Goal: Information Seeking & Learning: Learn about a topic

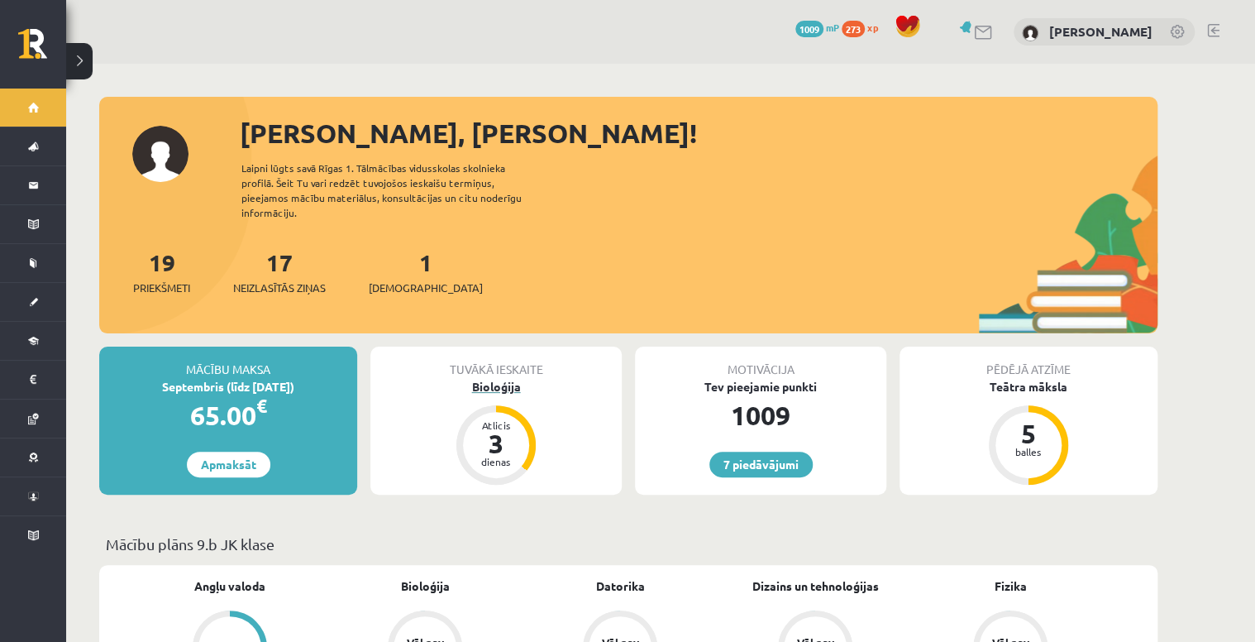
click at [483, 378] on div "Bioloģija" at bounding box center [495, 386] width 251 height 17
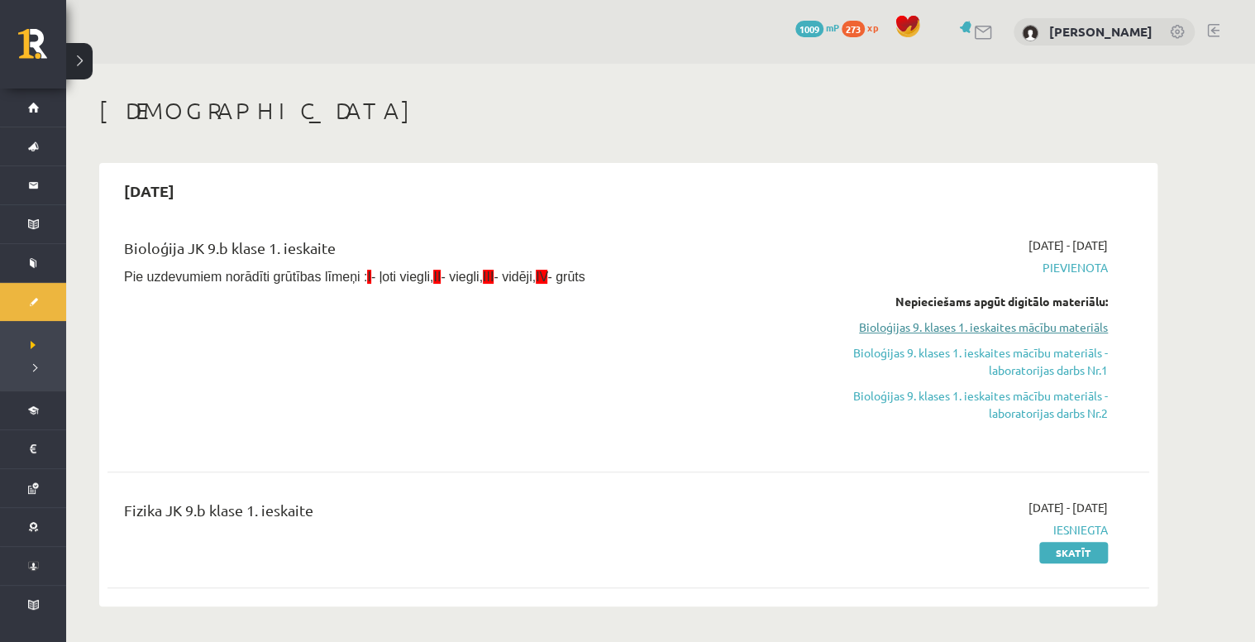
click at [896, 327] on link "Bioloģijas 9. klases 1. ieskaites mācību materiāls" at bounding box center [952, 326] width 312 height 17
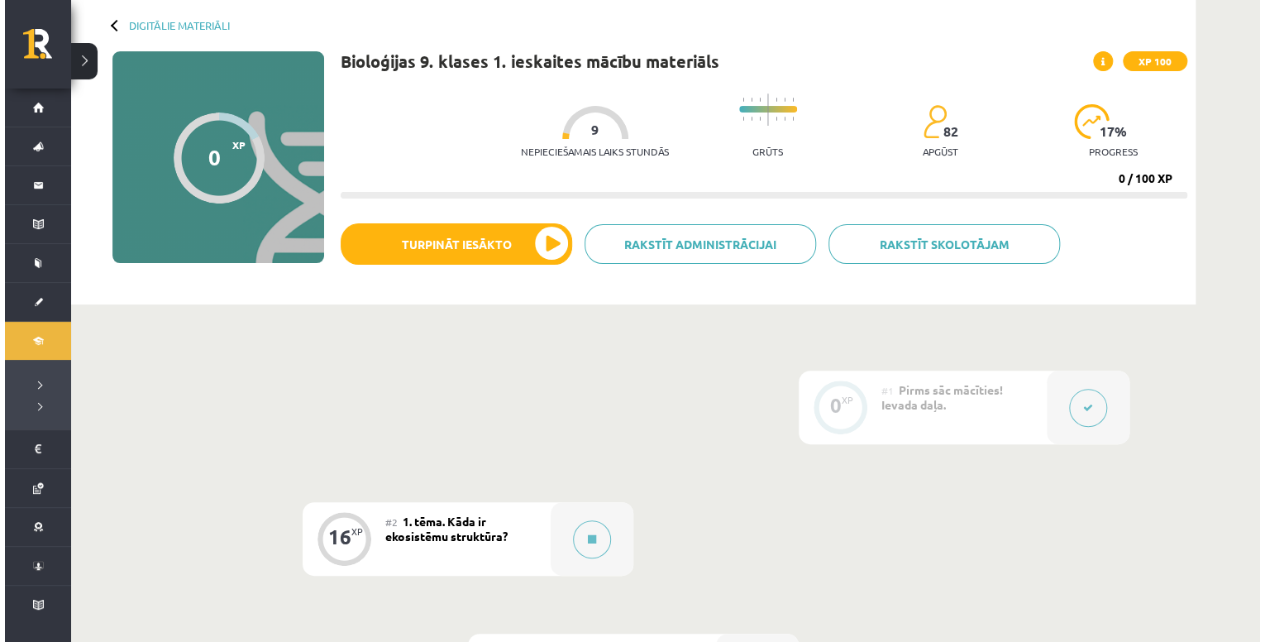
scroll to position [331, 0]
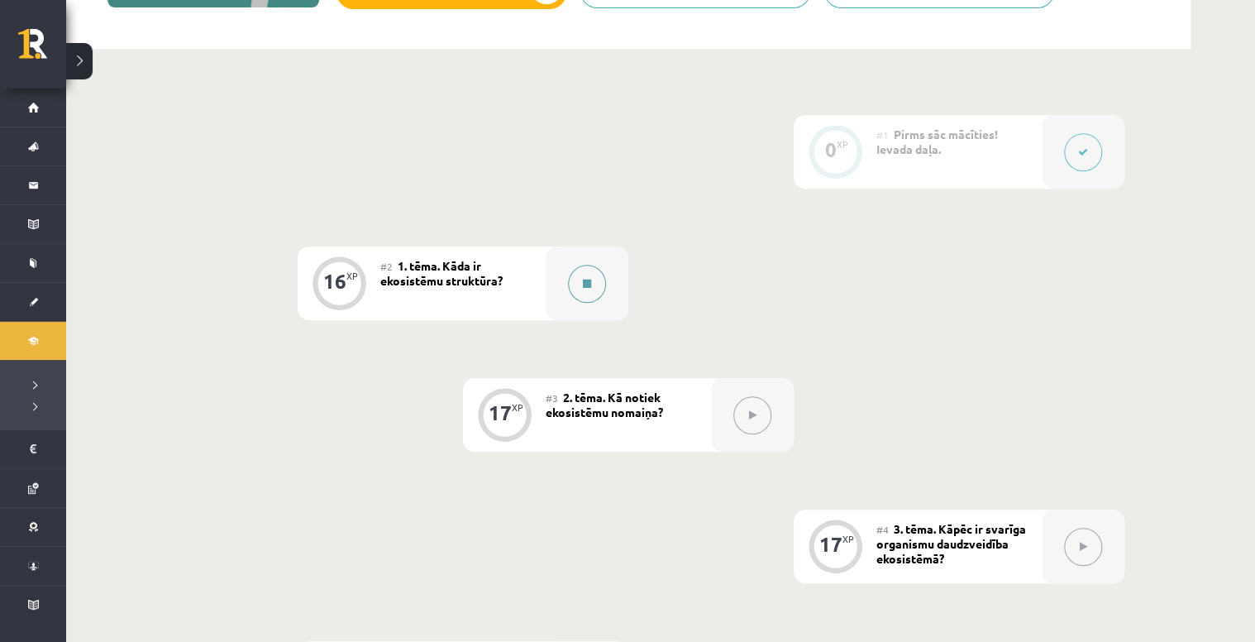
click at [593, 288] on button at bounding box center [587, 284] width 38 height 38
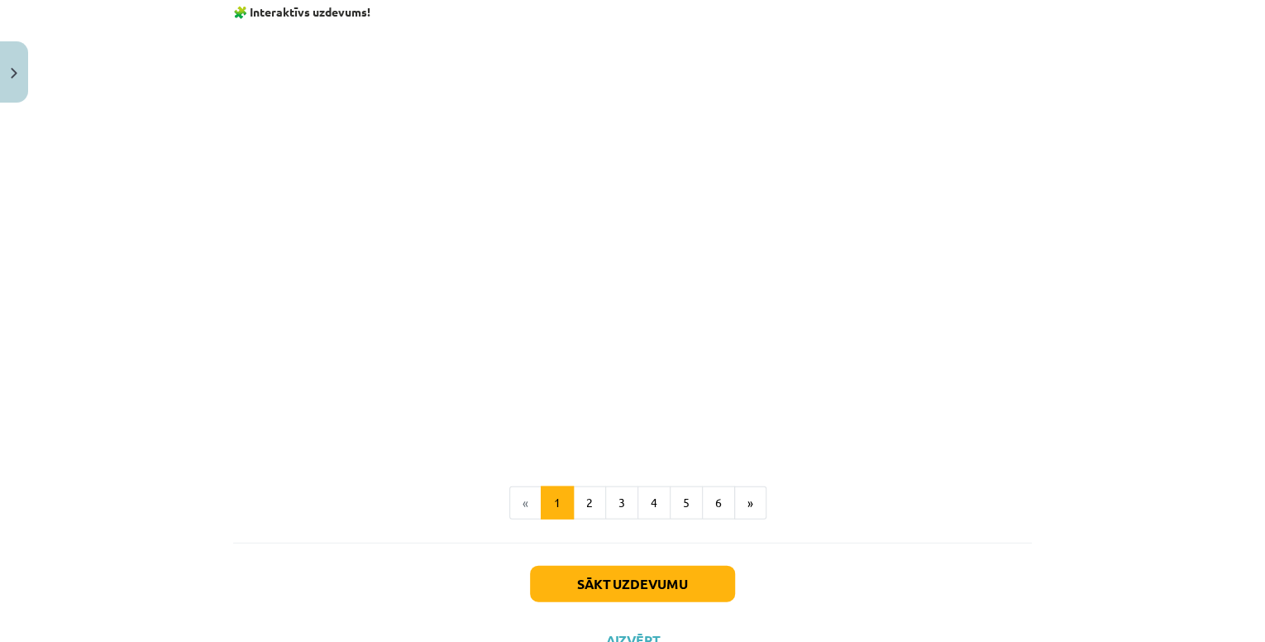
scroll to position [1588, 0]
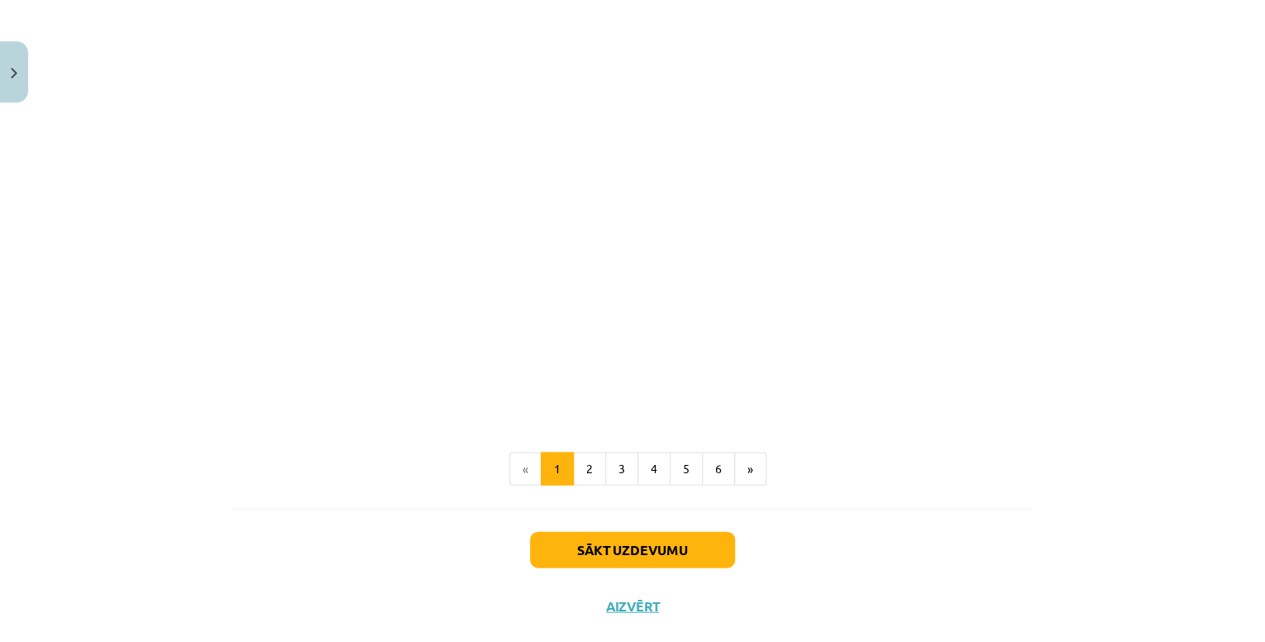
click at [648, 523] on div "Sākt uzdevumu Aizvērt" at bounding box center [632, 567] width 799 height 116
click at [647, 541] on button "Sākt uzdevumu" at bounding box center [632, 550] width 205 height 36
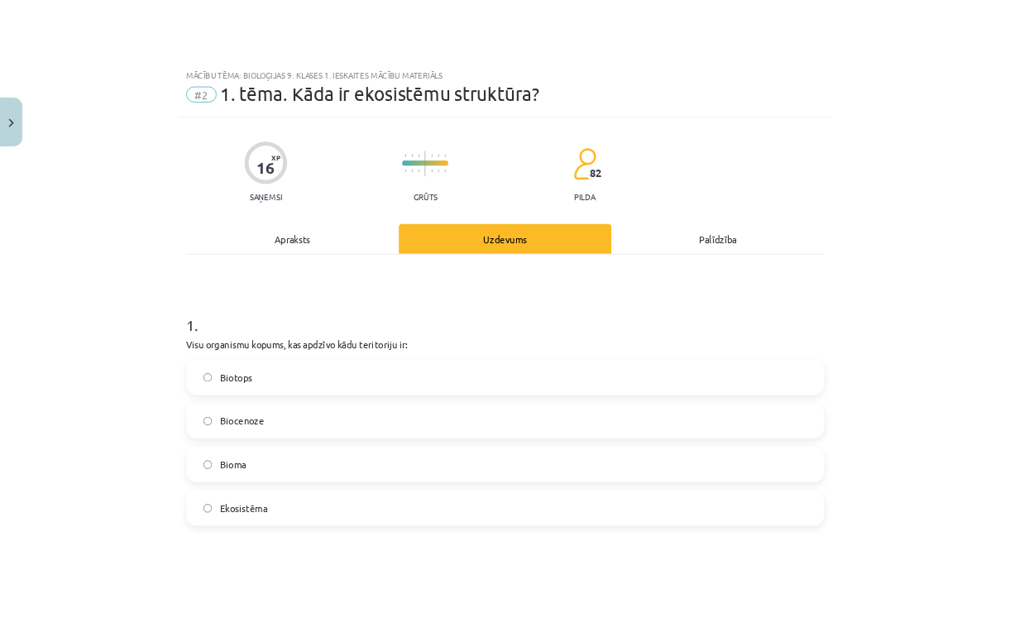
scroll to position [41, 0]
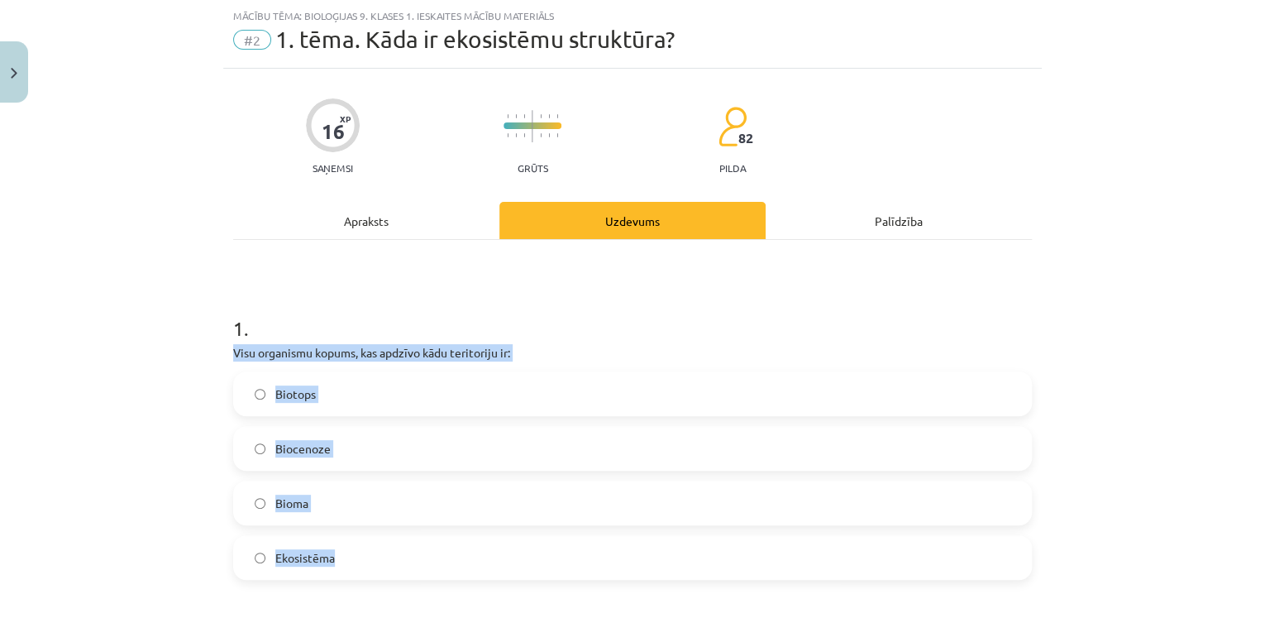
drag, startPoint x: 221, startPoint y: 340, endPoint x: 361, endPoint y: 533, distance: 238.0
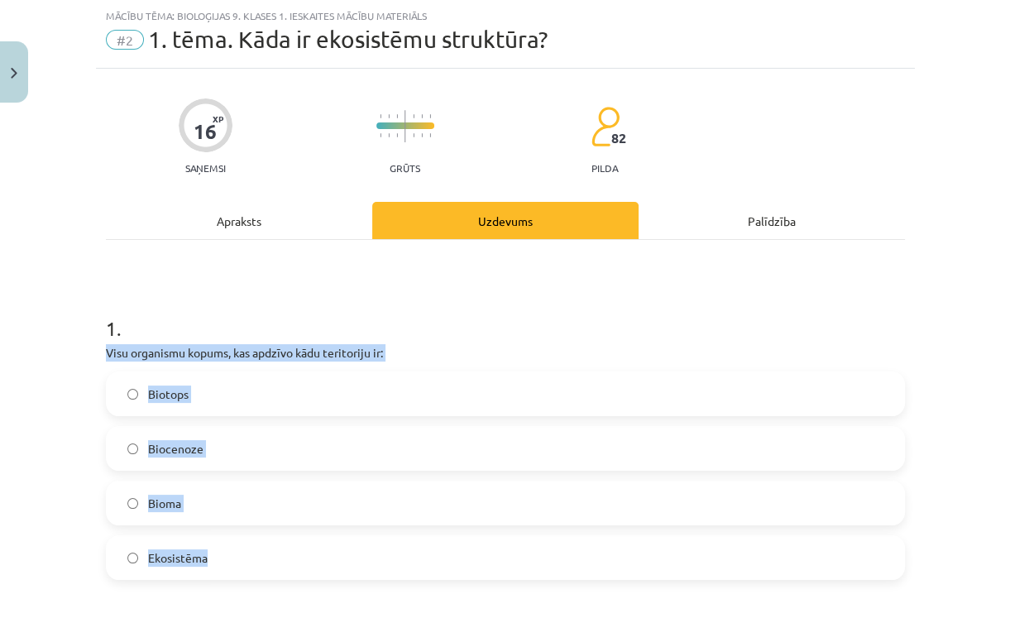
click at [224, 451] on label "Biocenoze" at bounding box center [504, 448] width 795 height 41
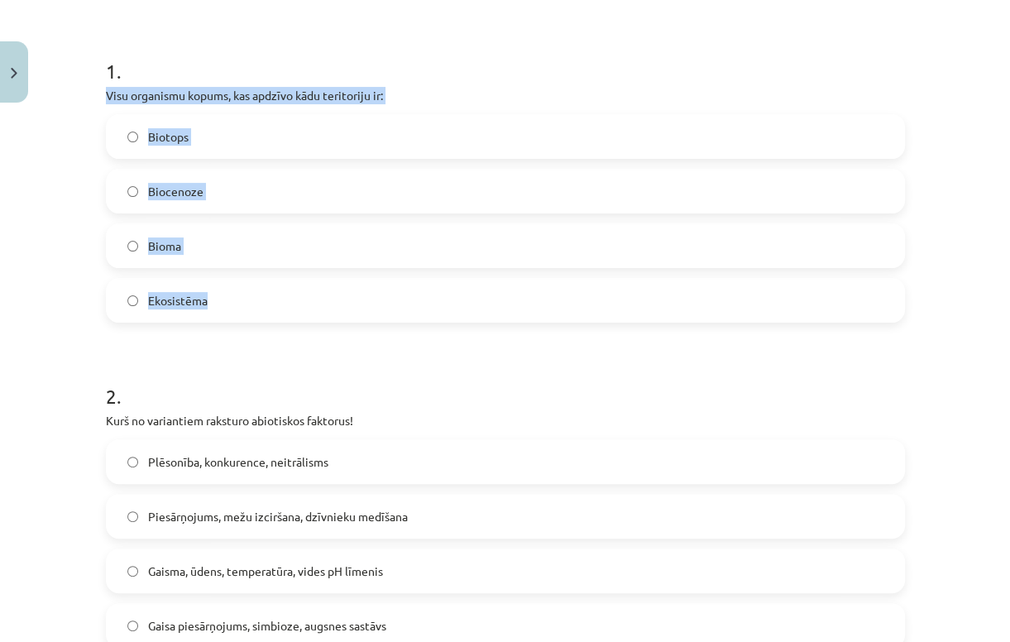
scroll to position [372, 0]
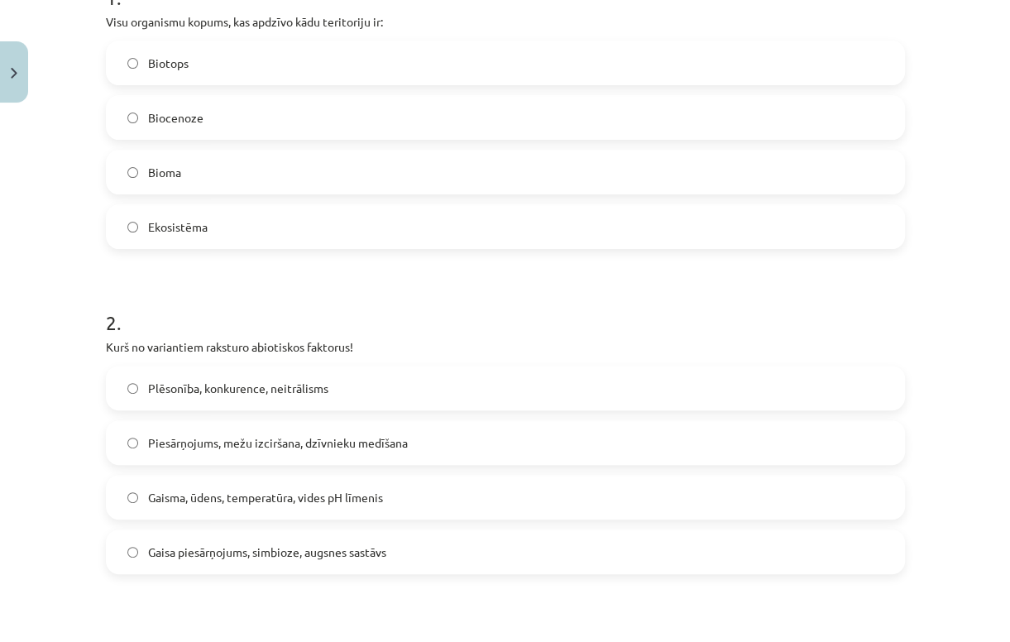
click at [34, 461] on div "Mācību tēma: Bioloģijas 9. klases 1. ieskaites mācību materiāls #2 1. tēma. Kād…" at bounding box center [505, 321] width 1010 height 642
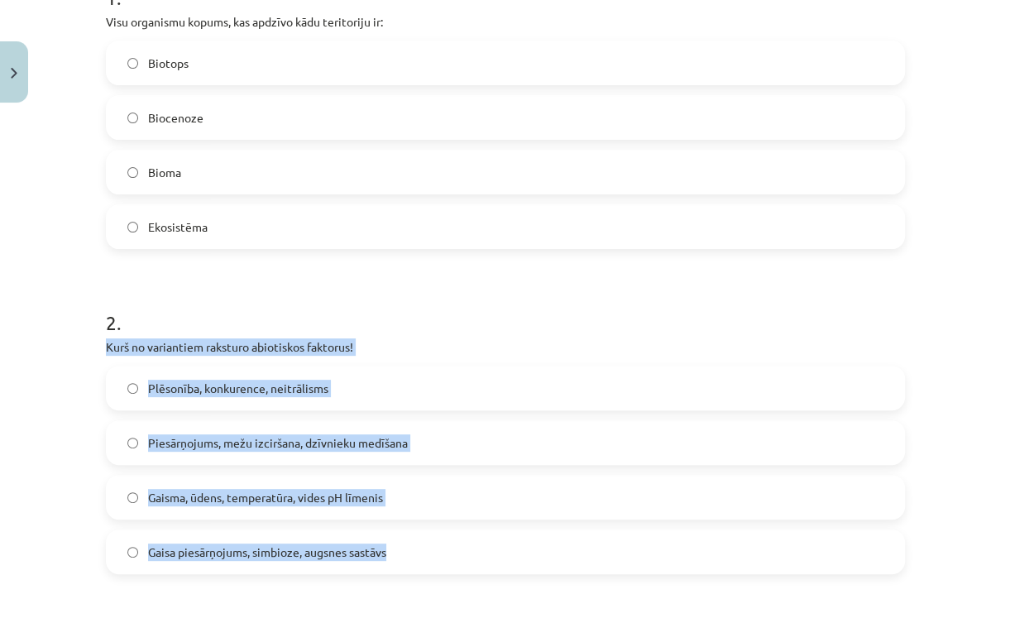
drag, startPoint x: 89, startPoint y: 345, endPoint x: 410, endPoint y: 533, distance: 372.1
click at [410, 533] on div "Mācību tēma: Bioloģijas 9. klases 1. ieskaites mācību materiāls #2 1. tēma. Kād…" at bounding box center [505, 321] width 1010 height 642
click at [284, 499] on span "Gaisma, ūdens, temperatūra, vides pH līmenis" at bounding box center [265, 497] width 235 height 17
click at [23, 474] on div "Mācību tēma: Bioloģijas 9. klases 1. ieskaites mācību materiāls #2 1. tēma. Kād…" at bounding box center [505, 321] width 1010 height 642
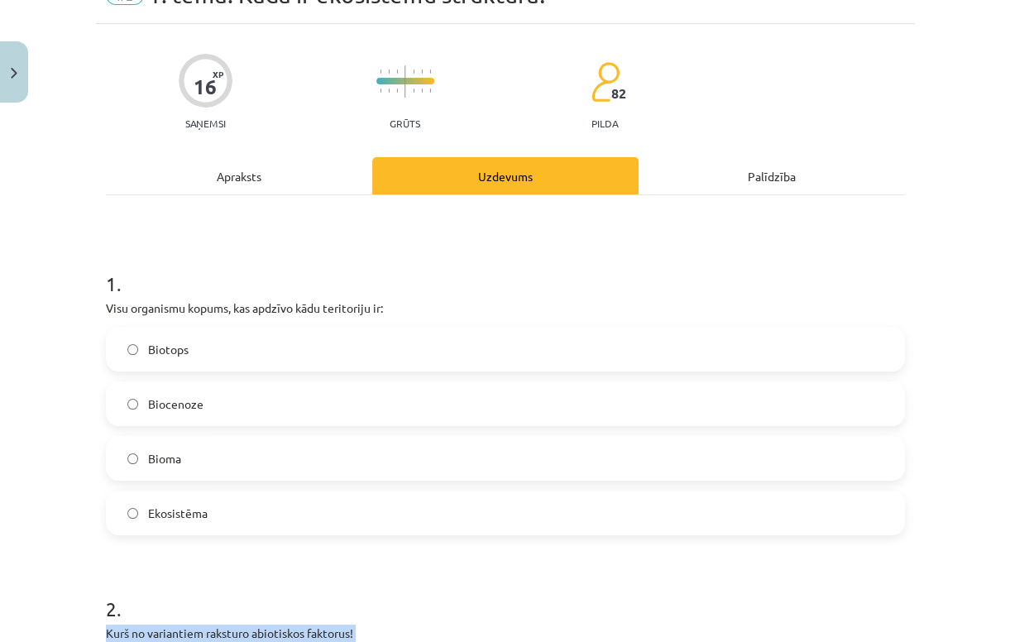
scroll to position [0, 0]
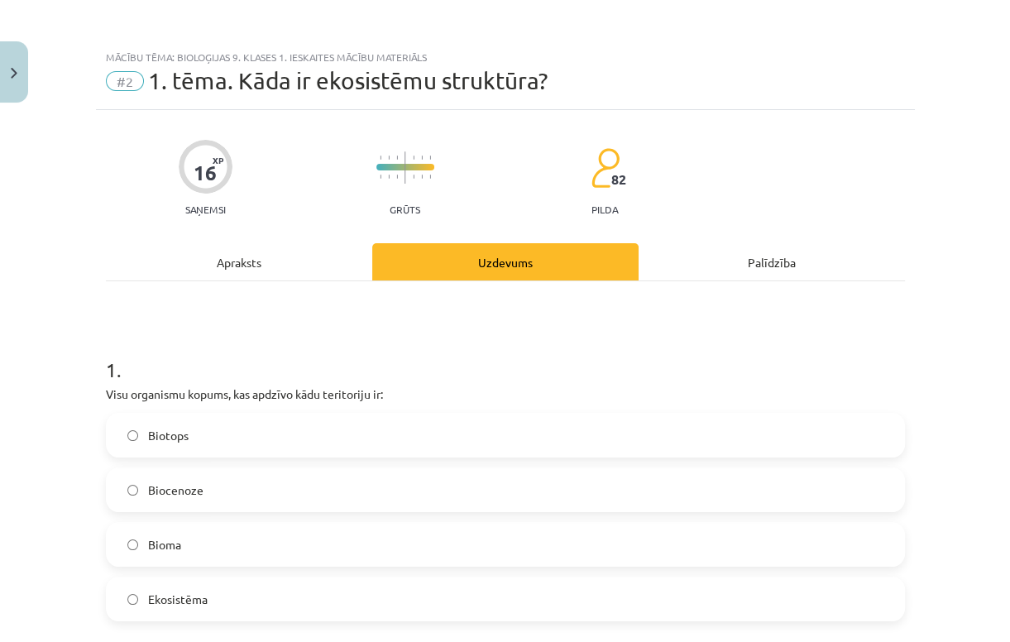
click at [267, 266] on div "Apraksts" at bounding box center [239, 261] width 266 height 37
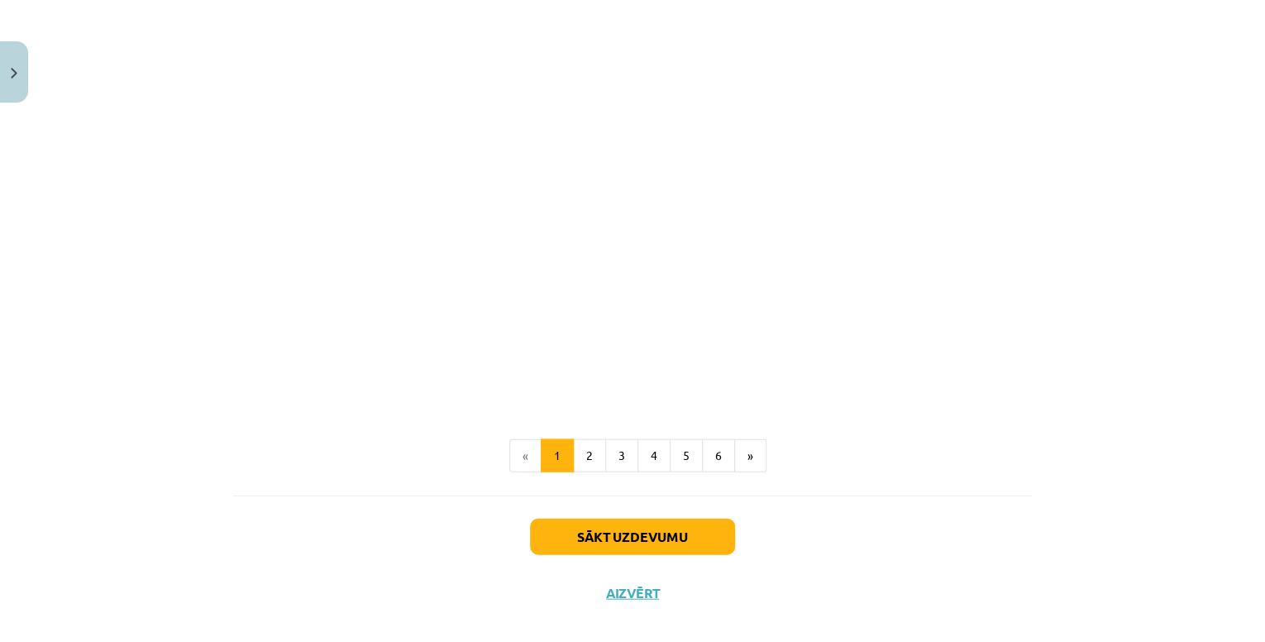
scroll to position [1620, 0]
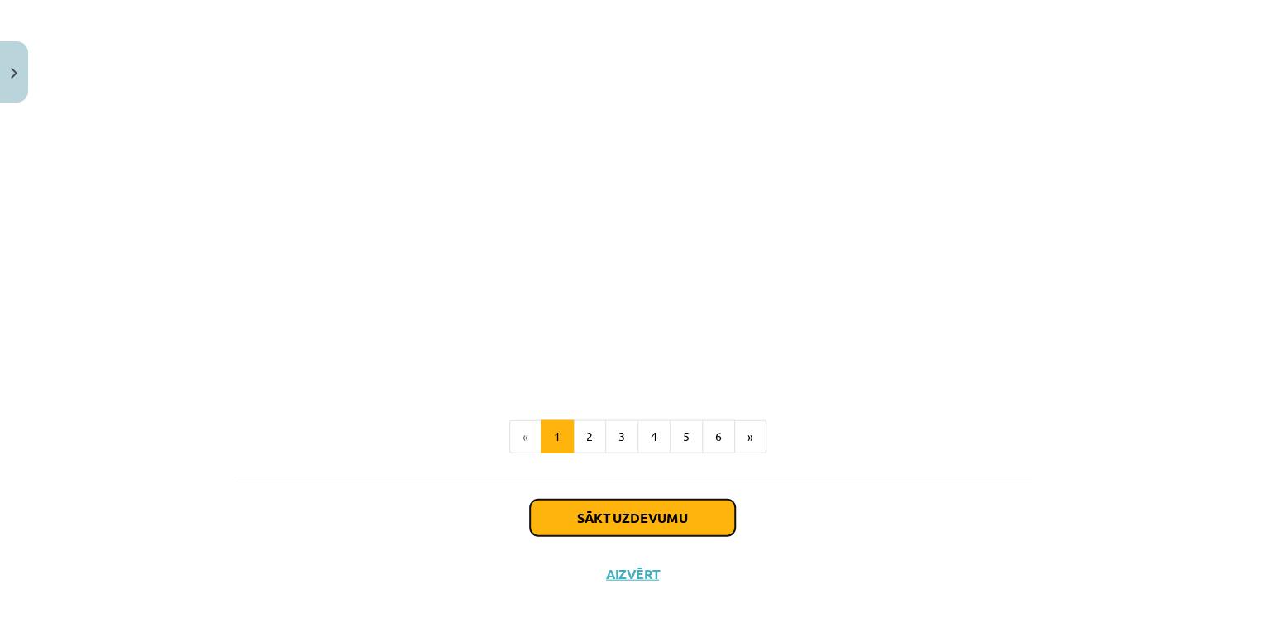
click at [607, 523] on button "Sākt uzdevumu" at bounding box center [632, 517] width 205 height 36
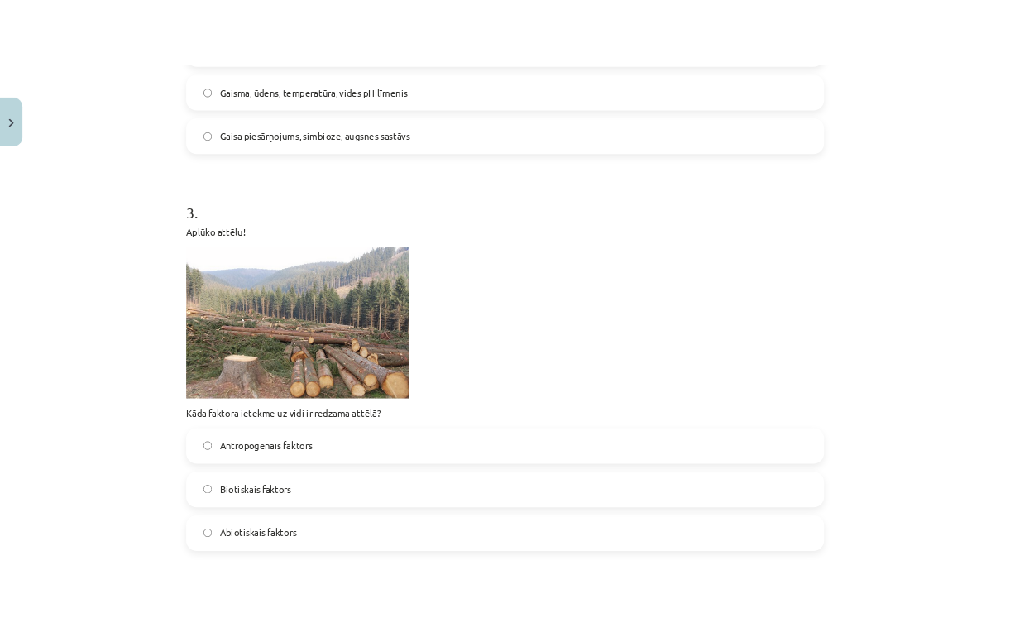
scroll to position [835, 0]
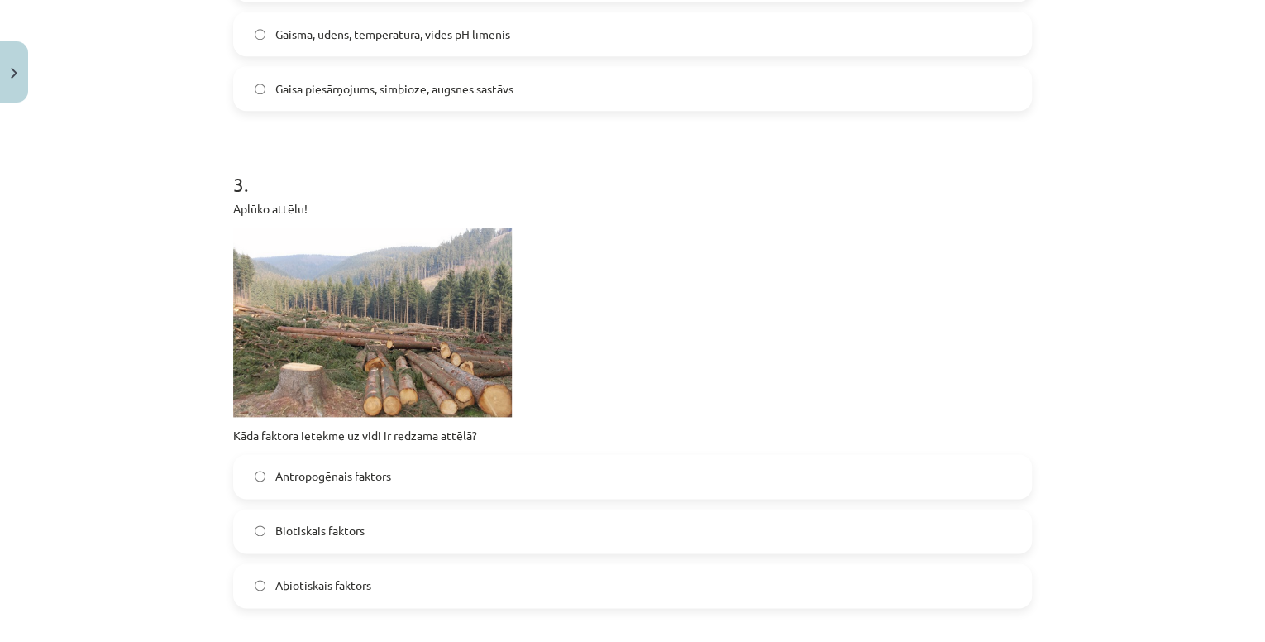
click at [382, 483] on span "Antropogēnais faktors" at bounding box center [333, 475] width 116 height 17
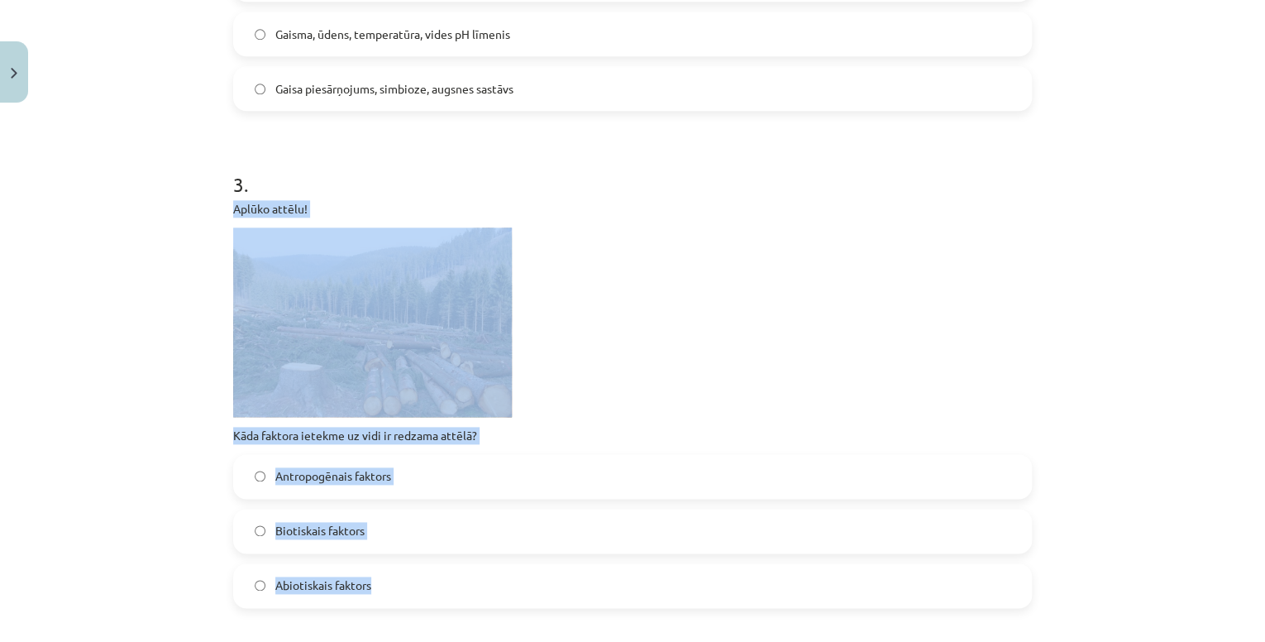
drag, startPoint x: 222, startPoint y: 208, endPoint x: 494, endPoint y: 579, distance: 460.1
click at [494, 579] on div "16 XP Saņemsi Grūts 82 pilda Apraksts Uzdevums Palīdzība 1 . Visu organismu kop…" at bounding box center [632, 533] width 819 height 2516
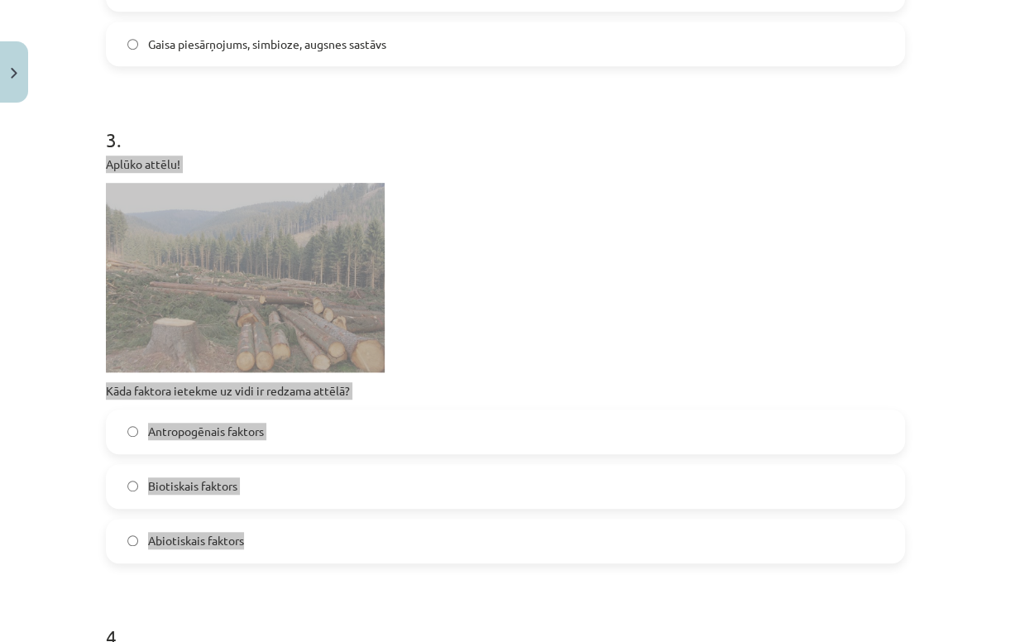
scroll to position [901, 0]
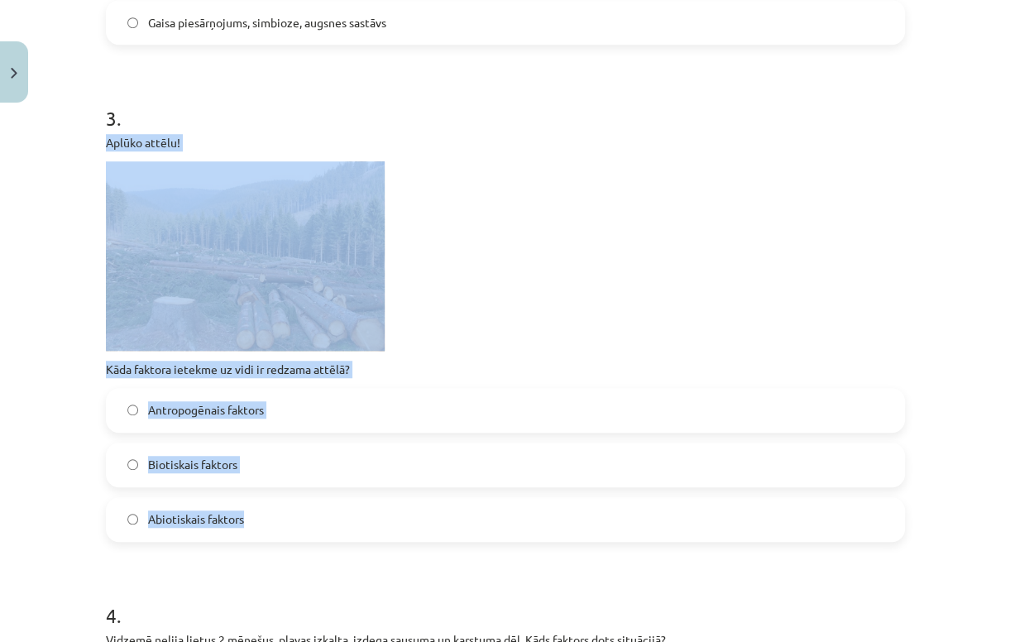
click at [593, 238] on p at bounding box center [505, 255] width 799 height 189
click at [21, 394] on div "Mācību tēma: Bioloģijas 9. klases 1. ieskaites mācību materiāls #2 1. tēma. Kād…" at bounding box center [505, 321] width 1010 height 642
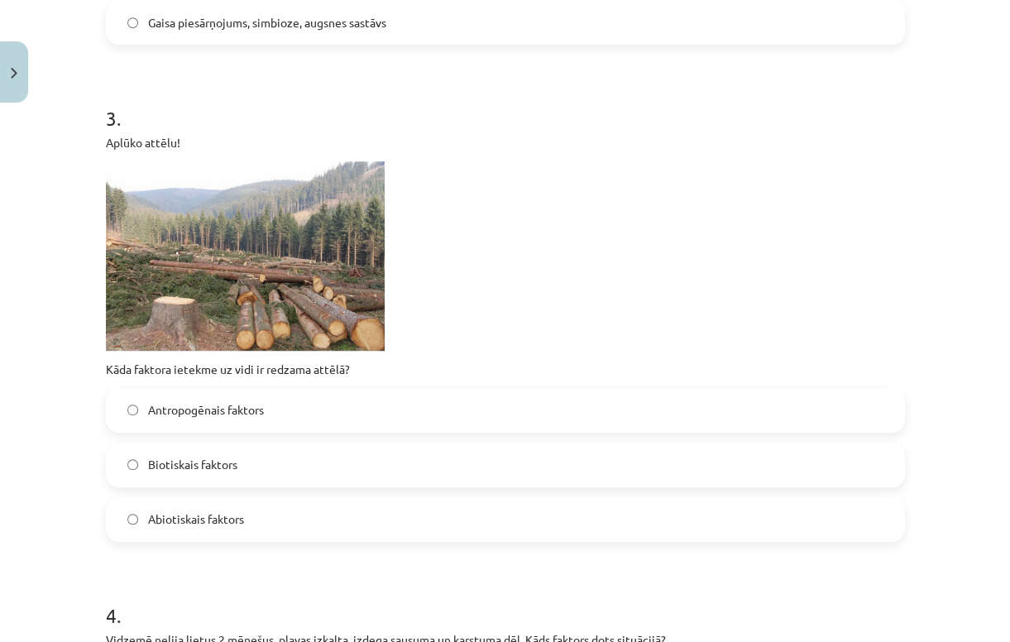
click at [447, 594] on h1 "4 ." at bounding box center [505, 600] width 799 height 51
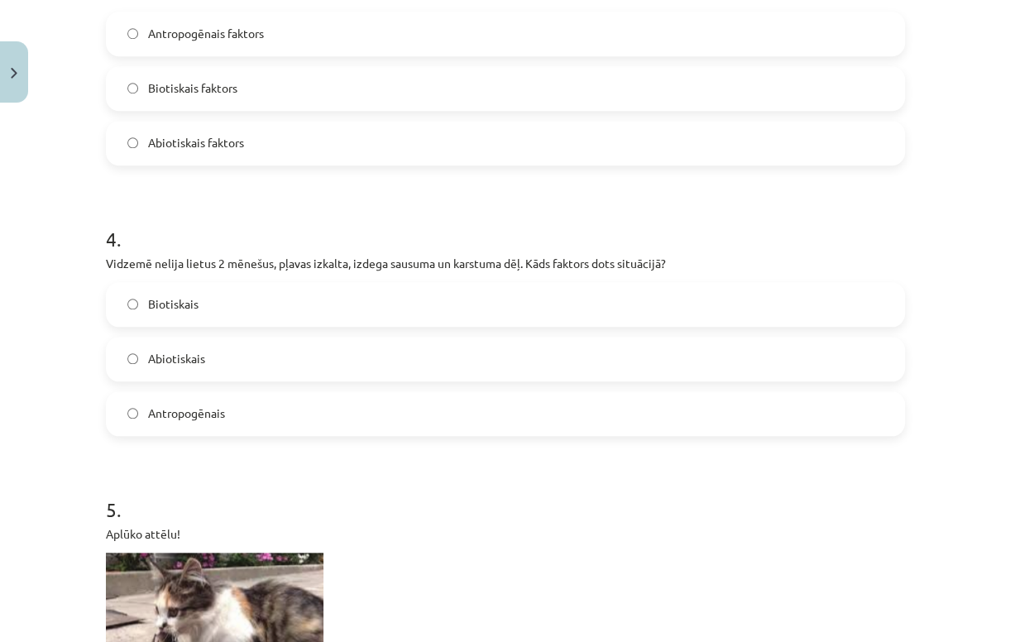
scroll to position [1298, 0]
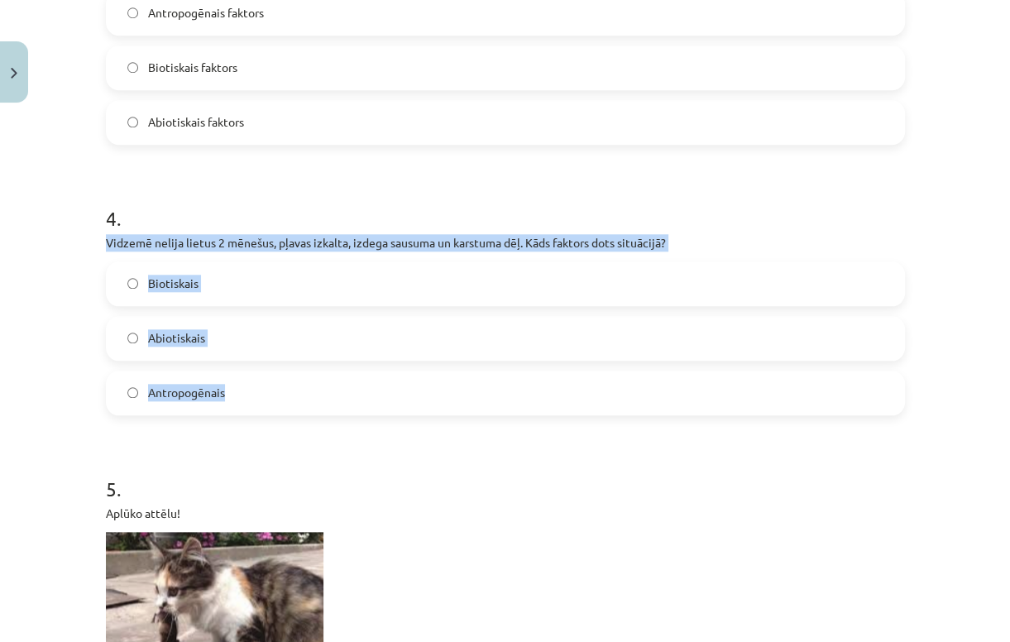
drag, startPoint x: 99, startPoint y: 245, endPoint x: 221, endPoint y: 380, distance: 182.1
click at [221, 380] on div "16 XP Saņemsi Grūts 82 pilda Apraksts Uzdevums Palīdzība 1 . Visu organismu kop…" at bounding box center [505, 70] width 819 height 2516
click at [218, 335] on label "Abiotiskais" at bounding box center [504, 338] width 795 height 41
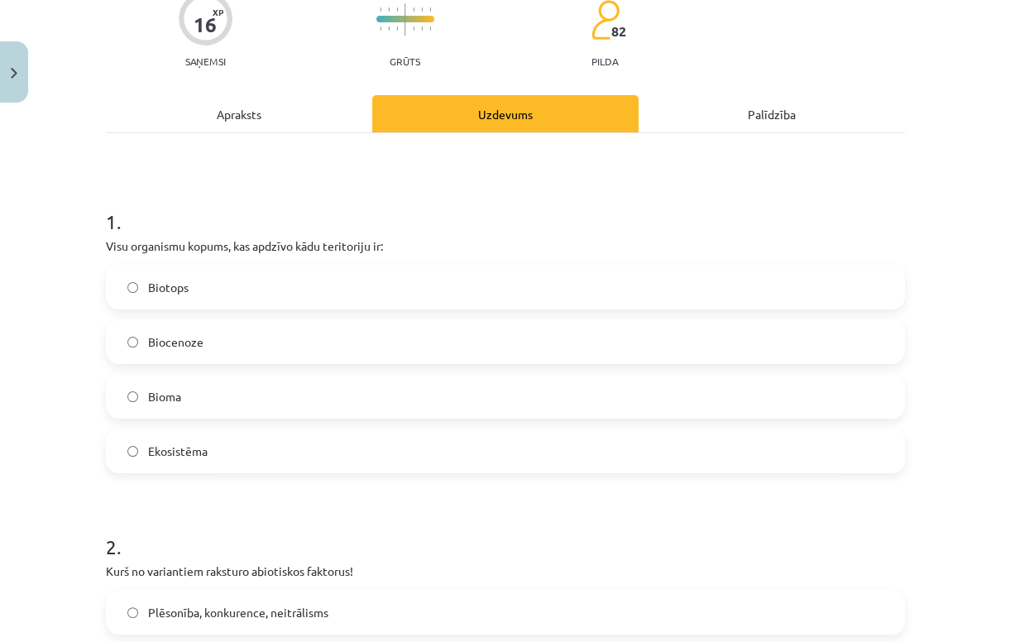
scroll to position [0, 0]
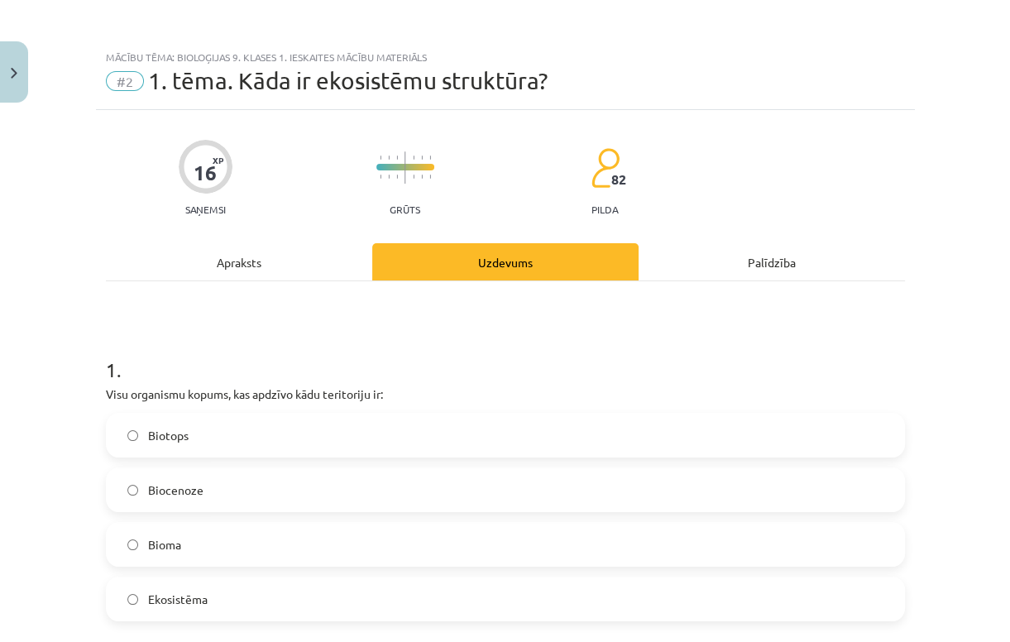
click at [332, 263] on div "Apraksts" at bounding box center [239, 261] width 266 height 37
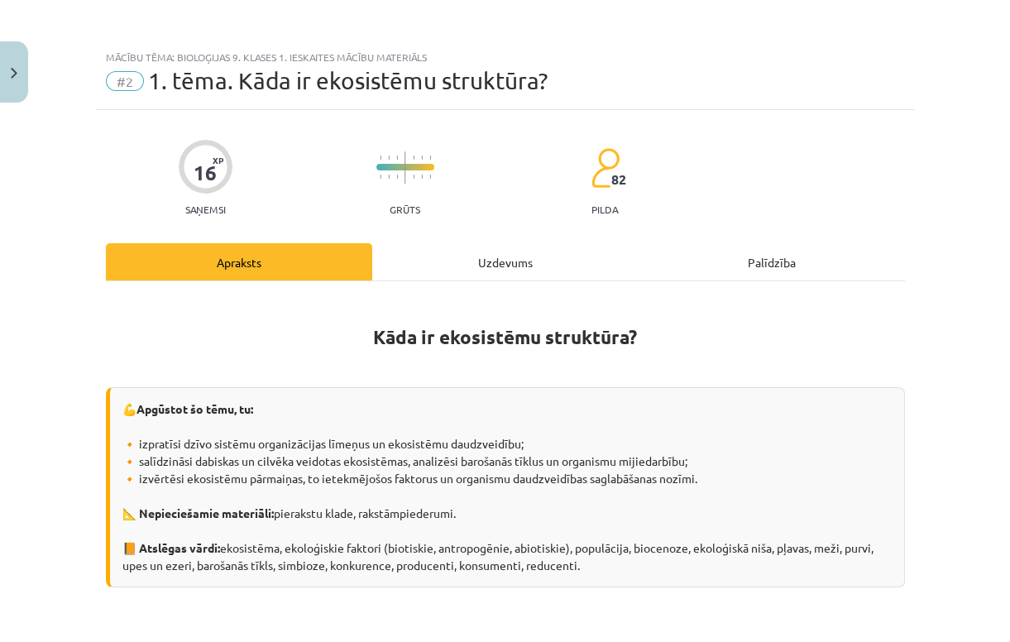
click at [546, 265] on div "Uzdevums" at bounding box center [505, 261] width 266 height 37
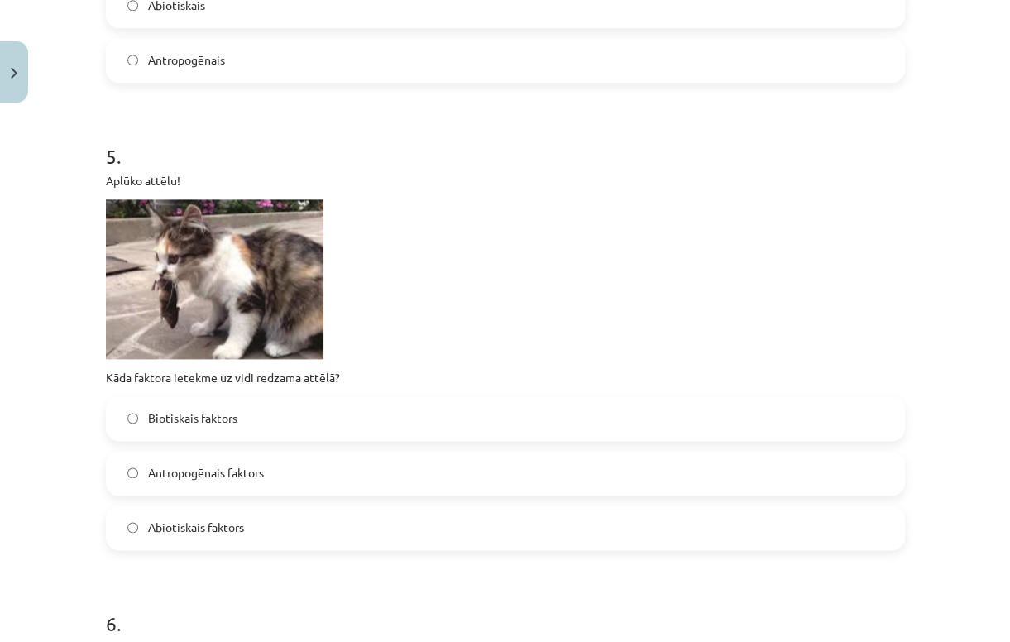
scroll to position [1695, 0]
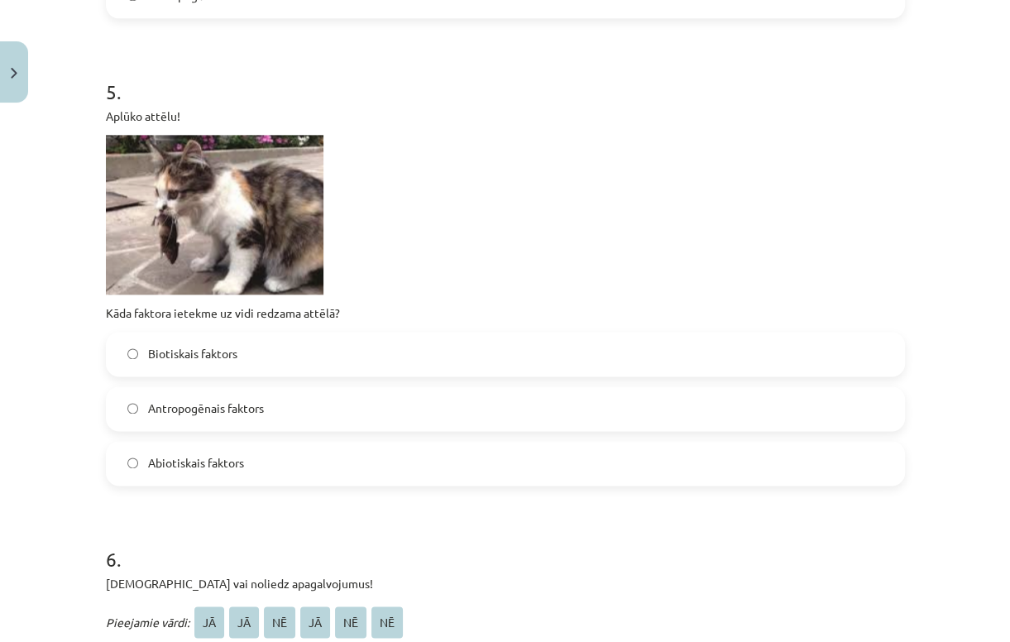
click at [223, 367] on label "Biotiskais faktors" at bounding box center [504, 353] width 795 height 41
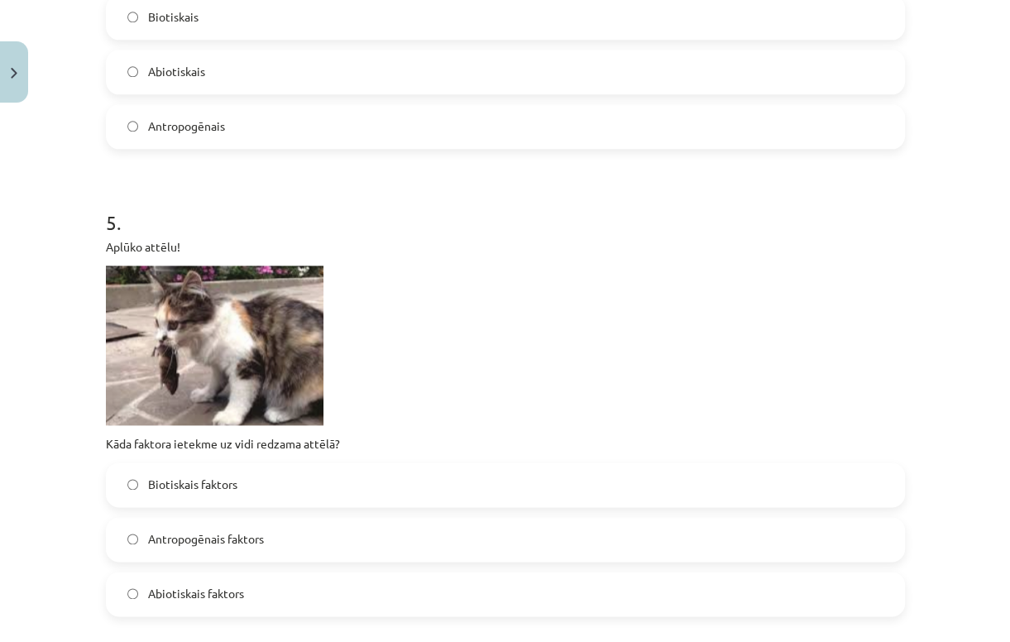
scroll to position [1563, 0]
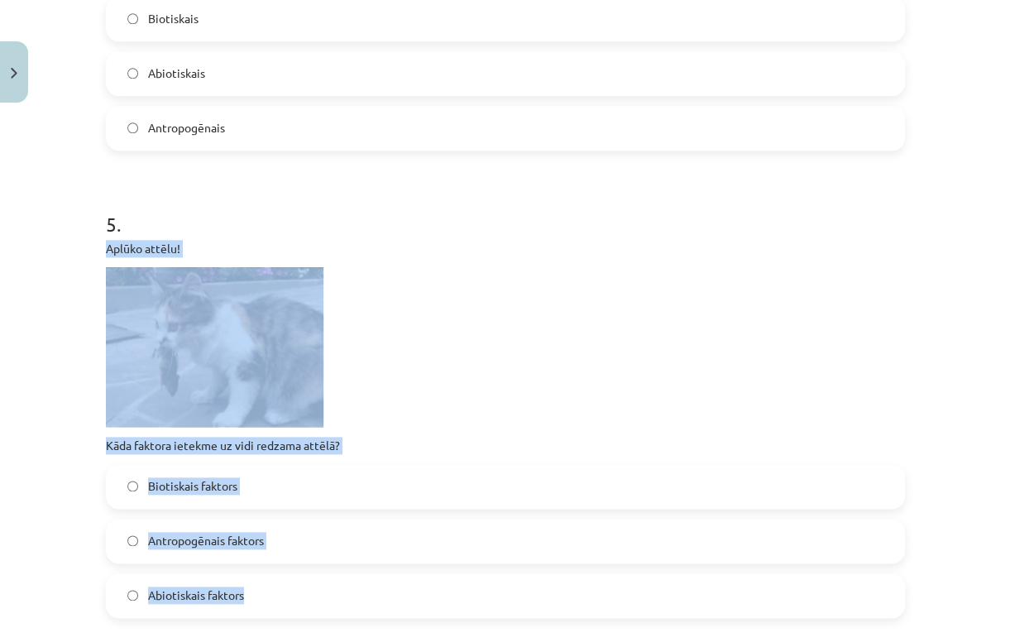
drag, startPoint x: 93, startPoint y: 240, endPoint x: 293, endPoint y: 596, distance: 408.7
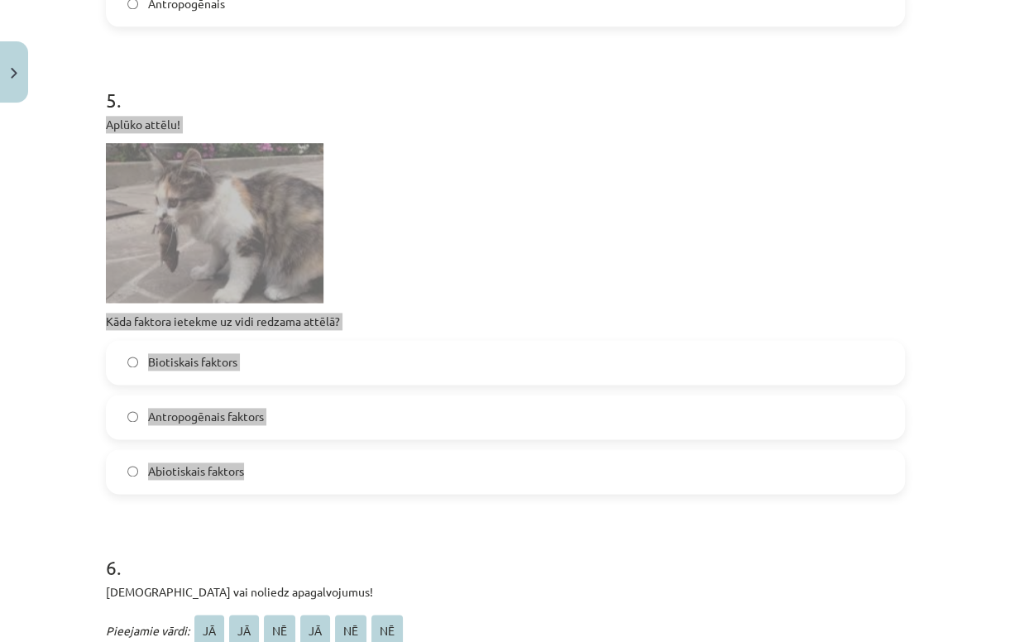
scroll to position [1695, 0]
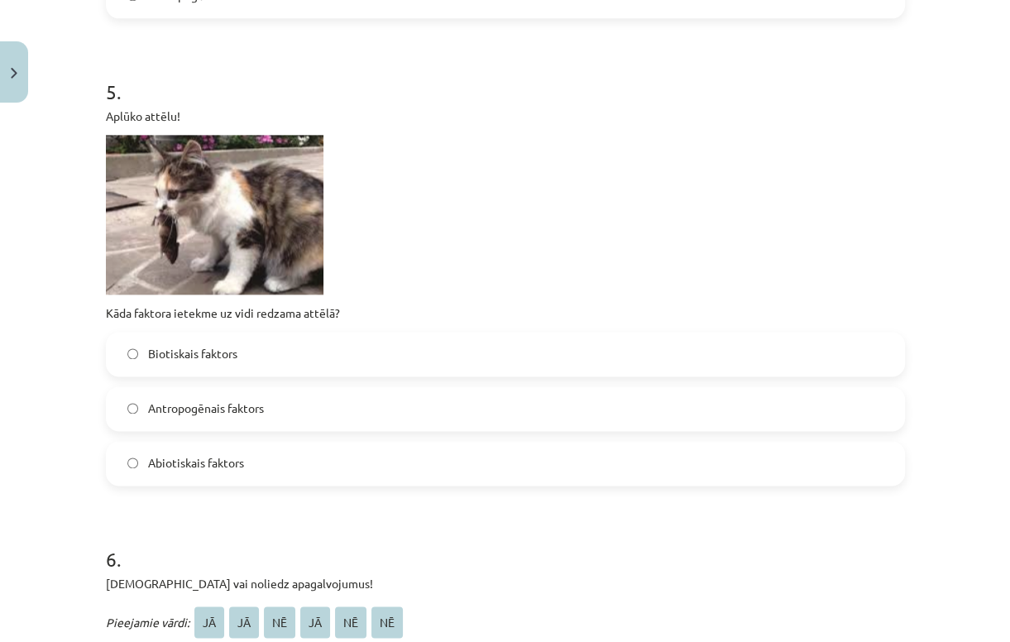
click at [192, 552] on h1 "6 ." at bounding box center [505, 543] width 799 height 51
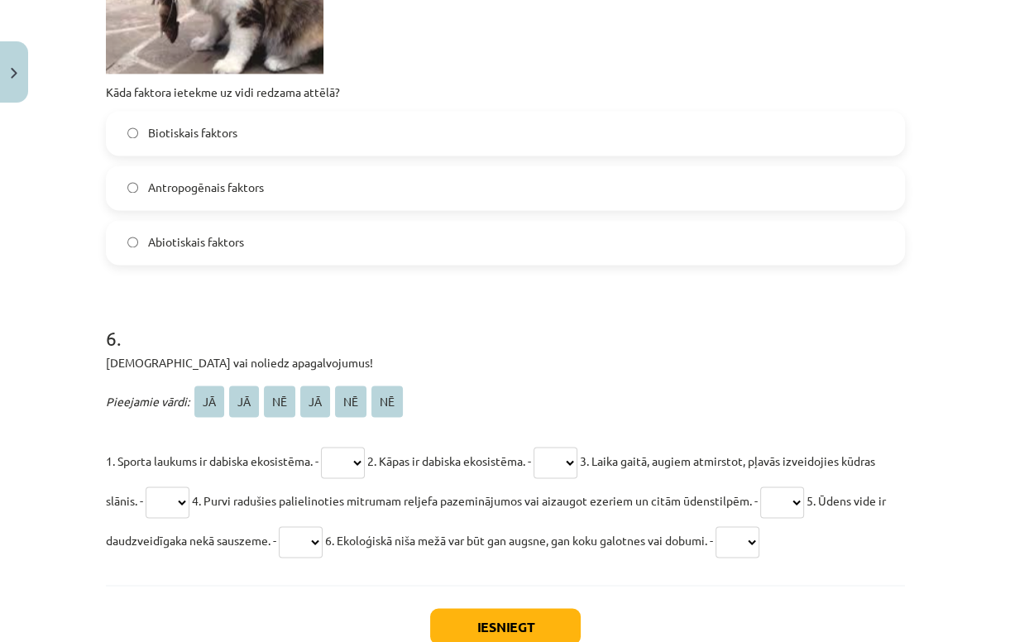
scroll to position [1960, 0]
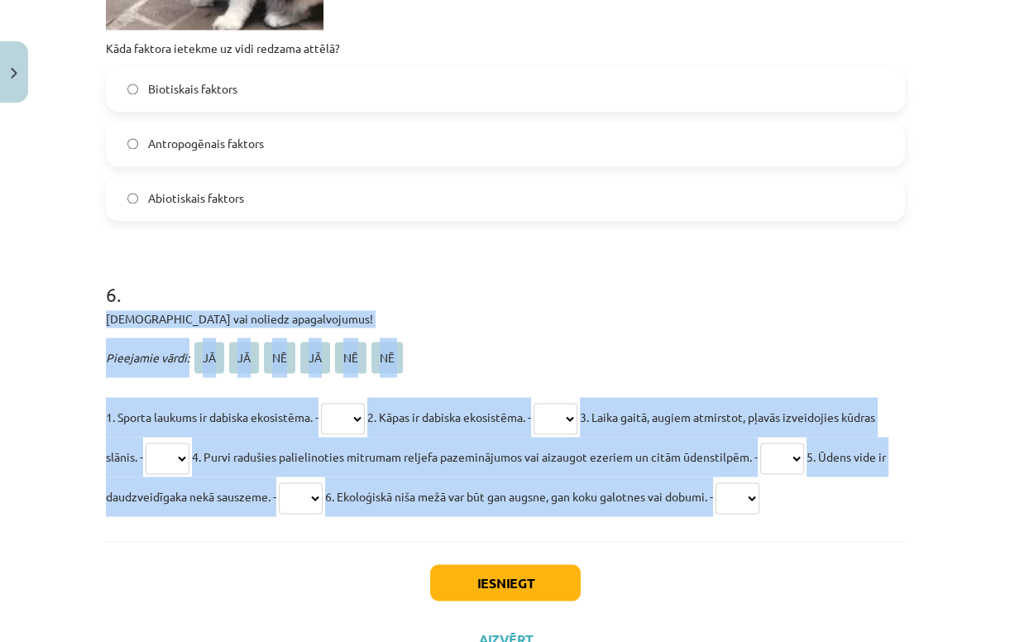
drag, startPoint x: 99, startPoint y: 318, endPoint x: 883, endPoint y: 490, distance: 802.6
click at [883, 490] on div "6 . Apstiprini vai noliedz apagalvojumus! Pieejamie vārdi: JĀ JĀ NĒ JĀ NĒ NĒ 1.…" at bounding box center [505, 385] width 799 height 262
click at [305, 419] on span "1. Sporta laukums ir dabiska ekosistēma. -" at bounding box center [212, 416] width 213 height 15
click at [358, 420] on select "** ** ** ** ** **" at bounding box center [343, 418] width 44 height 31
select select "**"
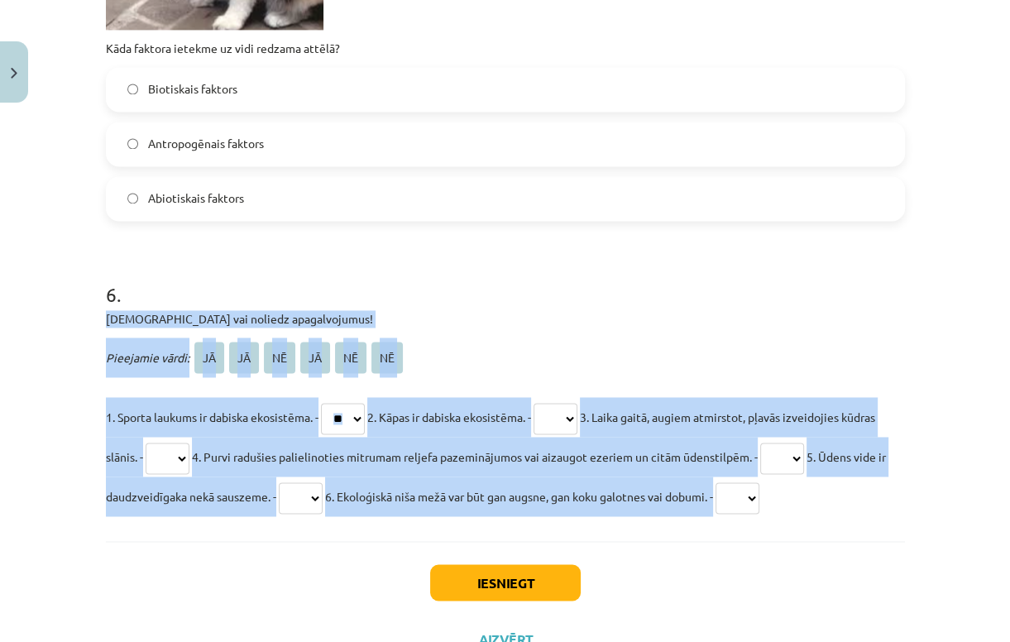
click at [322, 403] on select "** ** ** ** ** **" at bounding box center [343, 418] width 44 height 31
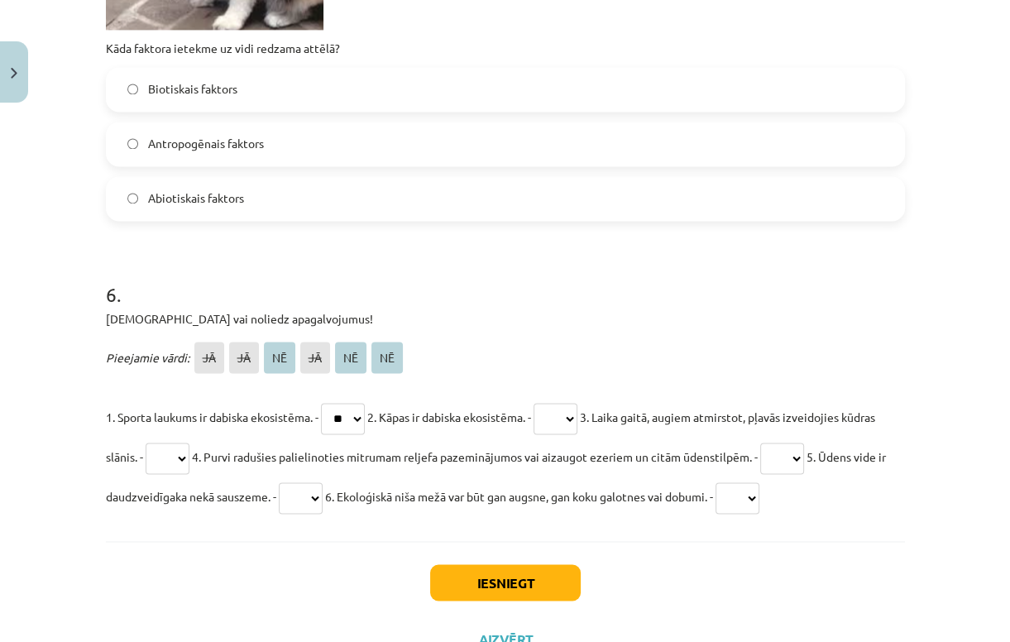
click at [665, 280] on h1 "6 ." at bounding box center [505, 279] width 799 height 51
click at [570, 413] on select "** ** ** ** ** **" at bounding box center [555, 418] width 44 height 31
select select "**"
click at [549, 403] on select "** ** ** ** ** **" at bounding box center [555, 418] width 44 height 31
click at [189, 464] on select "** ** ** ** ** **" at bounding box center [168, 457] width 44 height 31
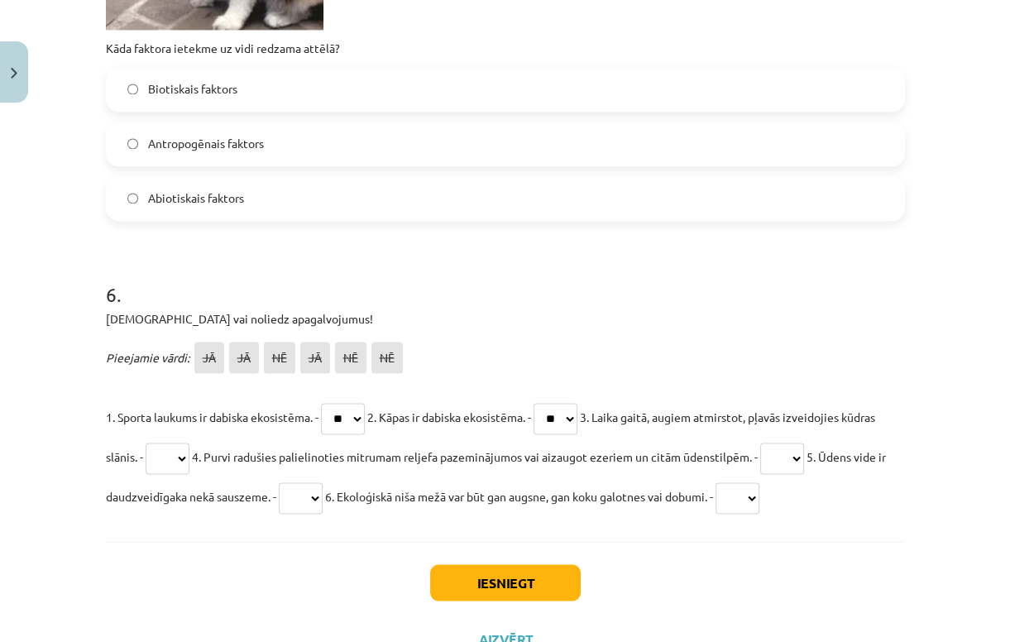
select select "**"
click at [181, 442] on select "** ** ** ** ** **" at bounding box center [168, 457] width 44 height 31
click at [804, 448] on select "** ** ** ** ** **" at bounding box center [782, 457] width 44 height 31
select select "**"
click at [804, 442] on select "** ** ** ** ** **" at bounding box center [782, 457] width 44 height 31
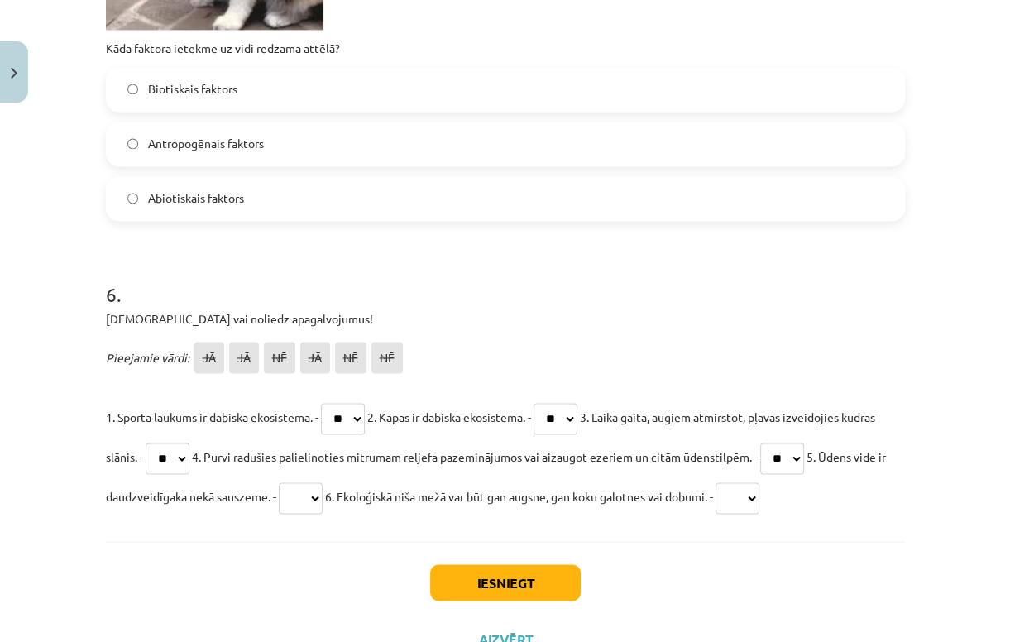
click at [322, 493] on select "** ** ** ** ** **" at bounding box center [301, 497] width 44 height 31
select select "**"
click at [322, 482] on select "** ** ** ** ** **" at bounding box center [301, 497] width 44 height 31
click at [364, 416] on select "** ** ** ** ** **" at bounding box center [343, 418] width 44 height 31
select select "**"
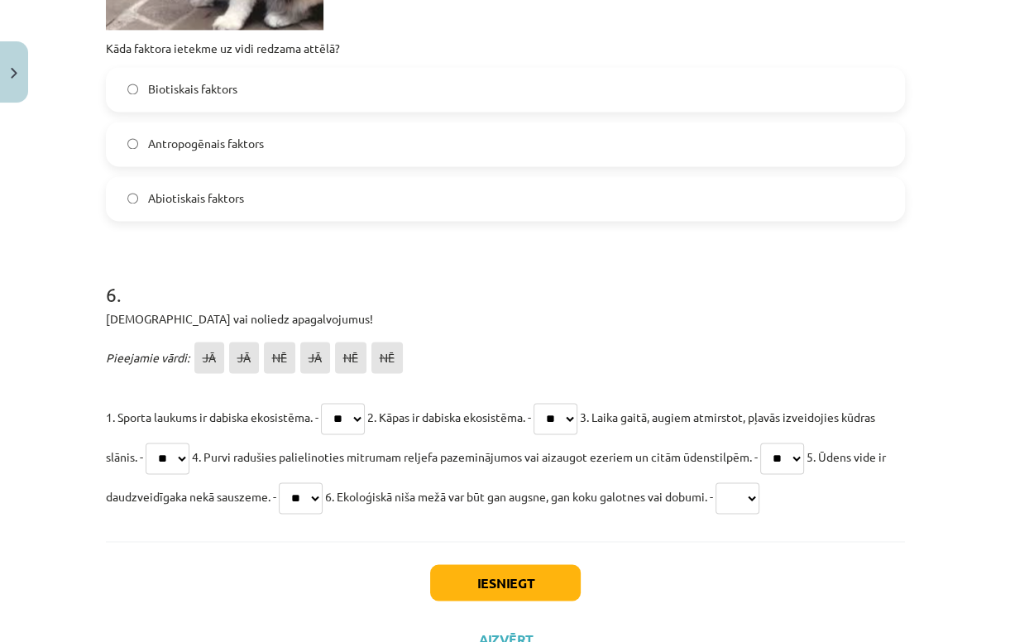
click at [322, 403] on select "** ** ** ** ** **" at bounding box center [343, 418] width 44 height 31
click at [571, 418] on select "** ** ** ** ** **" at bounding box center [555, 418] width 44 height 31
select select "**"
click at [549, 403] on select "** ** ** ** ** **" at bounding box center [555, 418] width 44 height 31
click at [189, 463] on select "** ** ** ** ** **" at bounding box center [168, 457] width 44 height 31
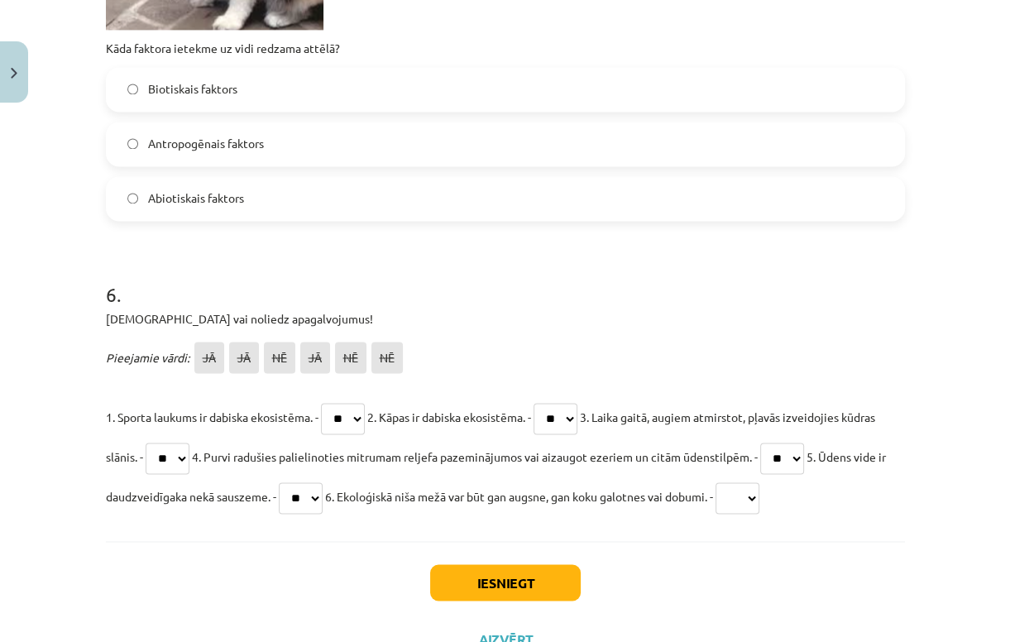
select select "**"
click at [181, 442] on select "** ** ** ** ** **" at bounding box center [168, 457] width 44 height 31
click at [804, 460] on select "** ** ** ** ** **" at bounding box center [782, 457] width 44 height 31
select select "**"
click at [804, 442] on select "** ** ** ** ** **" at bounding box center [782, 457] width 44 height 31
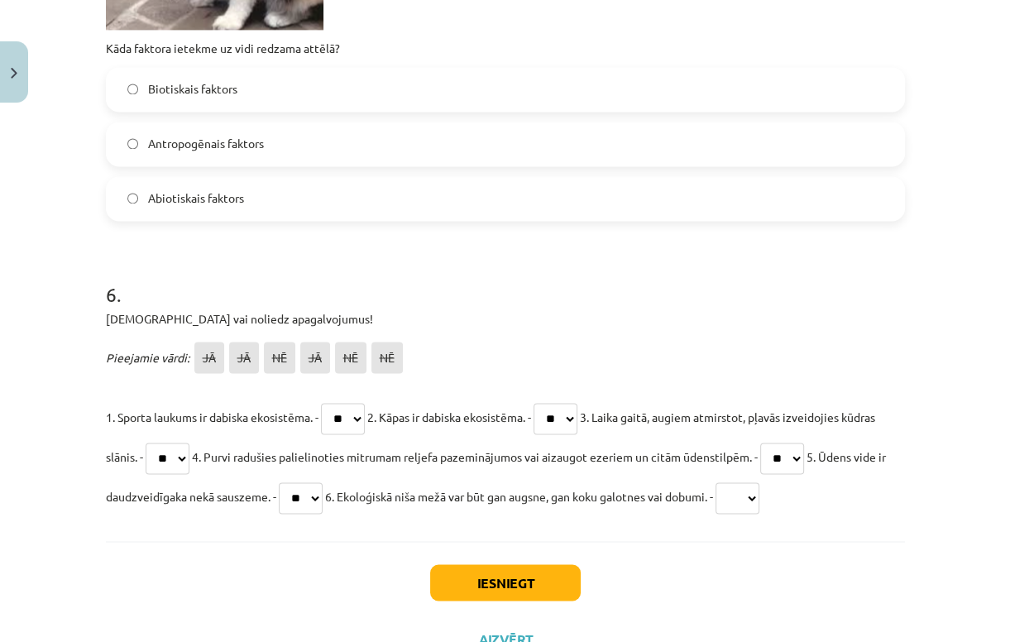
click at [322, 503] on select "** ** ** ** ** **" at bounding box center [301, 497] width 44 height 31
select select "**"
click at [322, 482] on select "** ** ** ** ** **" at bounding box center [301, 497] width 44 height 31
click at [759, 498] on select "** ** ** ** ** **" at bounding box center [737, 497] width 44 height 31
select select "**"
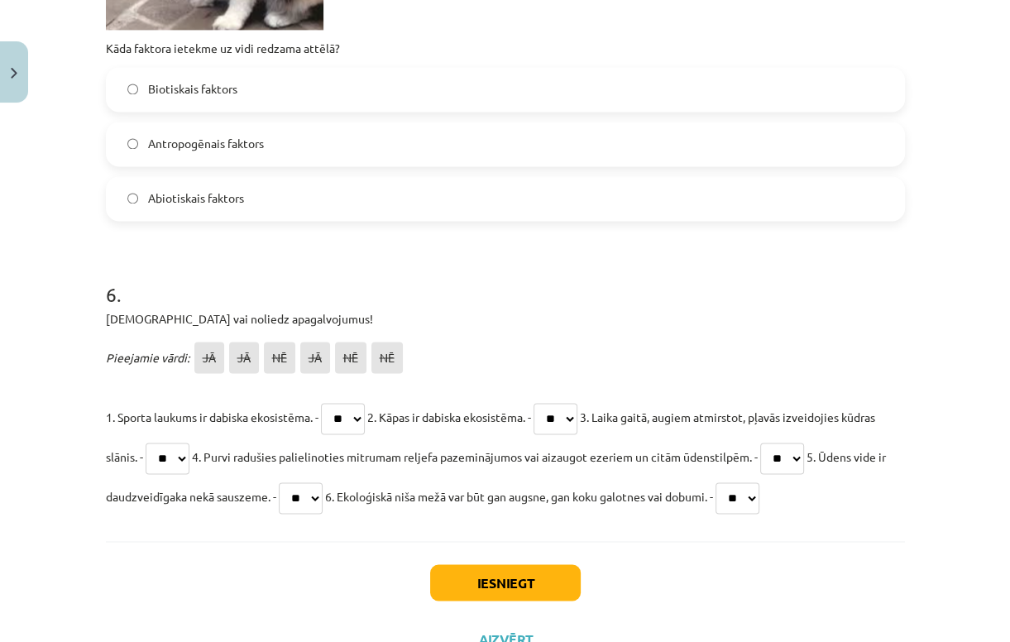
click at [759, 482] on select "** ** ** ** ** **" at bounding box center [737, 497] width 44 height 31
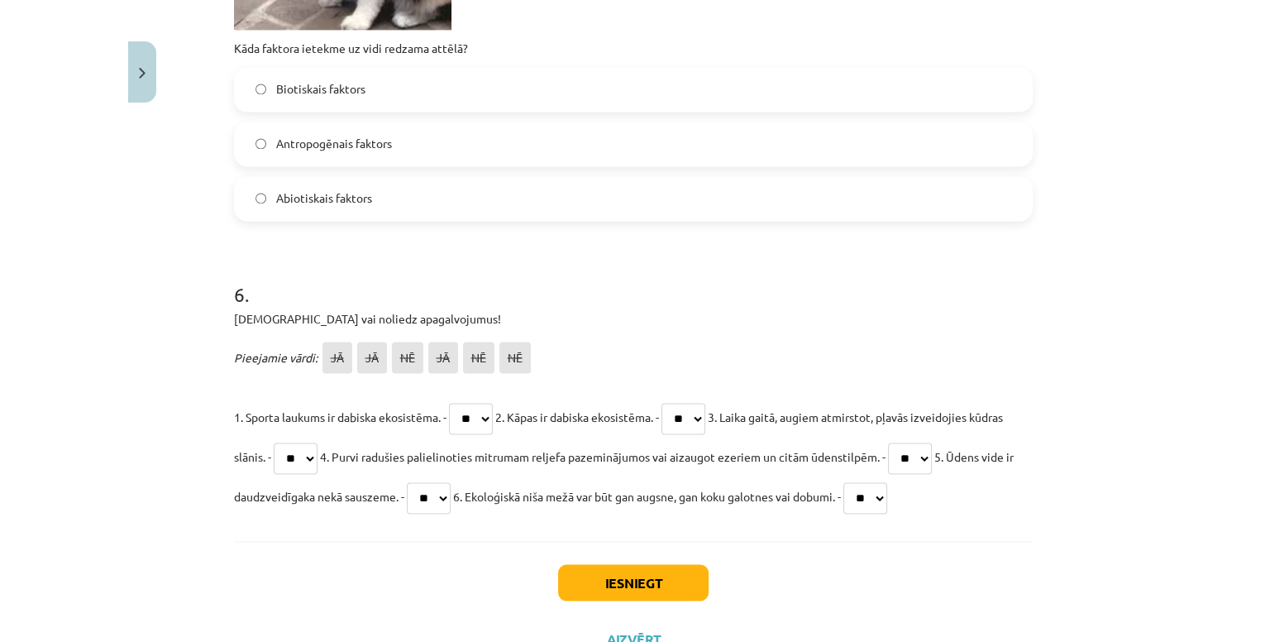
scroll to position [2024, 0]
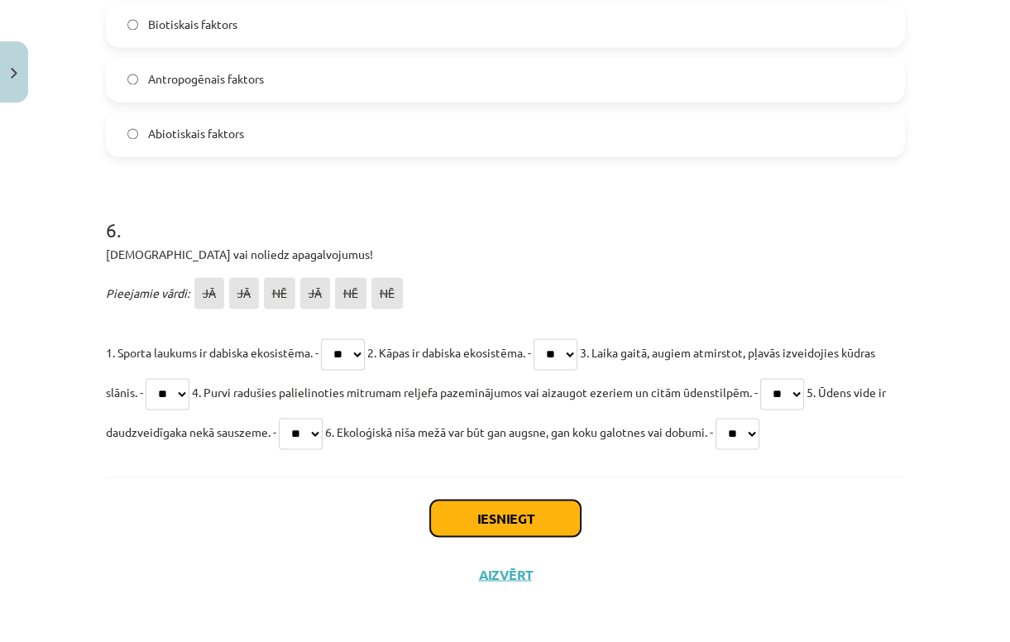
click at [533, 514] on button "Iesniegt" at bounding box center [505, 517] width 150 height 36
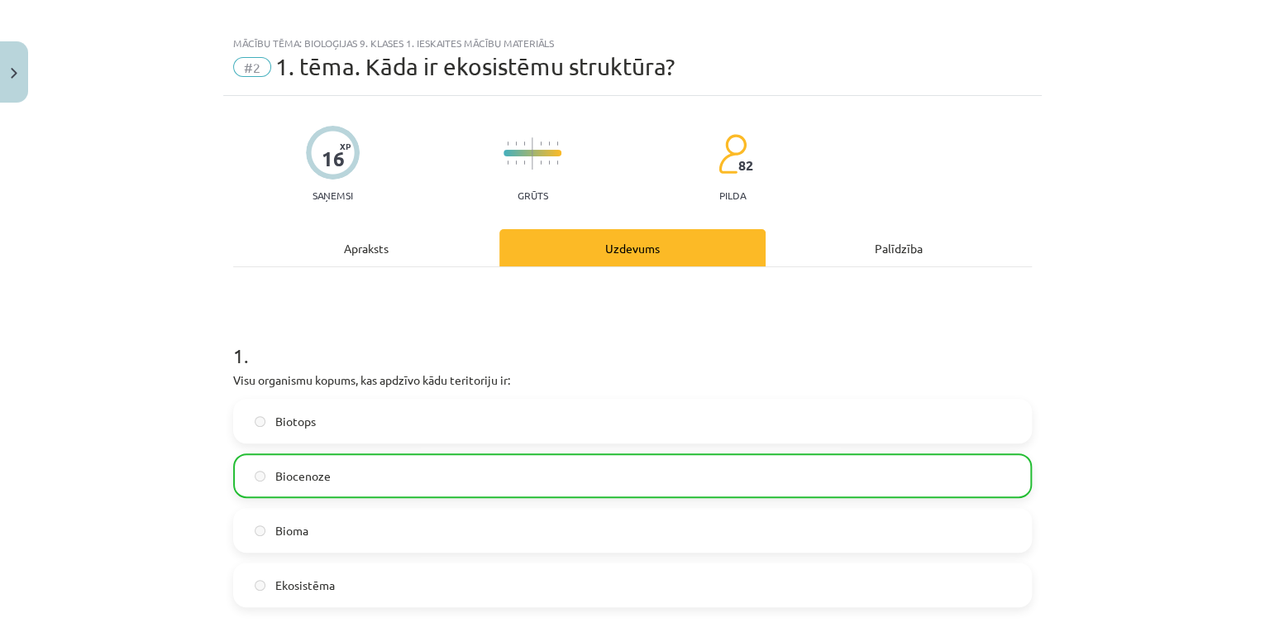
scroll to position [0, 0]
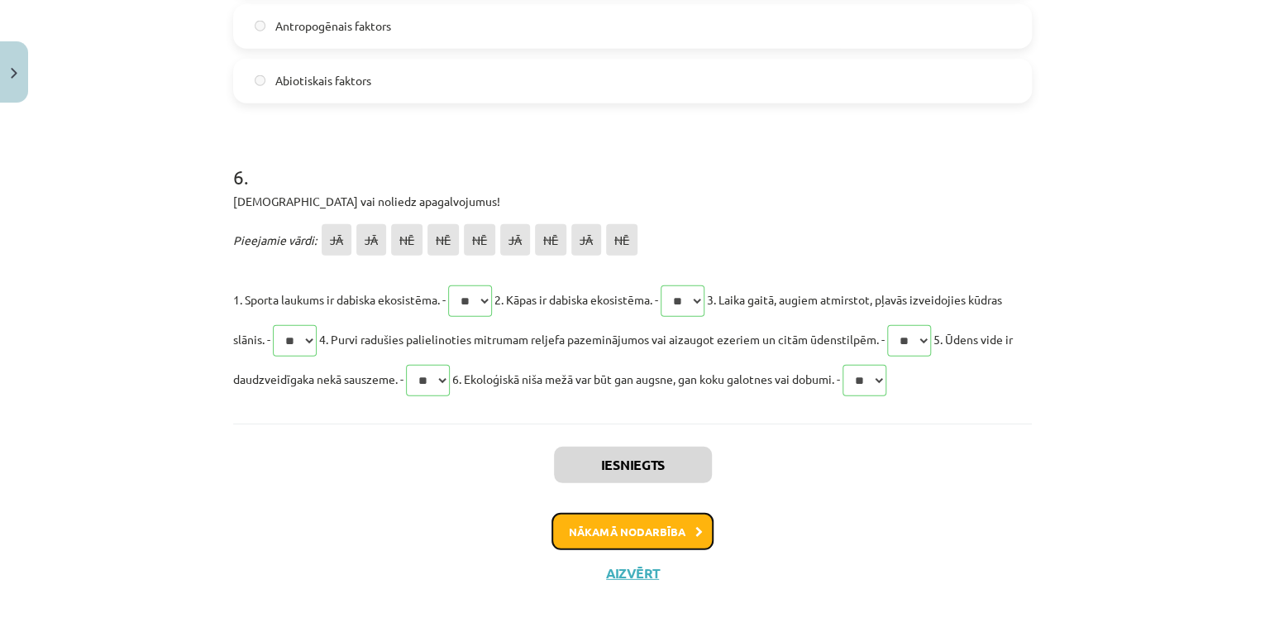
click at [672, 533] on button "Nākamā nodarbība" at bounding box center [633, 532] width 162 height 38
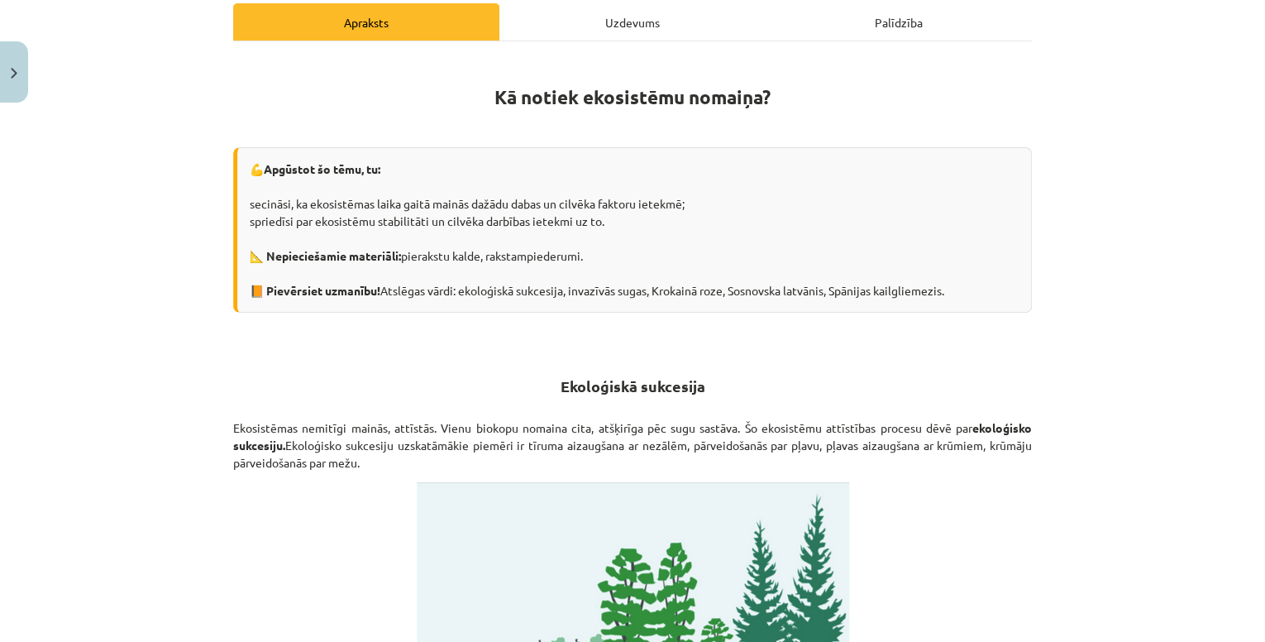
scroll to position [372, 0]
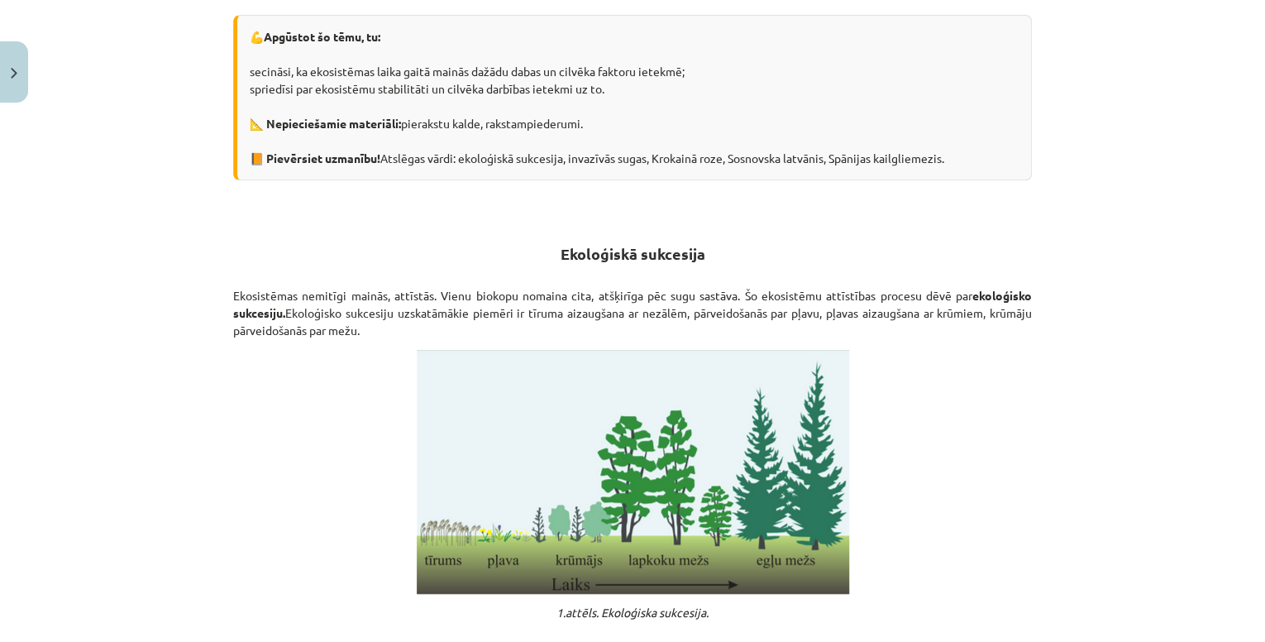
drag, startPoint x: 215, startPoint y: 289, endPoint x: 359, endPoint y: 336, distance: 151.1
click at [359, 336] on div "Mācību tēma: Bioloģijas 9. klases 1. ieskaites mācību materiāls #3 2. tēma. Kā …" at bounding box center [632, 321] width 1265 height 642
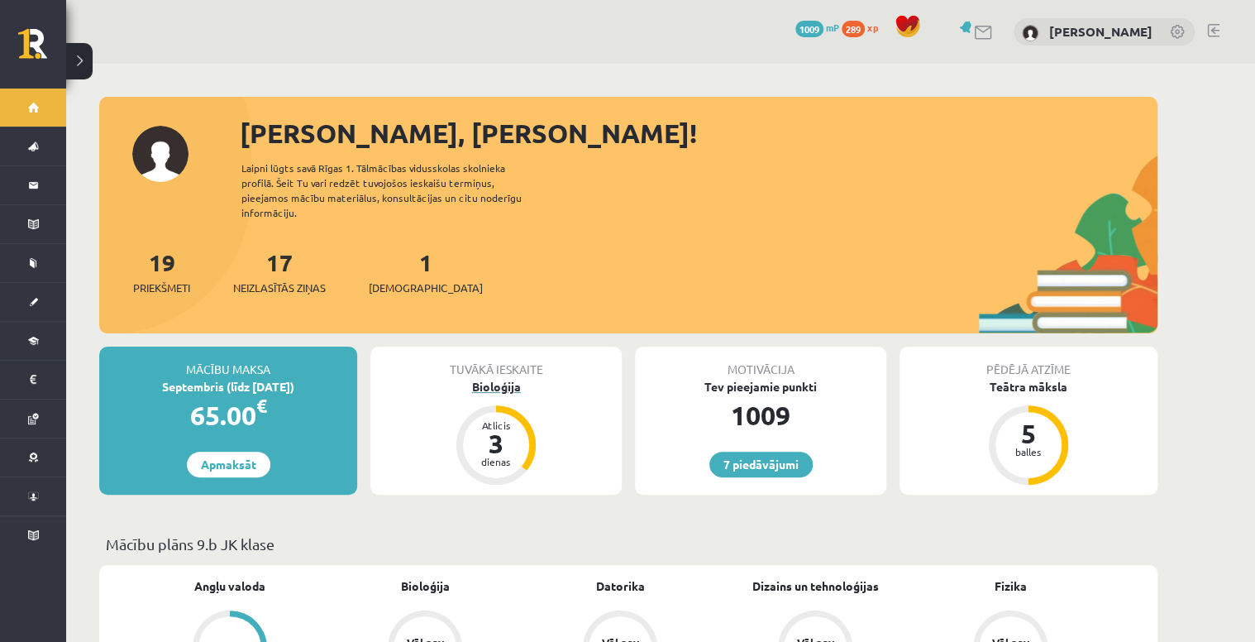
click at [508, 378] on div "Bioloģija" at bounding box center [495, 386] width 251 height 17
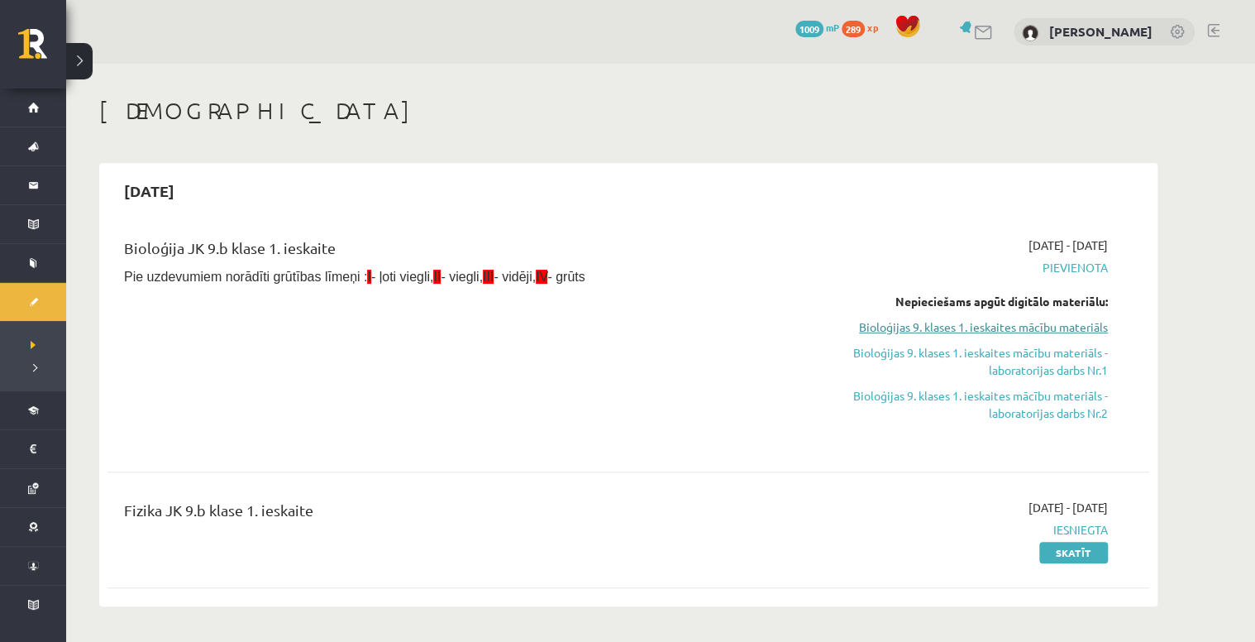
click at [1051, 325] on link "Bioloģijas 9. klases 1. ieskaites mācību materiāls" at bounding box center [952, 326] width 312 height 17
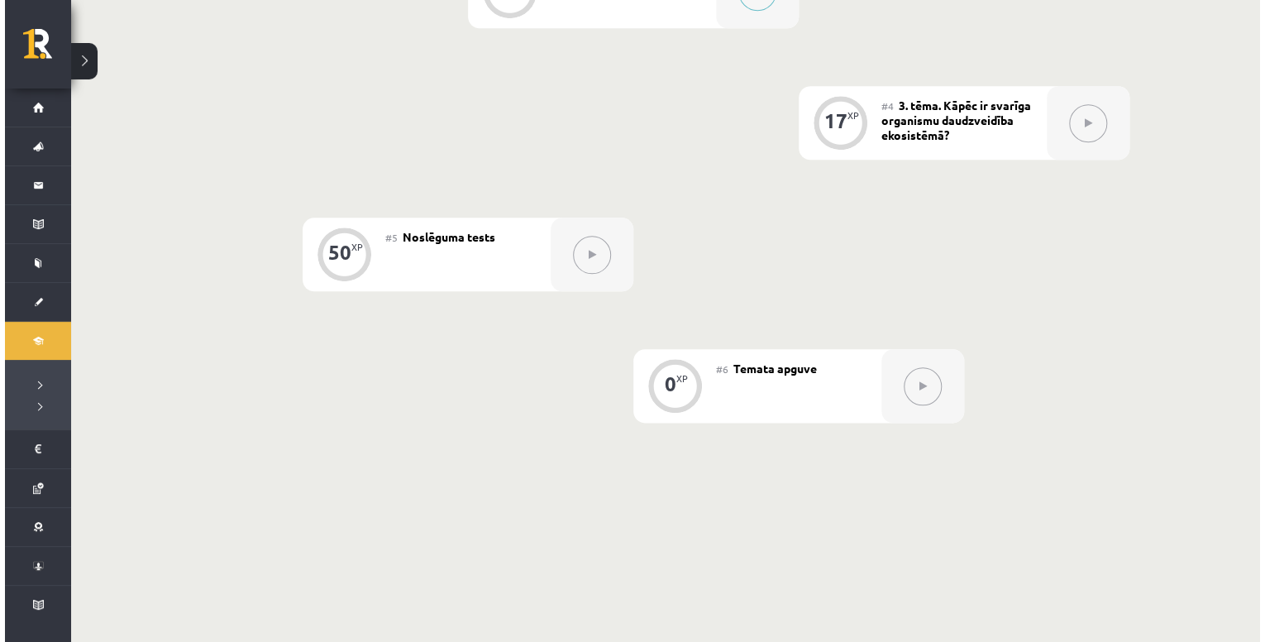
scroll to position [595, 0]
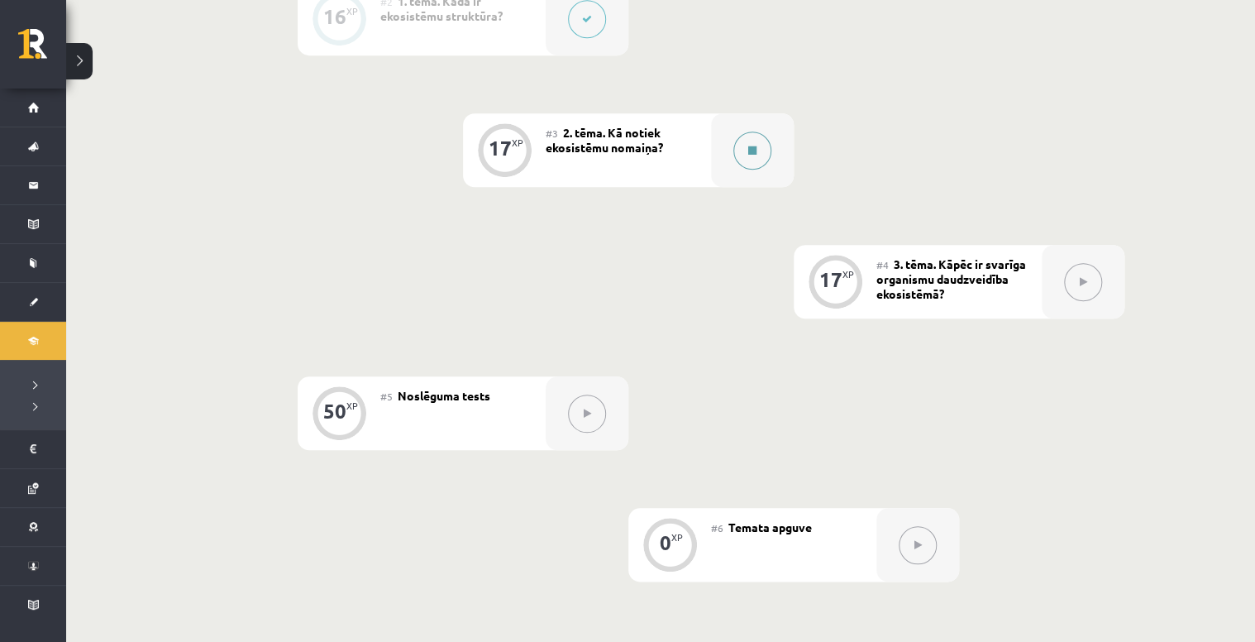
click at [723, 158] on div at bounding box center [752, 150] width 83 height 74
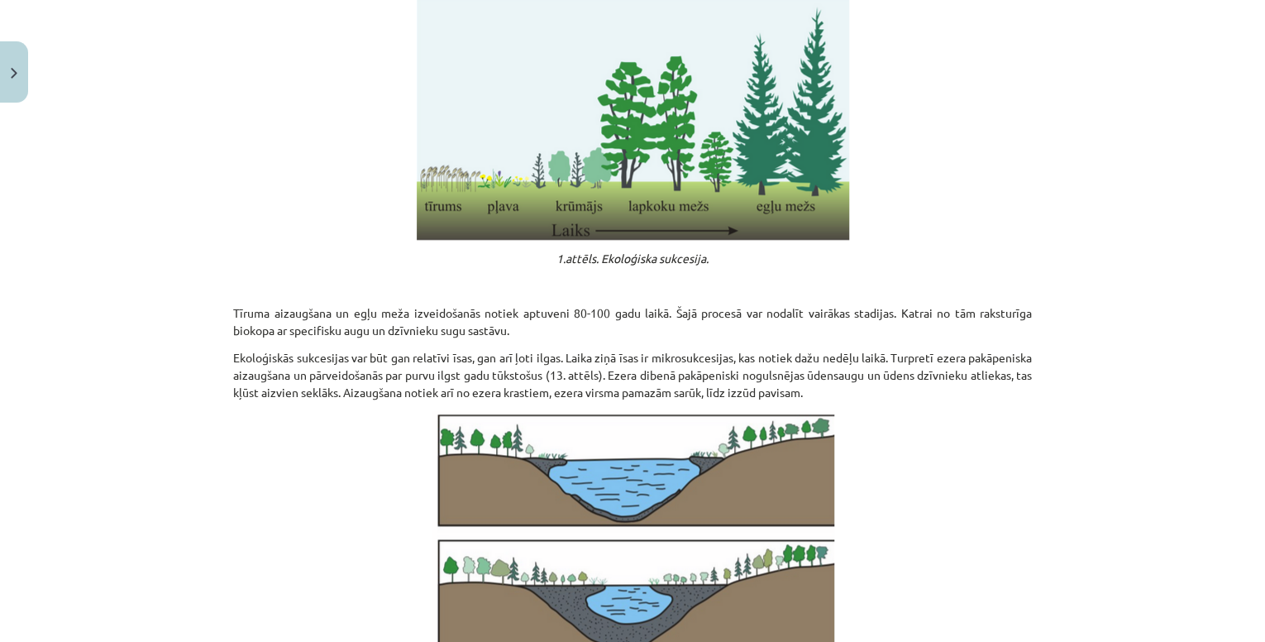
scroll to position [728, 0]
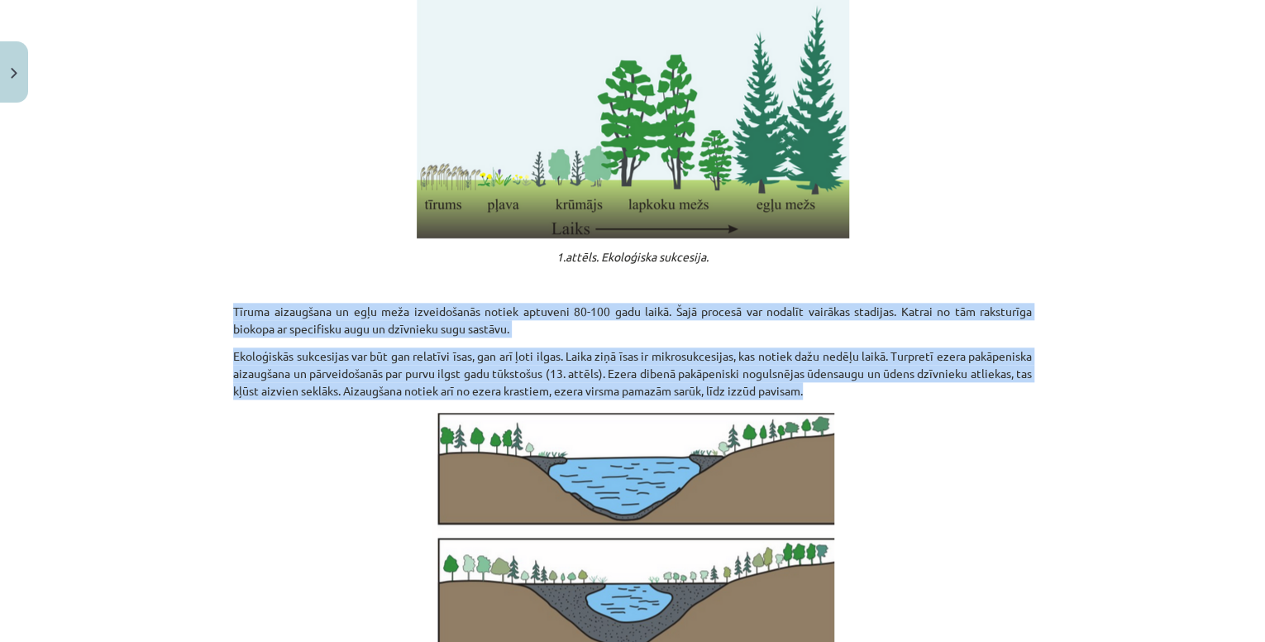
drag, startPoint x: 225, startPoint y: 308, endPoint x: 947, endPoint y: 394, distance: 726.9
click at [947, 394] on div "17 XP Saņemsi Viegls 81 pilda Apraksts Uzdevums Palīdzība Kā notiek ekosistēmu …" at bounding box center [632, 484] width 819 height 2204
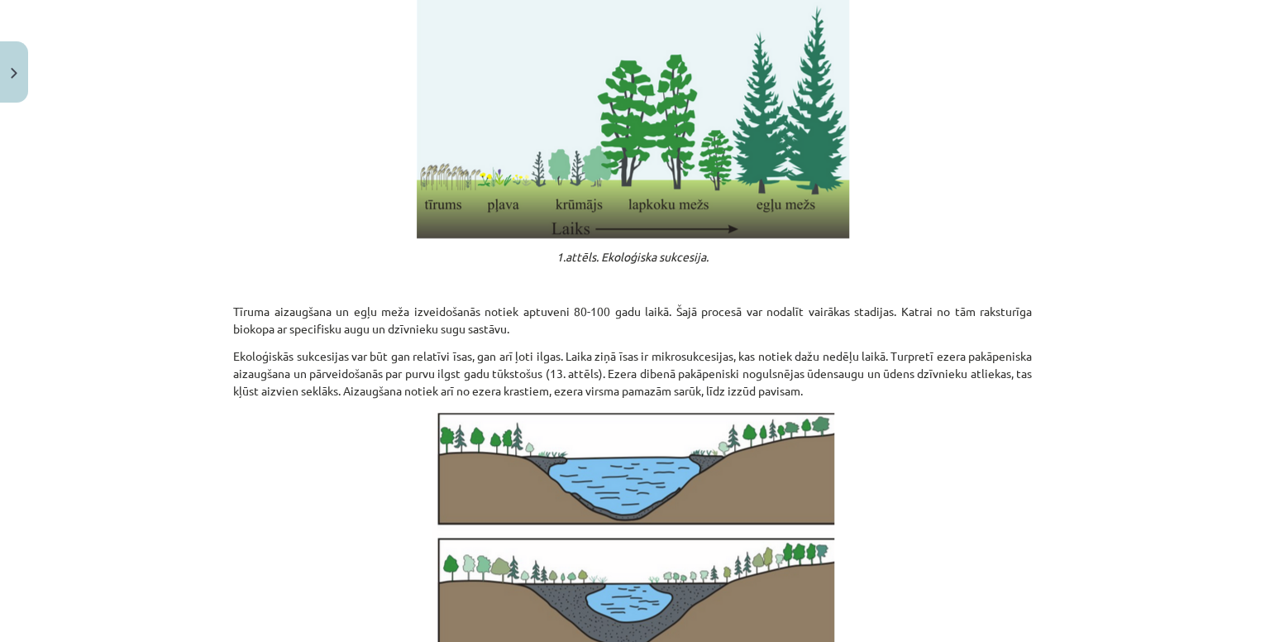
drag, startPoint x: 827, startPoint y: 378, endPoint x: 1095, endPoint y: 228, distance: 306.9
click at [1095, 228] on div "Mācību tēma: Bioloģijas 9. klases 1. ieskaites mācību materiāls #3 2. tēma. Kā …" at bounding box center [632, 321] width 1265 height 642
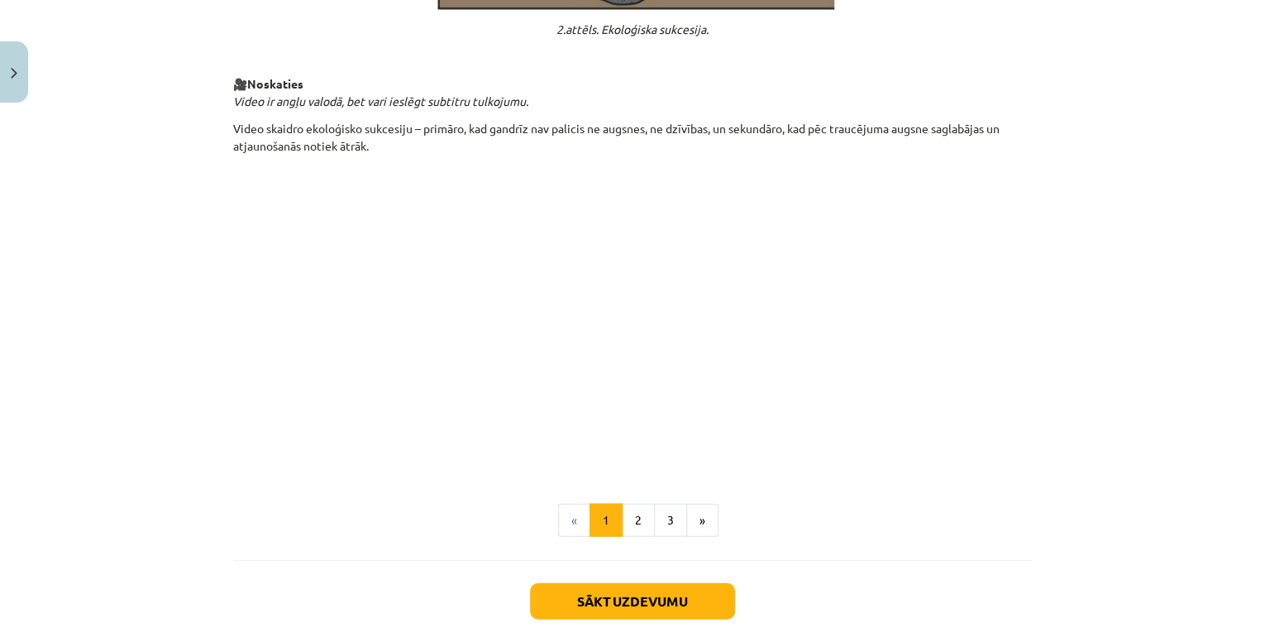
scroll to position [1712, 0]
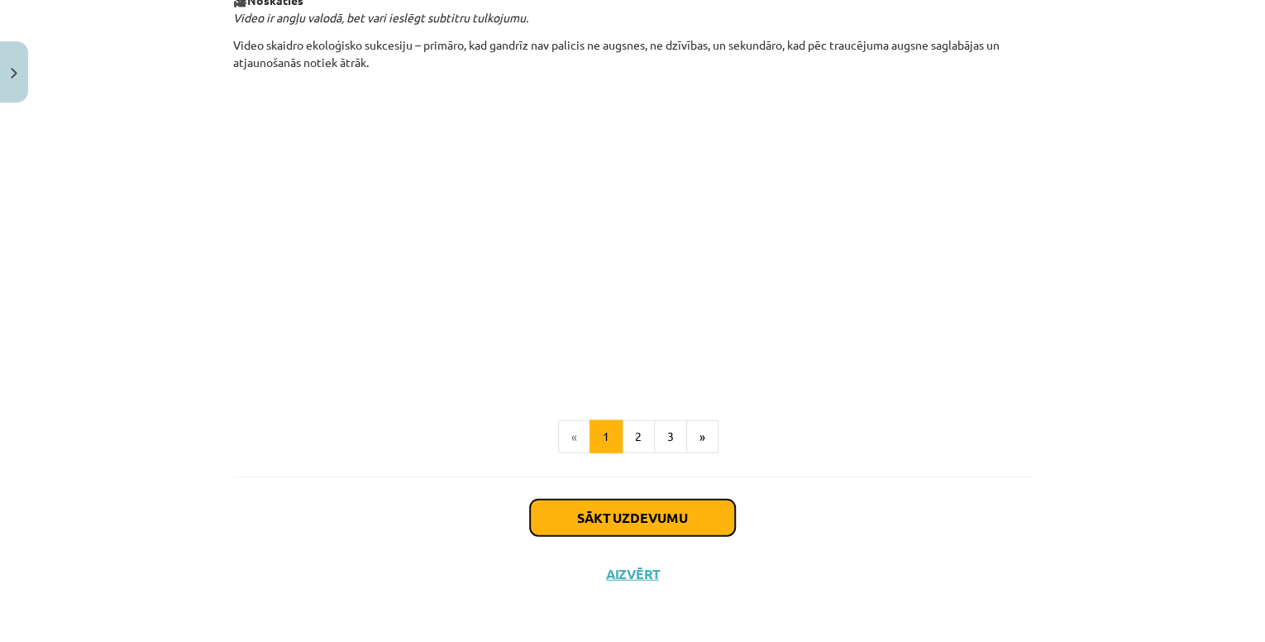
click at [656, 510] on button "Sākt uzdevumu" at bounding box center [632, 517] width 205 height 36
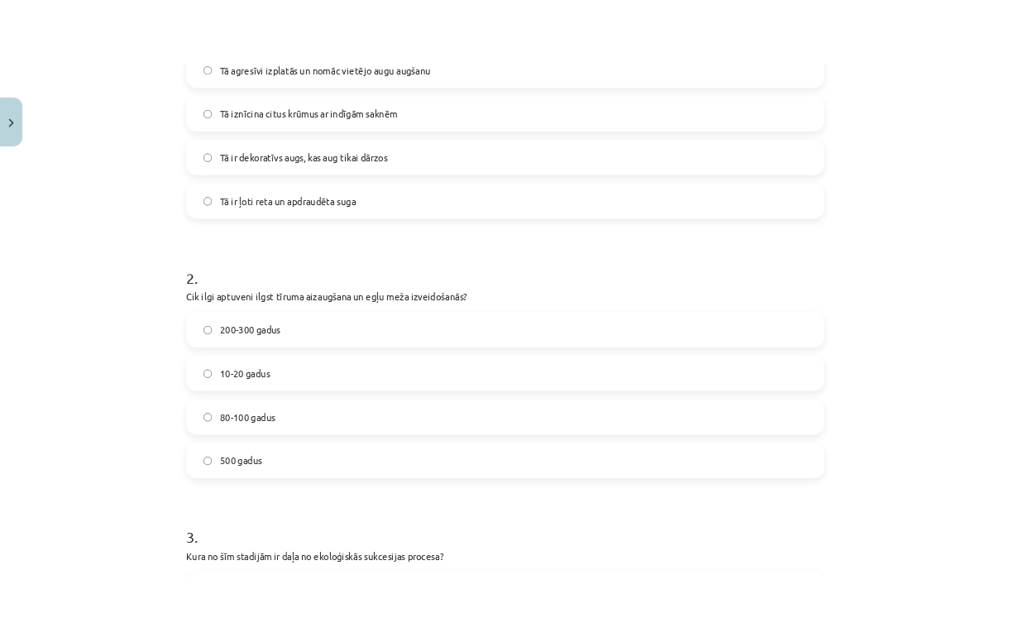
scroll to position [41, 0]
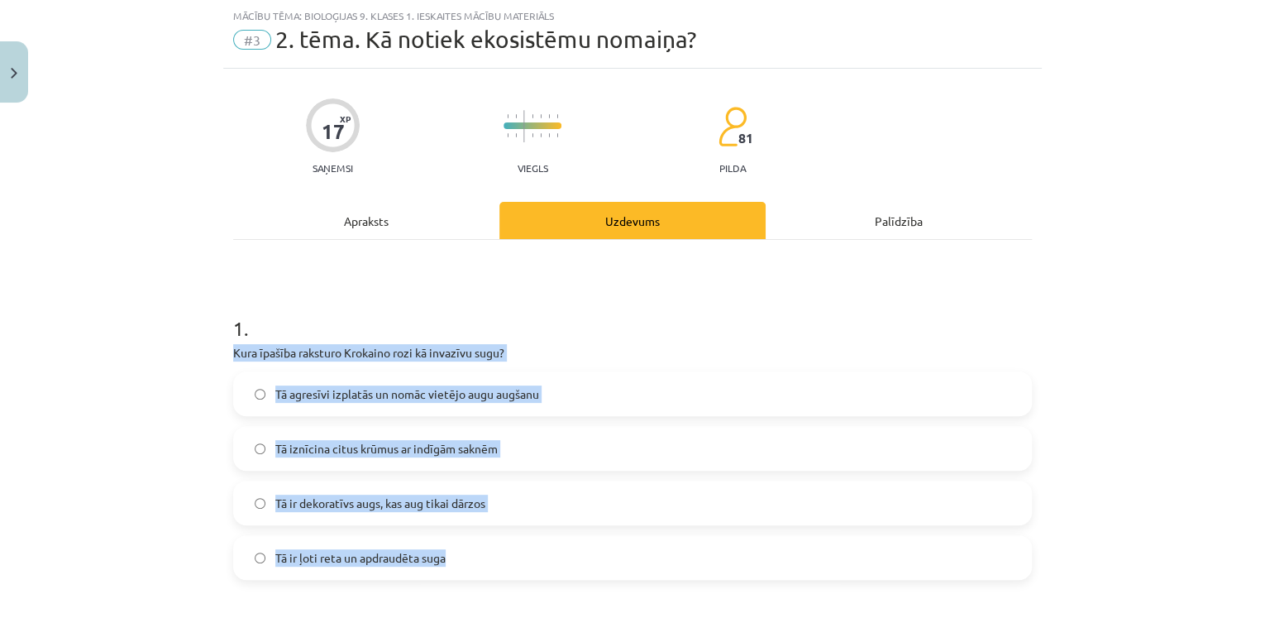
drag, startPoint x: 225, startPoint y: 356, endPoint x: 498, endPoint y: 549, distance: 334.0
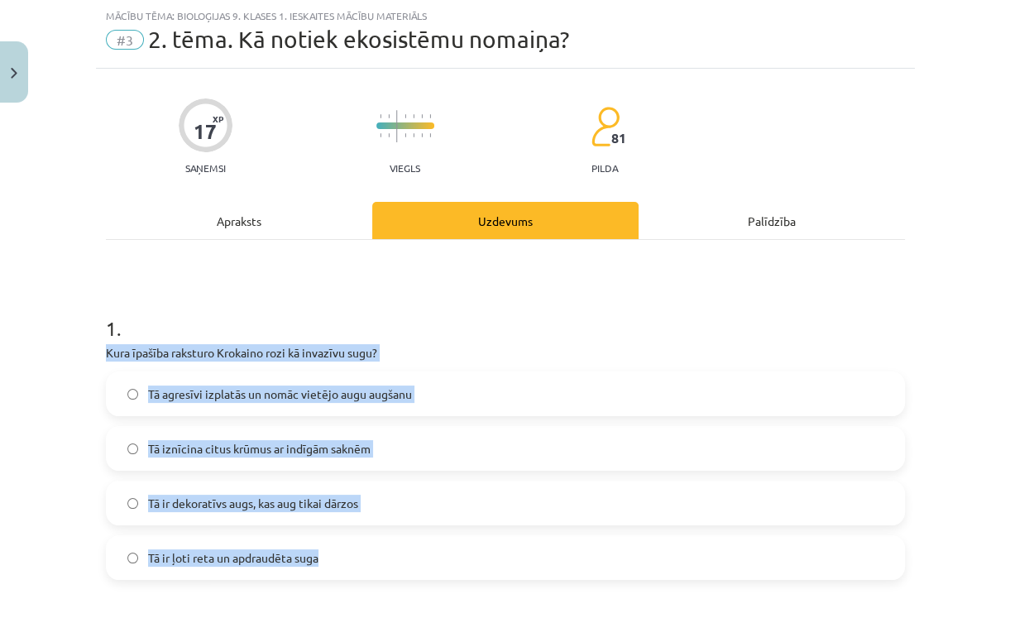
click at [294, 394] on span "Tā agresīvi izplatās un nomāc vietējo augu augšanu" at bounding box center [280, 393] width 264 height 17
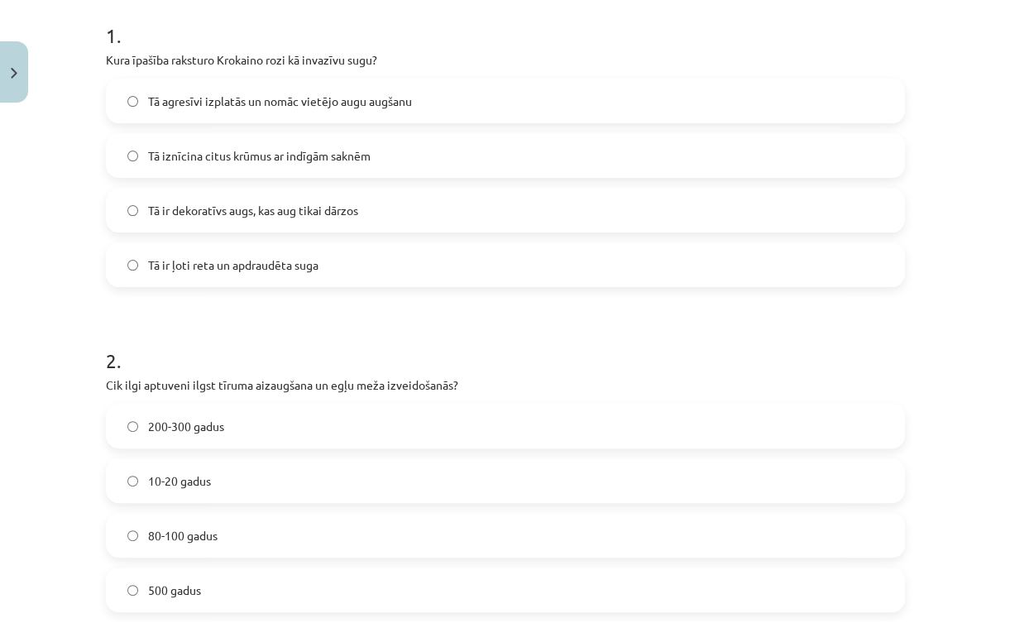
scroll to position [504, 0]
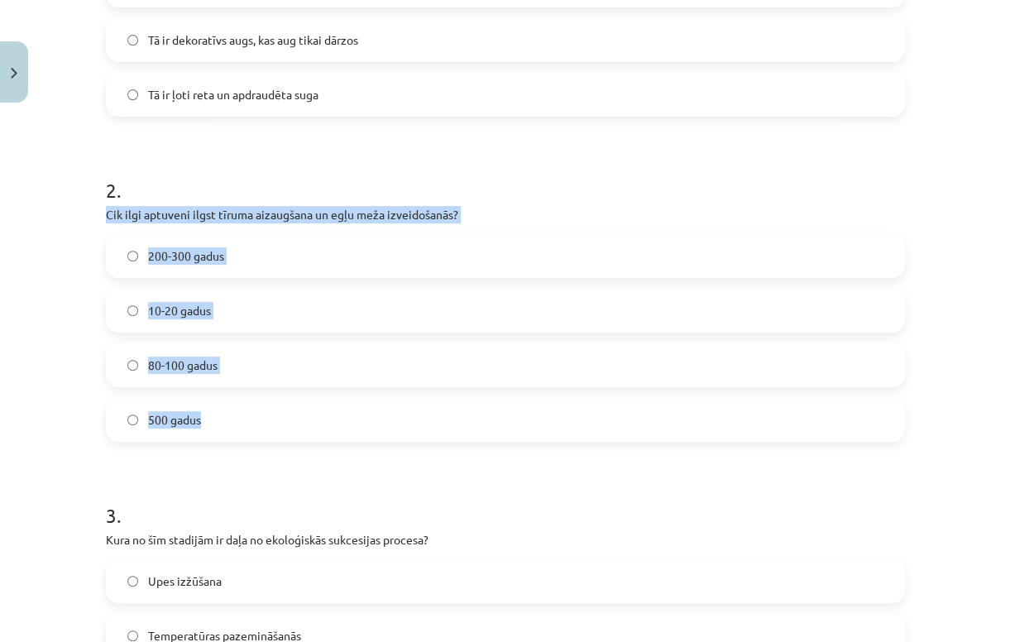
drag, startPoint x: 97, startPoint y: 216, endPoint x: 279, endPoint y: 416, distance: 270.4
click at [246, 367] on label "80-100 gadus" at bounding box center [504, 364] width 795 height 41
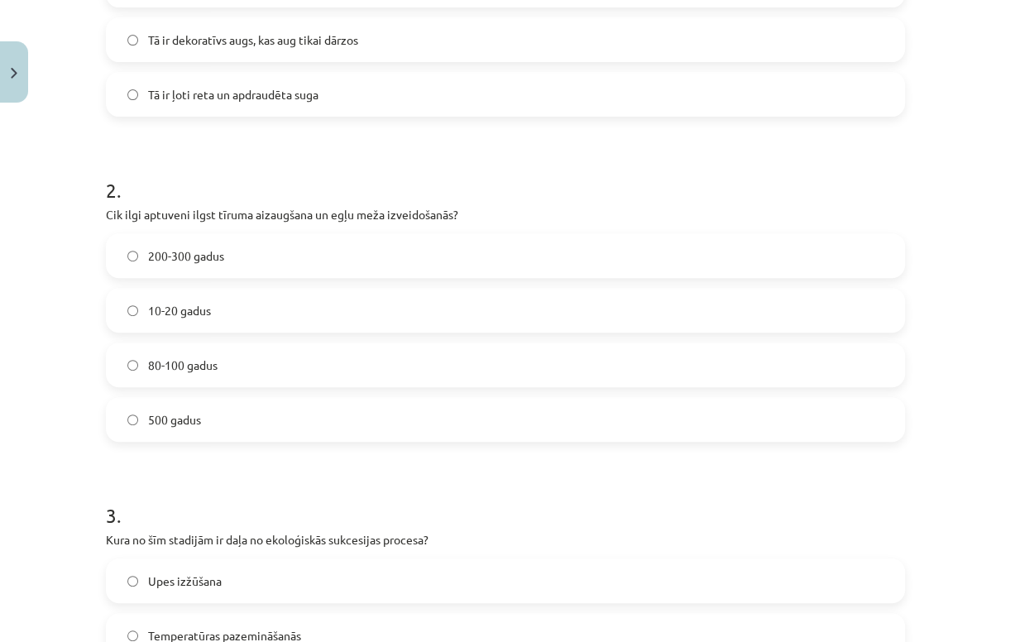
click at [74, 470] on div "Mācību tēma: Bioloģijas 9. klases 1. ieskaites mācību materiāls #3 2. tēma. Kā …" at bounding box center [505, 321] width 1010 height 642
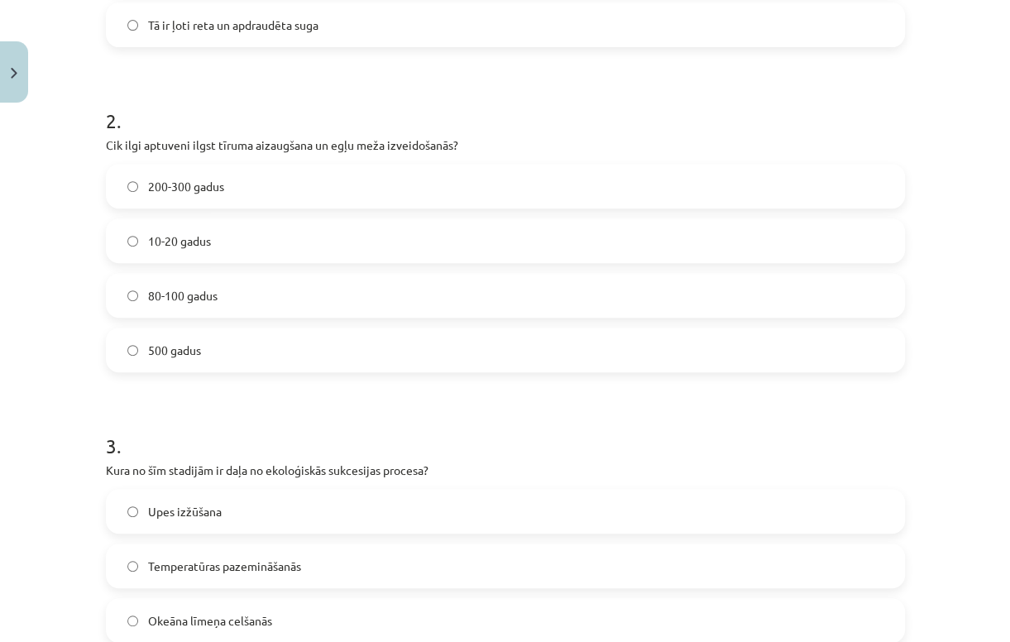
scroll to position [835, 0]
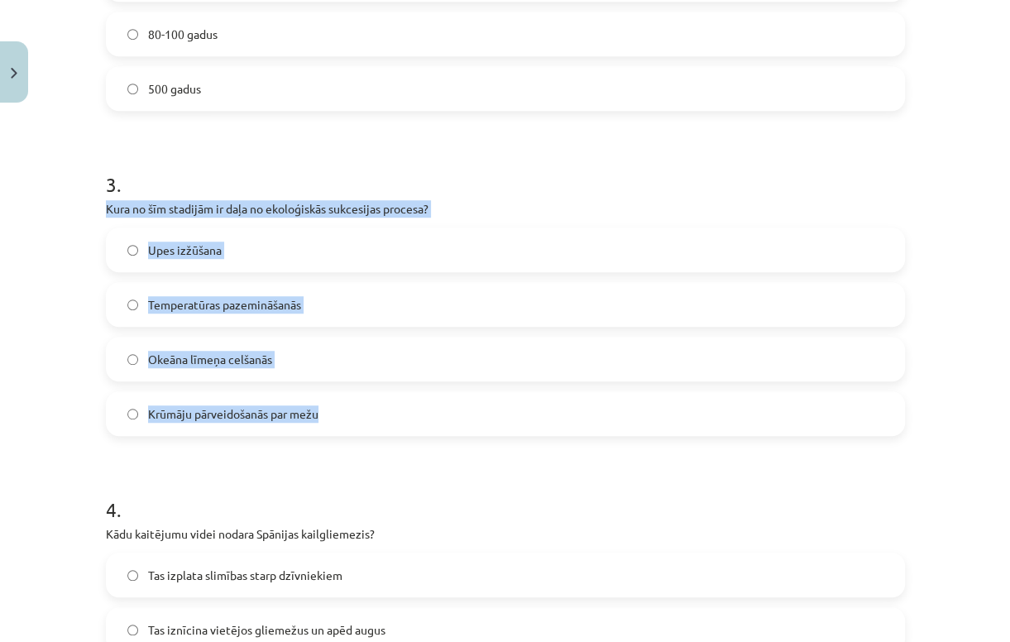
drag, startPoint x: 93, startPoint y: 211, endPoint x: 337, endPoint y: 411, distance: 316.2
click at [294, 410] on span "Krūmāju pārveidošanās par mežu" at bounding box center [233, 413] width 170 height 17
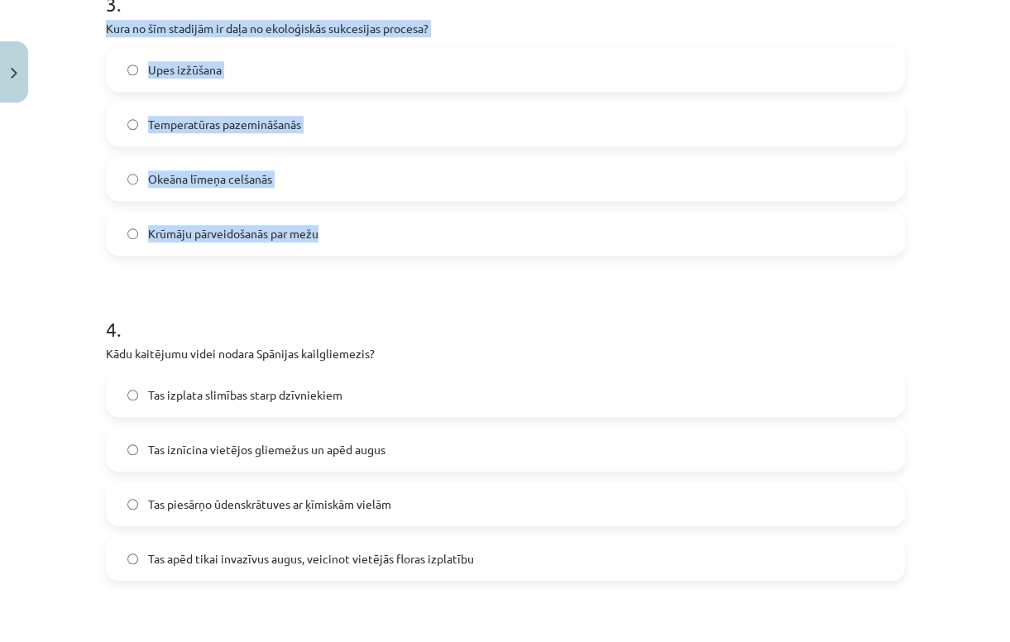
scroll to position [1100, 0]
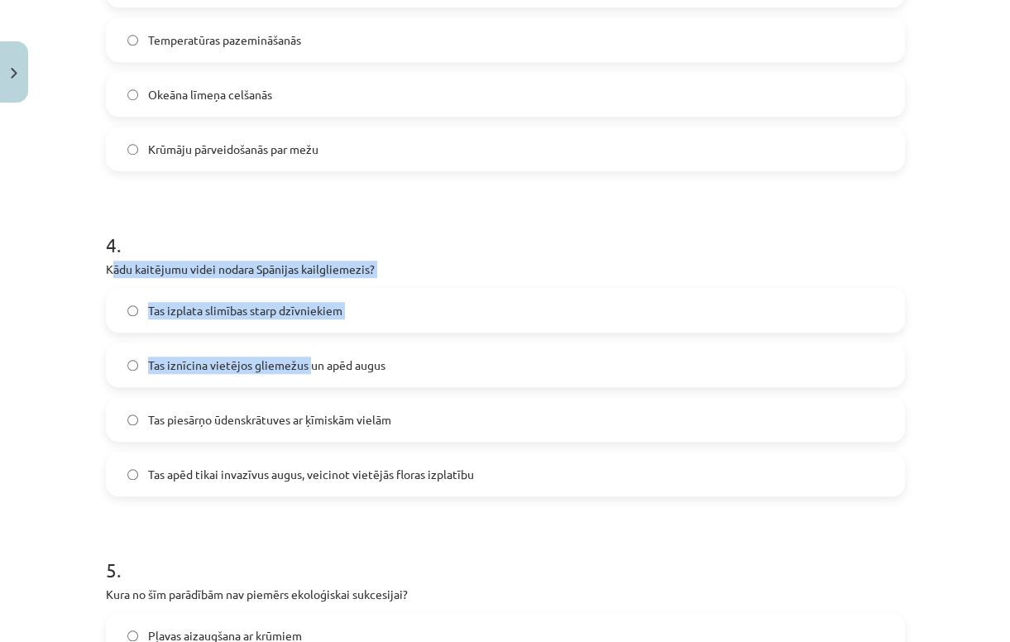
drag, startPoint x: 106, startPoint y: 274, endPoint x: 304, endPoint y: 366, distance: 219.0
click at [304, 366] on div "4 . Kādu kaitējumu videi nodara Spānijas kailgliemezis? Tas izplata slimības st…" at bounding box center [505, 350] width 799 height 292
drag, startPoint x: 75, startPoint y: 281, endPoint x: 83, endPoint y: 265, distance: 18.1
click at [76, 281] on div "Mācību tēma: Bioloģijas 9. klases 1. ieskaites mācību materiāls #3 2. tēma. Kā …" at bounding box center [505, 321] width 1010 height 642
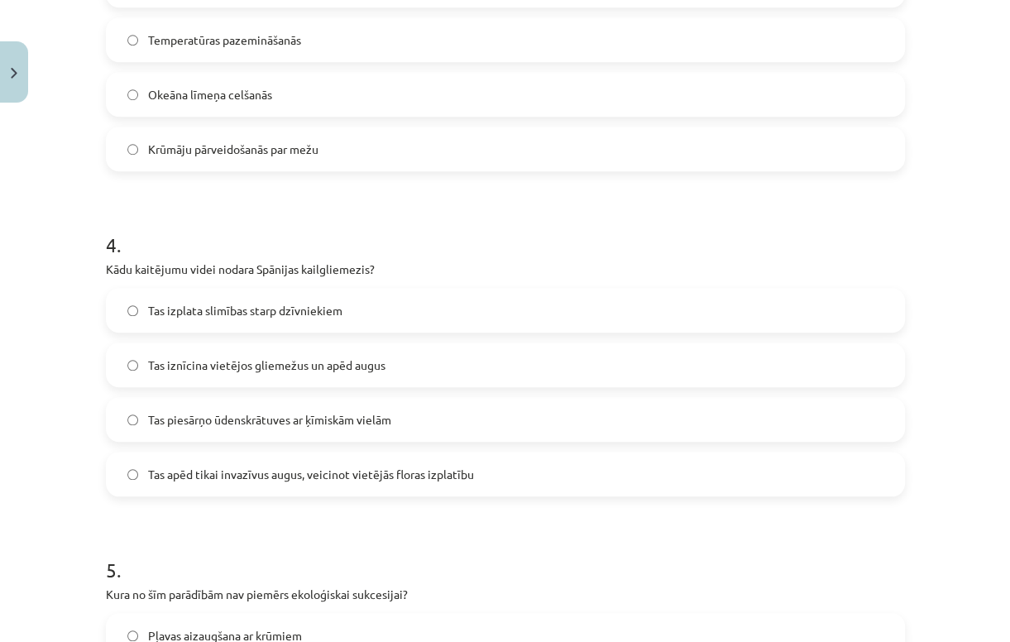
click at [96, 265] on div "17 XP Saņemsi Viegls 81 pilda Apraksts Uzdevums Palīdzība 1 . Kura īpašība raks…" at bounding box center [505, 478] width 819 height 2936
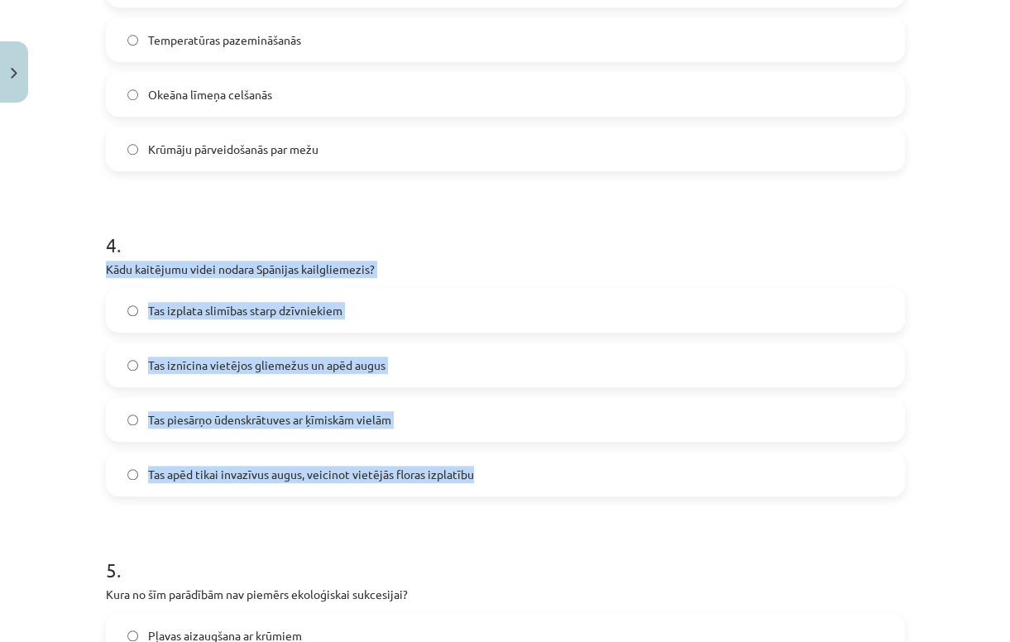
drag, startPoint x: 103, startPoint y: 268, endPoint x: 528, endPoint y: 468, distance: 469.0
click at [528, 468] on div "4 . Kādu kaitējumu videi nodara Spānijas kailgliemezis? Tas izplata slimības st…" at bounding box center [505, 350] width 799 height 292
click at [283, 371] on span "Tas iznīcina vietējos gliemežus un apēd augus" at bounding box center [266, 364] width 237 height 17
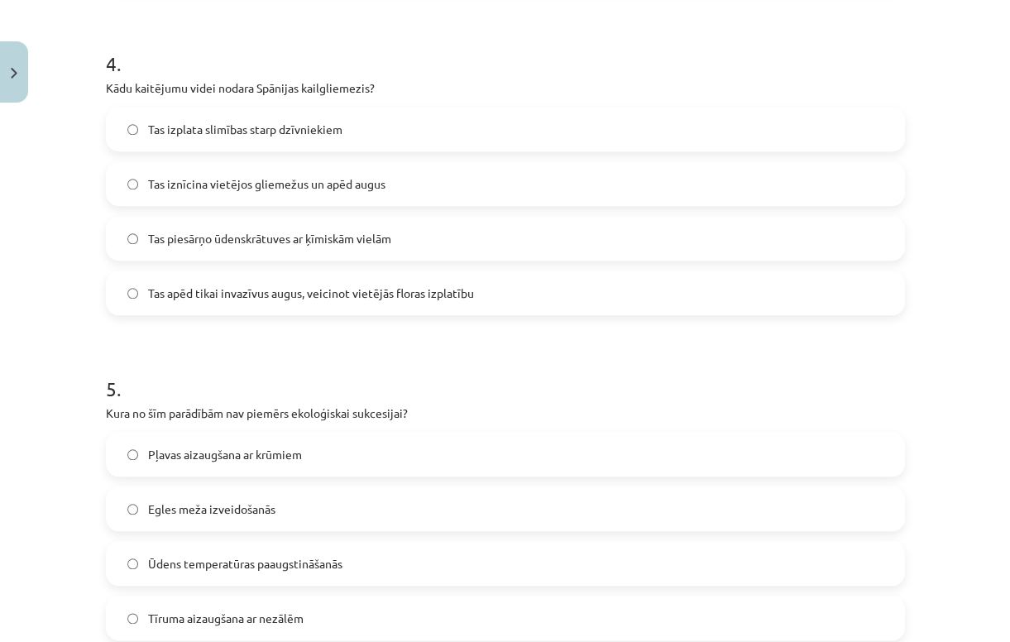
scroll to position [1298, 0]
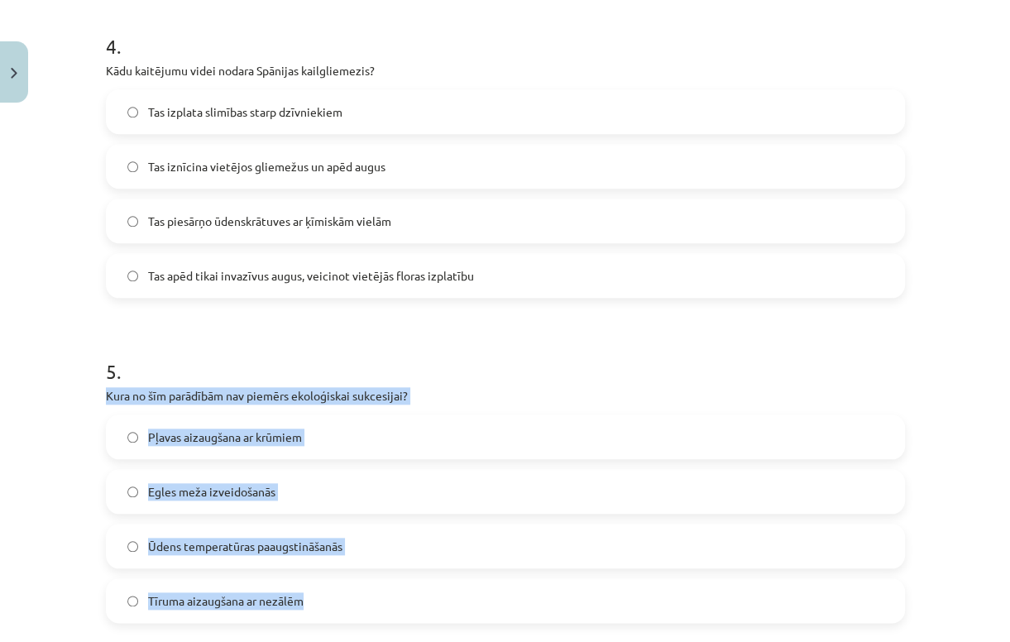
drag, startPoint x: 90, startPoint y: 399, endPoint x: 369, endPoint y: 591, distance: 338.8
click at [369, 591] on div "Mācību tēma: Bioloģijas 9. klases 1. ieskaites mācību materiāls #3 2. tēma. Kā …" at bounding box center [505, 321] width 1010 height 642
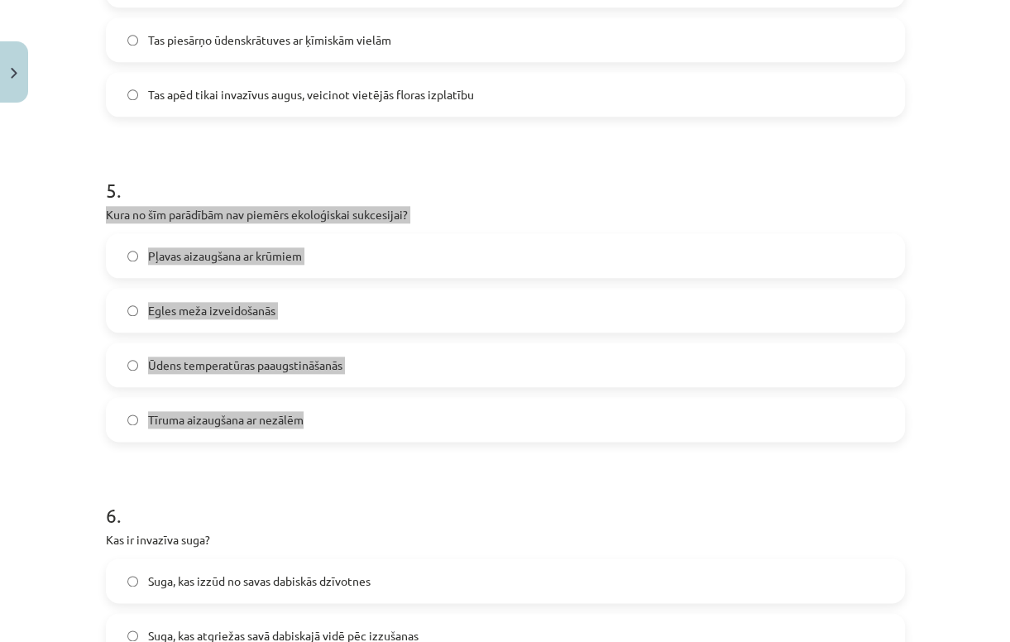
scroll to position [1497, 0]
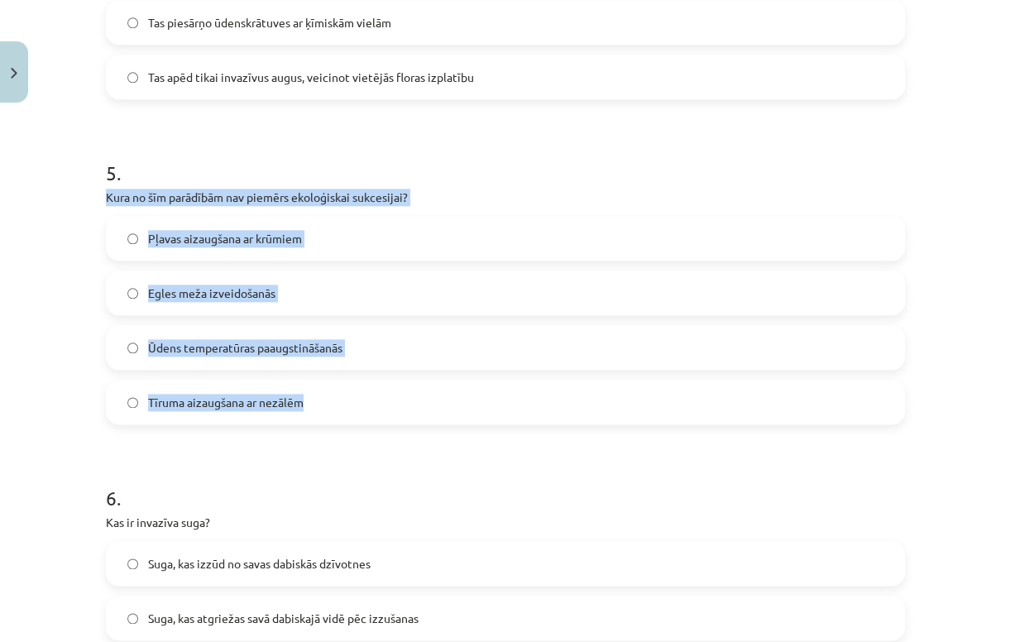
click at [225, 346] on span "Ūdens temperatūras paaugstināšanās" at bounding box center [245, 347] width 194 height 17
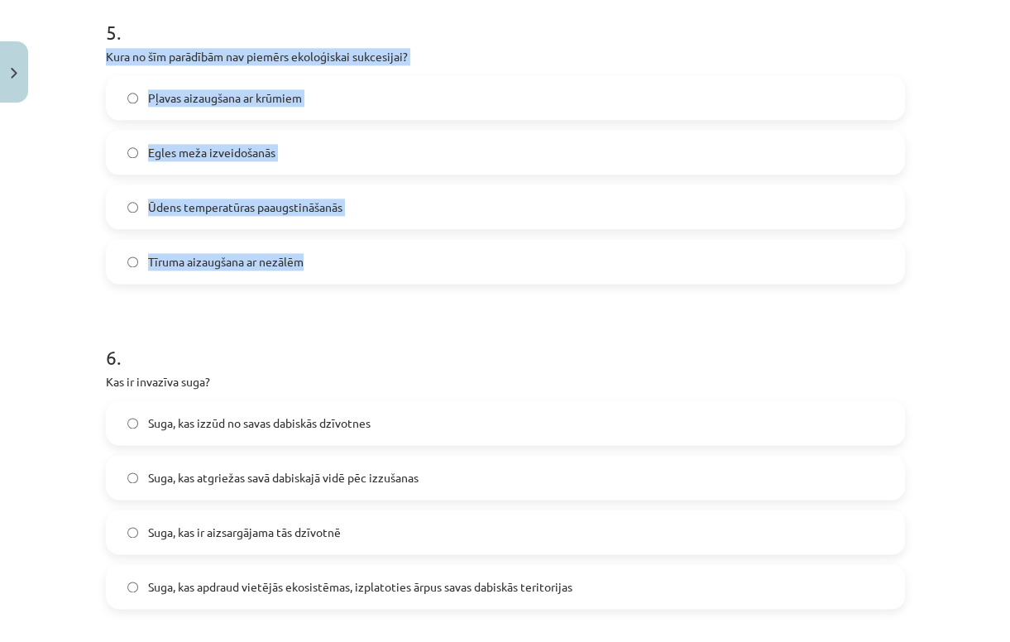
scroll to position [1695, 0]
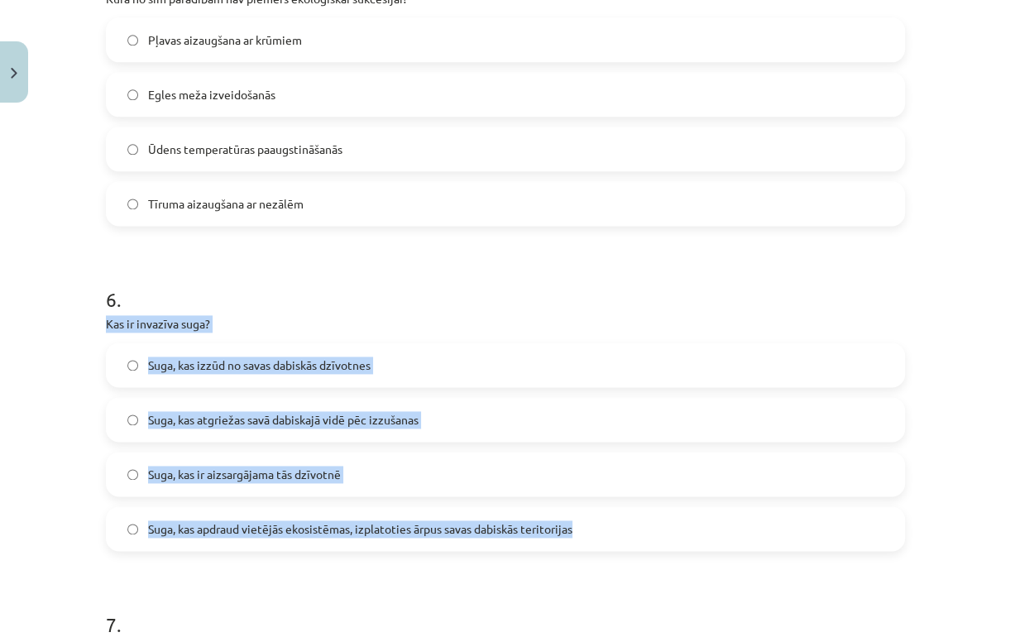
drag, startPoint x: 94, startPoint y: 324, endPoint x: 604, endPoint y: 529, distance: 549.9
click at [293, 523] on span "Suga, kas apdraud vietējās ekosistēmas, izplatoties ārpus savas dabiskās terito…" at bounding box center [360, 528] width 424 height 17
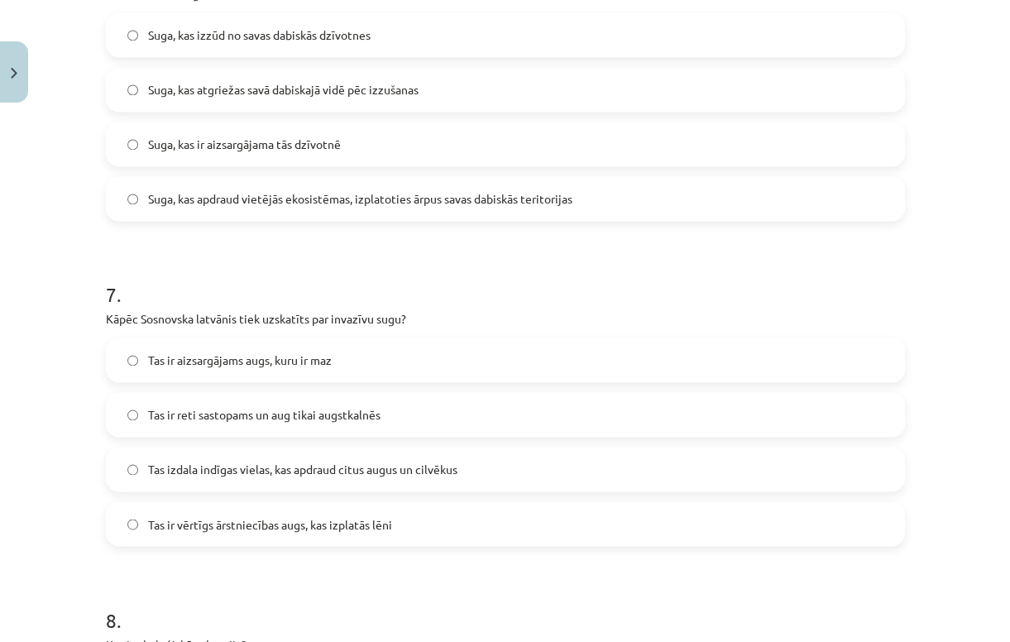
scroll to position [2026, 0]
click at [207, 473] on span "Tas izdala indīgas vielas, kas apdraud citus augus un cilvēkus" at bounding box center [302, 468] width 309 height 17
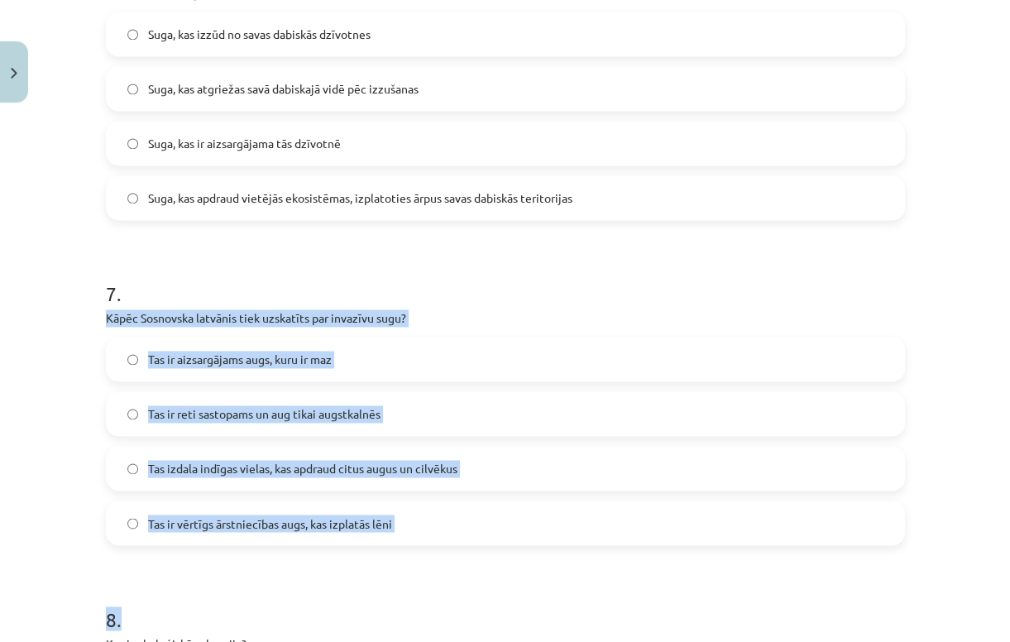
drag, startPoint x: 102, startPoint y: 314, endPoint x: 322, endPoint y: 602, distance: 362.7
drag, startPoint x: 322, startPoint y: 602, endPoint x: 255, endPoint y: 572, distance: 74.1
click at [2, 509] on div "Mācību tēma: Bioloģijas 9. klases 1. ieskaites mācību materiāls #3 2. tēma. Kā …" at bounding box center [505, 321] width 1010 height 642
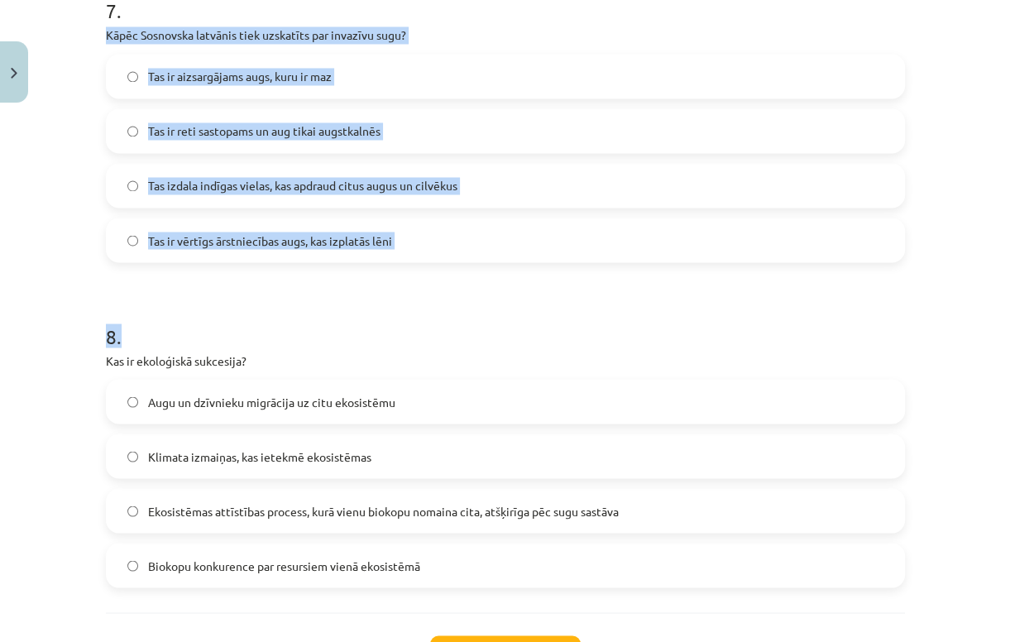
scroll to position [2357, 0]
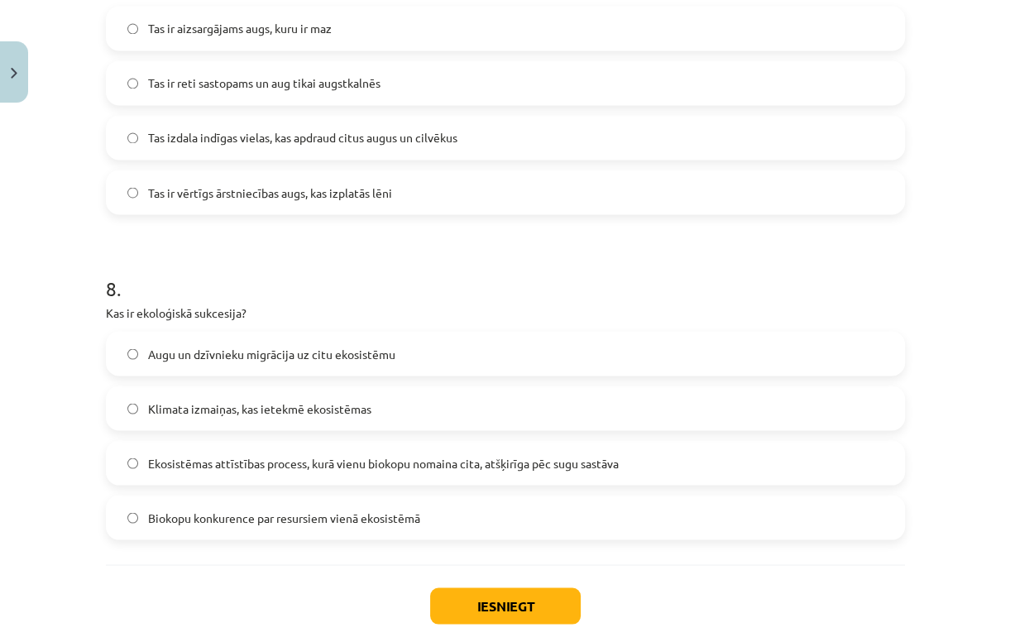
click at [334, 467] on span "Ekosistēmas attīstības process, kurā vienu biokopu nomaina cita, atšķirīga pēc …" at bounding box center [383, 462] width 471 height 17
click at [504, 607] on button "Iesniegt" at bounding box center [505, 605] width 150 height 36
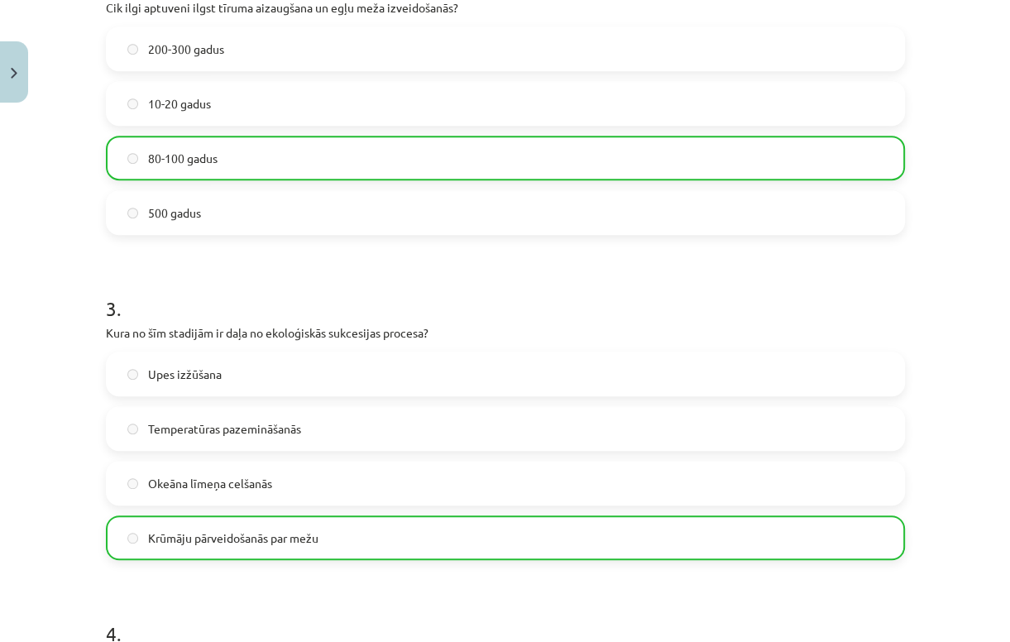
scroll to position [703, 0]
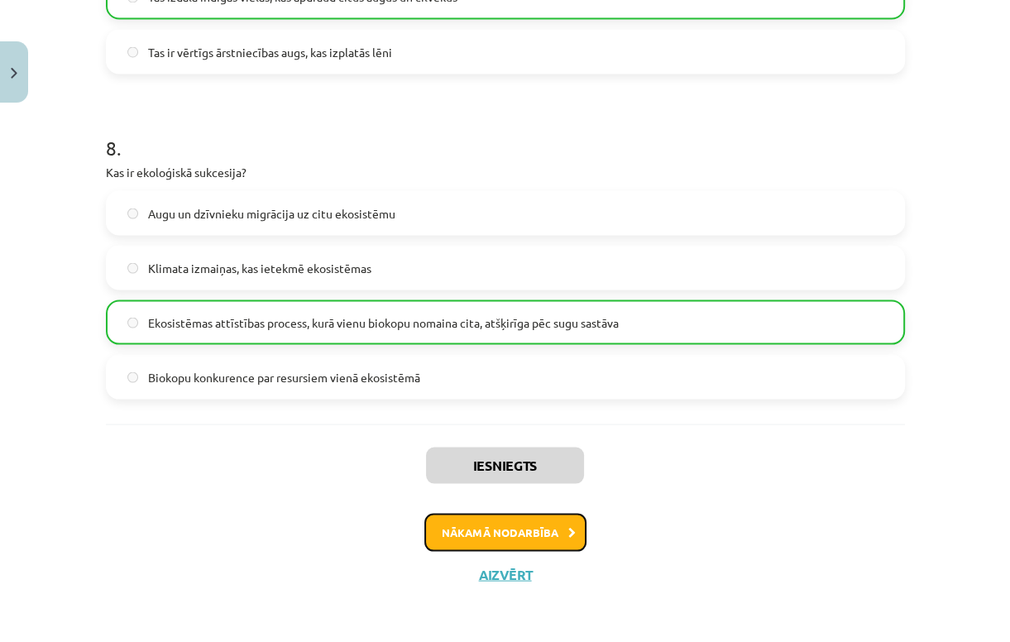
click at [533, 528] on button "Nākamā nodarbība" at bounding box center [505, 532] width 162 height 38
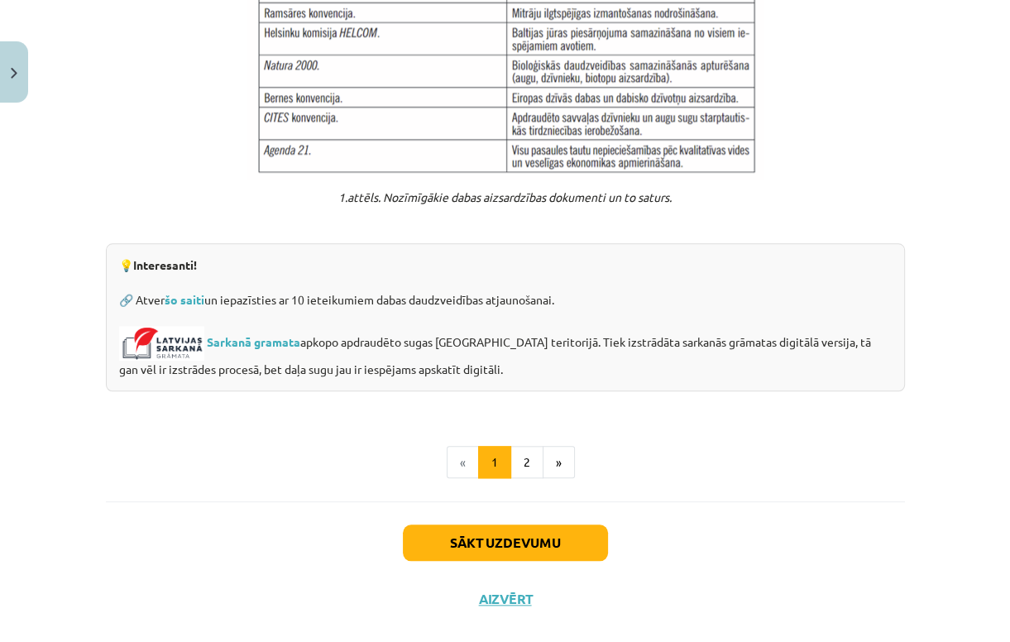
scroll to position [1298, 0]
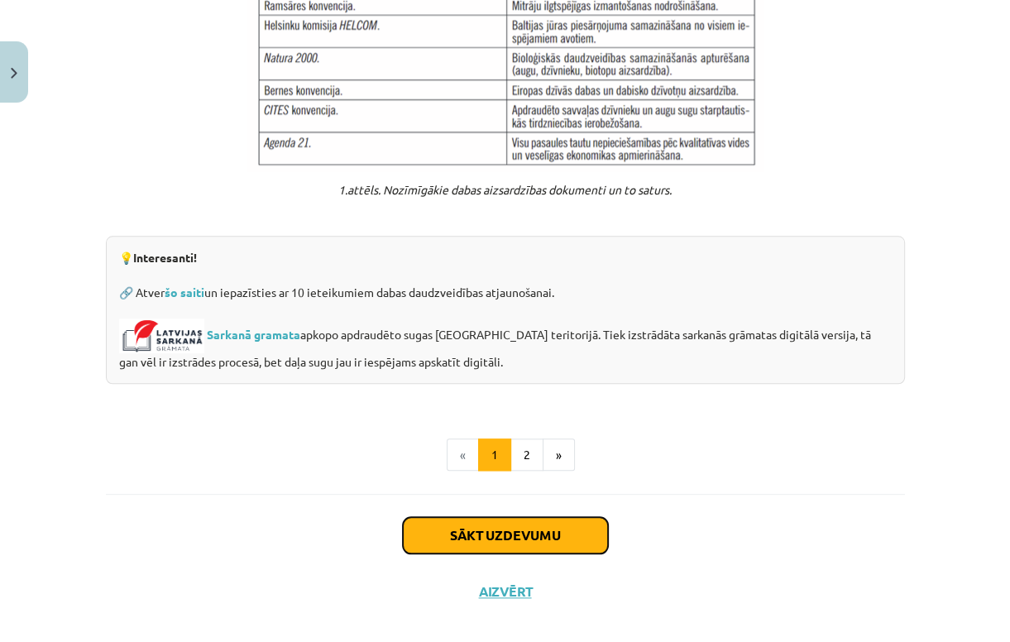
click at [568, 517] on button "Sākt uzdevumu" at bounding box center [505, 535] width 205 height 36
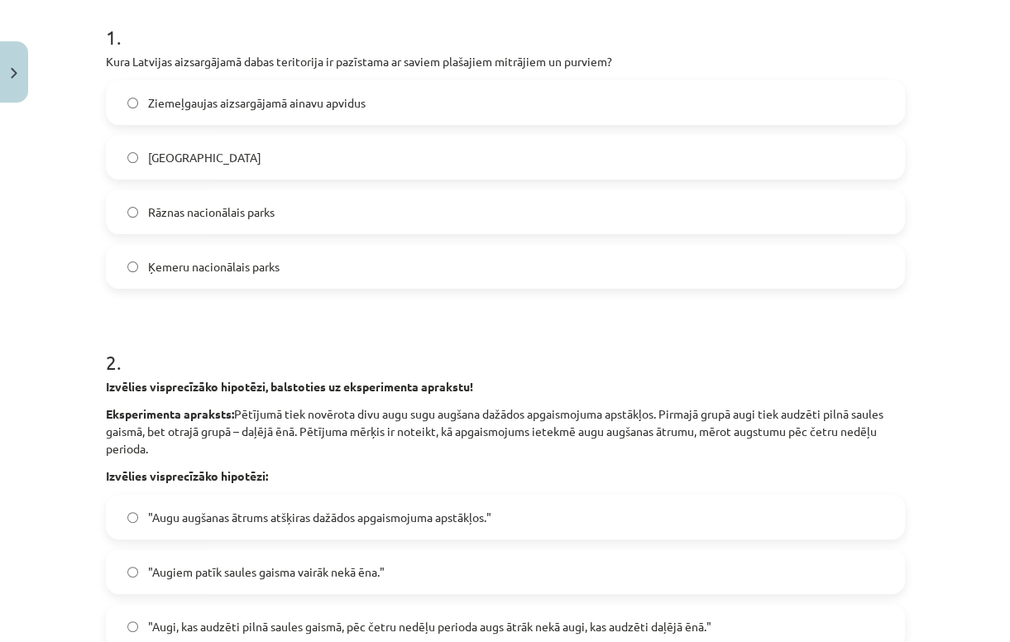
scroll to position [41, 0]
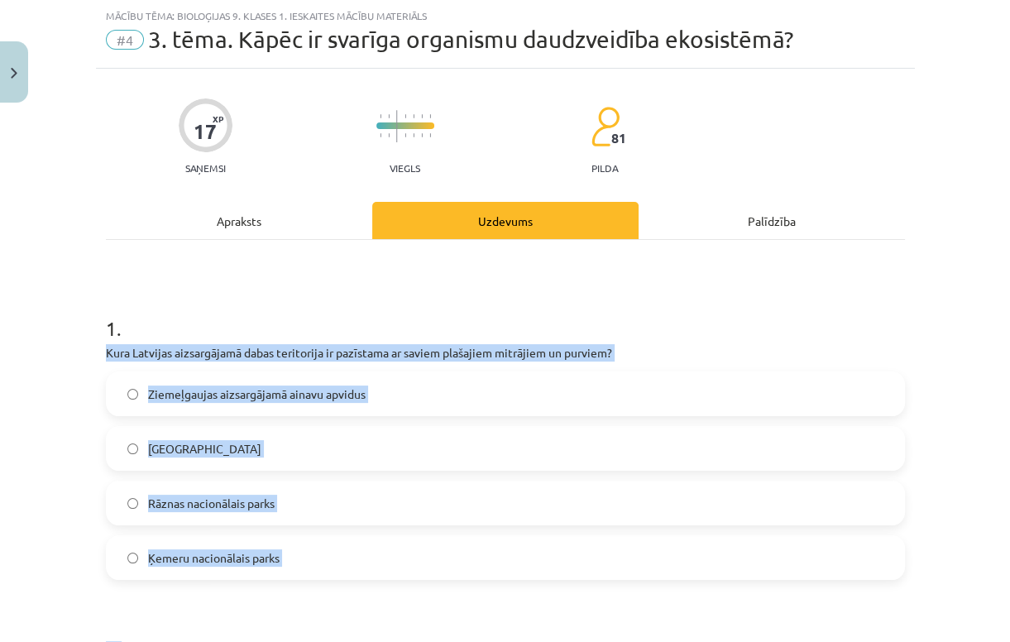
drag, startPoint x: 109, startPoint y: 351, endPoint x: 335, endPoint y: 585, distance: 325.7
click at [268, 557] on span "Ķemeru nacionālais parks" at bounding box center [213, 557] width 131 height 17
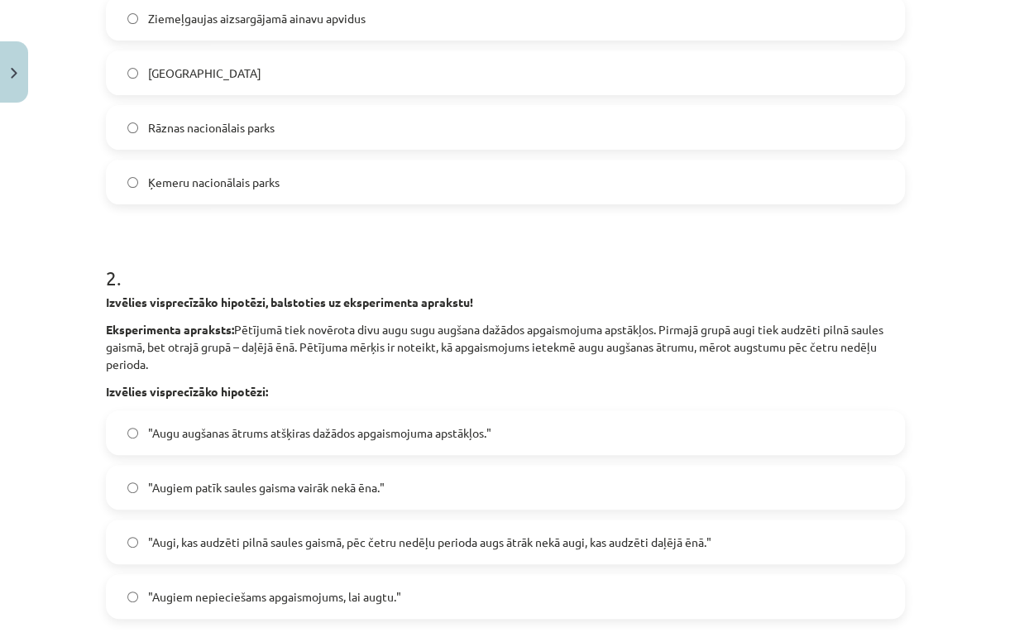
scroll to position [438, 0]
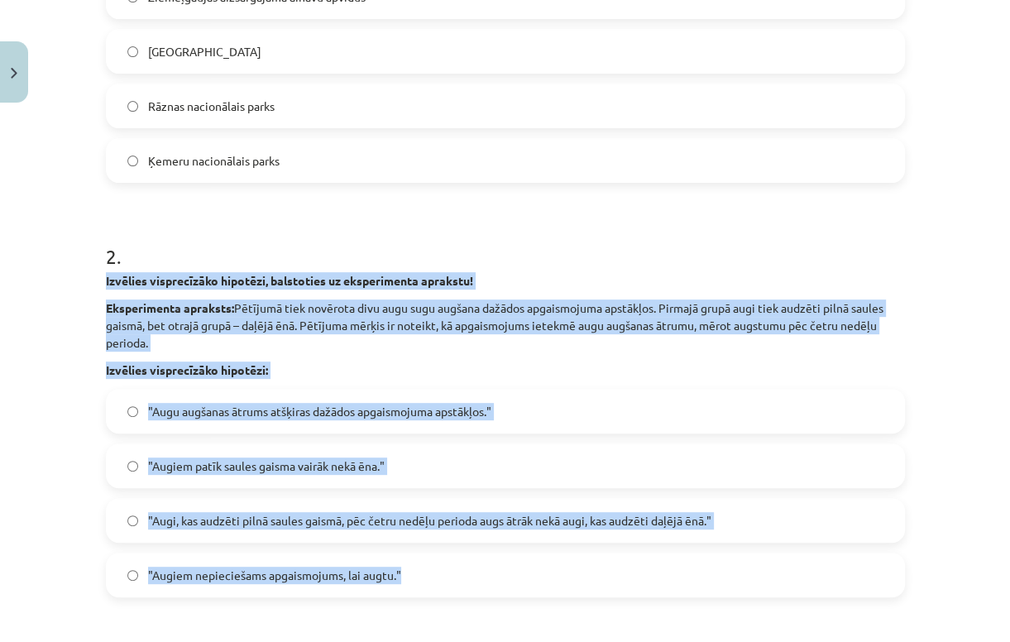
drag, startPoint x: 95, startPoint y: 281, endPoint x: 417, endPoint y: 582, distance: 440.5
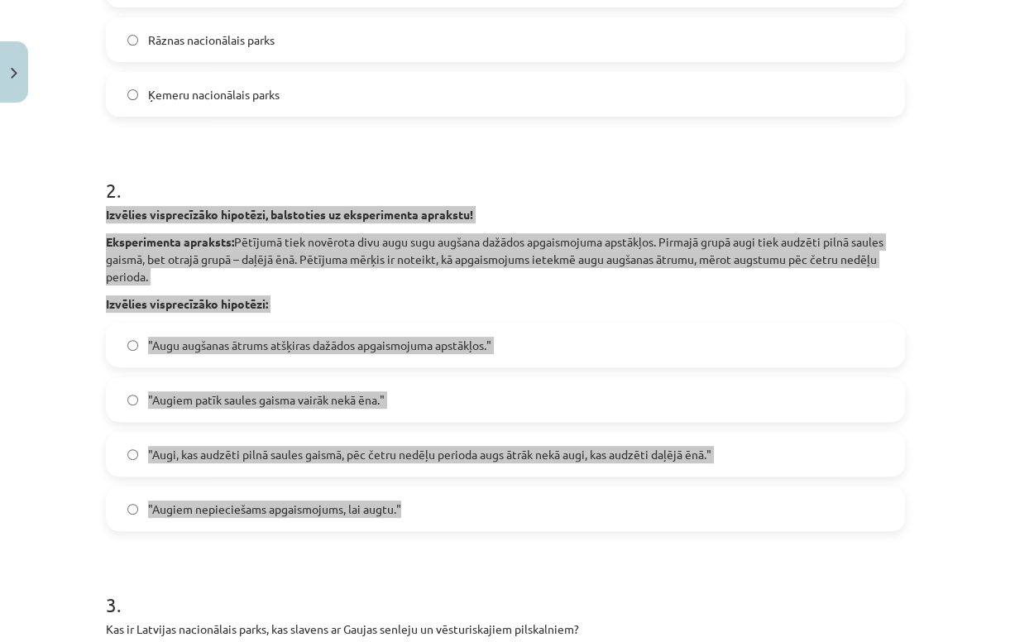
scroll to position [571, 0]
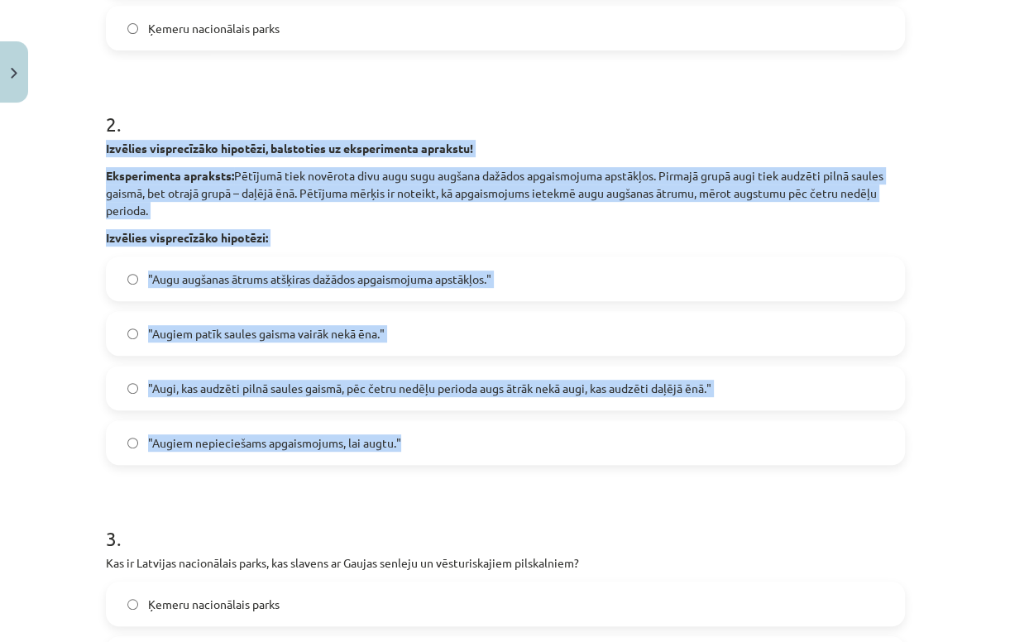
click at [597, 388] on span ""Augi, kas audzēti pilnā saules gaismā, pēc četru nedēļu perioda augs ātrāk nek…" at bounding box center [429, 388] width 563 height 17
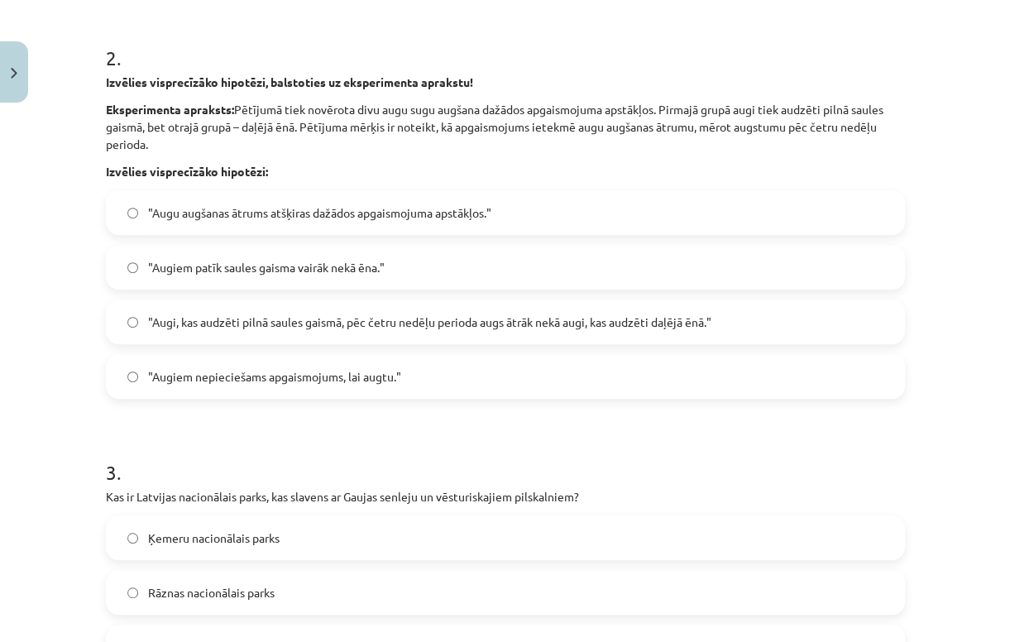
click at [134, 463] on h1 "3 ." at bounding box center [505, 457] width 799 height 51
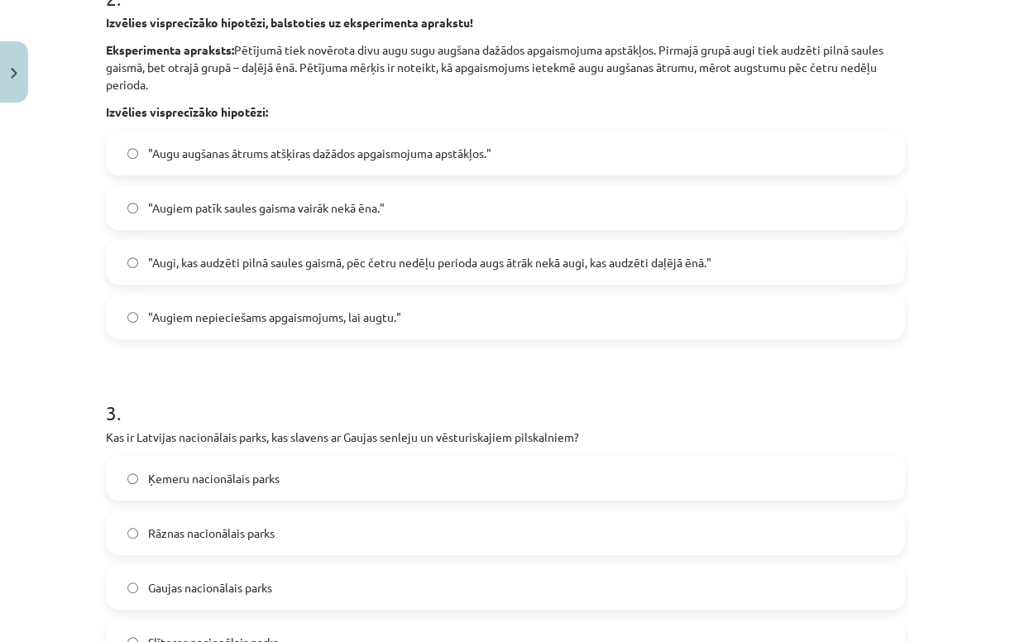
scroll to position [769, 0]
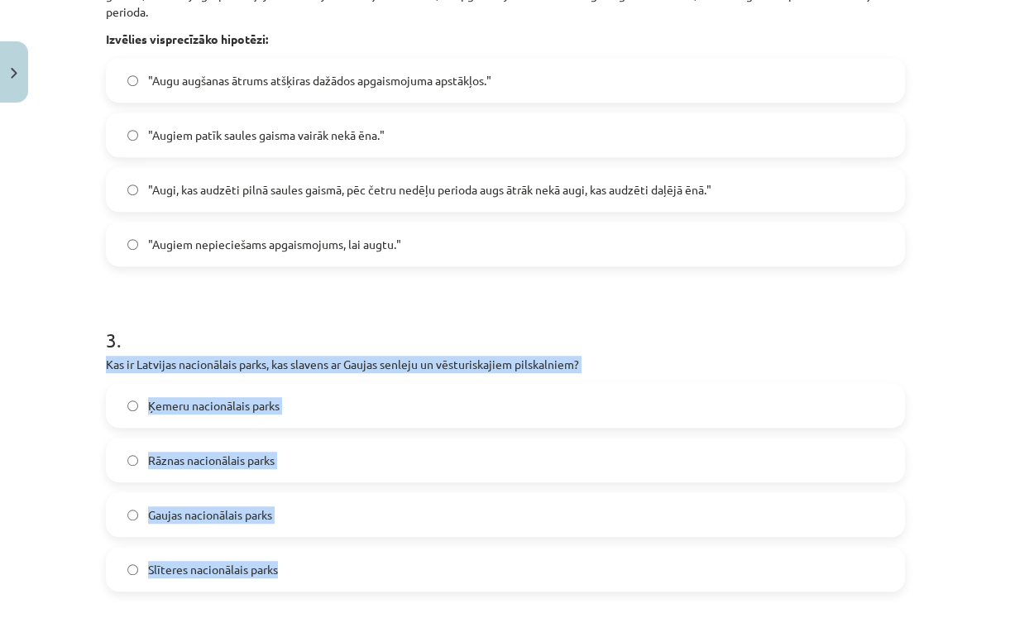
drag, startPoint x: 94, startPoint y: 361, endPoint x: 318, endPoint y: 565, distance: 302.6
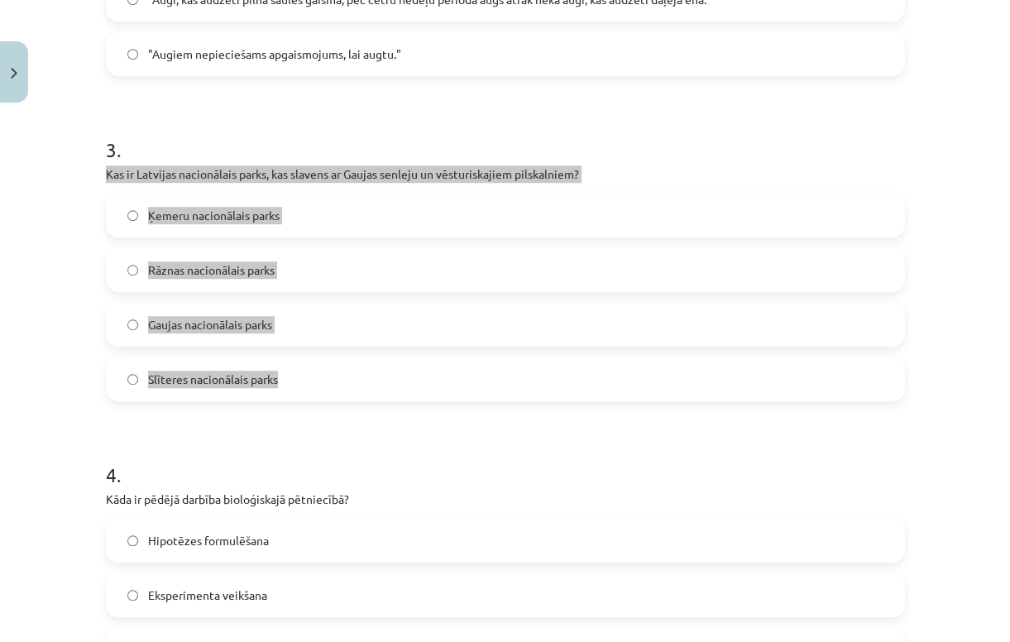
scroll to position [1034, 0]
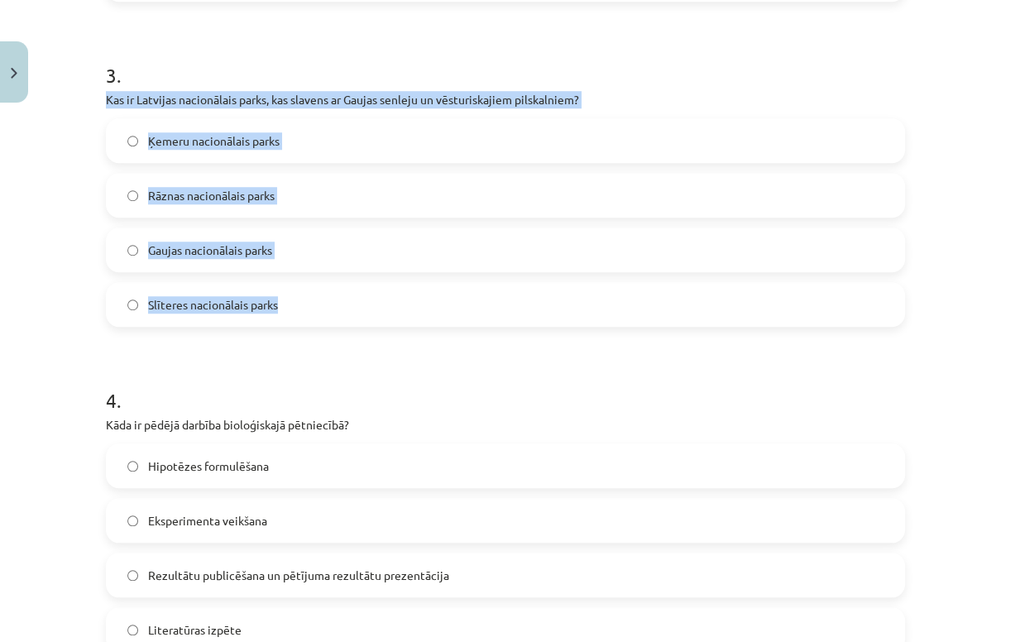
click at [209, 255] on span "Gaujas nacionālais parks" at bounding box center [210, 249] width 124 height 17
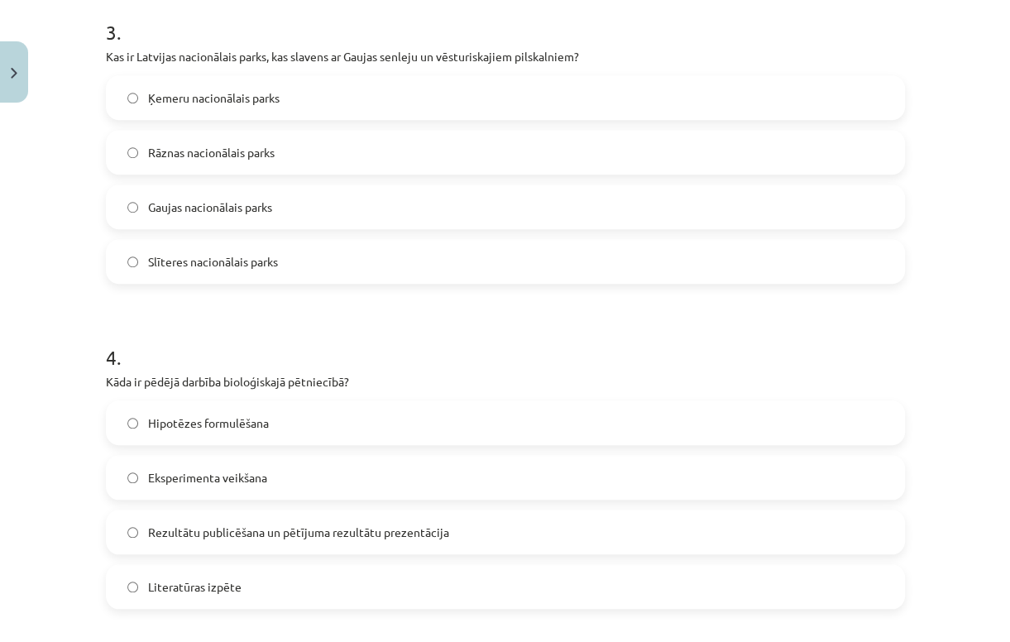
scroll to position [1166, 0]
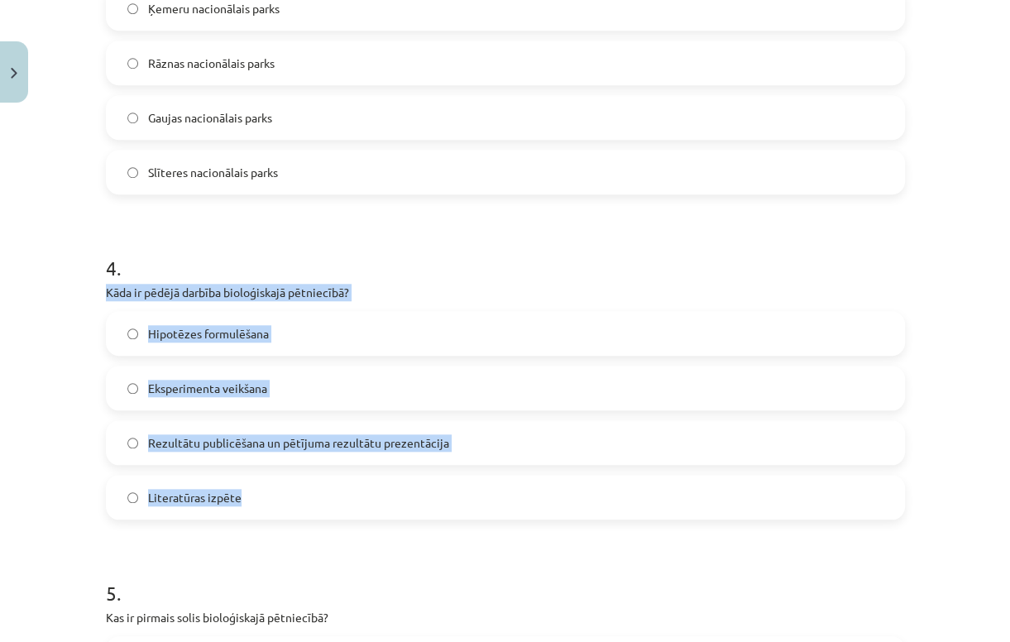
drag, startPoint x: 96, startPoint y: 292, endPoint x: 272, endPoint y: 476, distance: 255.0
click at [272, 476] on div "Mācību tēma: Bioloģijas 9. klases 1. ieskaites mācību materiāls #4 3. tēma. Kāp…" at bounding box center [505, 321] width 1010 height 642
click at [365, 456] on label "Rezultātu publicēšana un pētījuma rezultātu prezentācija" at bounding box center [504, 442] width 795 height 41
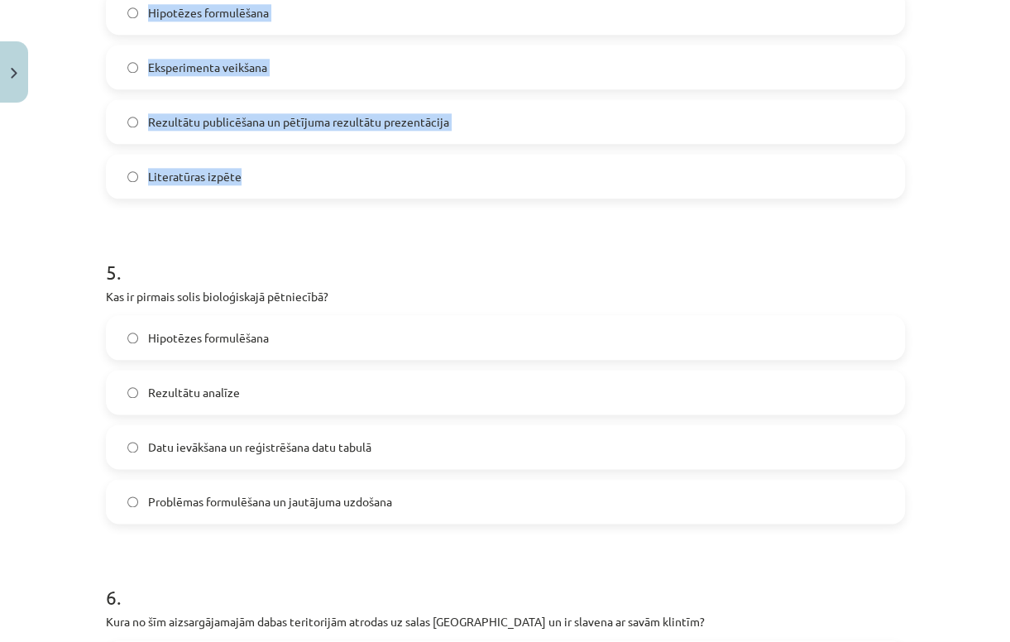
scroll to position [1497, 0]
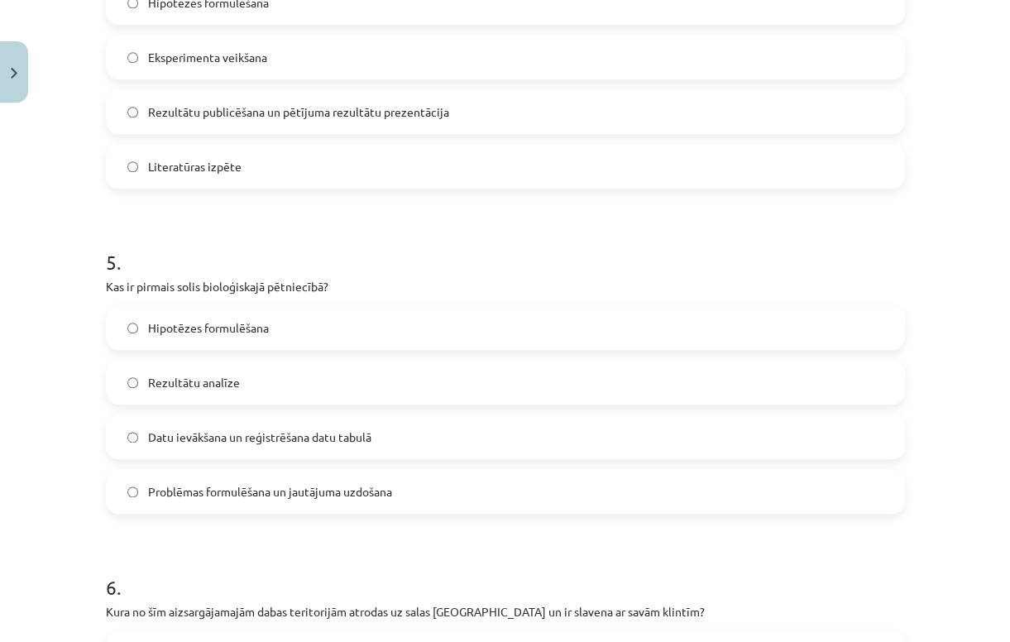
click at [208, 490] on span "Problēmas formulēšana un jautājuma uzdošana" at bounding box center [270, 491] width 244 height 17
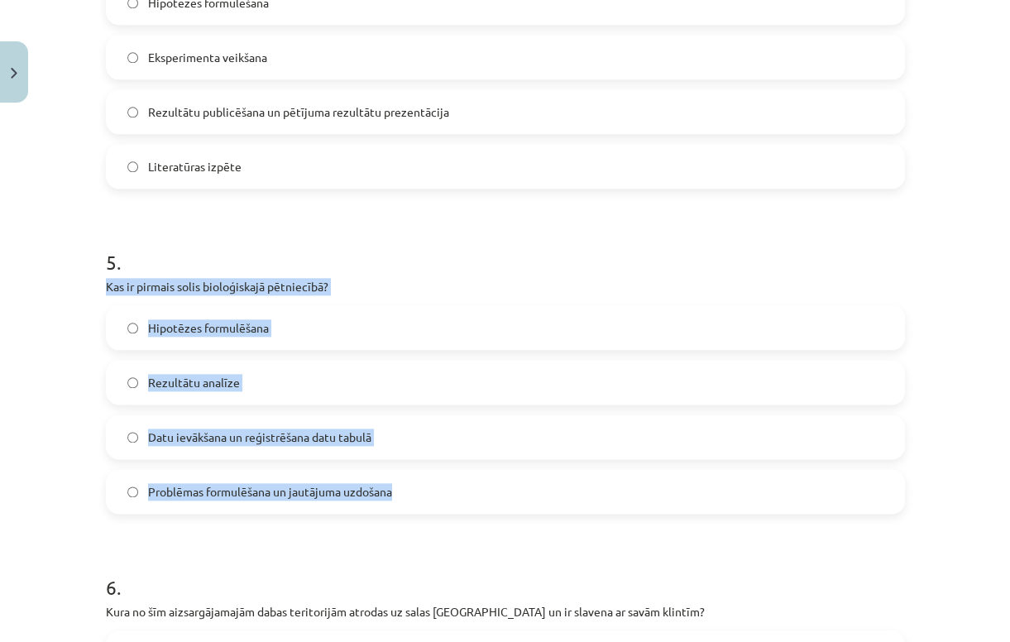
drag, startPoint x: 97, startPoint y: 284, endPoint x: 405, endPoint y: 486, distance: 368.6
click at [405, 486] on div "17 XP Saņemsi Viegls 81 pilda Apraksts Uzdevums Palīdzība 1 . Kura Latvijas aiz…" at bounding box center [505, 126] width 819 height 3026
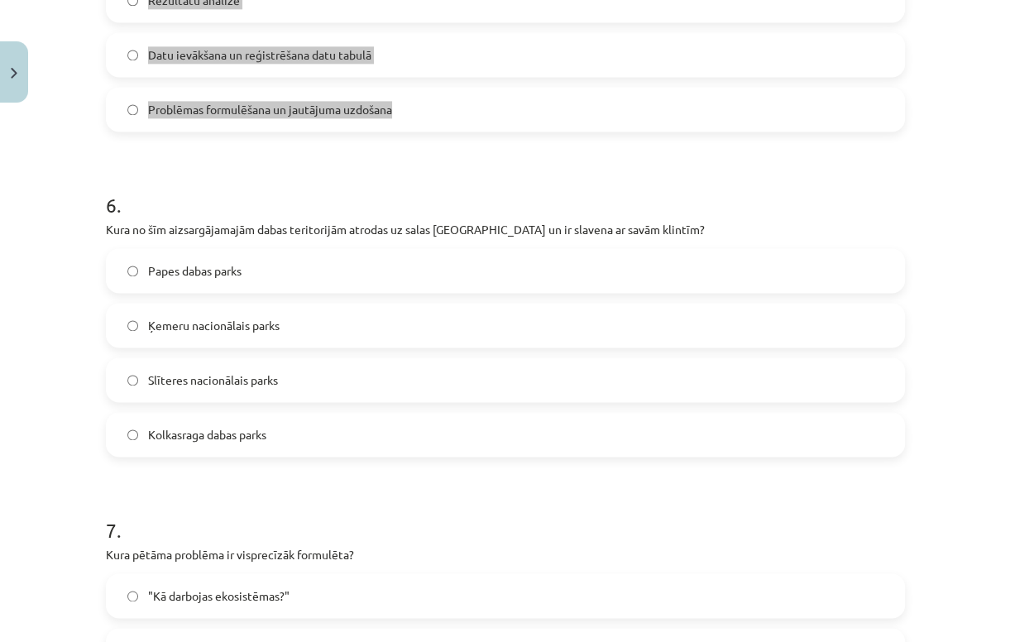
scroll to position [1960, 0]
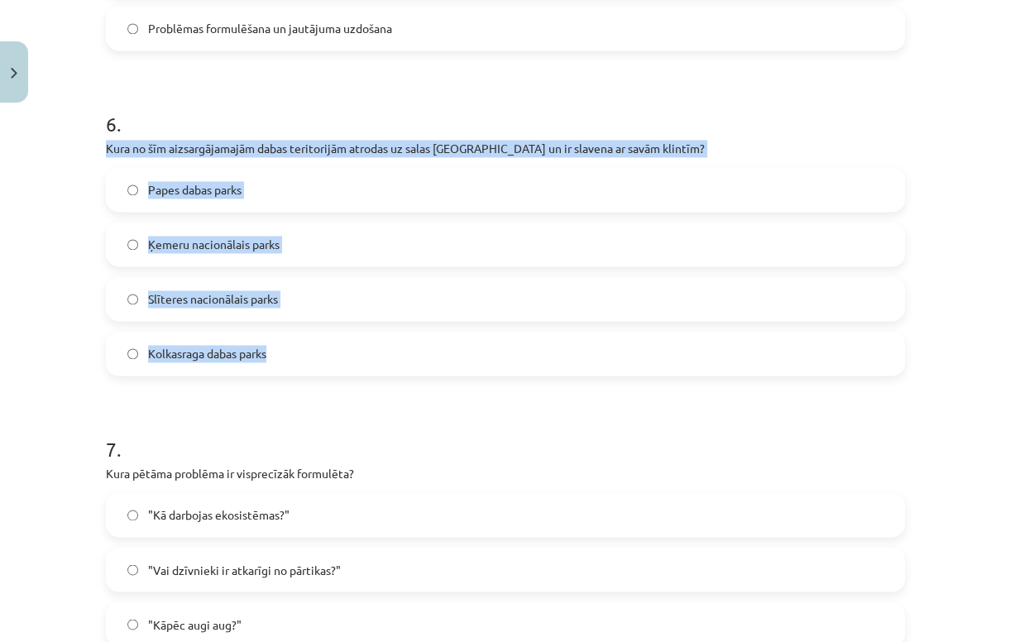
drag, startPoint x: 94, startPoint y: 146, endPoint x: 336, endPoint y: 355, distance: 318.9
click at [336, 355] on div "Mācību tēma: Bioloģijas 9. klases 1. ieskaites mācību materiāls #4 3. tēma. Kāp…" at bounding box center [505, 321] width 1010 height 642
click at [258, 346] on span "Kolkasraga dabas parks" at bounding box center [207, 353] width 118 height 17
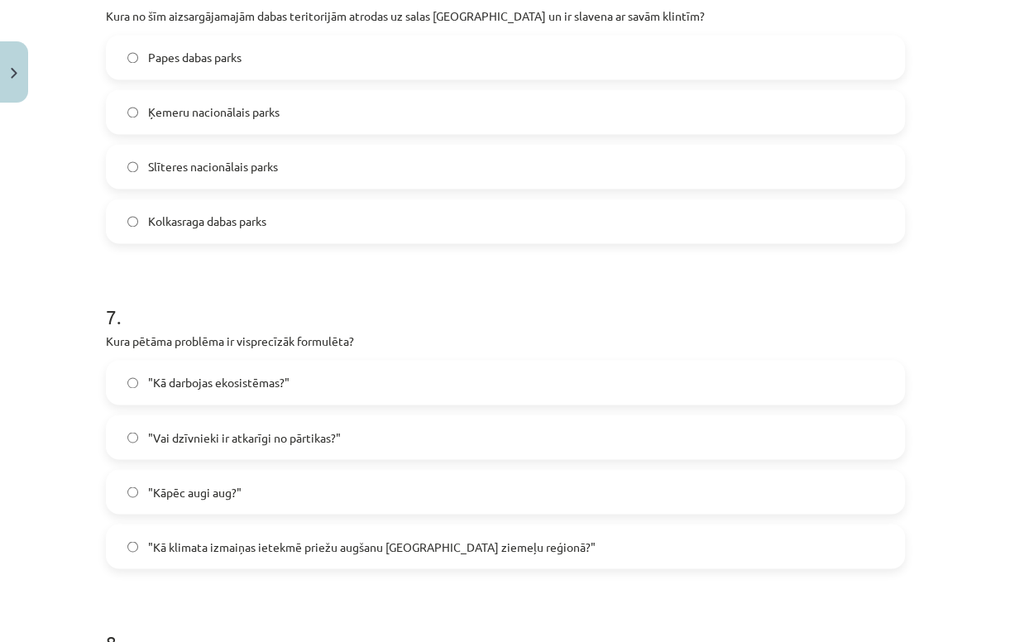
click at [280, 278] on h1 "7 ." at bounding box center [505, 301] width 799 height 51
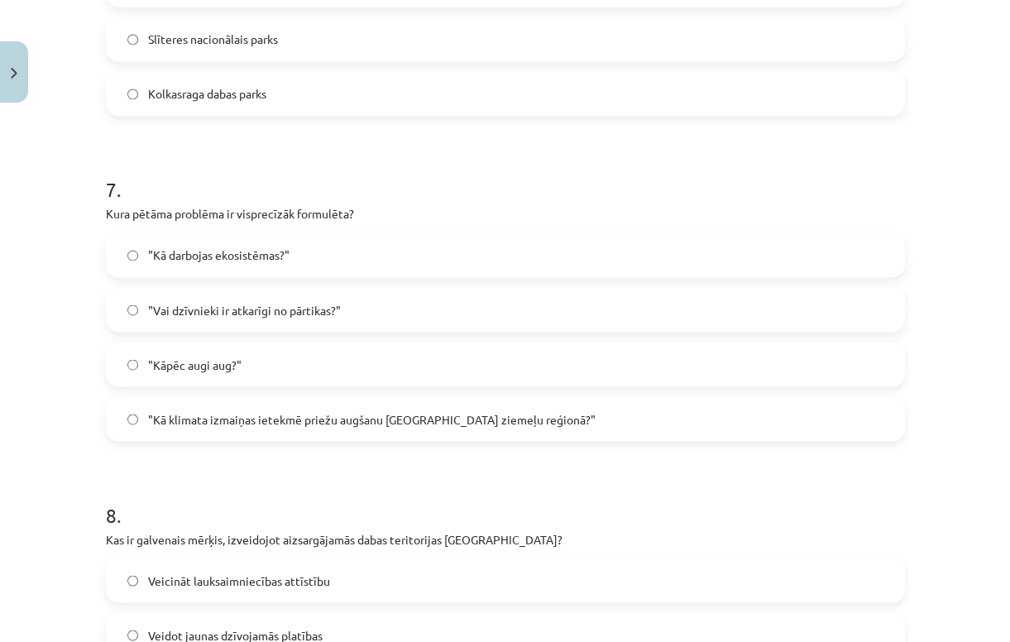
scroll to position [2224, 0]
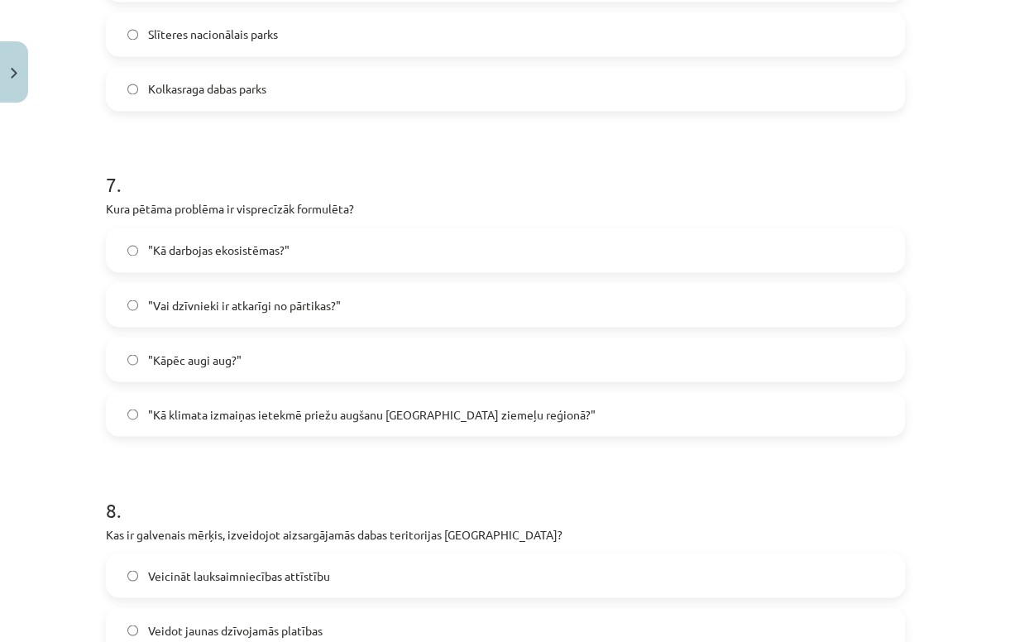
click at [155, 401] on label ""Kā klimata izmaiņas ietekmē priežu augšanu Latvijas ziemeļu reģionā?"" at bounding box center [504, 413] width 795 height 41
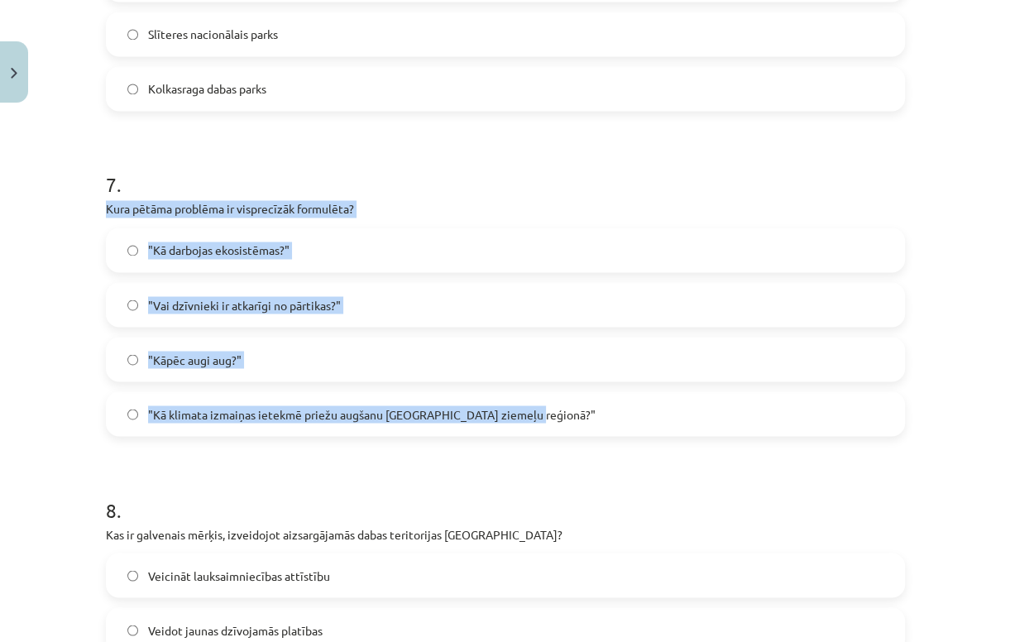
drag, startPoint x: 91, startPoint y: 206, endPoint x: 539, endPoint y: 405, distance: 490.5
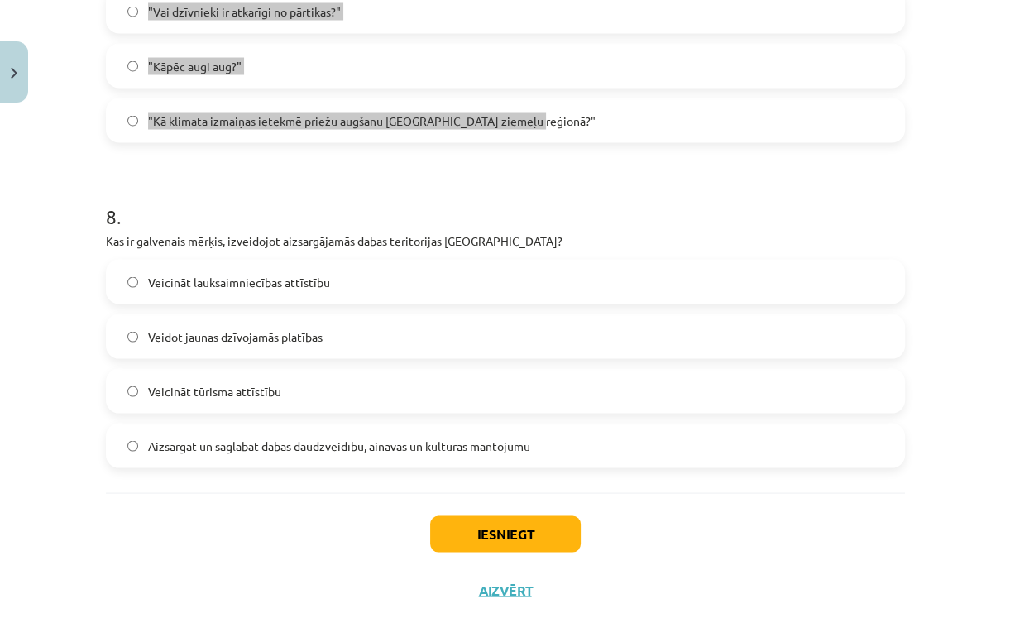
scroll to position [2534, 0]
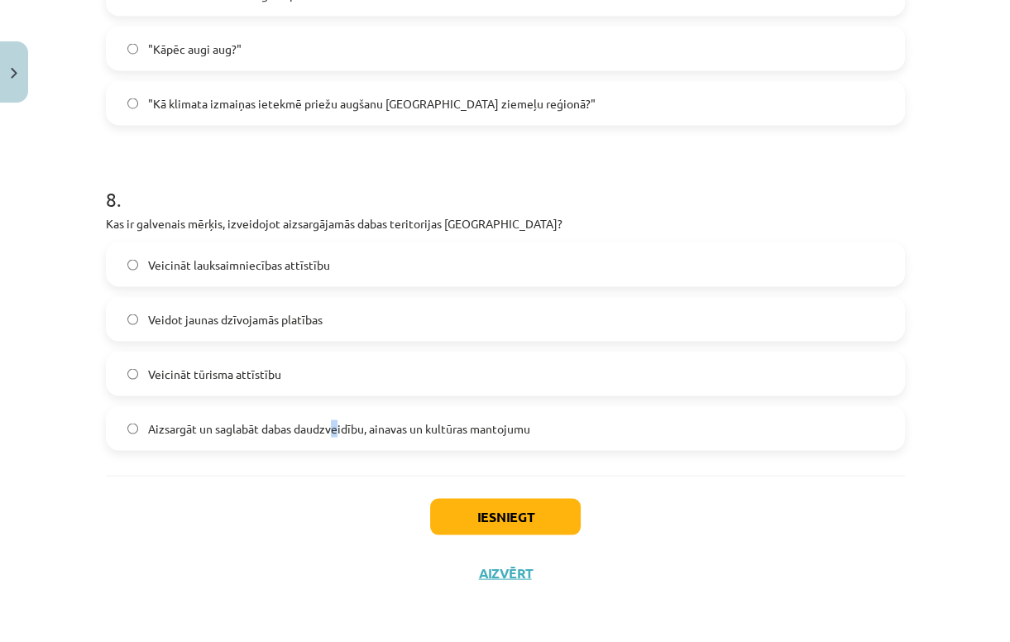
click at [332, 444] on label "Aizsargāt un saglabāt dabas daudzveidību, ainavas un kultūras mantojumu" at bounding box center [504, 428] width 795 height 41
click at [202, 440] on label "Aizsargāt un saglabāt dabas daudzveidību, ainavas un kultūras mantojumu" at bounding box center [504, 428] width 795 height 41
click at [469, 508] on button "Iesniegt" at bounding box center [505, 517] width 150 height 36
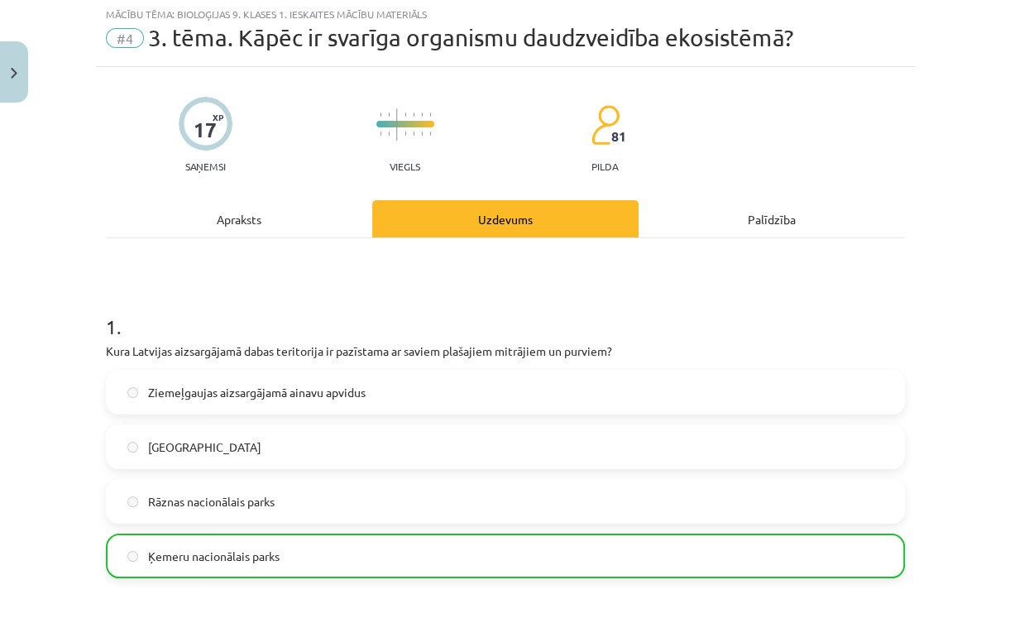
scroll to position [0, 0]
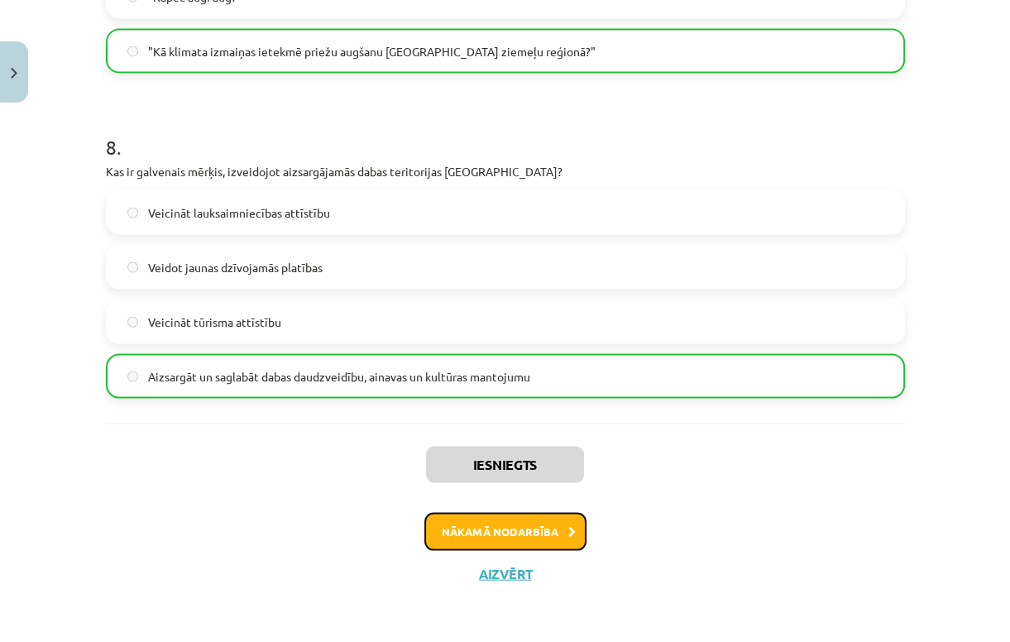
click at [496, 526] on button "Nākamā nodarbība" at bounding box center [505, 532] width 162 height 38
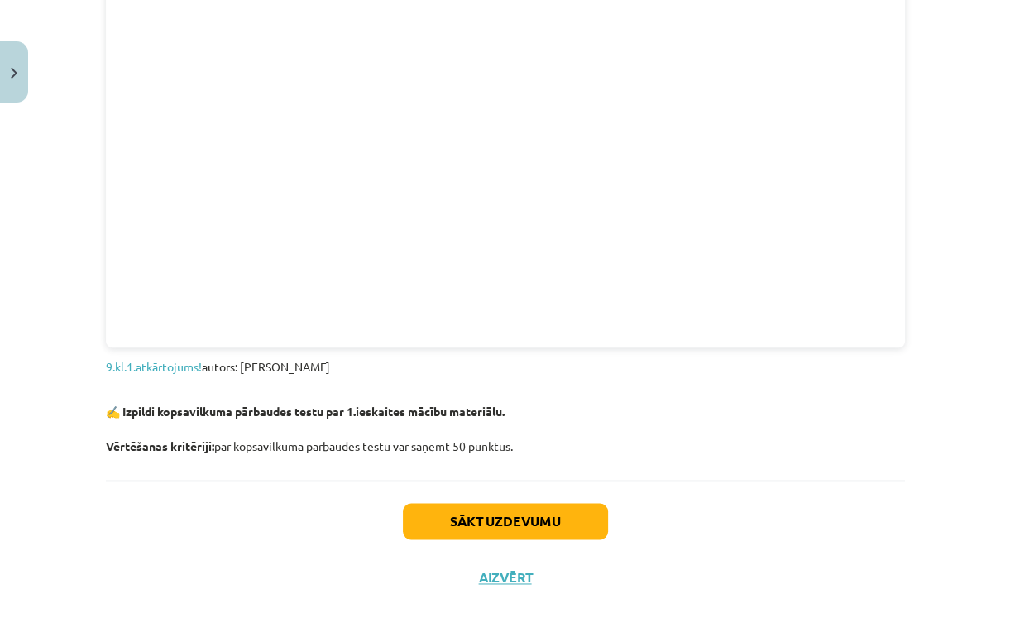
scroll to position [1772, 0]
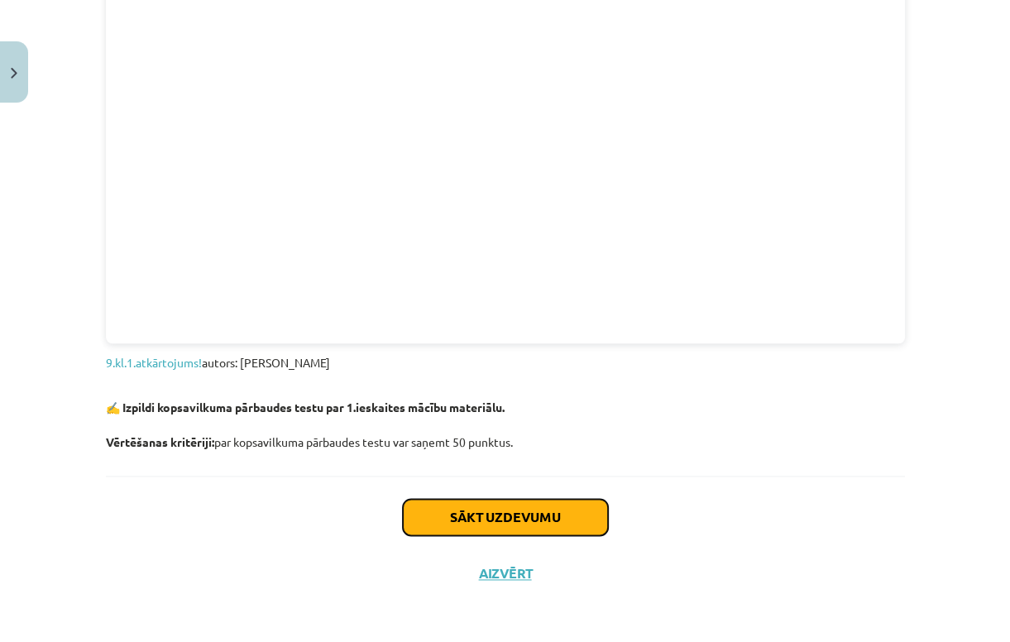
click at [531, 512] on button "Sākt uzdevumu" at bounding box center [505, 517] width 205 height 36
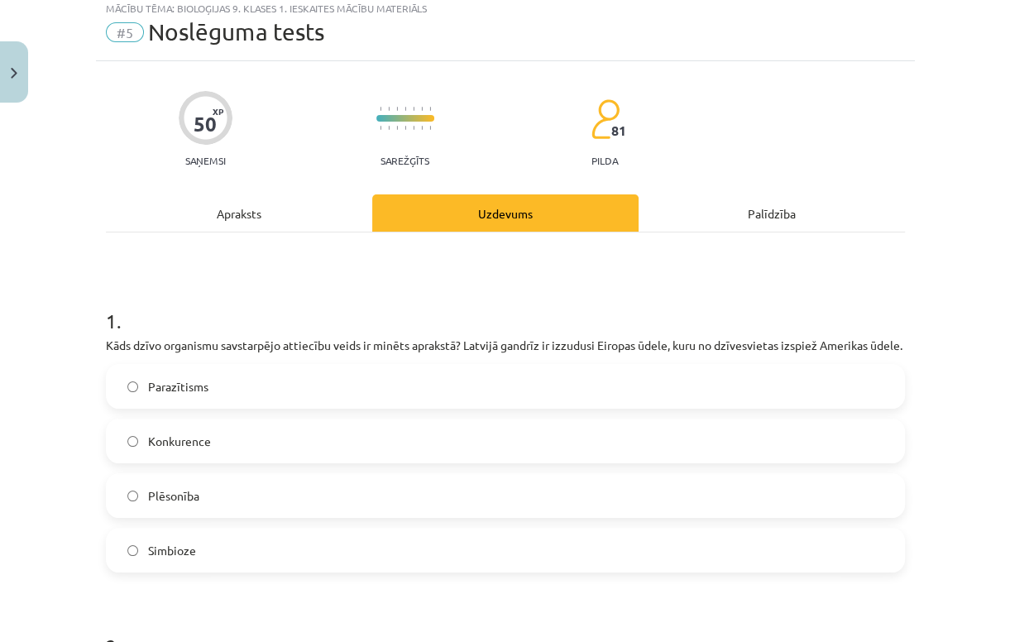
scroll to position [41, 0]
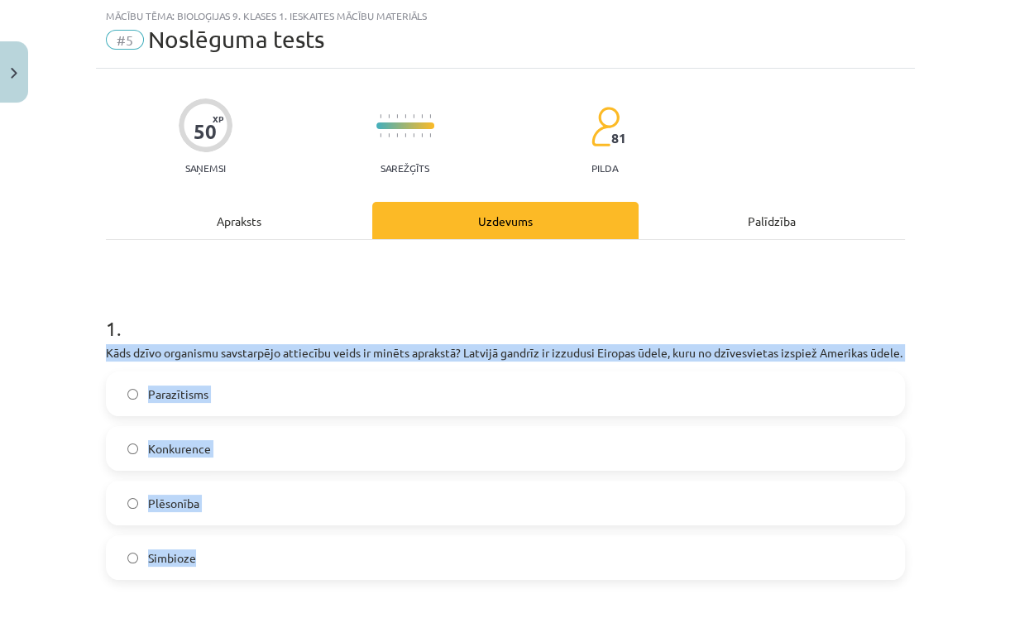
drag, startPoint x: 103, startPoint y: 354, endPoint x: 232, endPoint y: 567, distance: 249.7
click at [232, 567] on div "1 . Kāds dzīvo organismu savstarpējo attiecību veids ir minēts aprakstā? Latvij…" at bounding box center [505, 434] width 799 height 292
click at [275, 469] on label "Konkurence" at bounding box center [504, 448] width 795 height 41
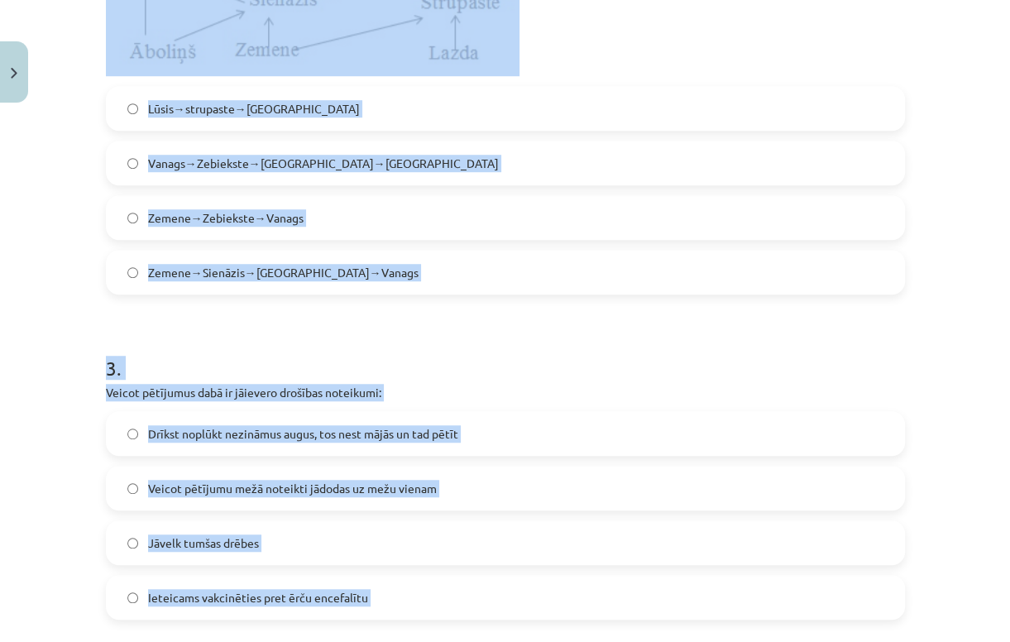
scroll to position [918, 0]
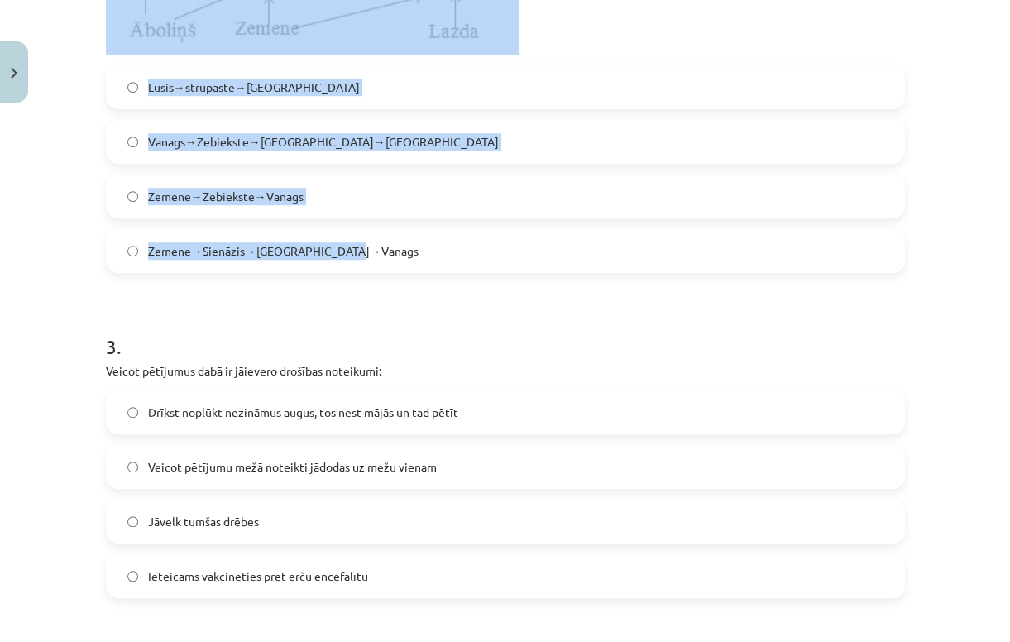
drag, startPoint x: 100, startPoint y: 191, endPoint x: 395, endPoint y: 270, distance: 305.7
click at [252, 271] on label "Zemene→Sienāzis→Zebiekste→Vanags" at bounding box center [504, 250] width 795 height 41
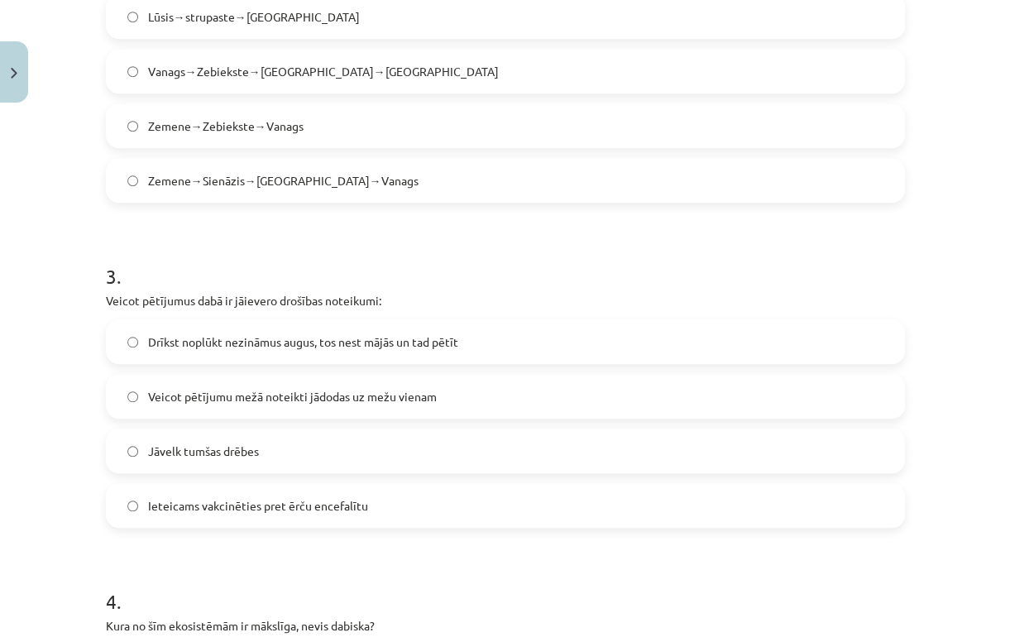
scroll to position [1050, 0]
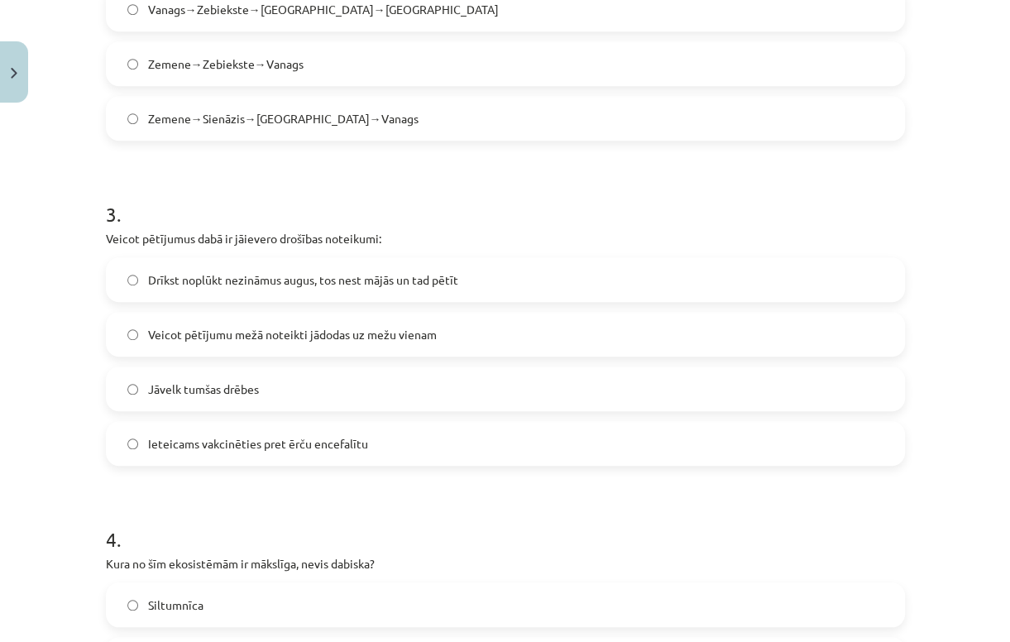
click at [189, 289] on span "Drīkst noplūkt nezināmus augus, tos nest mājās un tad pētīt" at bounding box center [303, 279] width 310 height 17
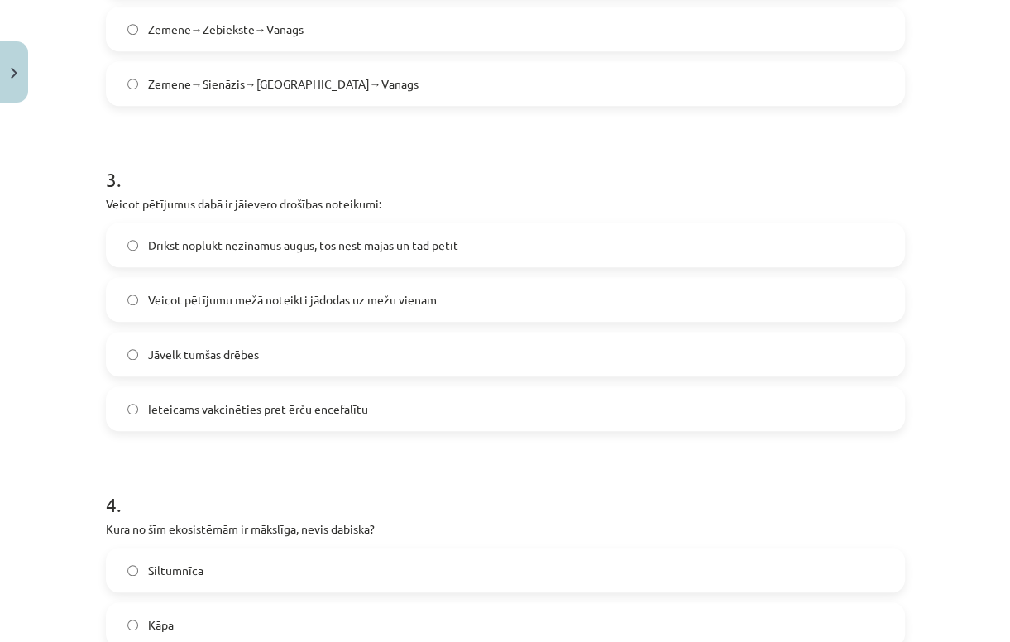
scroll to position [1116, 0]
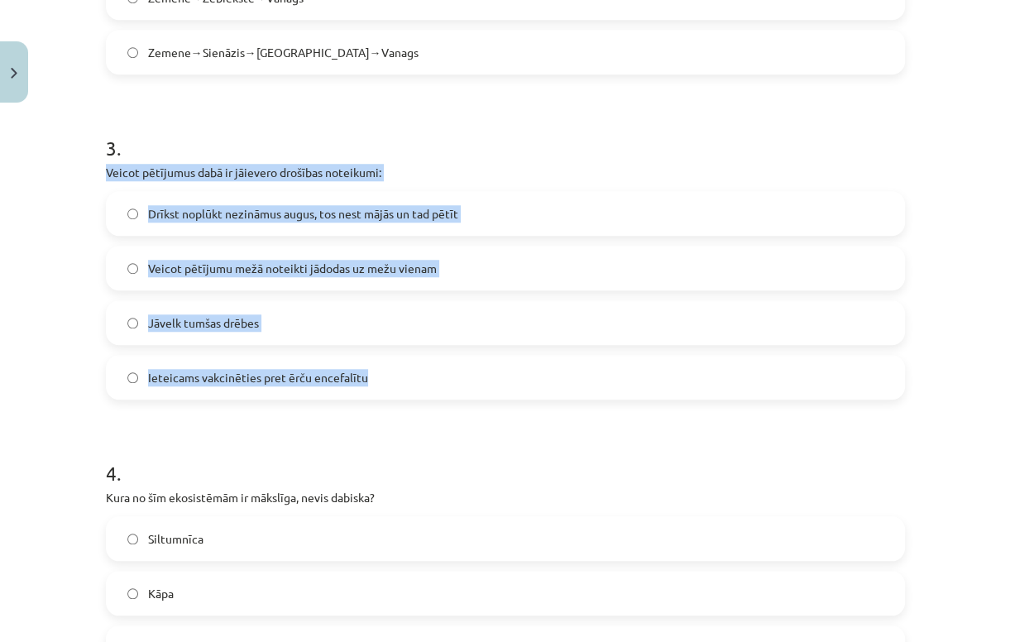
drag, startPoint x: 100, startPoint y: 189, endPoint x: 420, endPoint y: 400, distance: 383.2
click at [308, 386] on span "Ieteicams vakcinēties pret ērču encefalītu" at bounding box center [258, 377] width 220 height 17
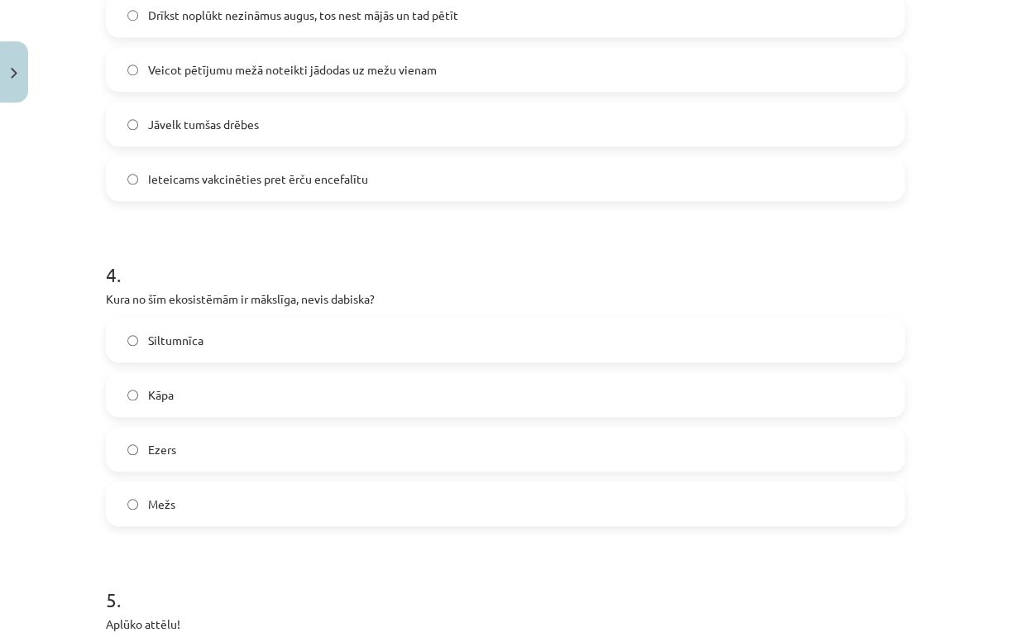
scroll to position [1381, 0]
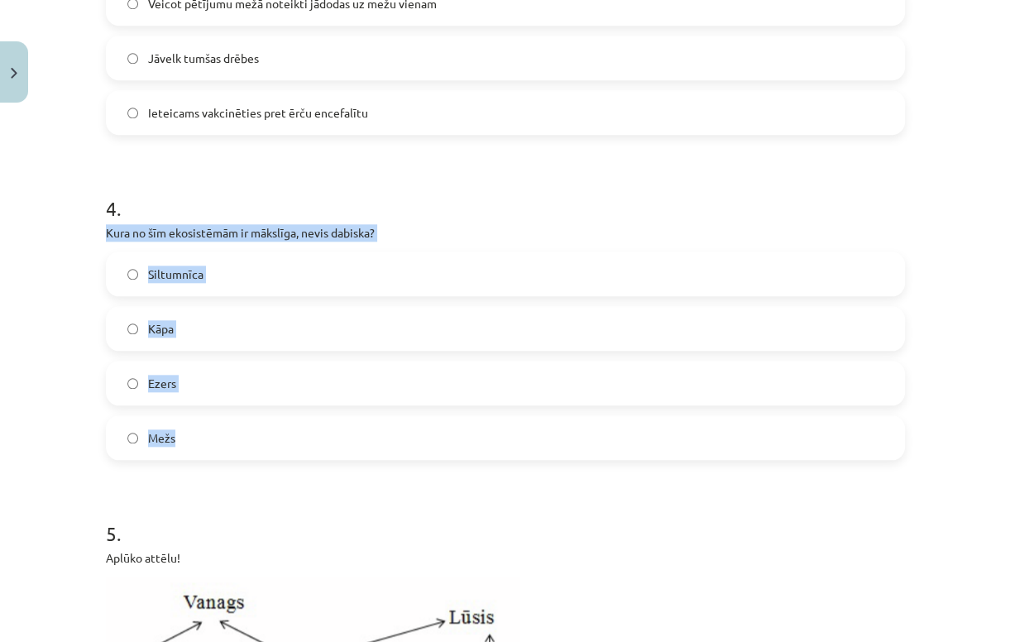
drag, startPoint x: 98, startPoint y: 245, endPoint x: 245, endPoint y: 440, distance: 243.9
click at [248, 289] on label "Siltumnīca" at bounding box center [504, 273] width 795 height 41
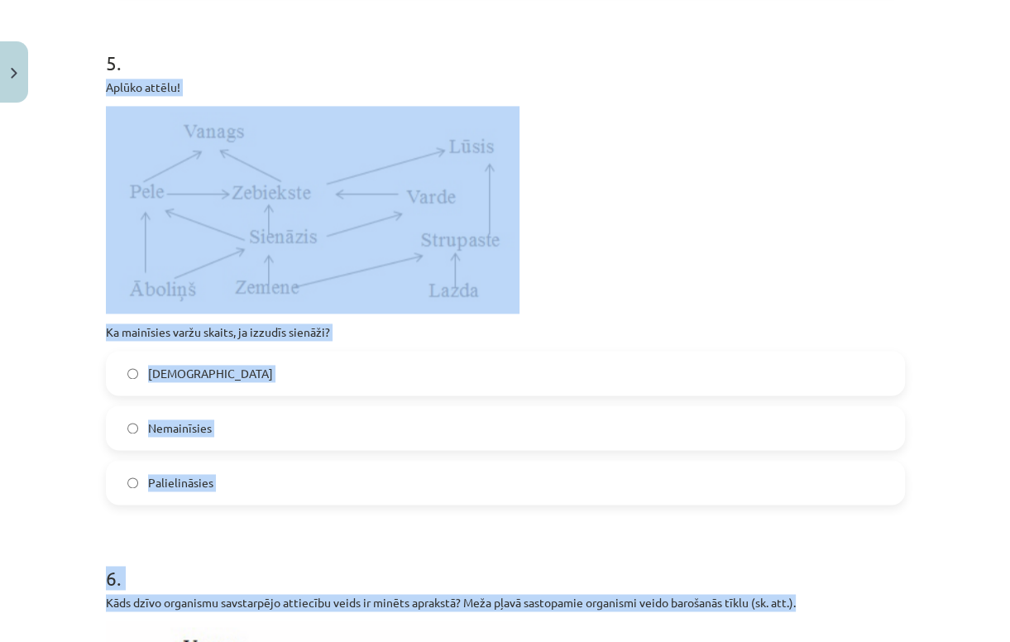
scroll to position [1870, 0]
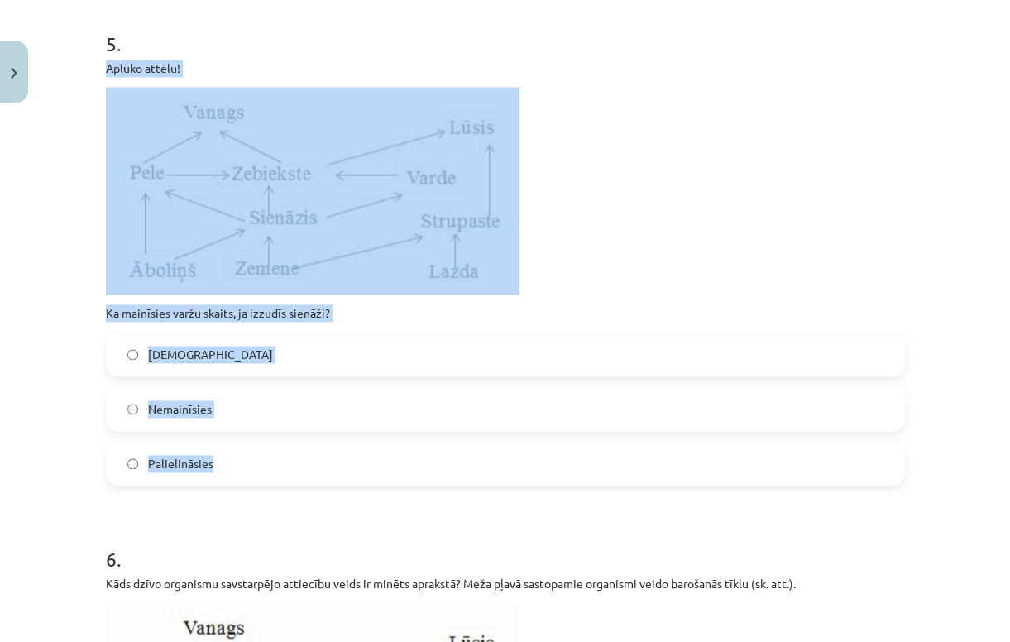
drag, startPoint x: 112, startPoint y: 256, endPoint x: 299, endPoint y: 483, distance: 293.2
click at [299, 483] on div "50 XP Saņemsi Sarežģīts 81 pilda Apraksts Uzdevums Palīdzība 1 . Kāds dzīvo org…" at bounding box center [505, 373] width 819 height 4266
click at [222, 373] on label "Samazināsies" at bounding box center [504, 353] width 795 height 41
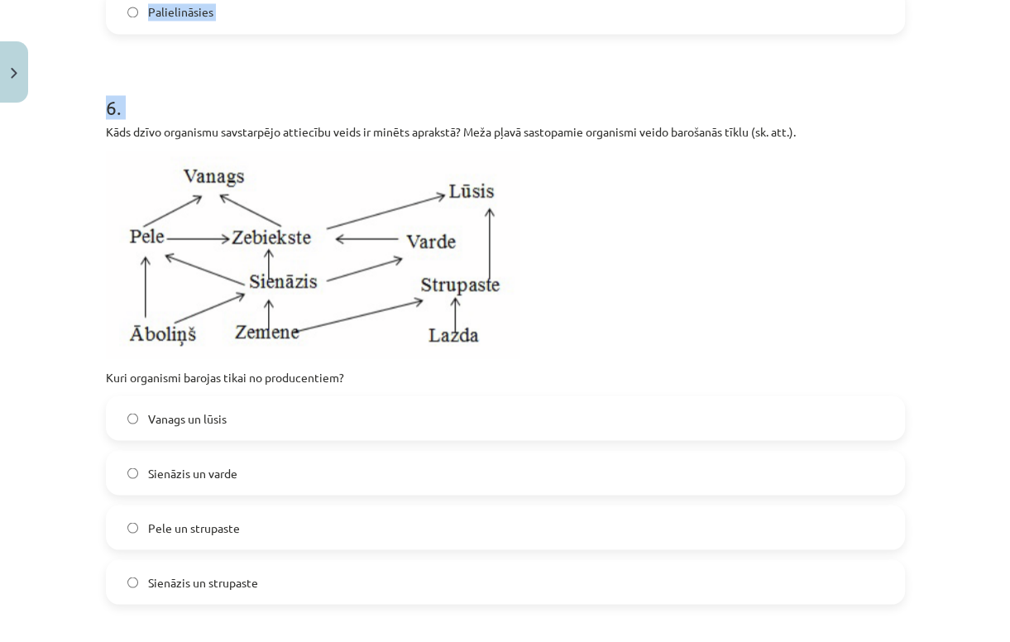
scroll to position [2507, 0]
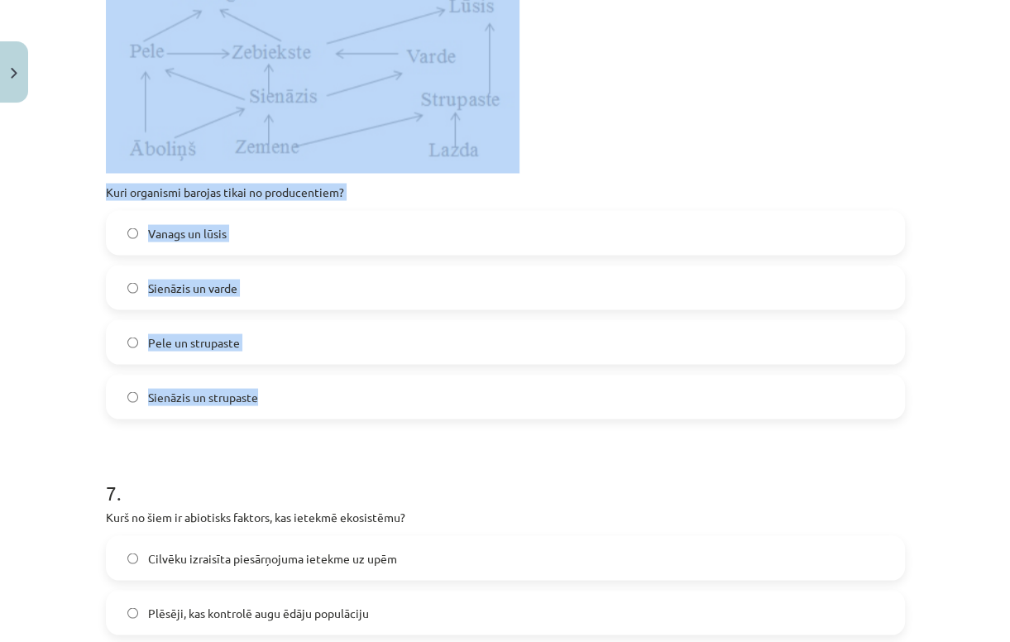
drag, startPoint x: 104, startPoint y: 265, endPoint x: 300, endPoint y: 398, distance: 236.9
click at [300, 398] on div "6 . Kāds dzīvo organismu savstarpējo attiecību veids ir minēts aprakstā? Meža p…" at bounding box center [505, 150] width 799 height 537
click at [287, 417] on label "Sienāzis un strupaste" at bounding box center [504, 395] width 795 height 41
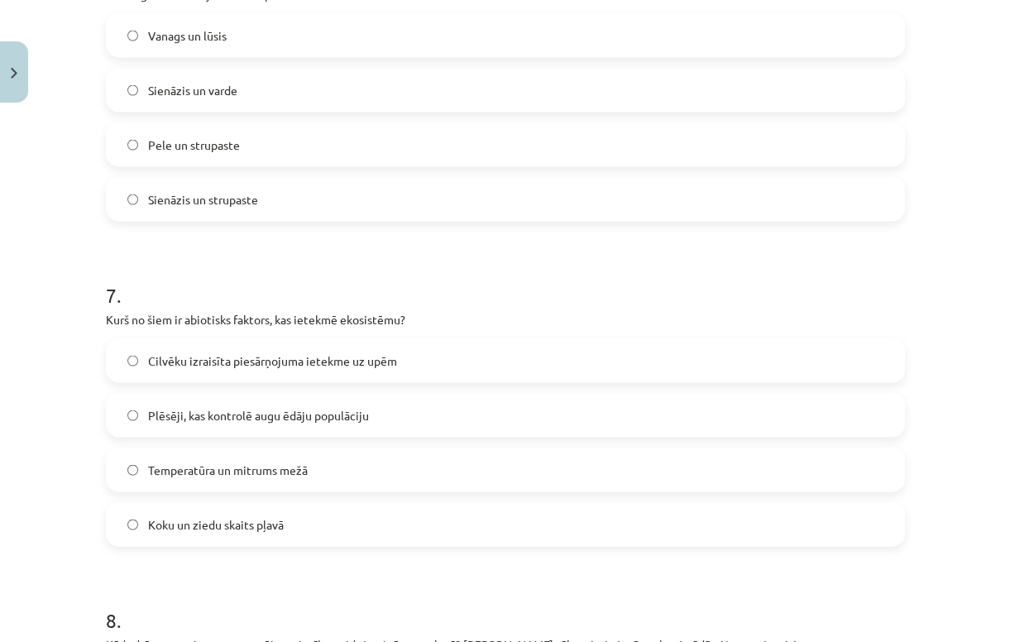
scroll to position [2706, 0]
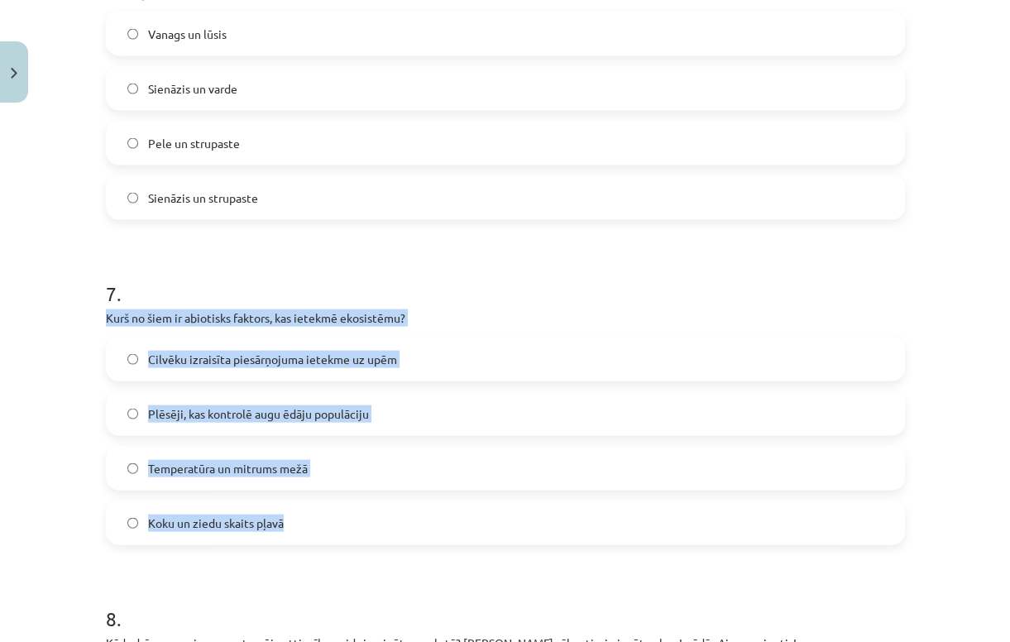
drag, startPoint x: 94, startPoint y: 337, endPoint x: 350, endPoint y: 560, distance: 338.8
click at [275, 477] on span "Temperatūra un mitrums mežā" at bounding box center [228, 468] width 160 height 17
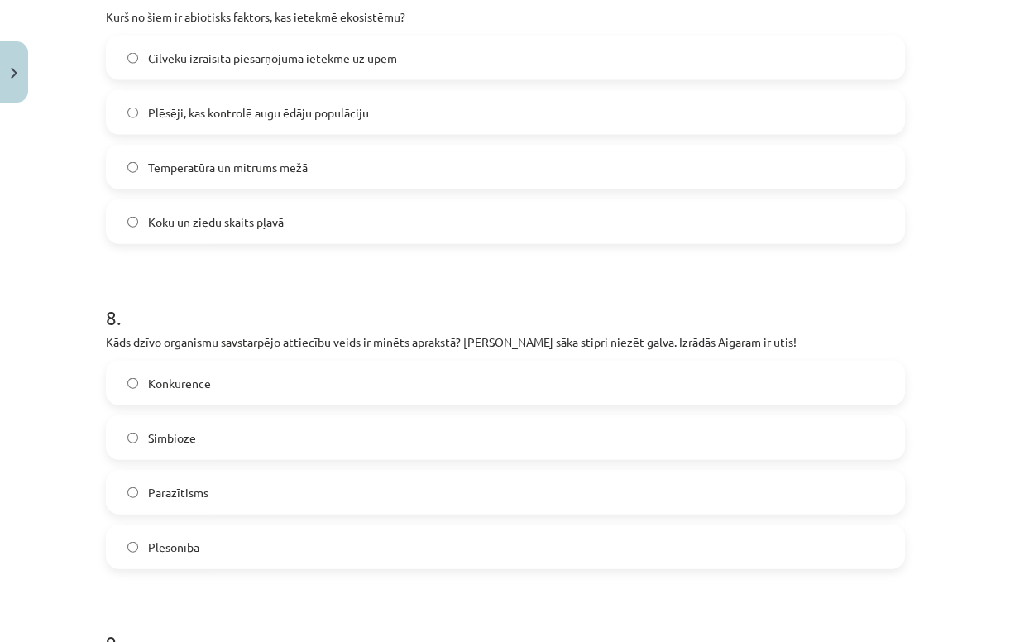
scroll to position [3036, 0]
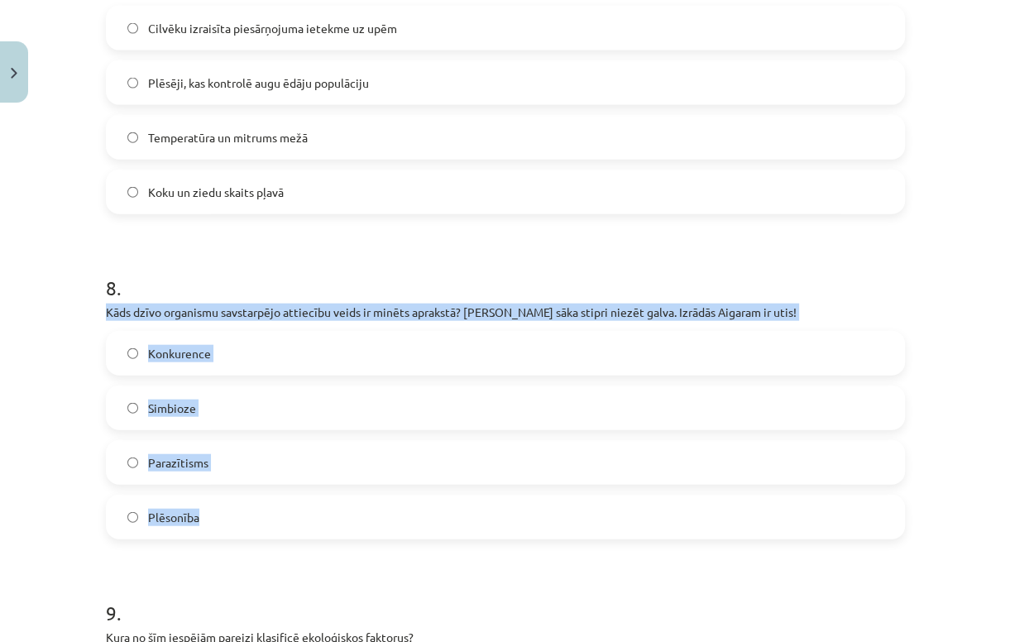
drag, startPoint x: 104, startPoint y: 325, endPoint x: 260, endPoint y: 514, distance: 244.4
click at [260, 514] on div "8 . Kāds dzīvo organismu savstarpējo attiecību veids ir minēts aprakstā? Aigara…" at bounding box center [505, 393] width 799 height 292
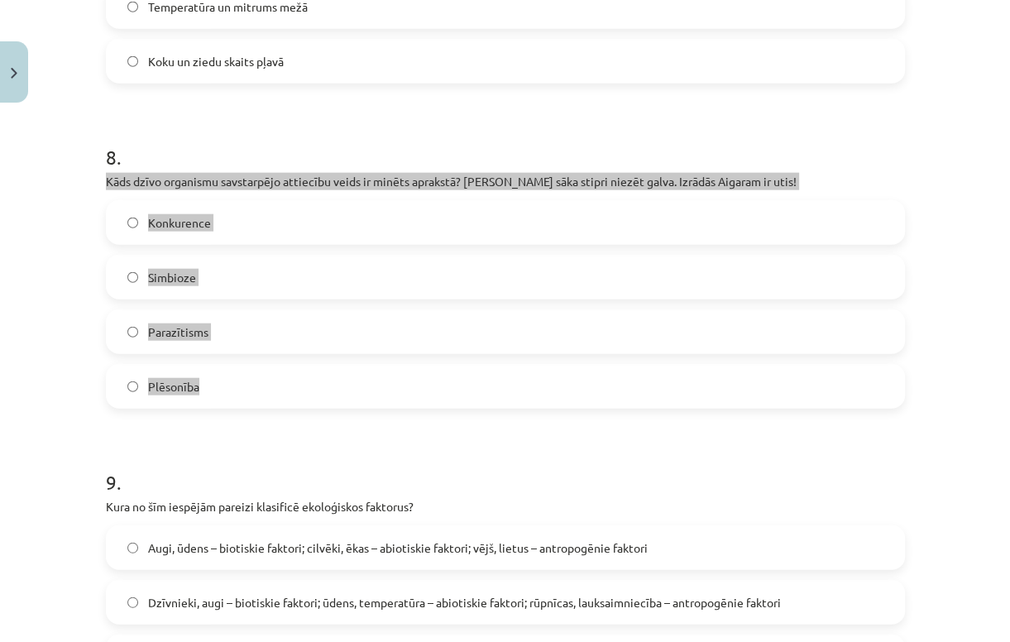
scroll to position [3169, 0]
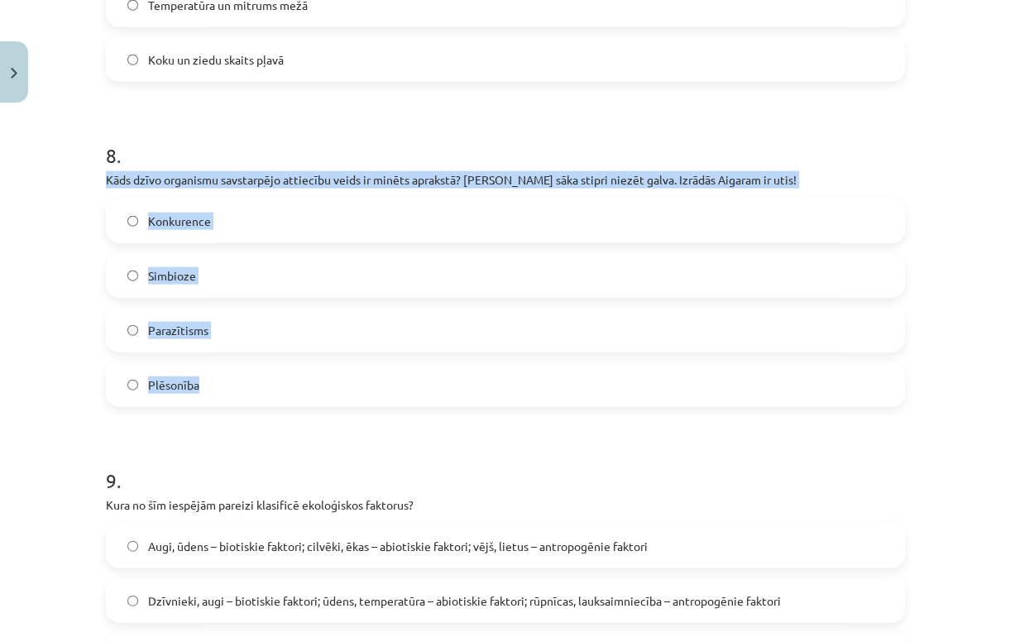
click at [260, 342] on label "Parazītisms" at bounding box center [504, 329] width 795 height 41
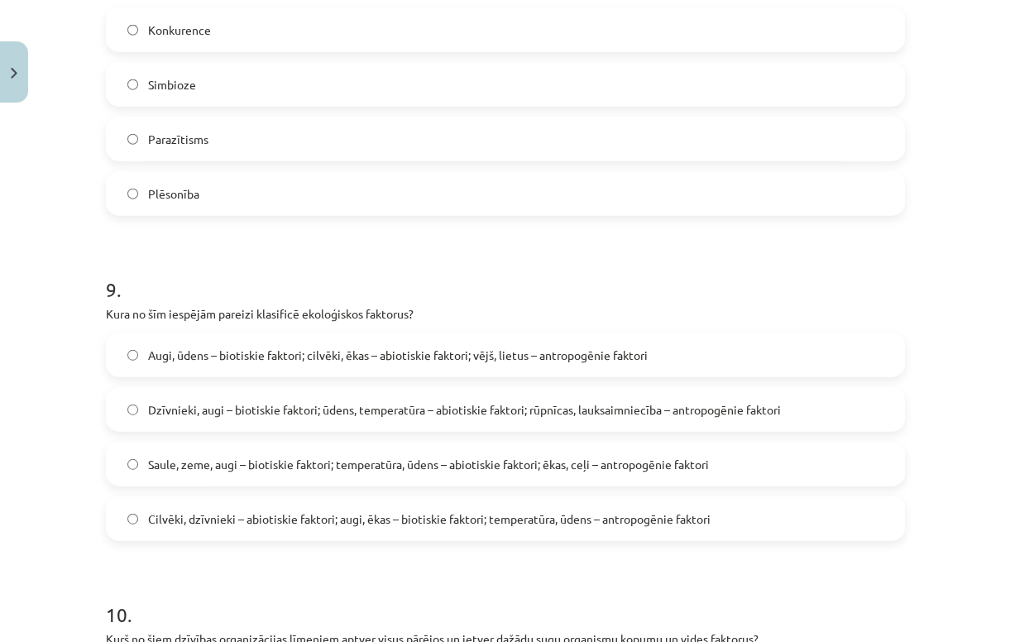
scroll to position [3367, 0]
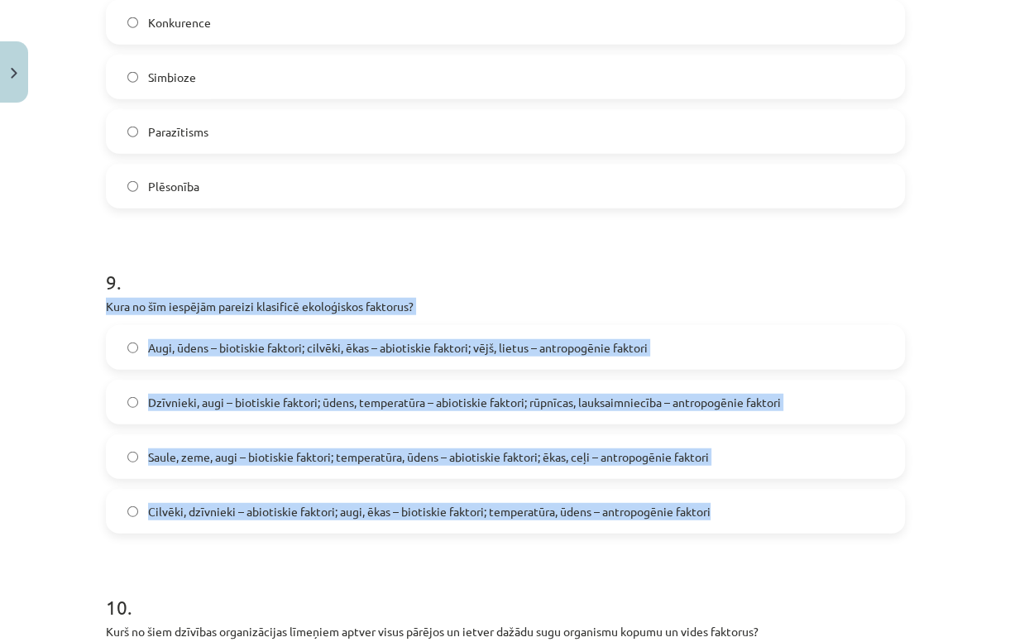
drag, startPoint x: 103, startPoint y: 327, endPoint x: 734, endPoint y: 521, distance: 660.7
click at [503, 411] on span "Dzīvnieki, augi – biotiskie faktori; ūdens, temperatūra – abiotiskie faktori; r…" at bounding box center [464, 402] width 633 height 17
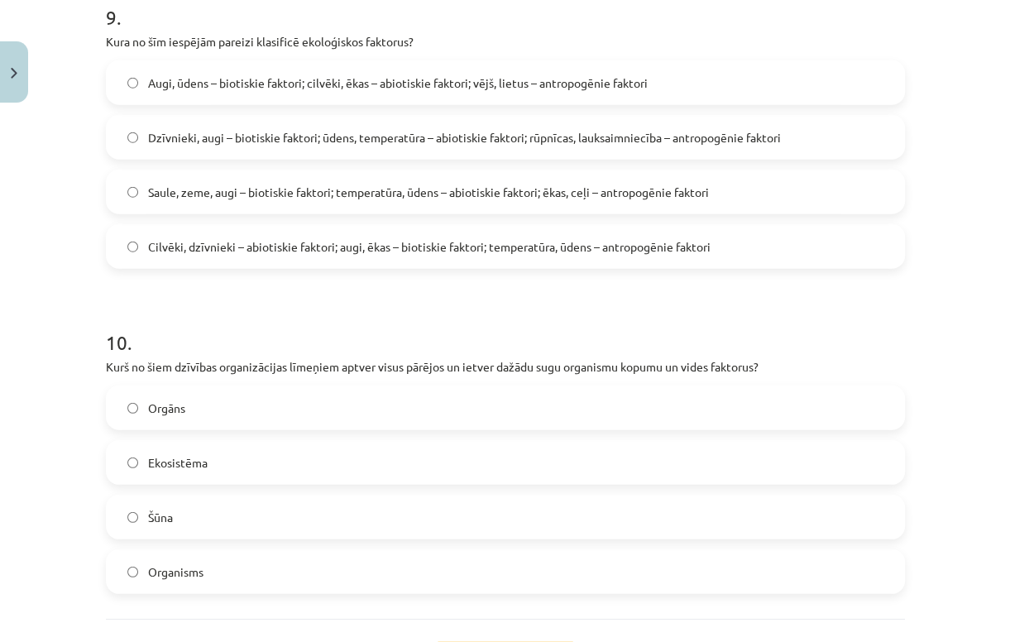
scroll to position [3698, 0]
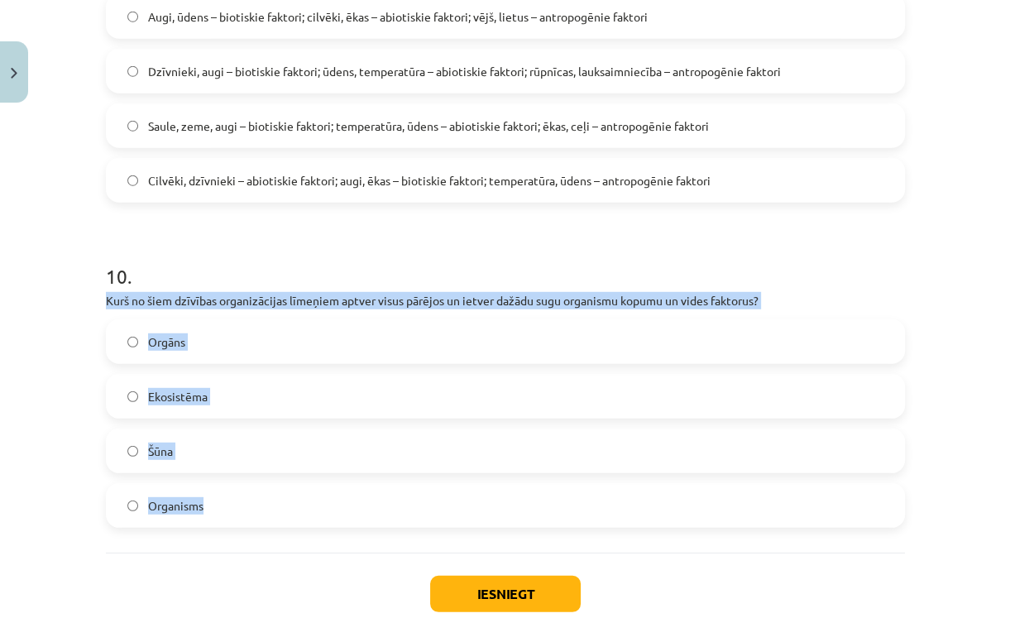
drag, startPoint x: 93, startPoint y: 318, endPoint x: 245, endPoint y: 504, distance: 240.3
click at [241, 413] on label "Ekosistēma" at bounding box center [504, 395] width 795 height 41
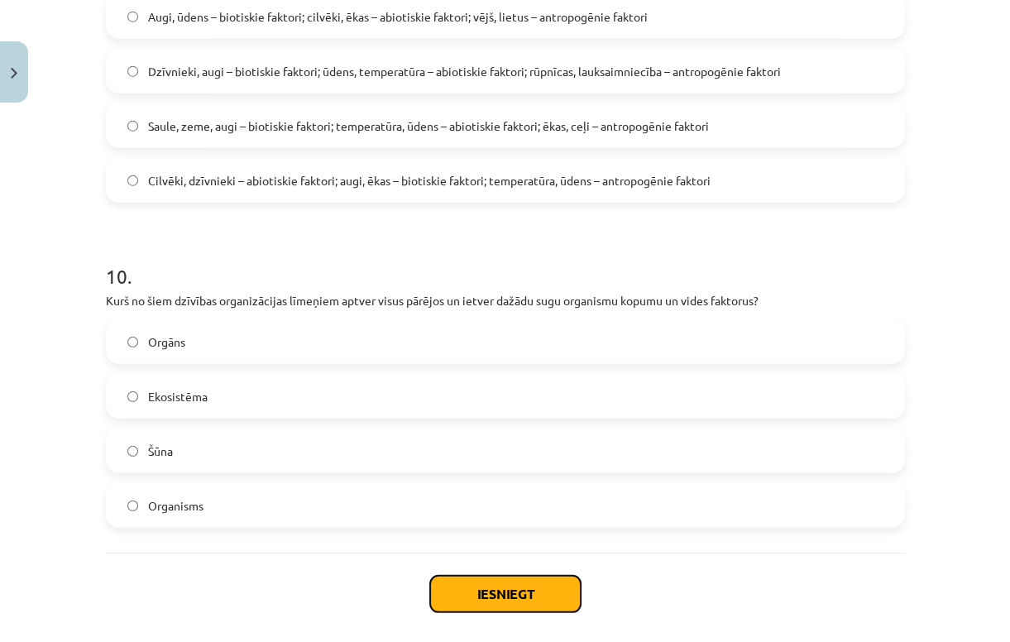
click at [514, 607] on button "Iesniegt" at bounding box center [505, 594] width 150 height 36
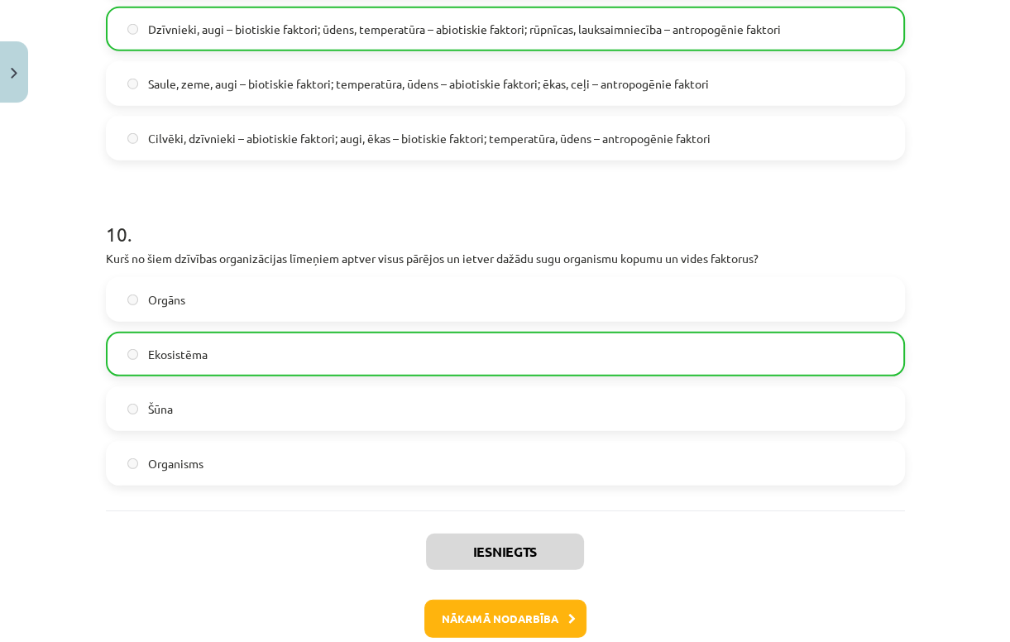
scroll to position [3844, 0]
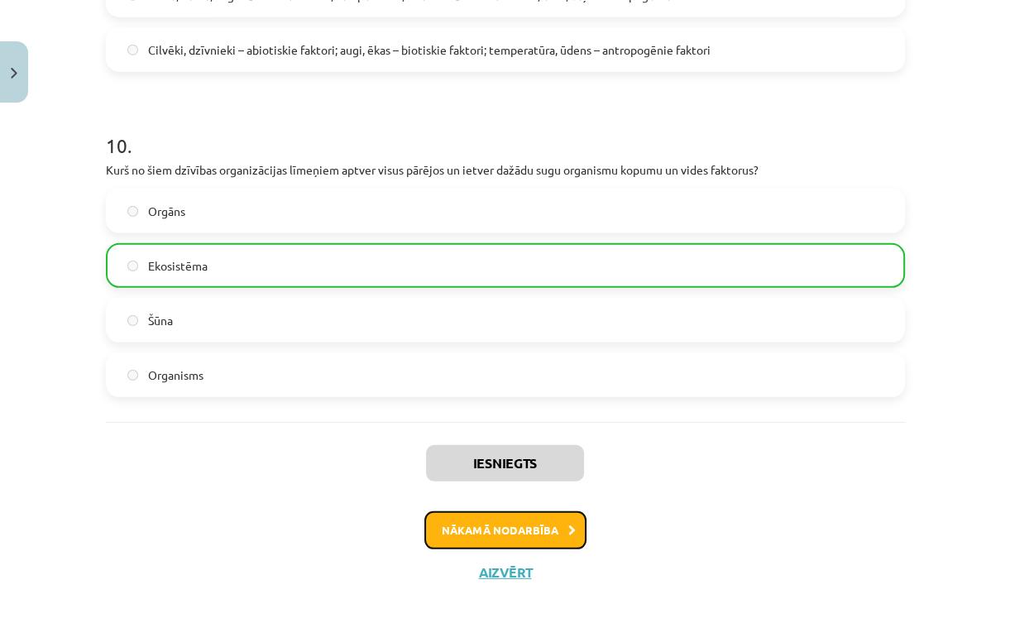
click at [546, 533] on button "Nākamā nodarbība" at bounding box center [505, 530] width 162 height 38
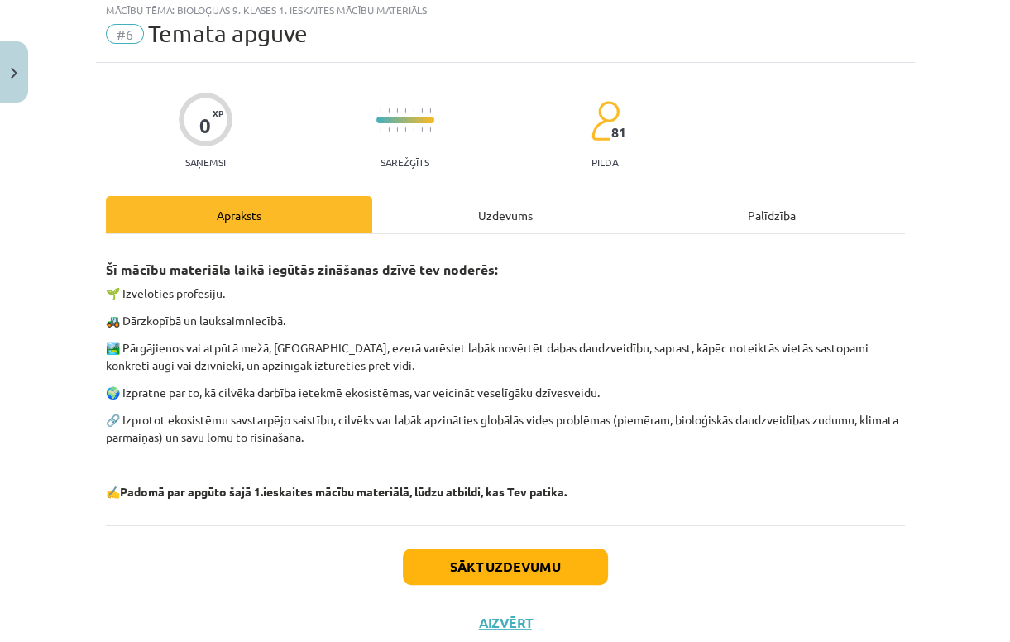
scroll to position [41, 0]
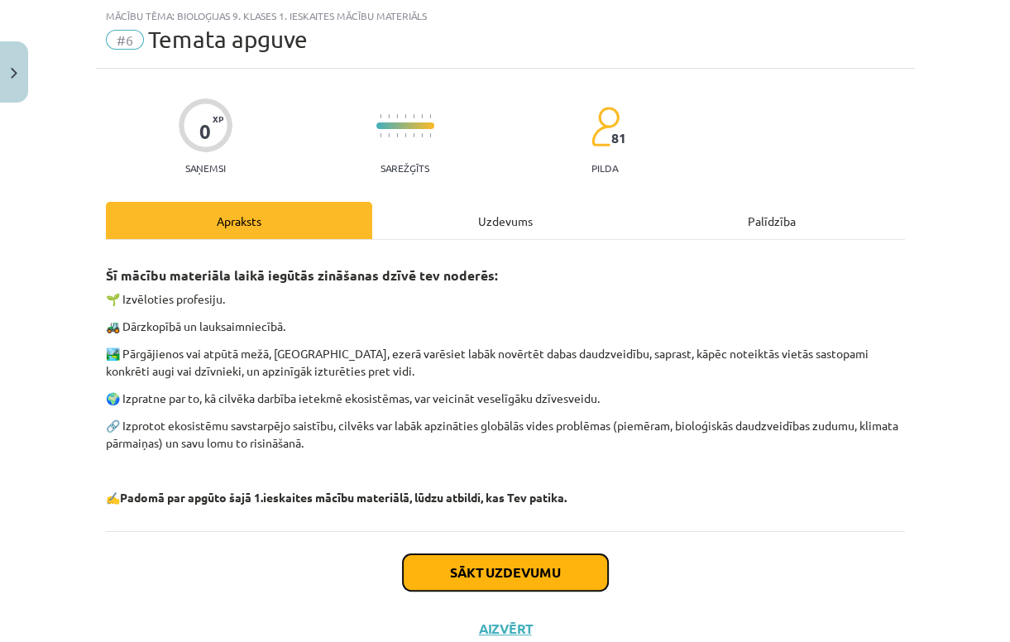
click at [439, 566] on button "Sākt uzdevumu" at bounding box center [505, 572] width 205 height 36
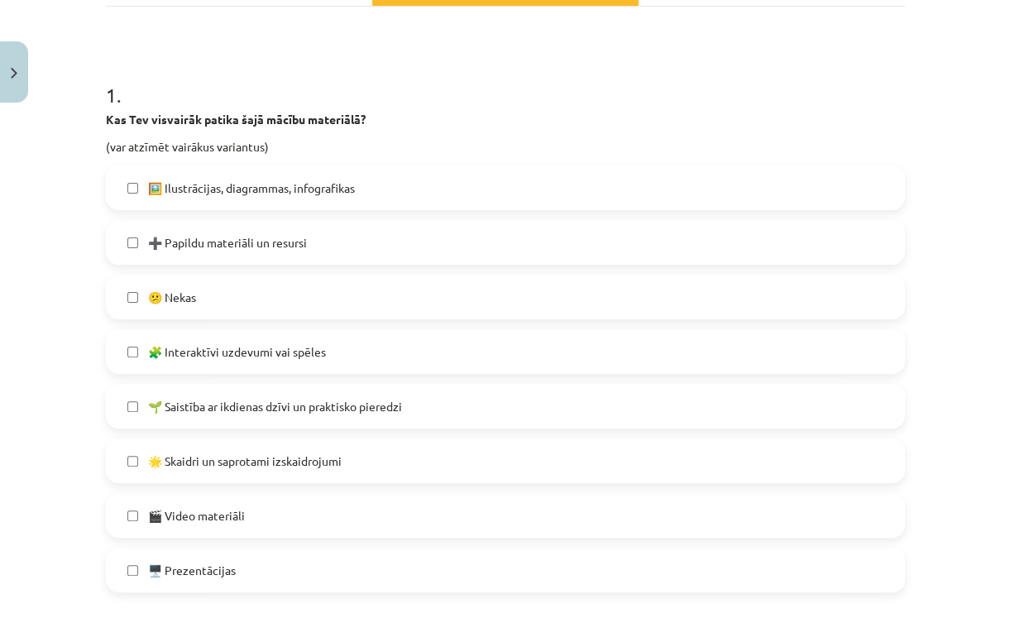
scroll to position [306, 0]
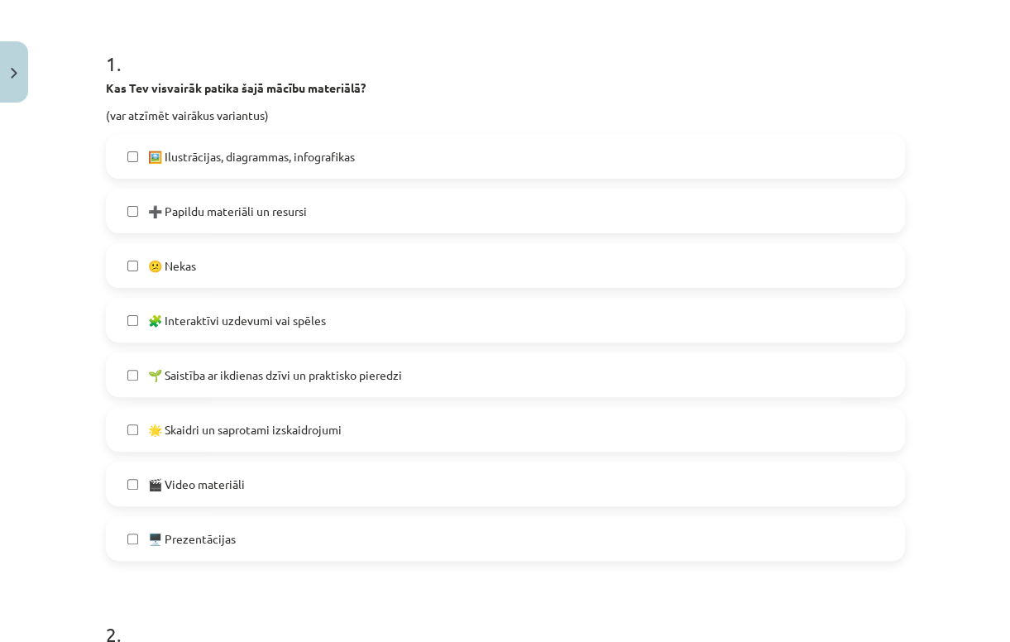
click at [327, 476] on label "🎬 Video materiāli" at bounding box center [504, 483] width 795 height 41
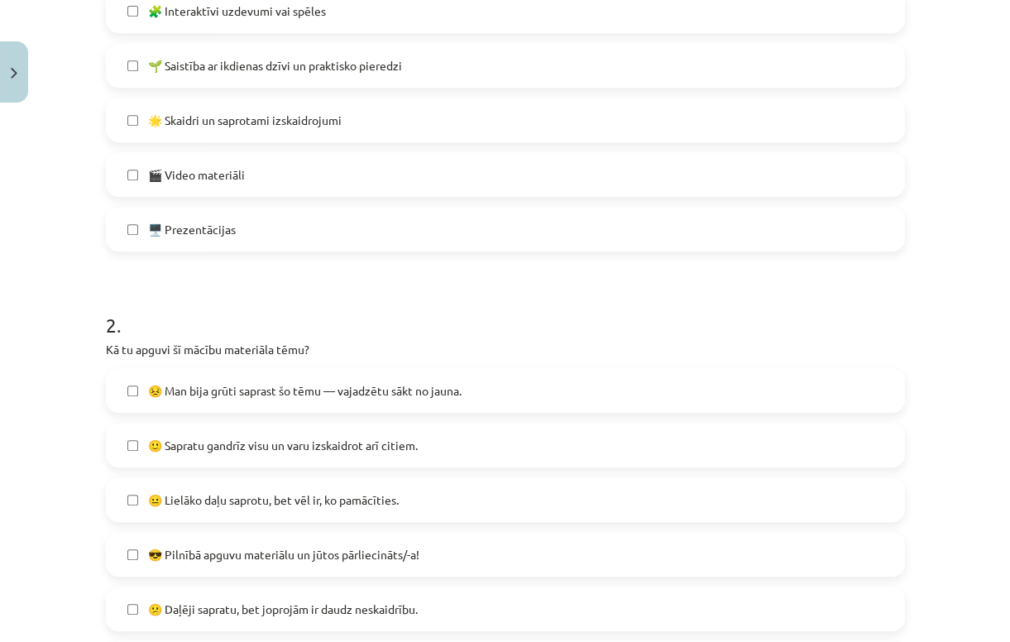
scroll to position [703, 0]
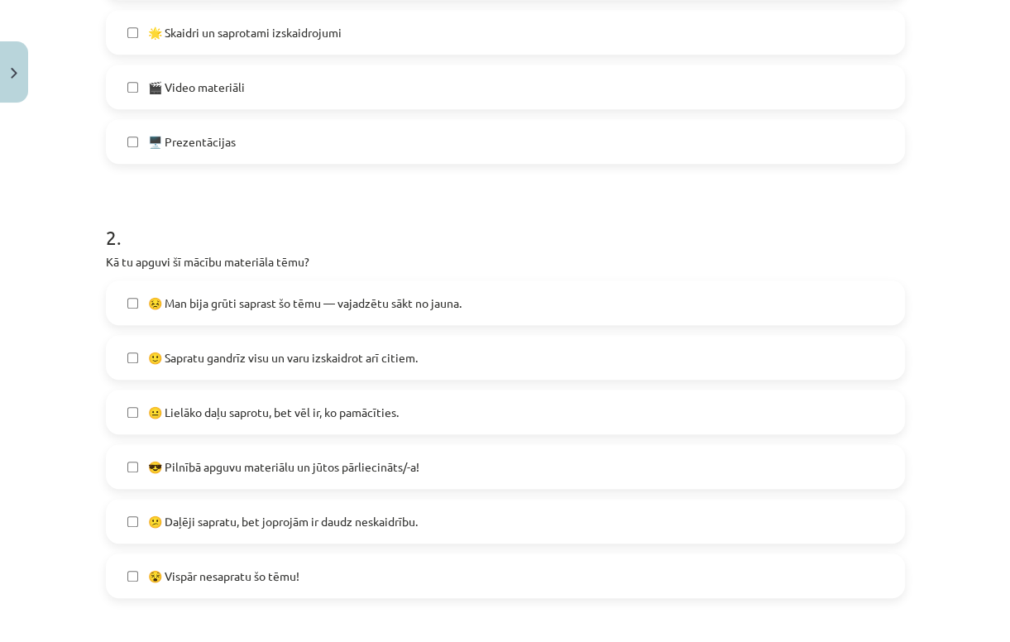
click at [260, 419] on span "😐 Lielāko daļu saprotu, bet vēl ir, ko pamācīties." at bounding box center [273, 412] width 251 height 17
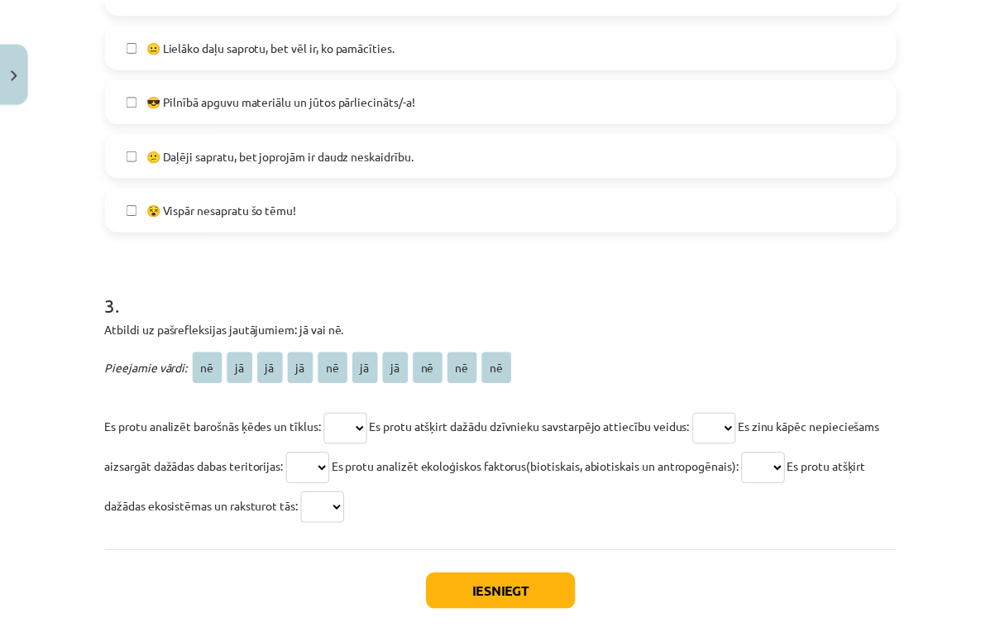
scroll to position [1100, 0]
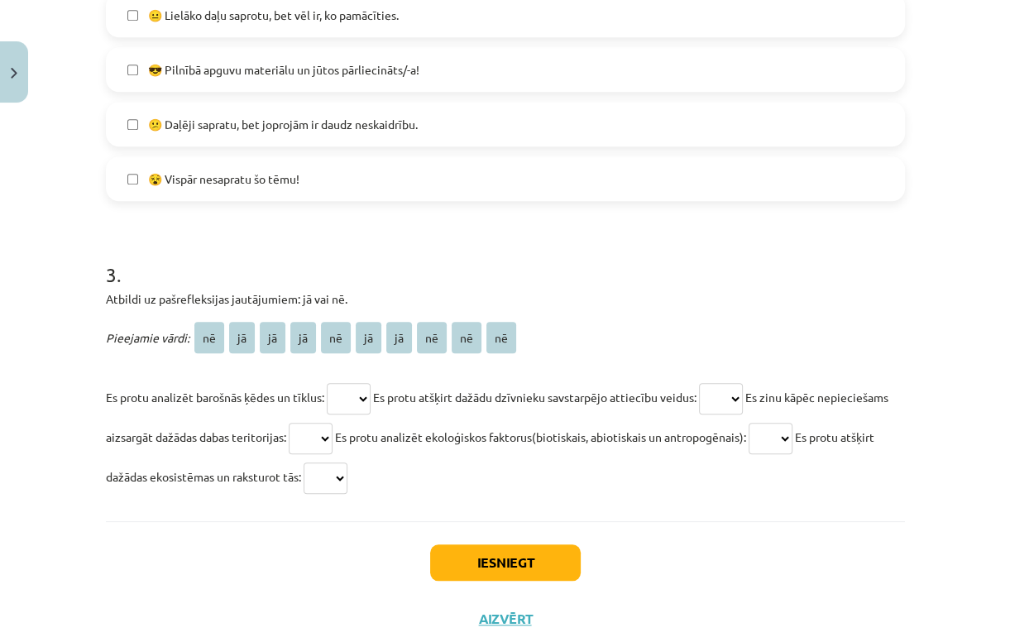
click at [353, 400] on select "** ** ** ** ** ** ** ** ** **" at bounding box center [349, 398] width 44 height 31
click at [525, 382] on p "Es protu analizēt barošnās ķēdes un tīklus: ** ** ** ** ** ** ** ** ** ** Es pr…" at bounding box center [505, 436] width 799 height 119
click at [347, 398] on select "** ** ** ** ** ** ** ** ** **" at bounding box center [349, 398] width 44 height 31
select select "**"
click at [327, 383] on select "** ** ** ** ** ** ** ** ** **" at bounding box center [349, 398] width 44 height 31
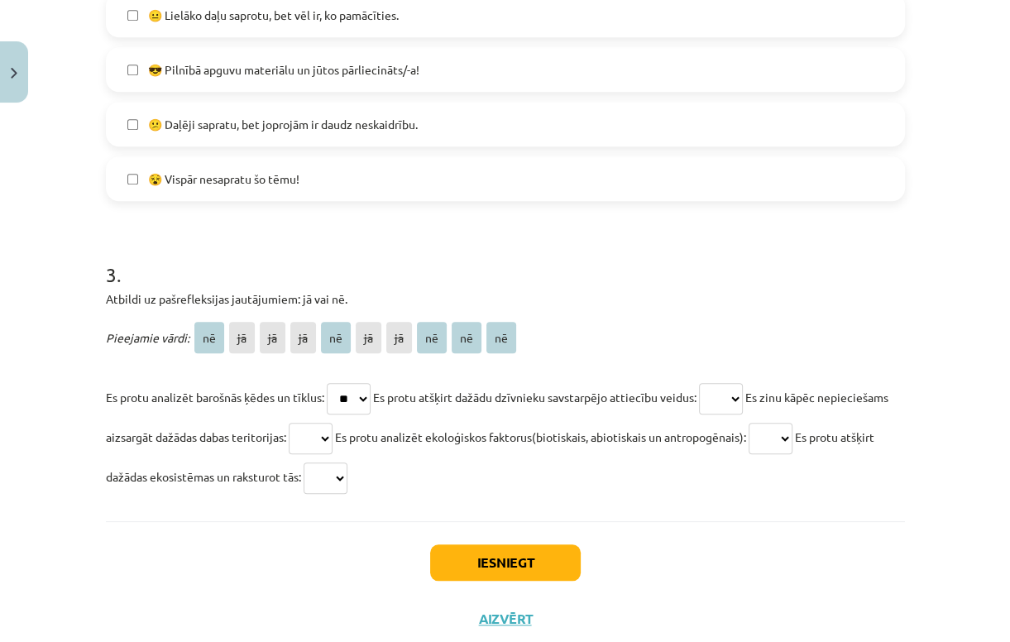
click at [732, 390] on select "** ** ** ** ** ** ** ** ** **" at bounding box center [721, 398] width 44 height 31
select select "**"
click at [709, 383] on select "** ** ** ** ** ** ** ** ** **" at bounding box center [721, 398] width 44 height 31
click at [365, 396] on select "** ** ** ** ** ** ** ** ** **" at bounding box center [349, 398] width 44 height 31
select select "**"
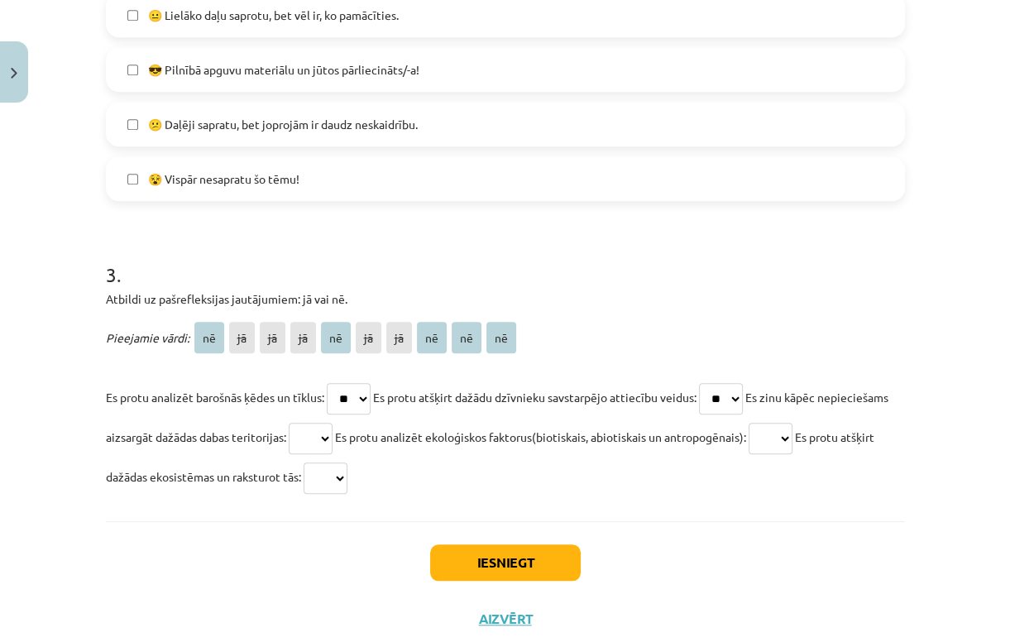
click at [327, 383] on select "** ** ** ** ** ** ** ** ** **" at bounding box center [349, 398] width 44 height 31
click at [332, 433] on select "** ** ** ** ** ** ** ** ** **" at bounding box center [311, 438] width 44 height 31
select select "**"
click at [332, 423] on select "** ** ** ** ** ** ** ** ** **" at bounding box center [311, 438] width 44 height 31
click at [792, 440] on select "** ** ** ** ** ** ** ** ** **" at bounding box center [770, 438] width 44 height 31
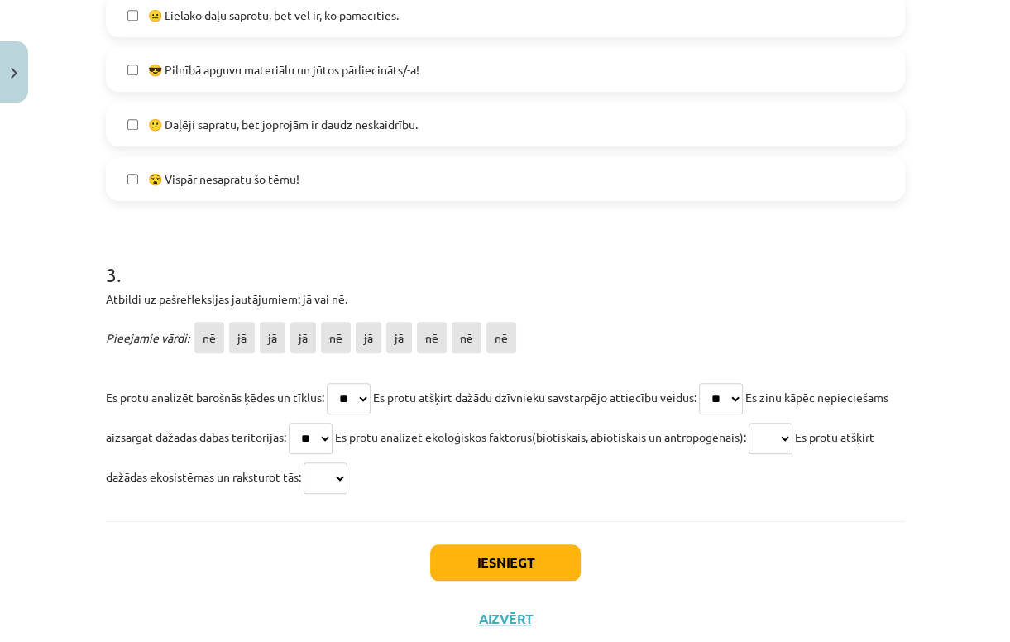
select select "**"
click at [792, 423] on select "** ** ** ** ** ** ** ** ** **" at bounding box center [770, 438] width 44 height 31
click at [347, 482] on select "** ** ** ** ** ** ** ** ** **" at bounding box center [325, 477] width 44 height 31
select select "**"
click at [347, 462] on select "** ** ** ** ** ** ** ** ** **" at bounding box center [325, 477] width 44 height 31
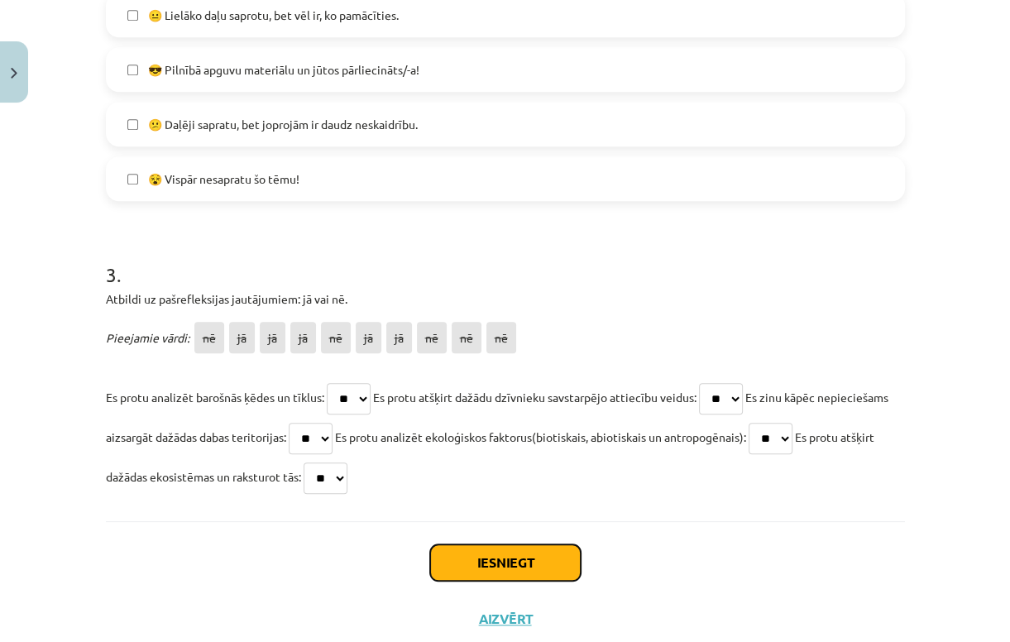
click at [495, 554] on button "Iesniegt" at bounding box center [505, 562] width 150 height 36
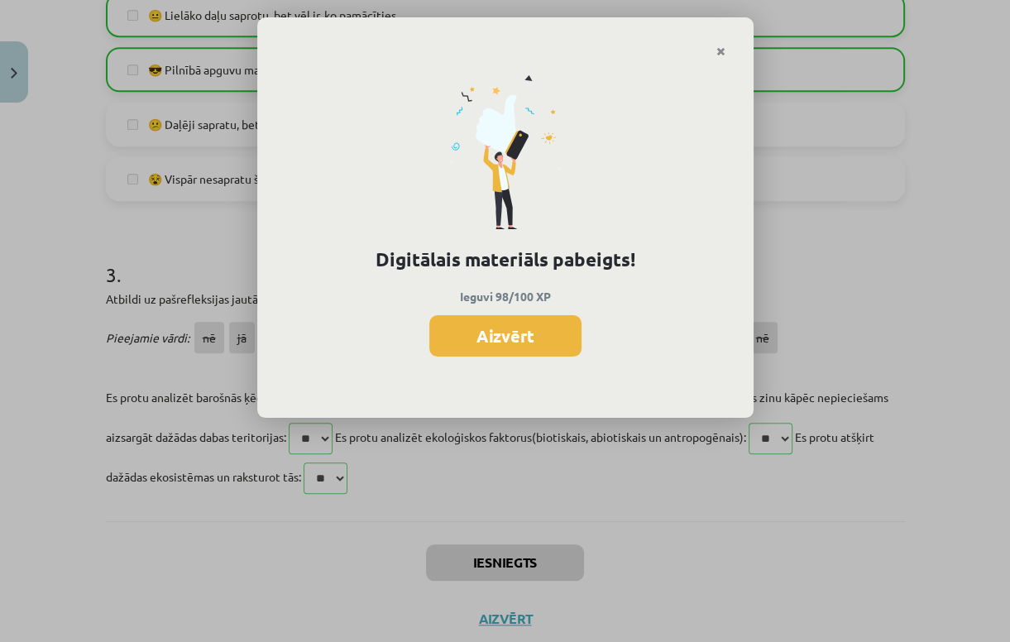
click at [547, 354] on button "Aizvērt" at bounding box center [505, 335] width 152 height 41
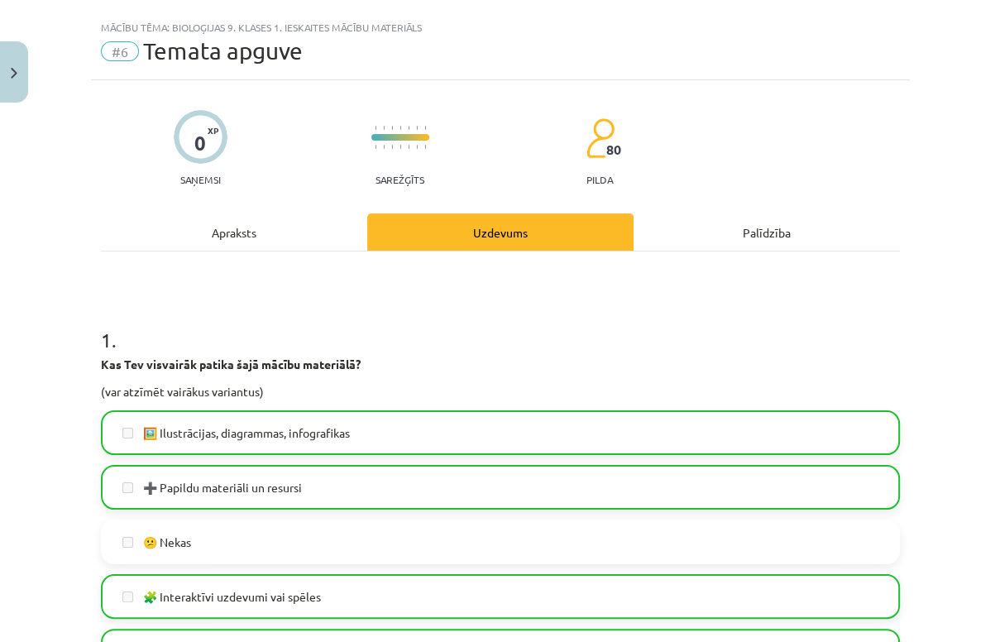
scroll to position [0, 0]
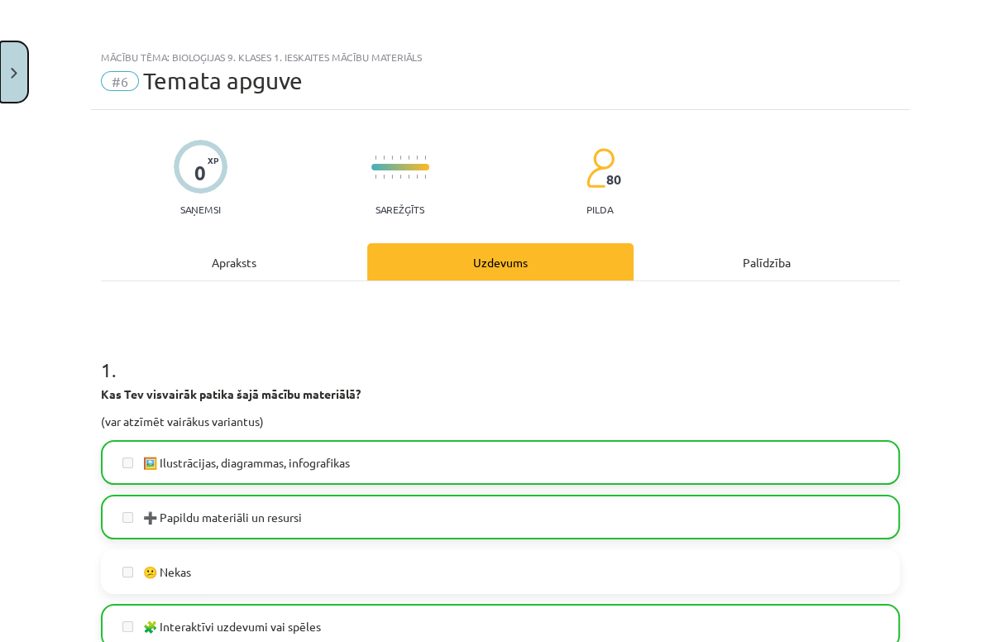
click at [17, 68] on img "Close" at bounding box center [14, 73] width 7 height 11
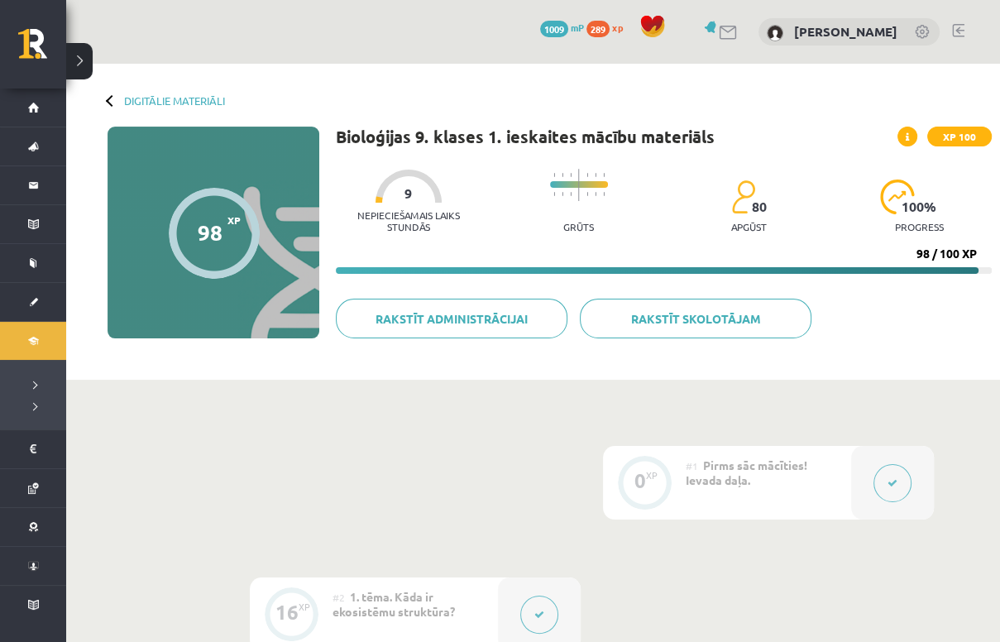
click at [78, 54] on button at bounding box center [79, 61] width 26 height 36
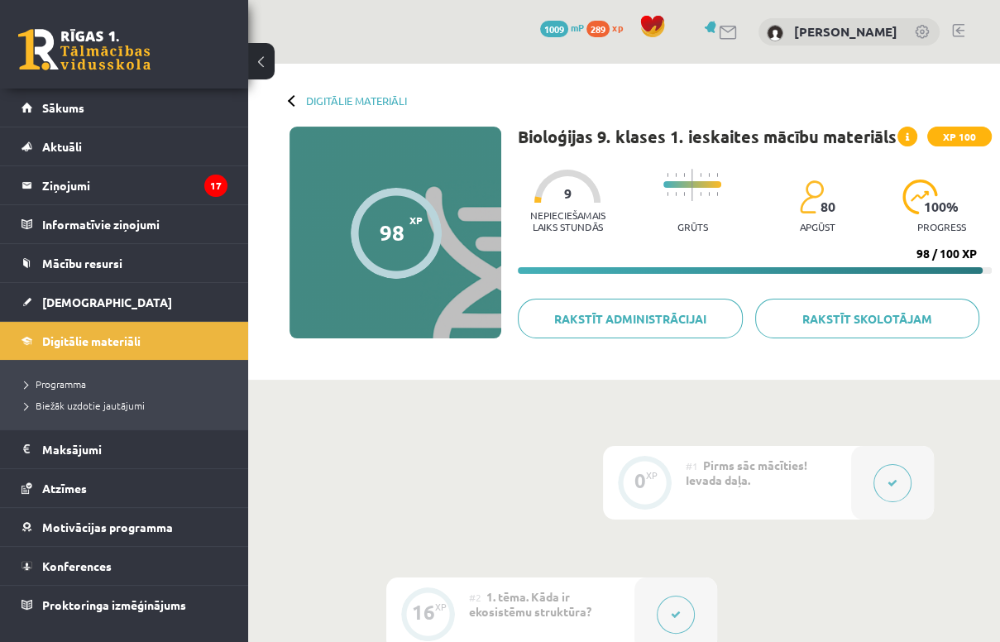
click at [289, 105] on div "Digitālie materiāli" at bounding box center [347, 100] width 117 height 12
click at [104, 337] on span "Digitālie materiāli" at bounding box center [91, 340] width 98 height 15
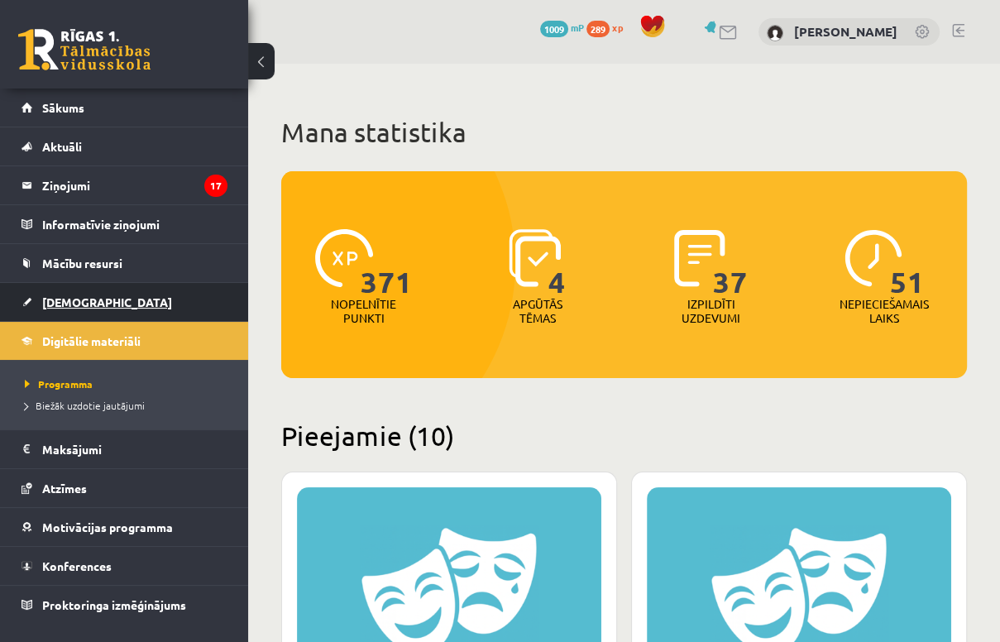
click at [79, 301] on span "[DEMOGRAPHIC_DATA]" at bounding box center [107, 301] width 130 height 15
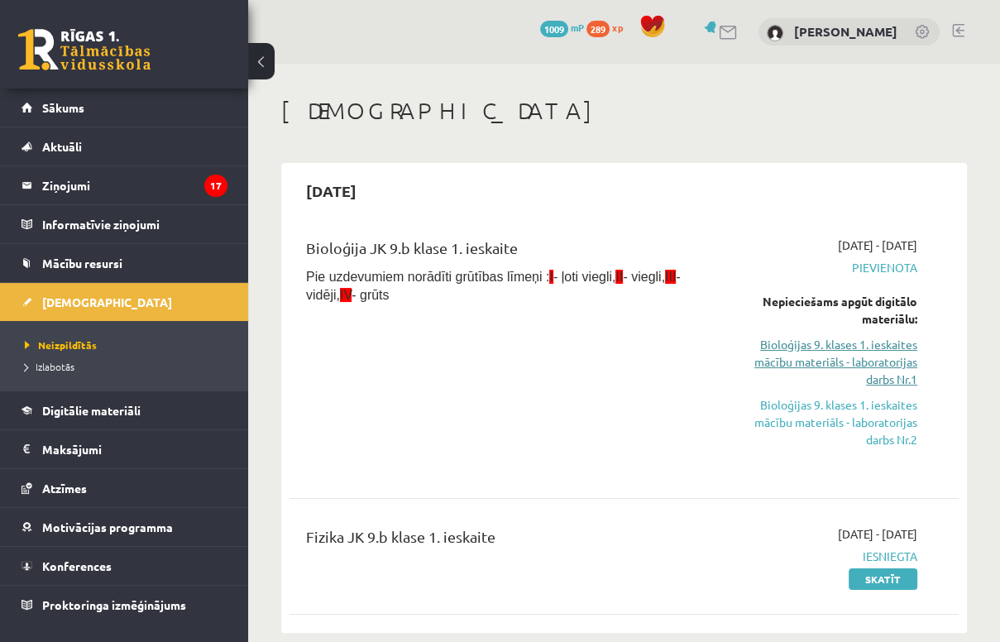
click at [878, 354] on link "Bioloģijas 9. klases 1. ieskaites mācību materiāls - laboratorijas darbs Nr.1" at bounding box center [823, 362] width 187 height 52
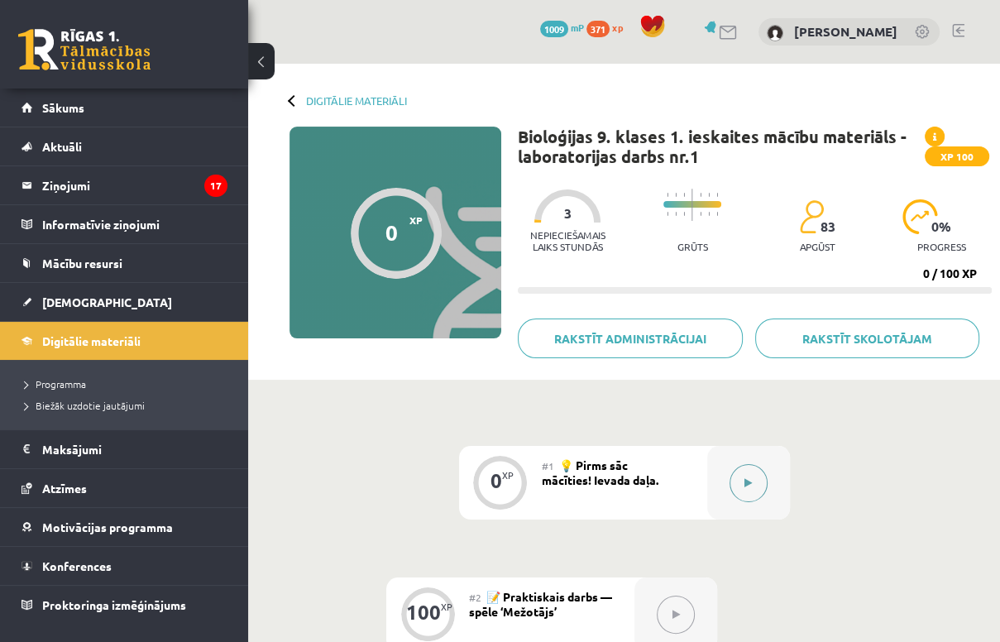
click at [749, 475] on button at bounding box center [748, 483] width 38 height 38
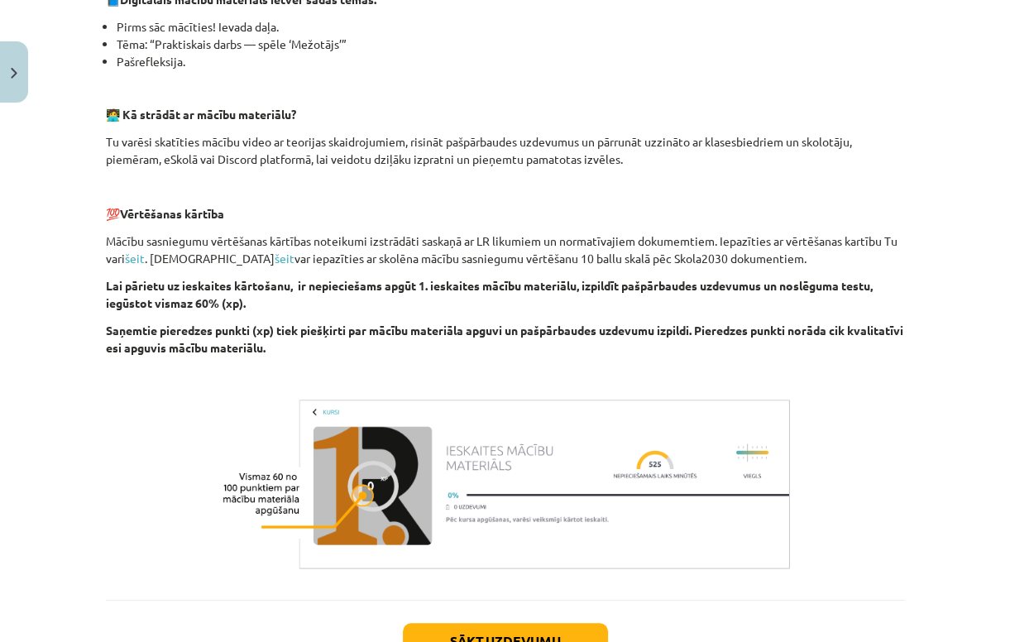
scroll to position [528, 0]
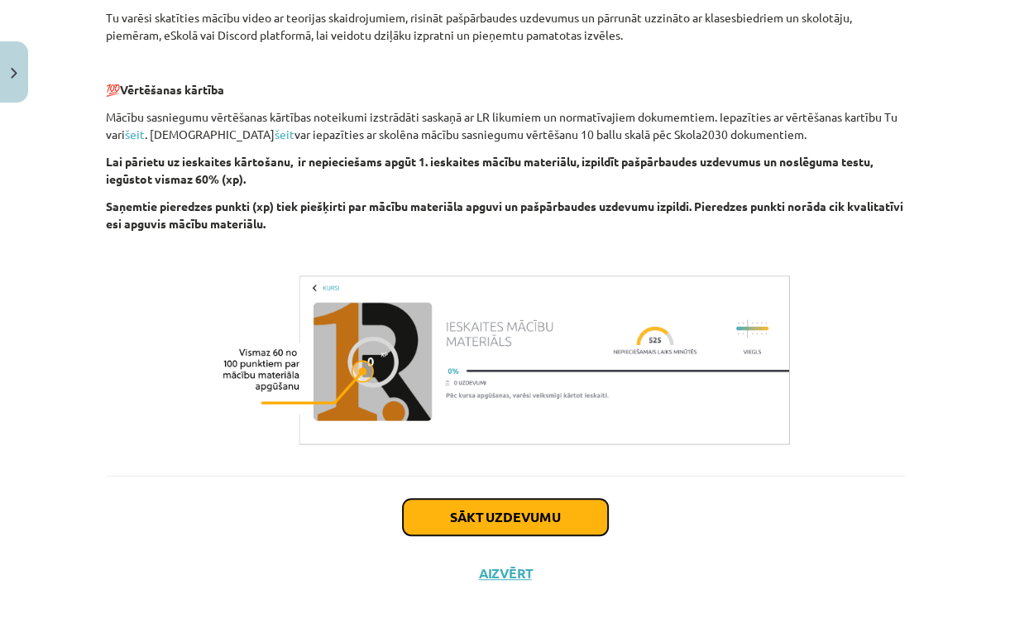
click at [516, 521] on button "Sākt uzdevumu" at bounding box center [505, 517] width 205 height 36
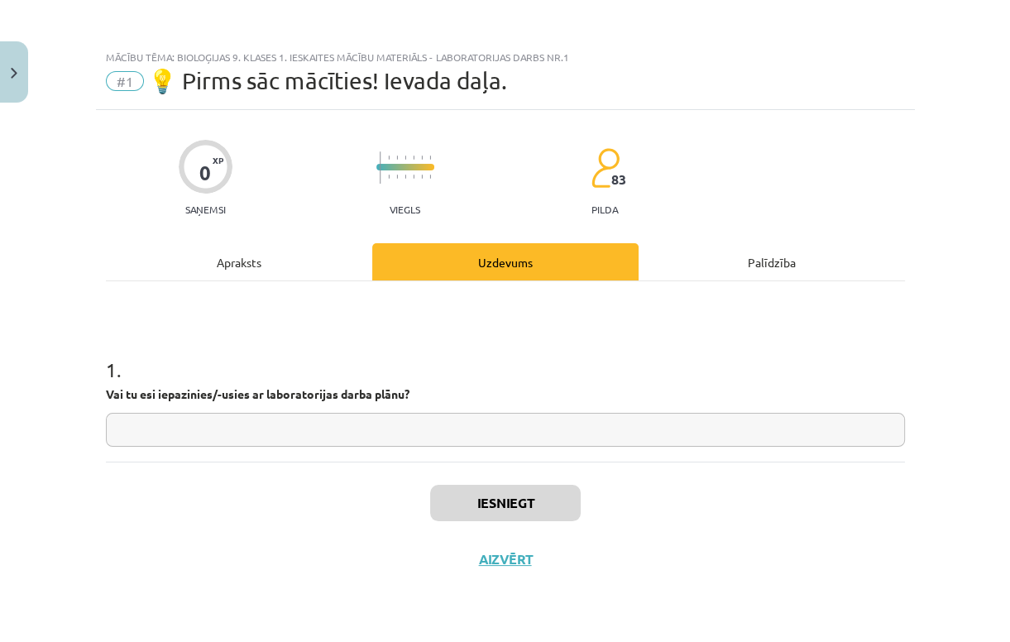
click at [226, 265] on div "Apraksts" at bounding box center [239, 261] width 266 height 37
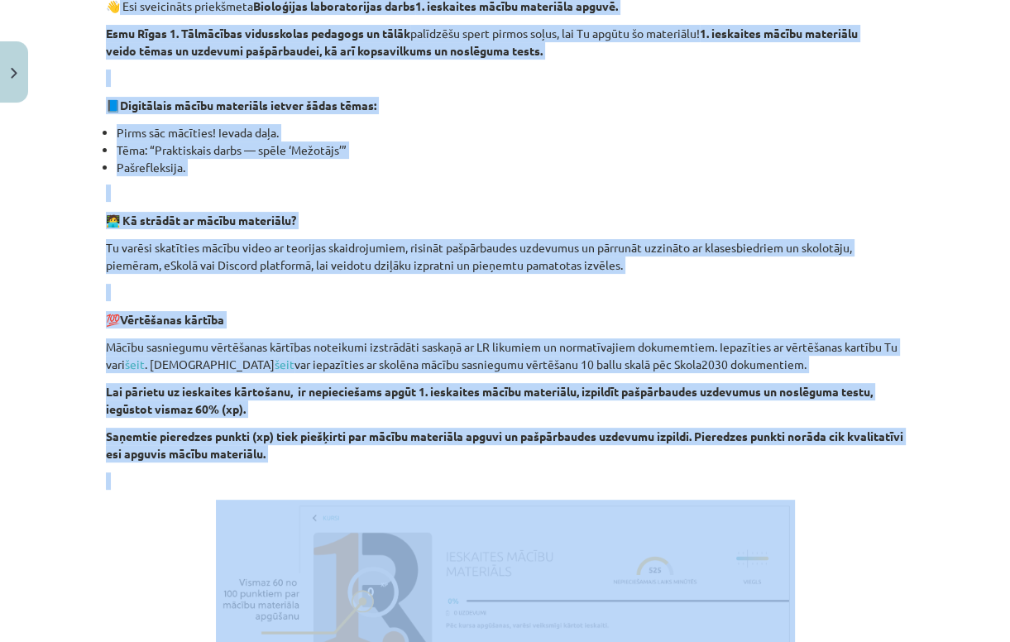
scroll to position [370, 0]
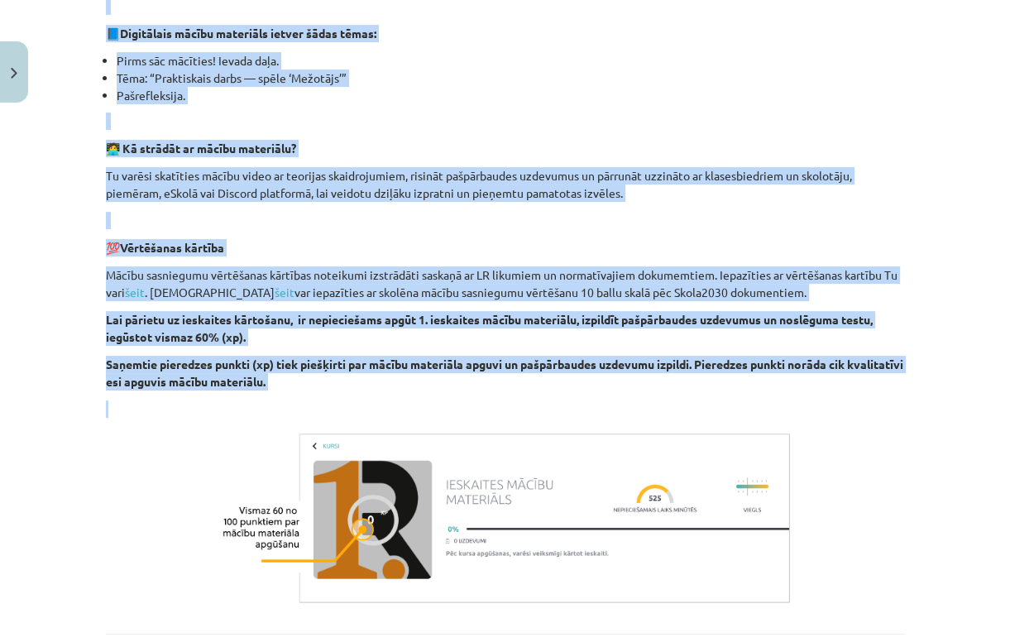
drag, startPoint x: 117, startPoint y: 309, endPoint x: 395, endPoint y: 413, distance: 297.5
click at [395, 413] on div "👋 Esi sveicināts priekšmeta Bioloģijas laboratorijas darbs 1. ieskaites mācību …" at bounding box center [505, 267] width 799 height 683
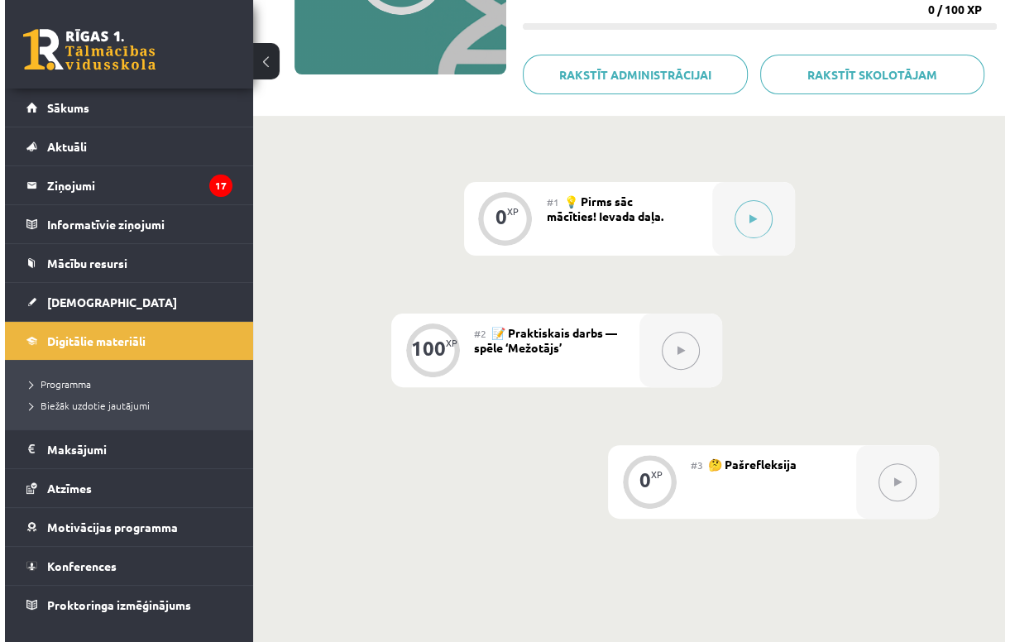
scroll to position [265, 0]
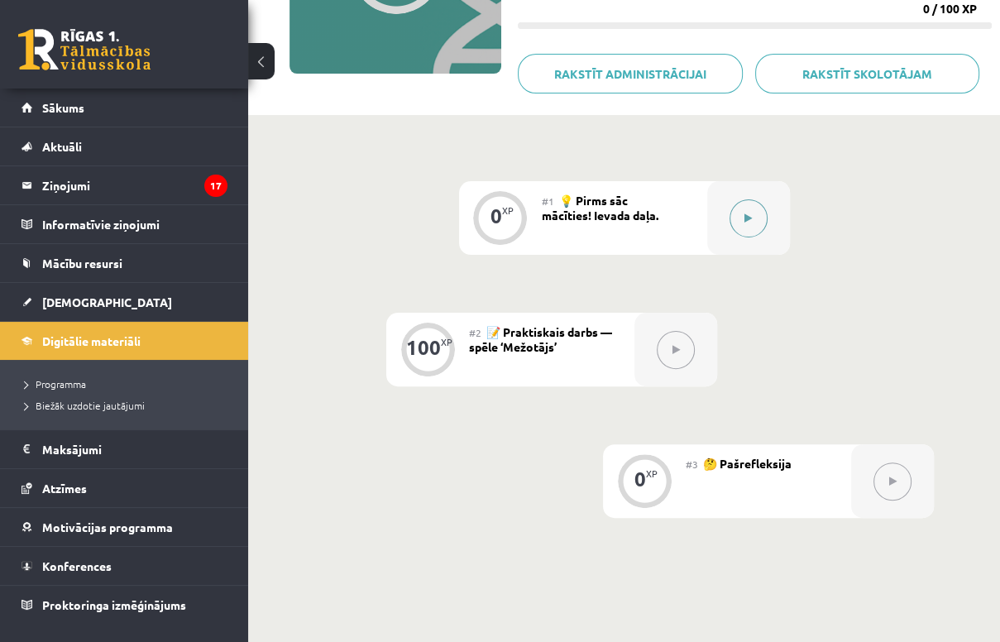
click at [754, 222] on button at bounding box center [748, 218] width 38 height 38
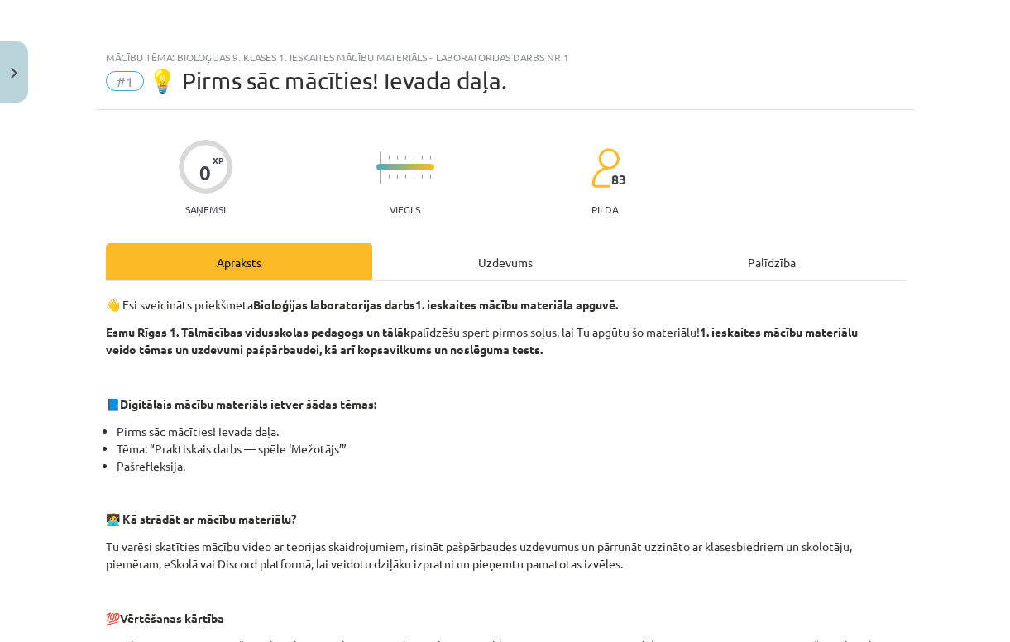
click at [566, 266] on div "Uzdevums" at bounding box center [505, 261] width 266 height 37
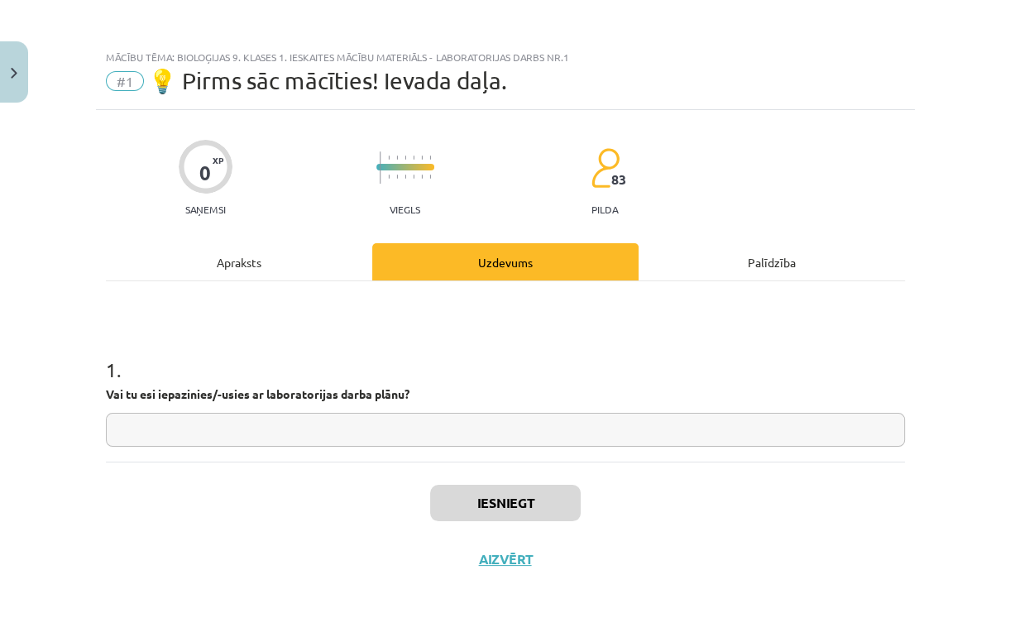
click at [192, 423] on input "text" at bounding box center [505, 430] width 799 height 34
type input "**"
click at [475, 499] on button "Iesniegt" at bounding box center [505, 503] width 150 height 36
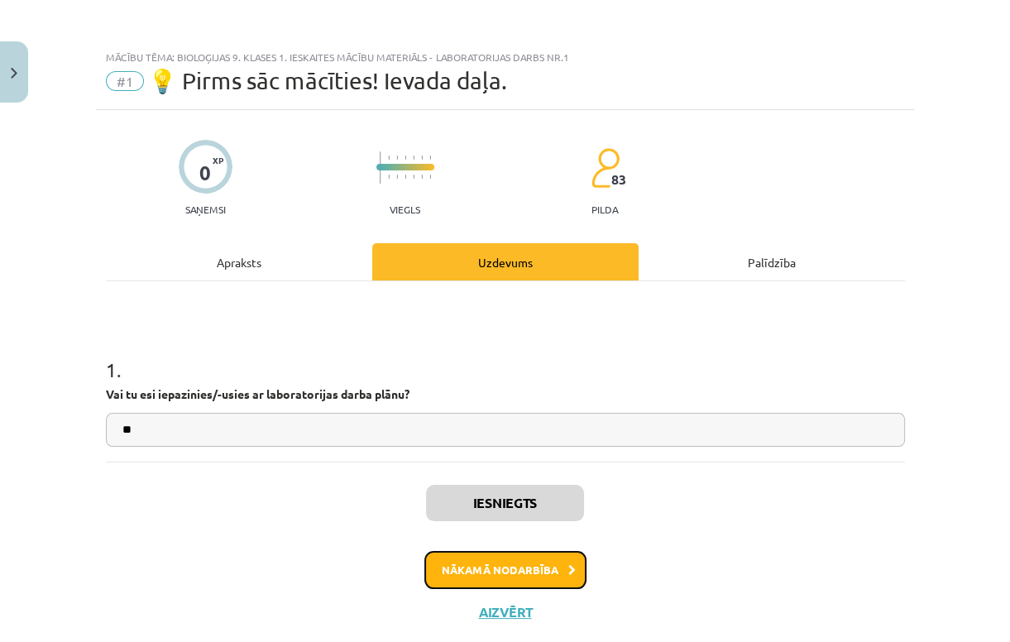
click at [537, 571] on button "Nākamā nodarbība" at bounding box center [505, 570] width 162 height 38
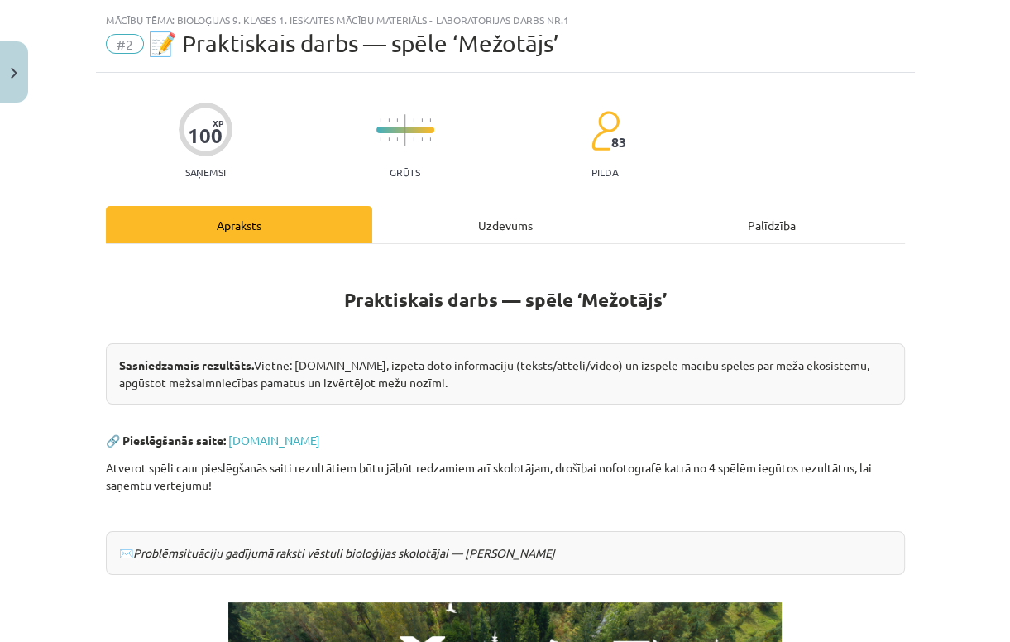
scroll to position [38, 0]
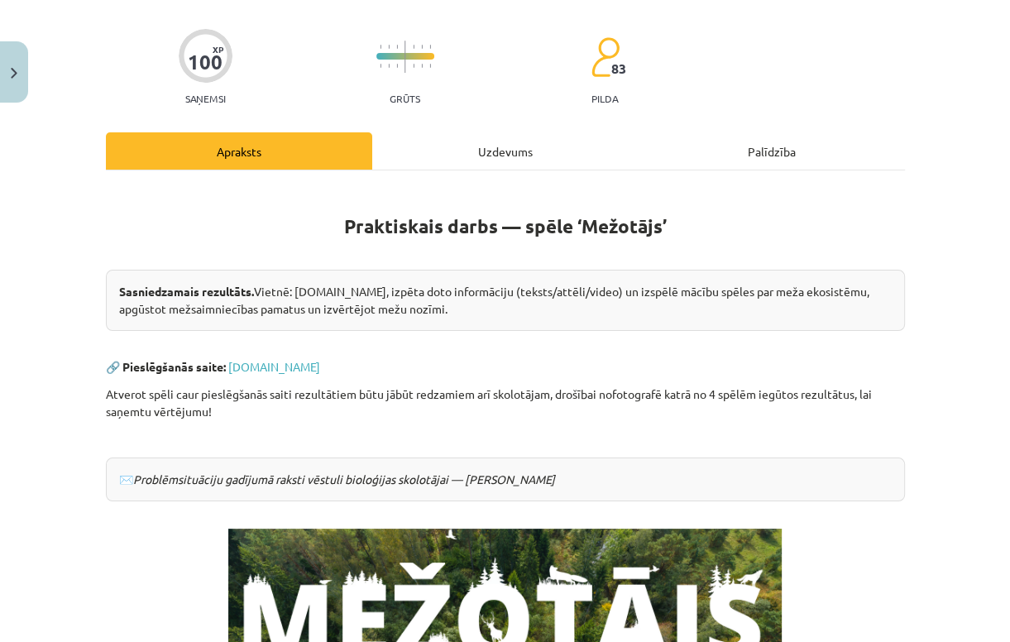
click at [504, 160] on div "Uzdevums" at bounding box center [505, 150] width 266 height 37
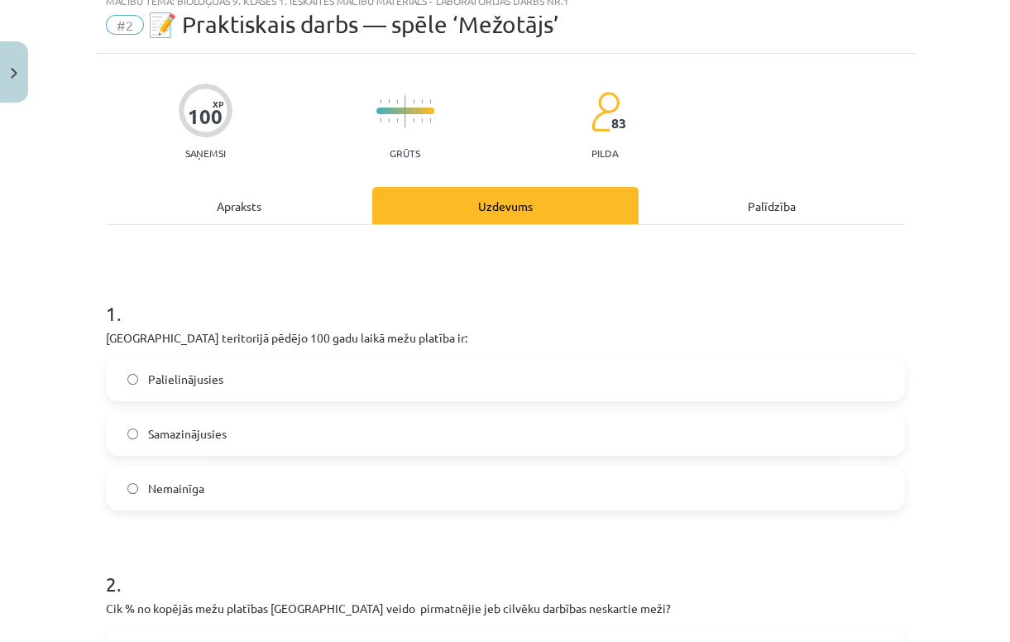
scroll to position [41, 0]
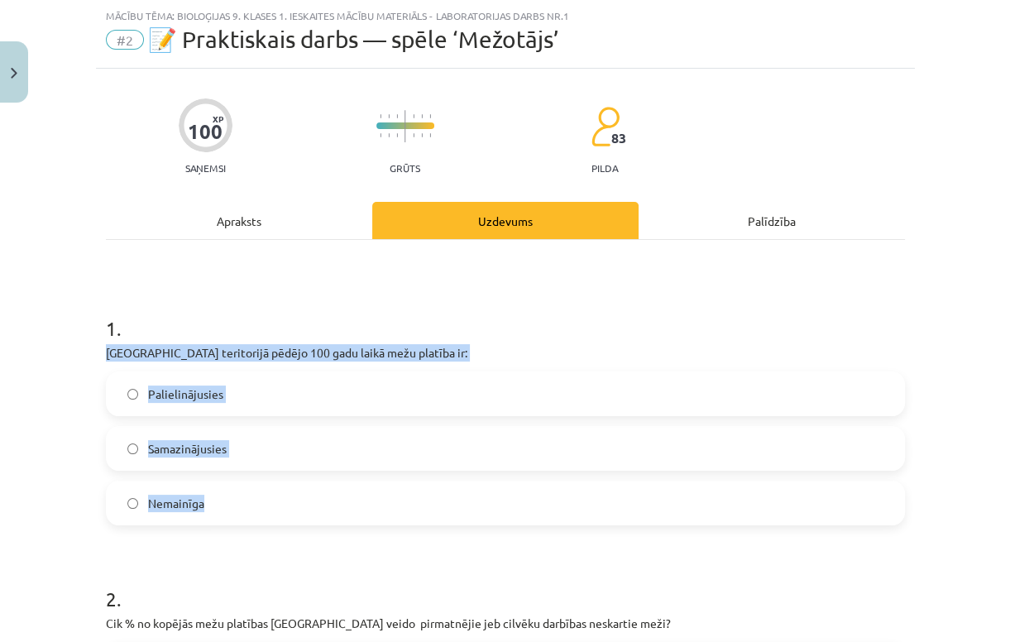
drag, startPoint x: 101, startPoint y: 351, endPoint x: 208, endPoint y: 496, distance: 180.3
click at [208, 496] on div "1 . [GEOGRAPHIC_DATA] teritorijā pēdējo 100 gadu laikā mežu platība ir: Palieli…" at bounding box center [505, 406] width 799 height 237
click at [232, 404] on label "Palielinājusies" at bounding box center [504, 393] width 795 height 41
click at [66, 473] on div "Mācību tēma: Bioloģijas 9. klases 1. ieskaites mācību materiāls - laboratorijas…" at bounding box center [505, 321] width 1010 height 642
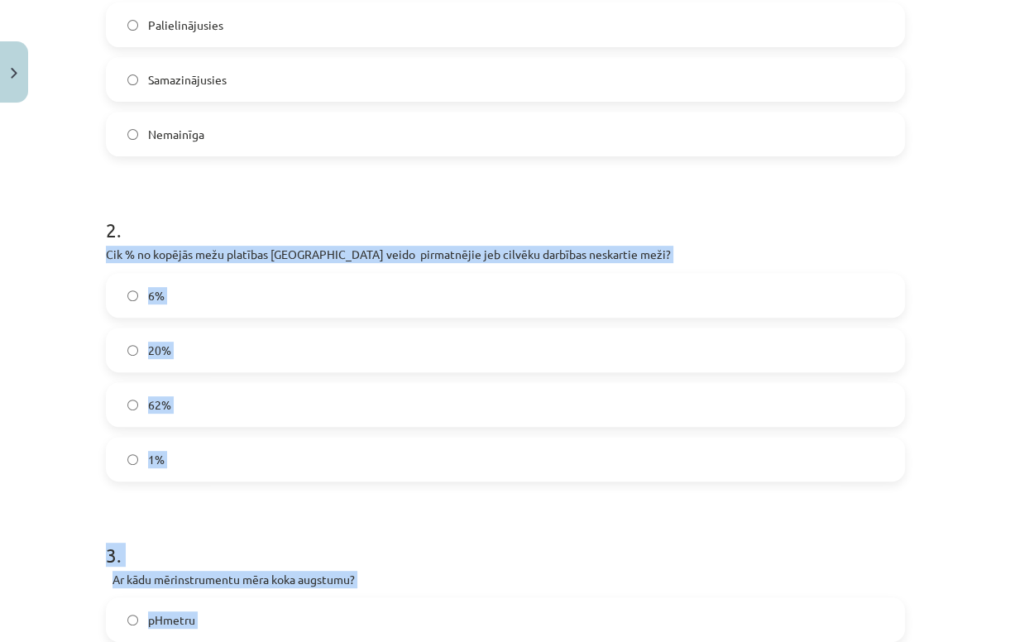
scroll to position [428, 0]
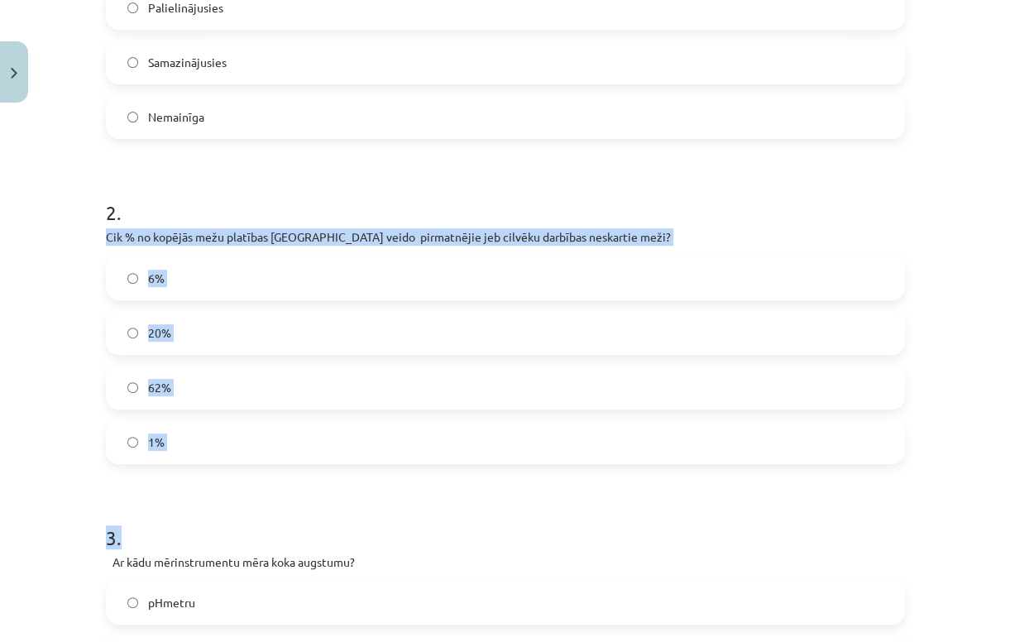
drag, startPoint x: 100, startPoint y: 426, endPoint x: 245, endPoint y: 466, distance: 150.3
click at [245, 466] on div "100 XP Saņemsi Grūts 83 pilda Apraksts Uzdevums Palīdzība 1 . [GEOGRAPHIC_DATA]…" at bounding box center [505, 635] width 819 height 1906
click at [254, 437] on label "1%" at bounding box center [504, 441] width 795 height 41
click at [80, 465] on div "Mācību tēma: Bioloģijas 9. klases 1. ieskaites mācību materiāls - laboratorijas…" at bounding box center [505, 321] width 1010 height 642
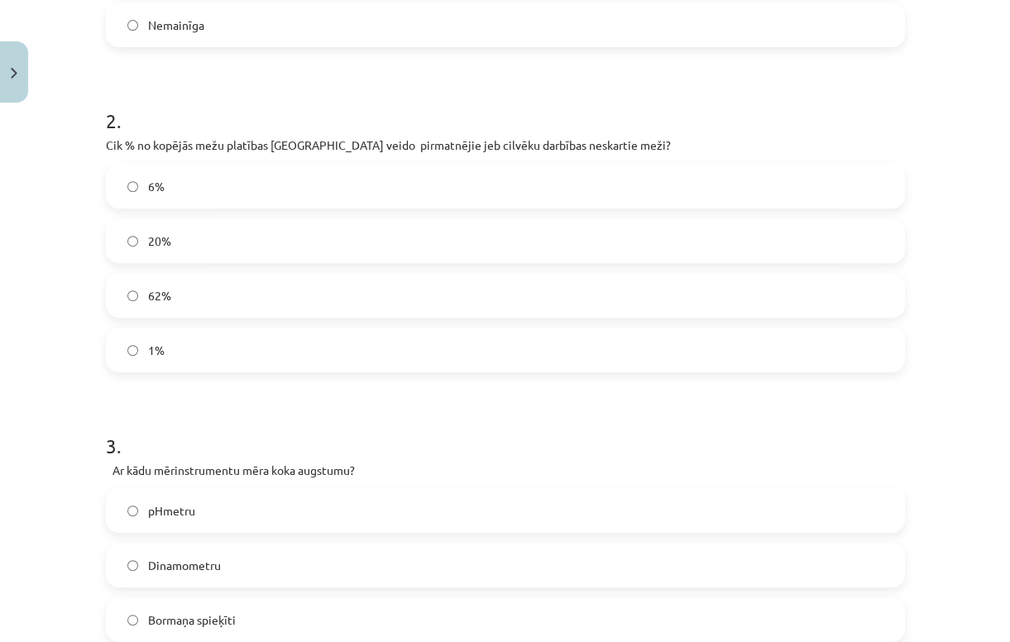
scroll to position [626, 0]
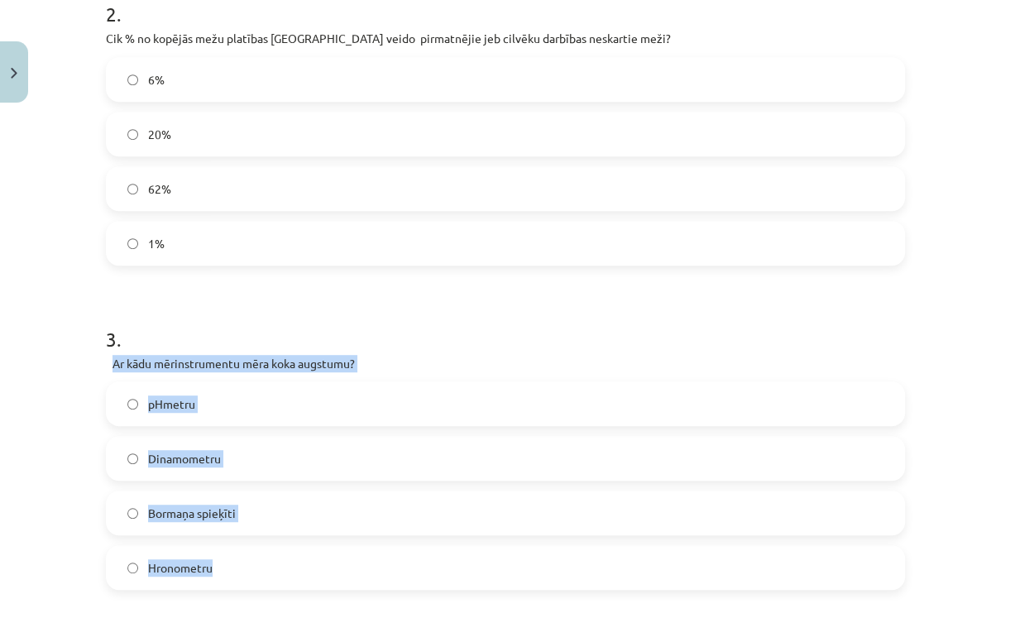
drag, startPoint x: 104, startPoint y: 363, endPoint x: 235, endPoint y: 562, distance: 238.3
click at [235, 562] on div "3 . Ar kādu mērinstrumentu mēra koka augstumu? pHmetru Dinamometru Bormaņa spie…" at bounding box center [505, 444] width 799 height 291
click at [254, 509] on label "Bormaņa spieķīti" at bounding box center [504, 512] width 795 height 41
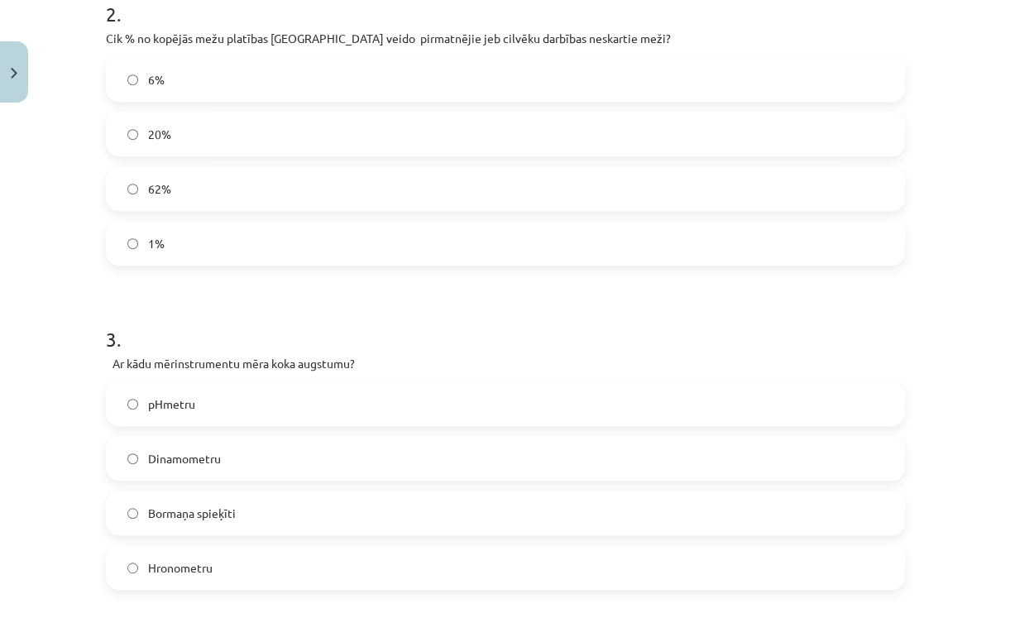
click at [339, 311] on h1 "3 ." at bounding box center [505, 324] width 799 height 51
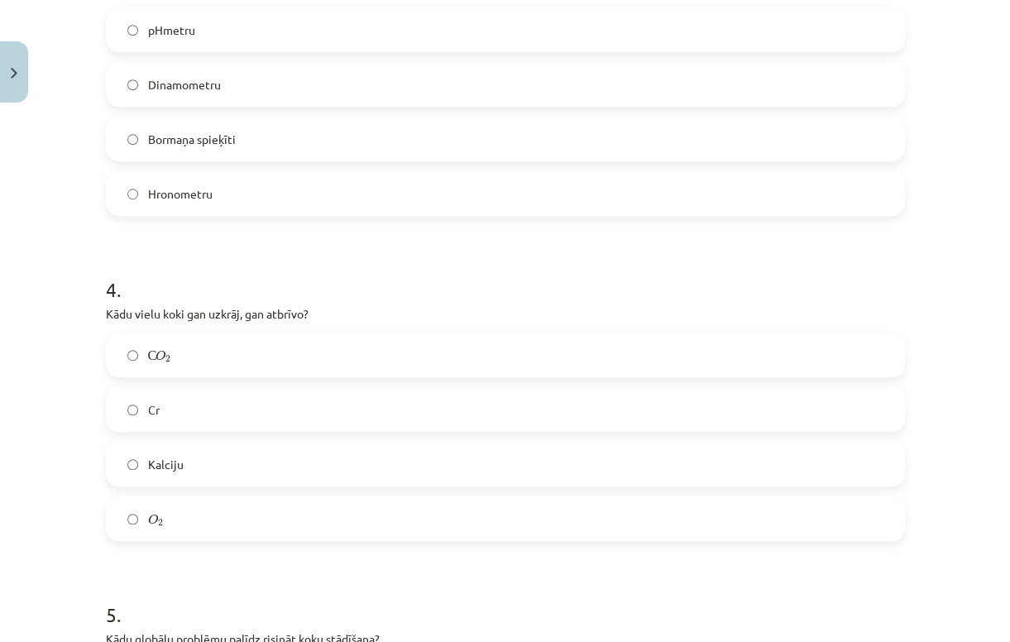
scroll to position [1023, 0]
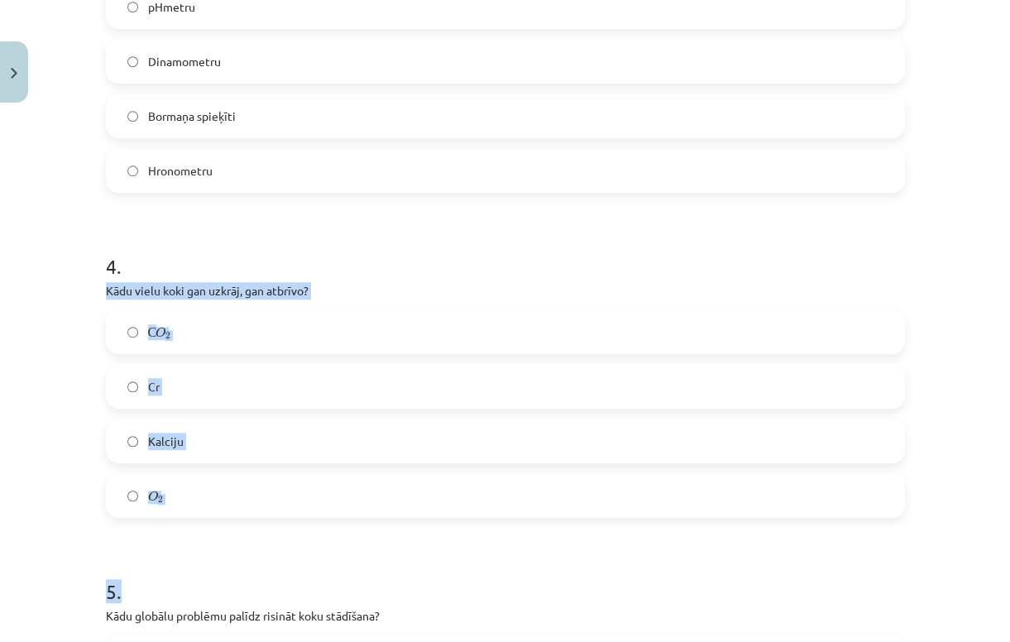
drag, startPoint x: 117, startPoint y: 288, endPoint x: 279, endPoint y: 536, distance: 296.3
click at [279, 536] on div "100 XP Saņemsi Grūts 83 pilda Apraksts Uzdevums Palīdzība 1 . Latvijas teritori…" at bounding box center [505, 40] width 819 height 1906
drag, startPoint x: 279, startPoint y: 536, endPoint x: 241, endPoint y: 536, distance: 38.0
click at [246, 552] on h1 "5 ." at bounding box center [505, 576] width 799 height 51
drag, startPoint x: 97, startPoint y: 286, endPoint x: 209, endPoint y: 476, distance: 220.9
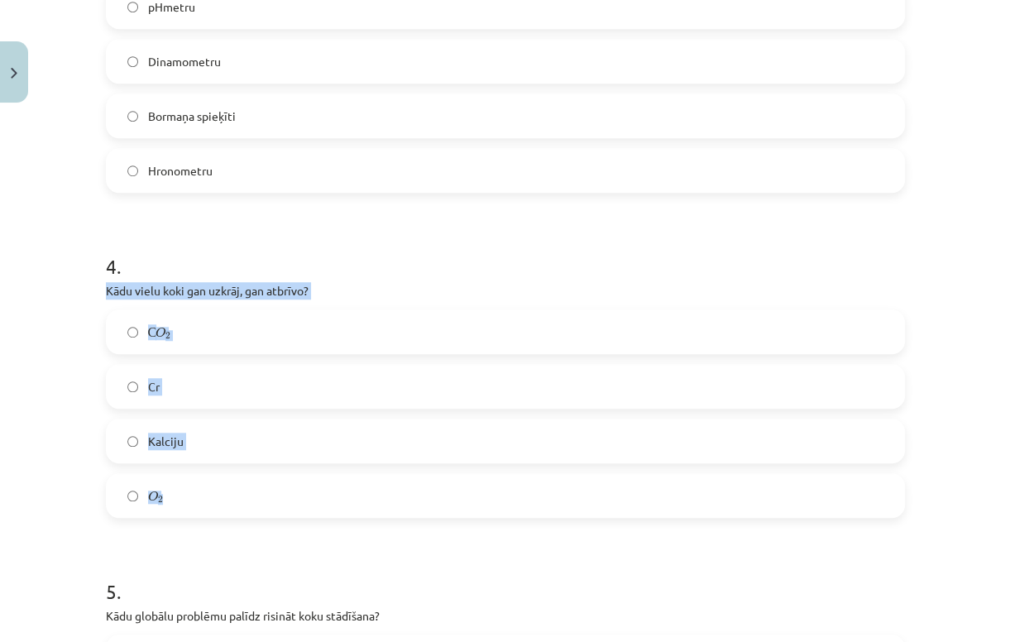
click at [209, 476] on div "100 XP Saņemsi Grūts 83 pilda Apraksts Uzdevums Palīdzība 1 . Latvijas teritori…" at bounding box center [505, 40] width 819 height 1906
click at [212, 344] on label "С O 2 С O 2" at bounding box center [504, 331] width 795 height 41
click at [40, 420] on div "Mācību tēma: Bioloģijas 9. klases 1. ieskaites mācību materiāls - laboratorijas…" at bounding box center [505, 321] width 1010 height 642
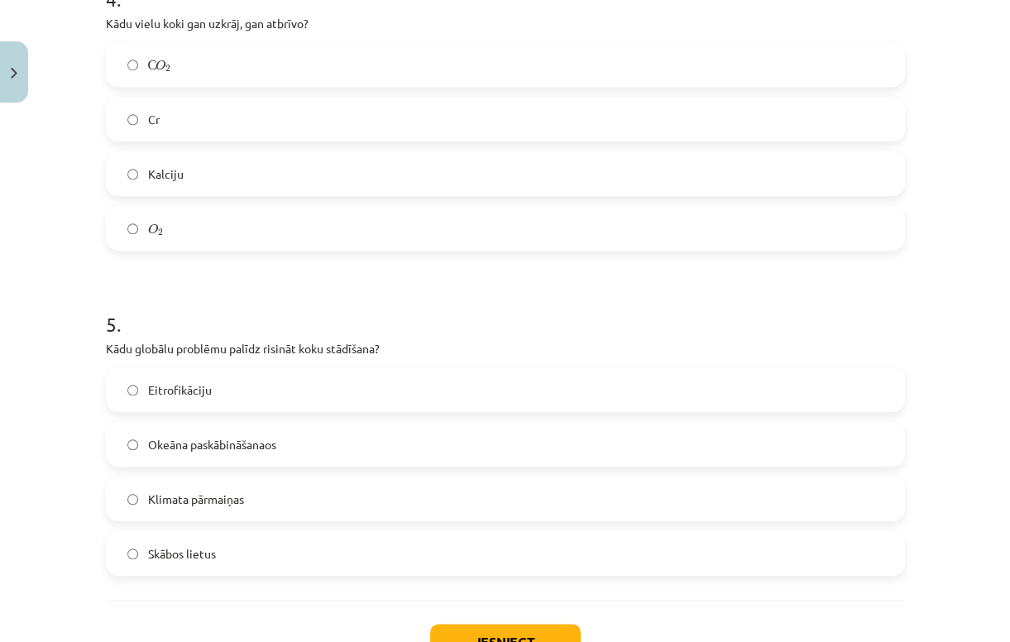
scroll to position [1354, 0]
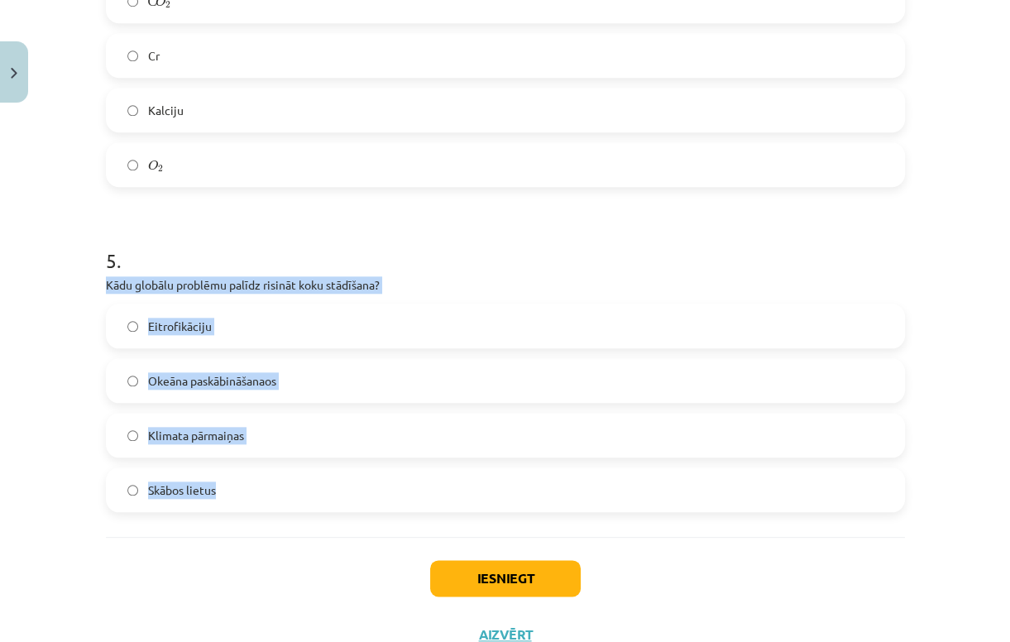
drag, startPoint x: 131, startPoint y: 304, endPoint x: 287, endPoint y: 506, distance: 254.7
click at [232, 433] on span "Klimata pārmaiņas" at bounding box center [196, 435] width 96 height 17
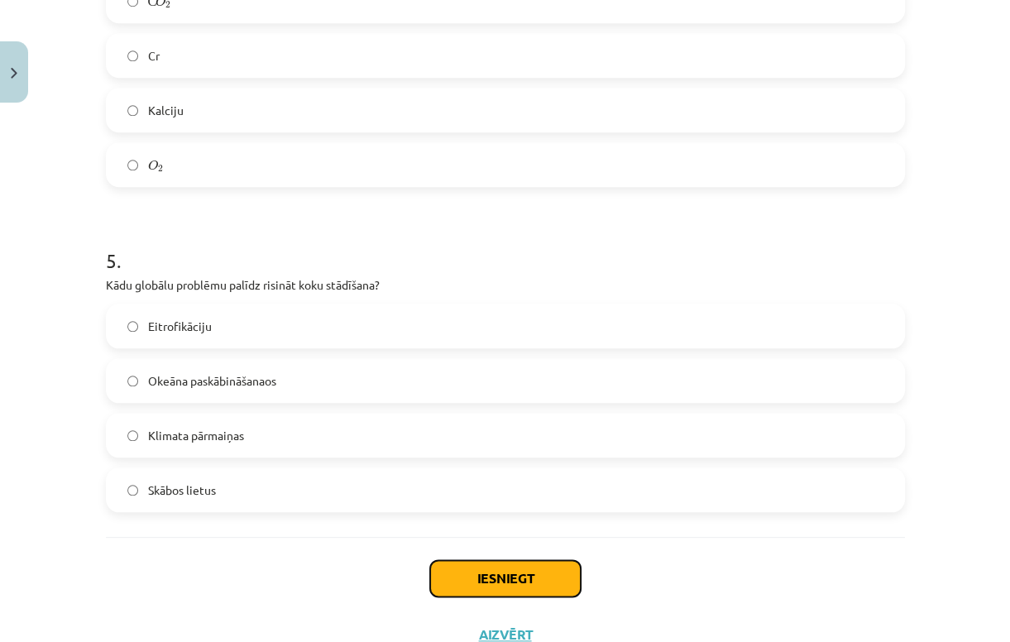
click at [464, 577] on button "Iesniegt" at bounding box center [505, 578] width 150 height 36
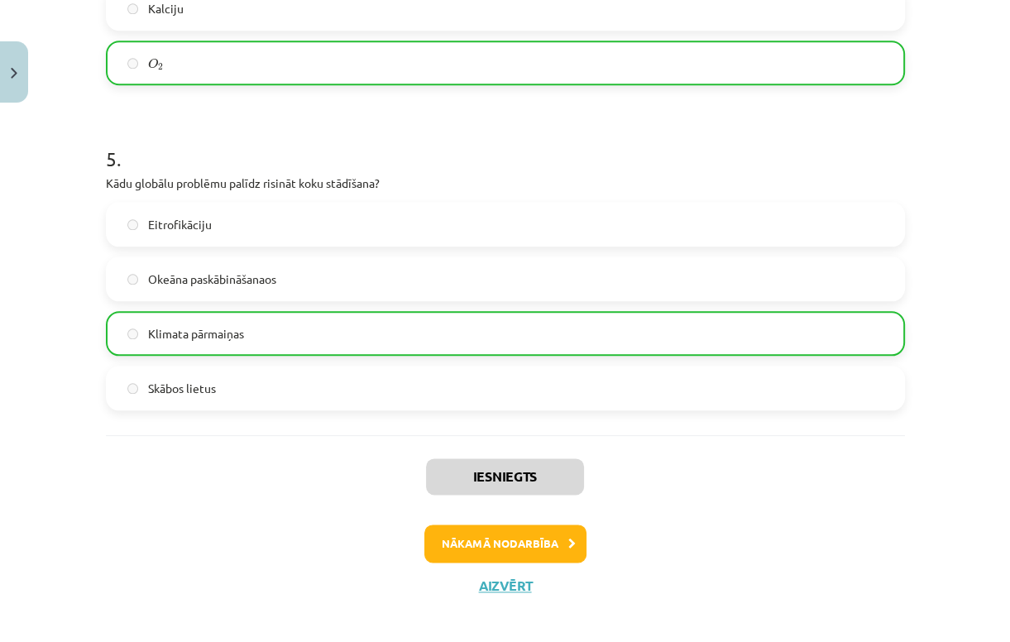
scroll to position [1467, 0]
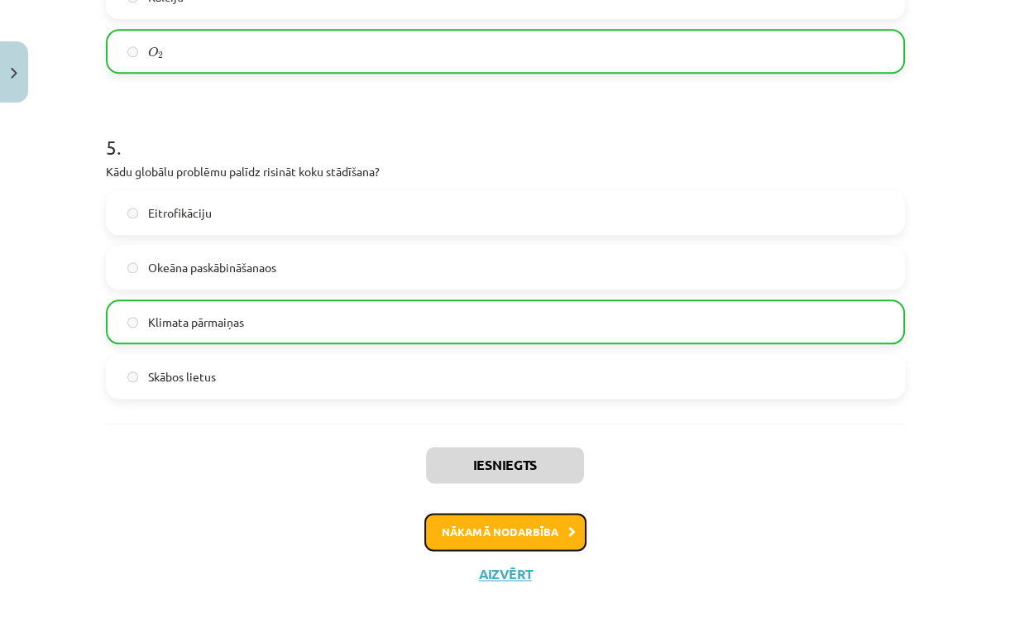
click at [473, 528] on button "Nākamā nodarbība" at bounding box center [505, 532] width 162 height 38
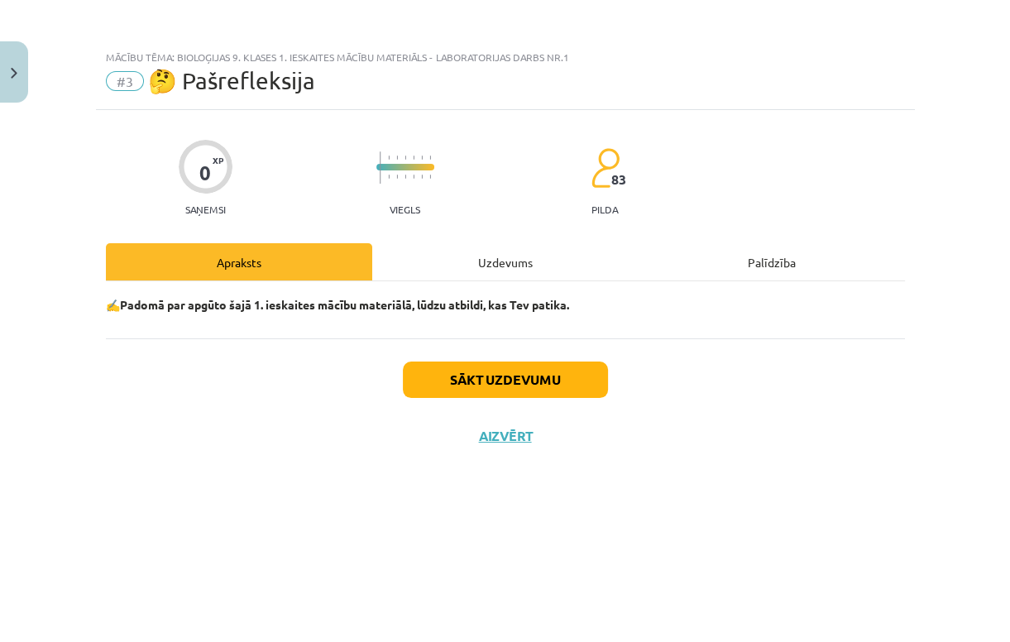
scroll to position [0, 0]
click at [514, 387] on button "Sākt uzdevumu" at bounding box center [505, 379] width 205 height 36
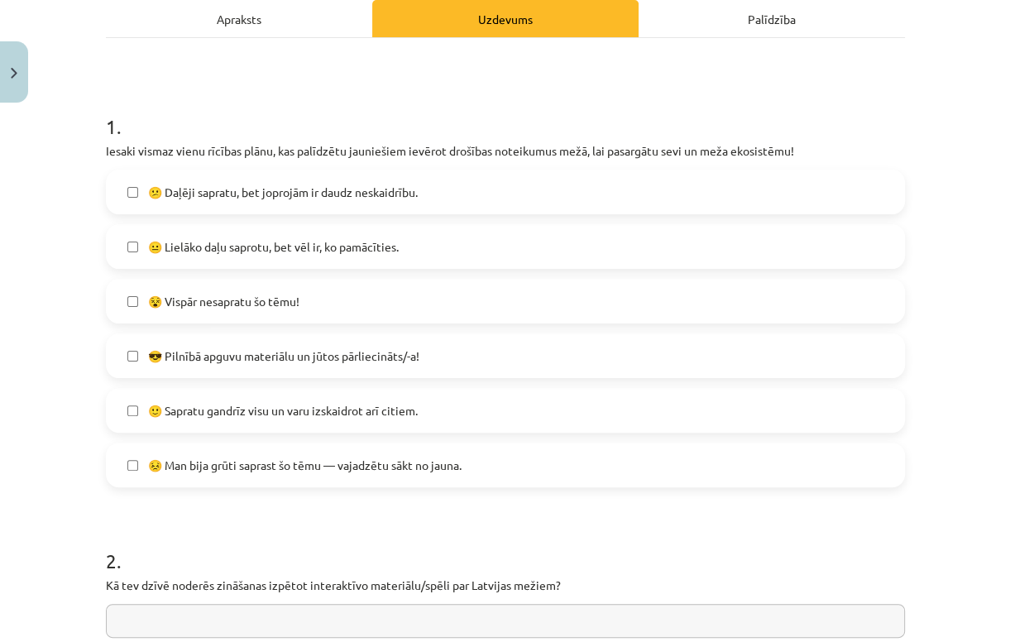
scroll to position [265, 0]
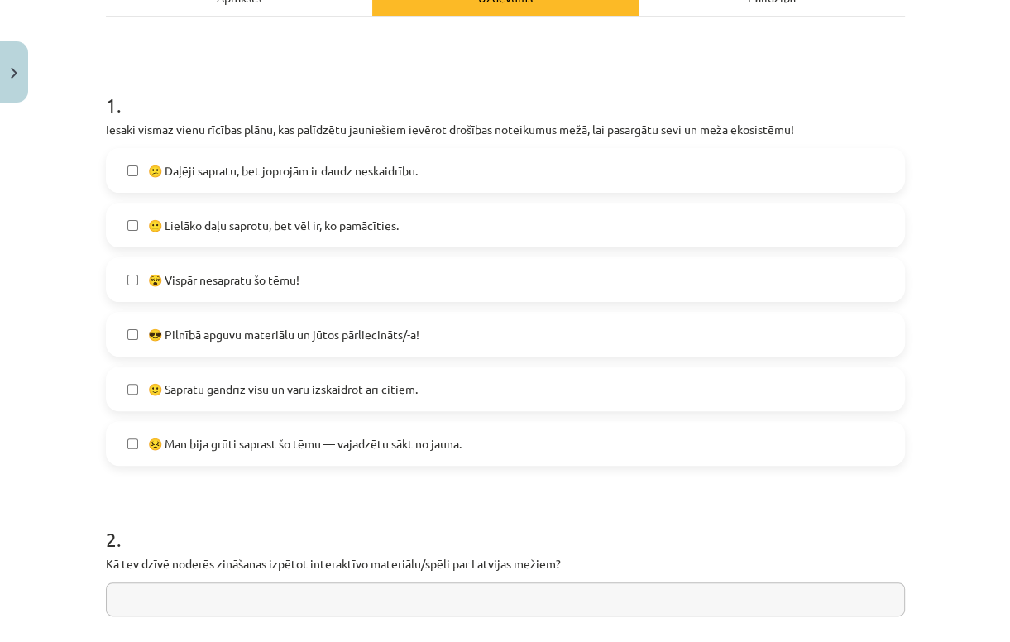
click at [313, 230] on span "😐 Lielāko daļu saprotu, bet vēl ir, ko pamācīties." at bounding box center [273, 225] width 251 height 17
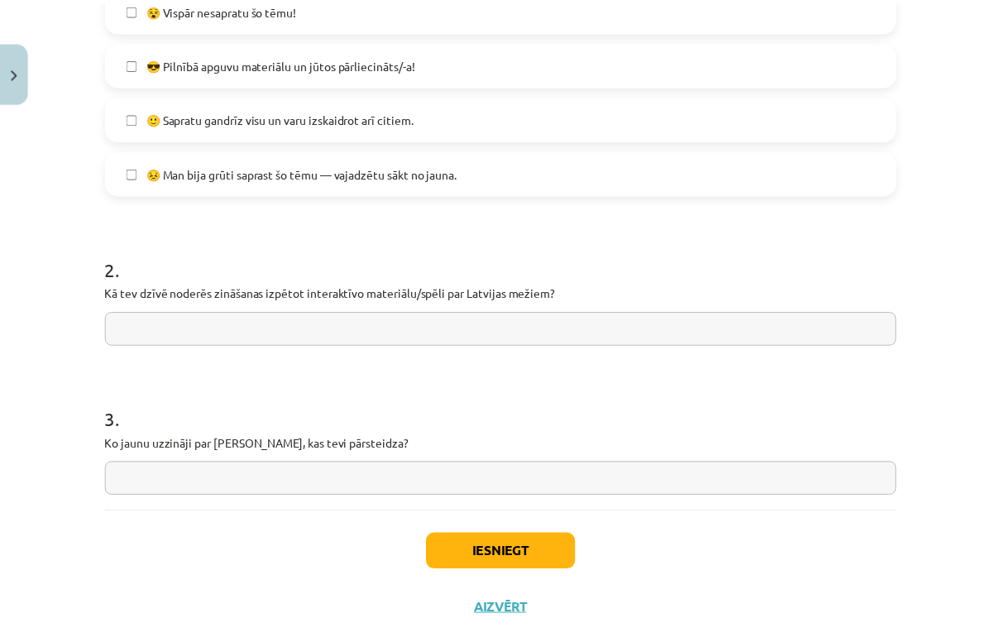
scroll to position [571, 0]
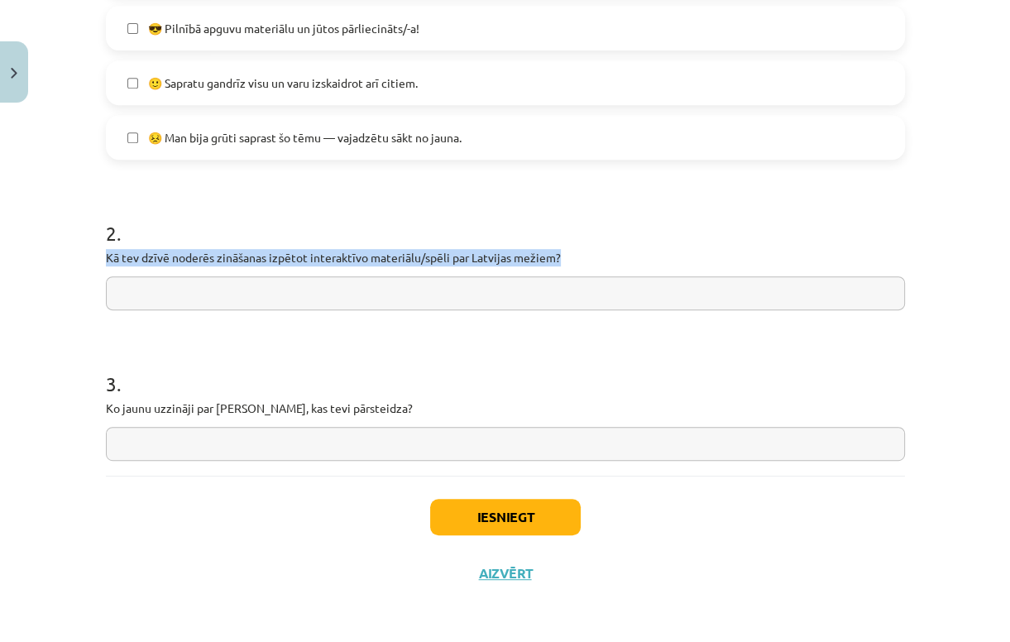
drag, startPoint x: 109, startPoint y: 259, endPoint x: 561, endPoint y: 258, distance: 452.3
click at [561, 258] on p "Kā tev dzīvē noderēs zināšanas izpētot interaktīvo materiālu/spēli par Latvijas…" at bounding box center [505, 257] width 799 height 17
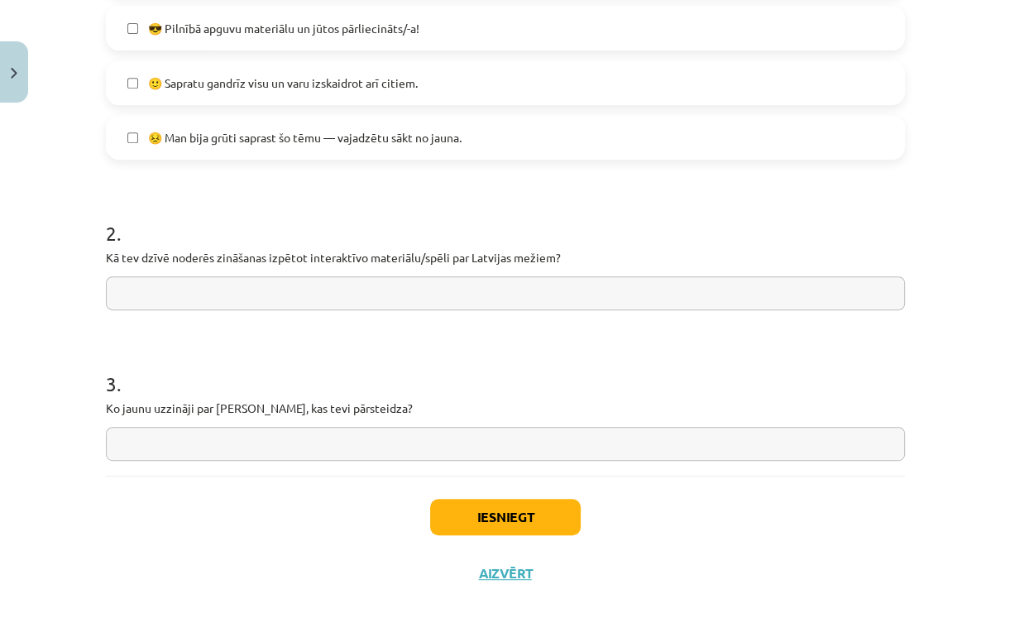
click at [379, 296] on input "text" at bounding box center [505, 293] width 799 height 34
paste input "**********"
click at [113, 290] on input "**********" at bounding box center [505, 293] width 799 height 34
type input "**********"
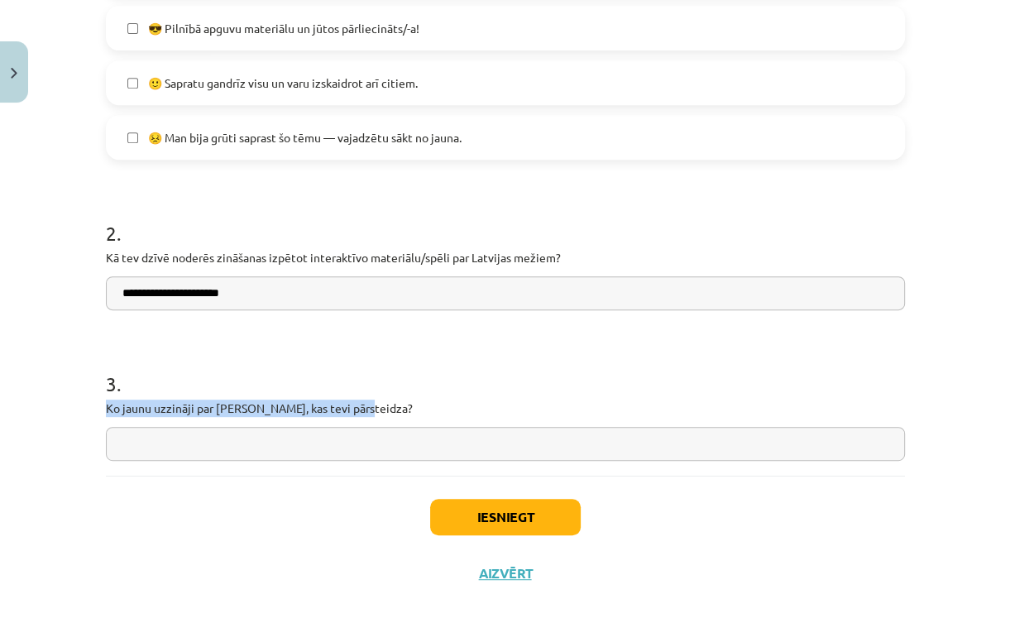
drag, startPoint x: 103, startPoint y: 406, endPoint x: 360, endPoint y: 406, distance: 257.2
click at [360, 406] on p "Ko jaunu uzzināji par mežiem, kas tevi pārsteidza?" at bounding box center [505, 407] width 799 height 17
click at [452, 508] on button "Iesniegt" at bounding box center [505, 517] width 150 height 36
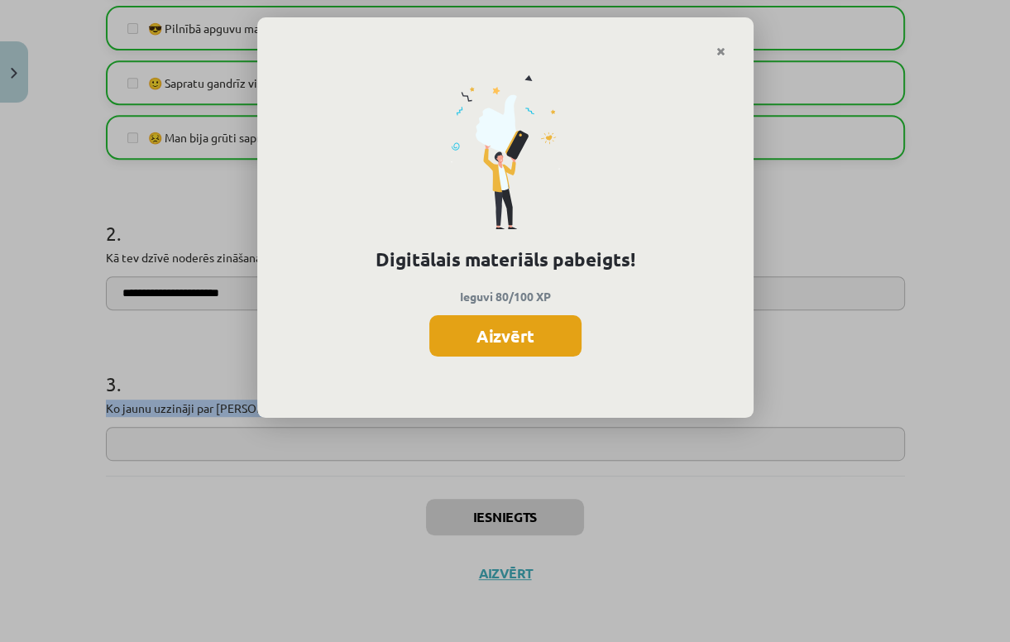
click at [514, 347] on button "Aizvērt" at bounding box center [505, 335] width 152 height 41
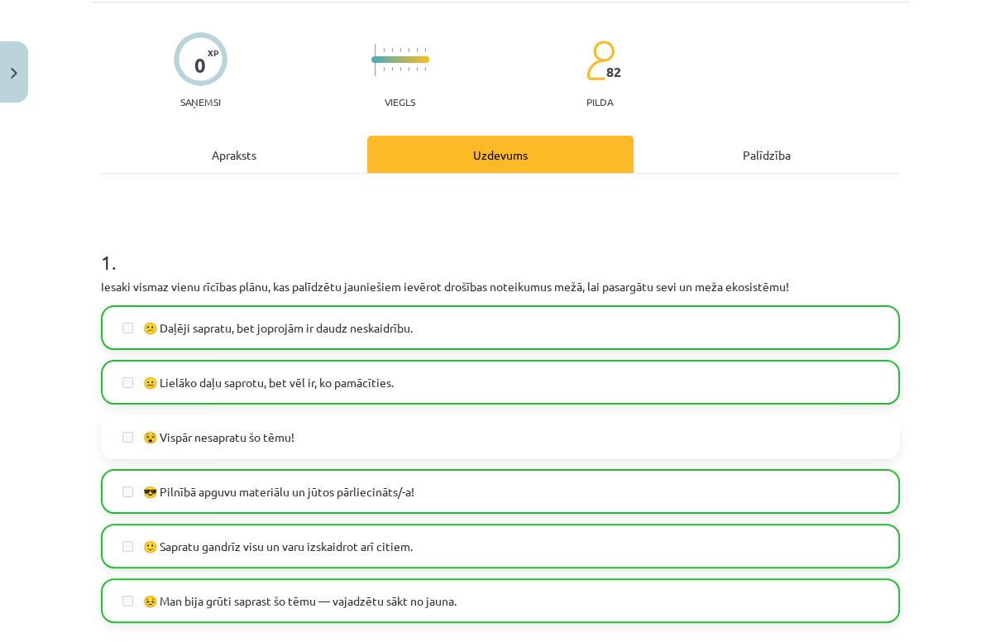
scroll to position [0, 0]
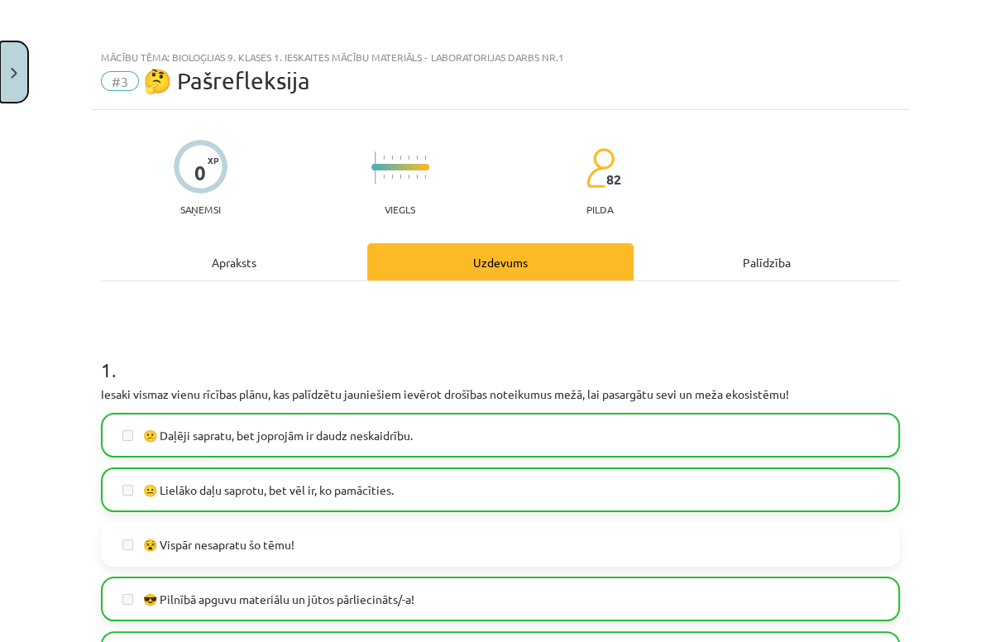
click at [24, 79] on button "Close" at bounding box center [14, 71] width 28 height 61
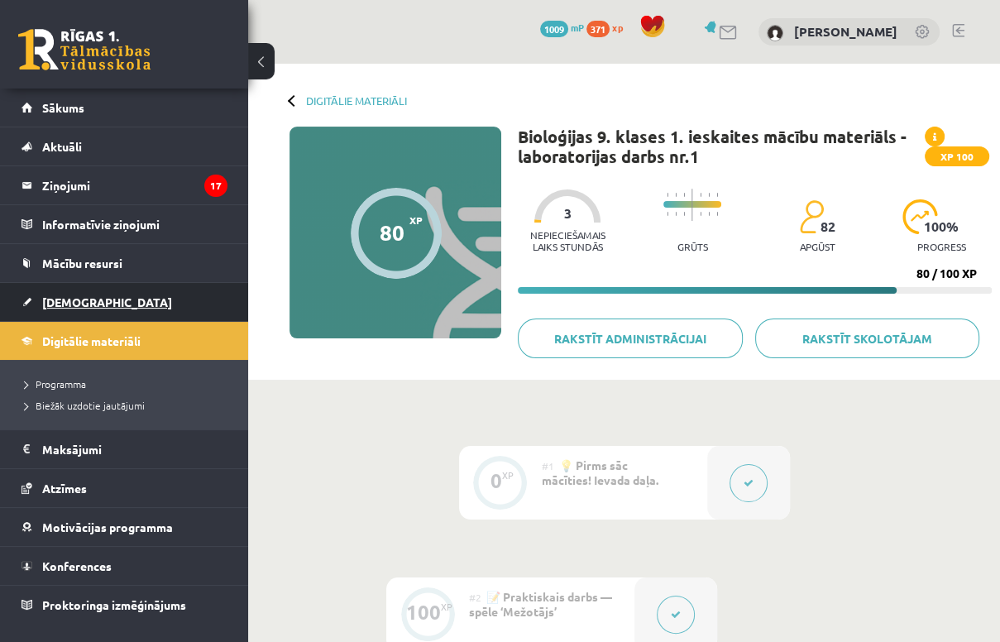
click at [109, 303] on link "[DEMOGRAPHIC_DATA]" at bounding box center [124, 302] width 206 height 38
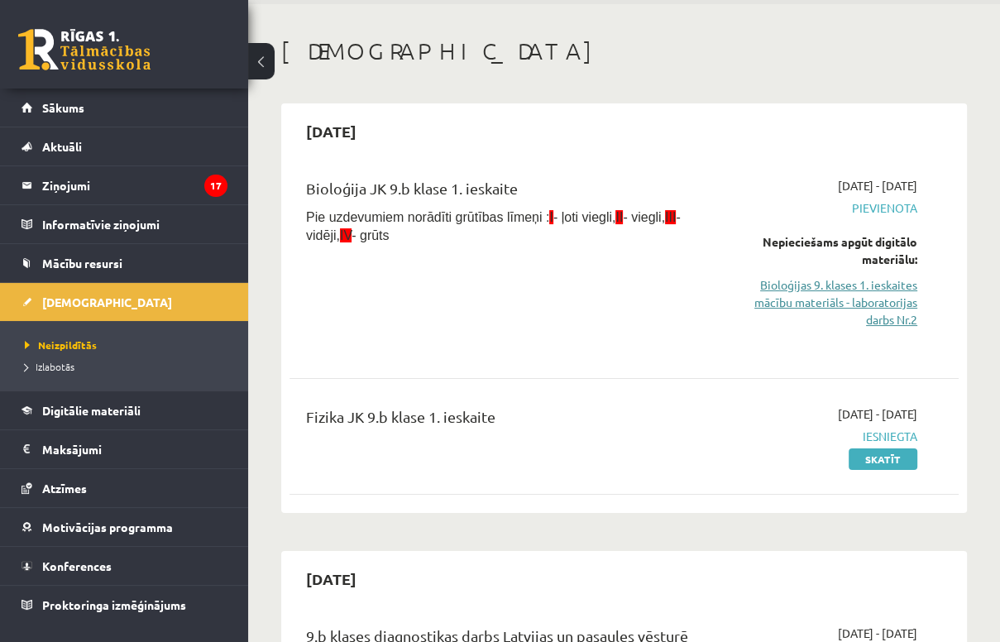
scroll to position [132, 0]
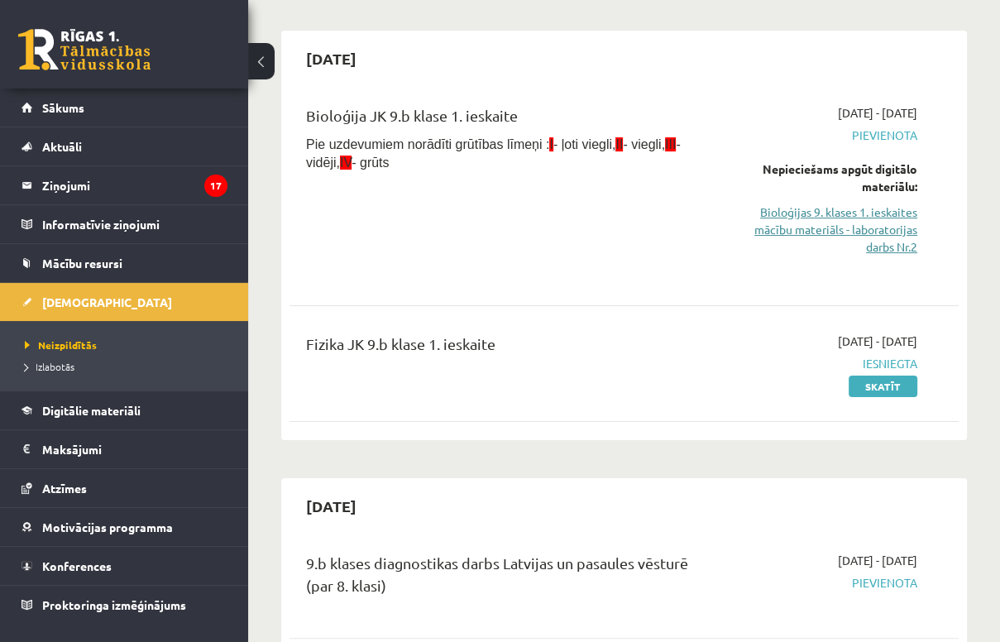
click at [887, 236] on link "Bioloģijas 9. klases 1. ieskaites mācību materiāls - laboratorijas darbs Nr.2" at bounding box center [823, 229] width 187 height 52
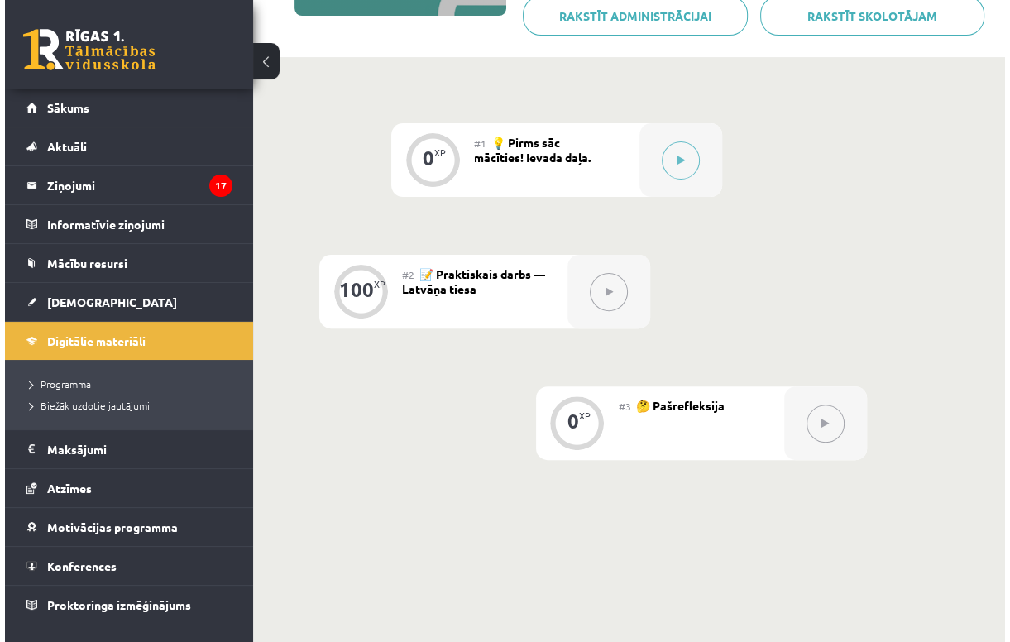
scroll to position [165, 0]
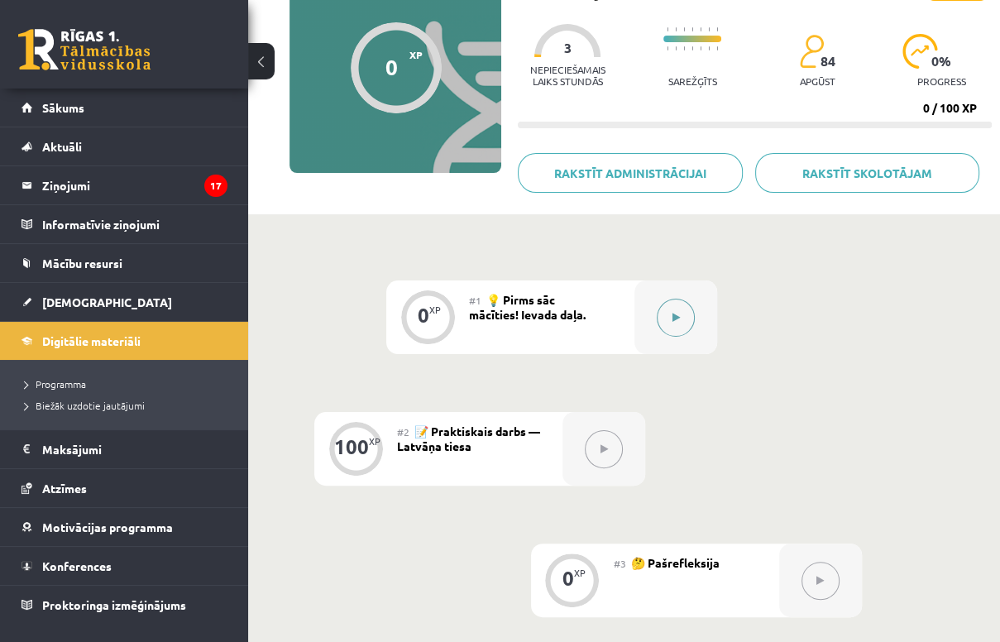
click at [686, 322] on button at bounding box center [676, 318] width 38 height 38
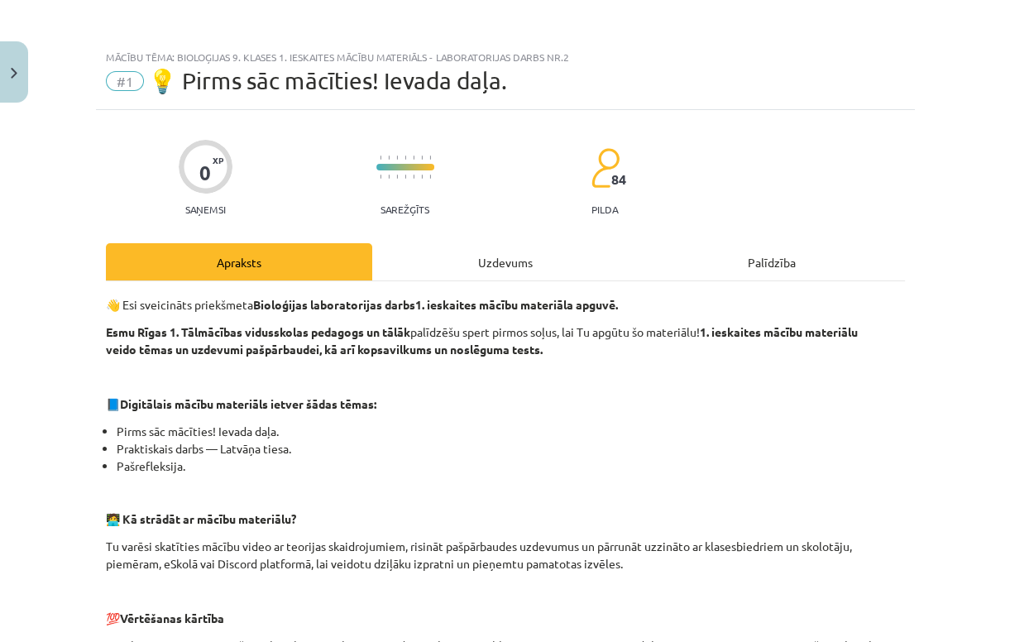
scroll to position [66, 0]
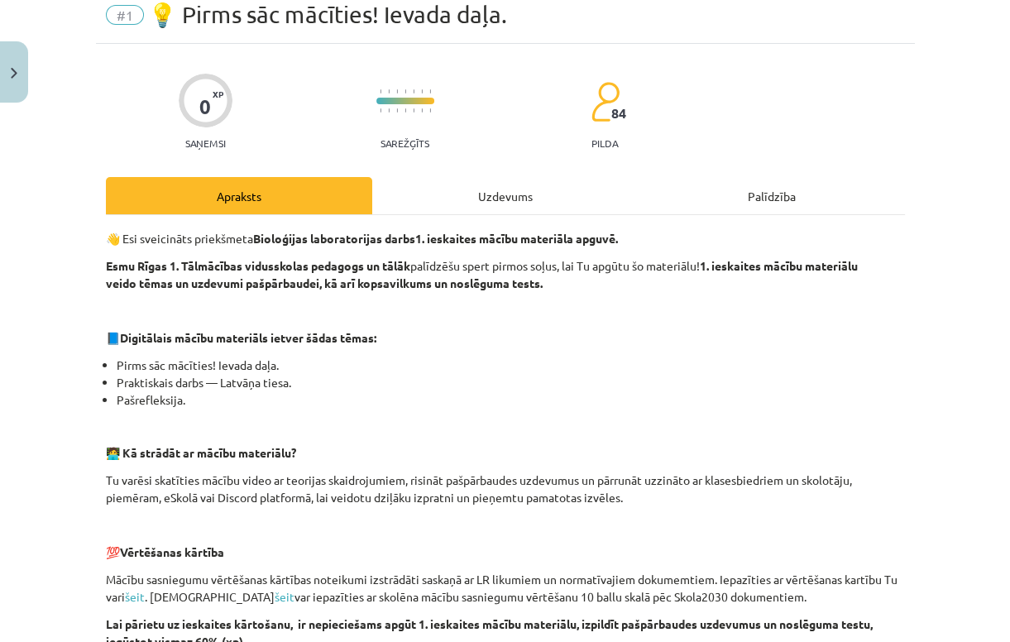
click at [516, 199] on div "Uzdevums" at bounding box center [505, 195] width 266 height 37
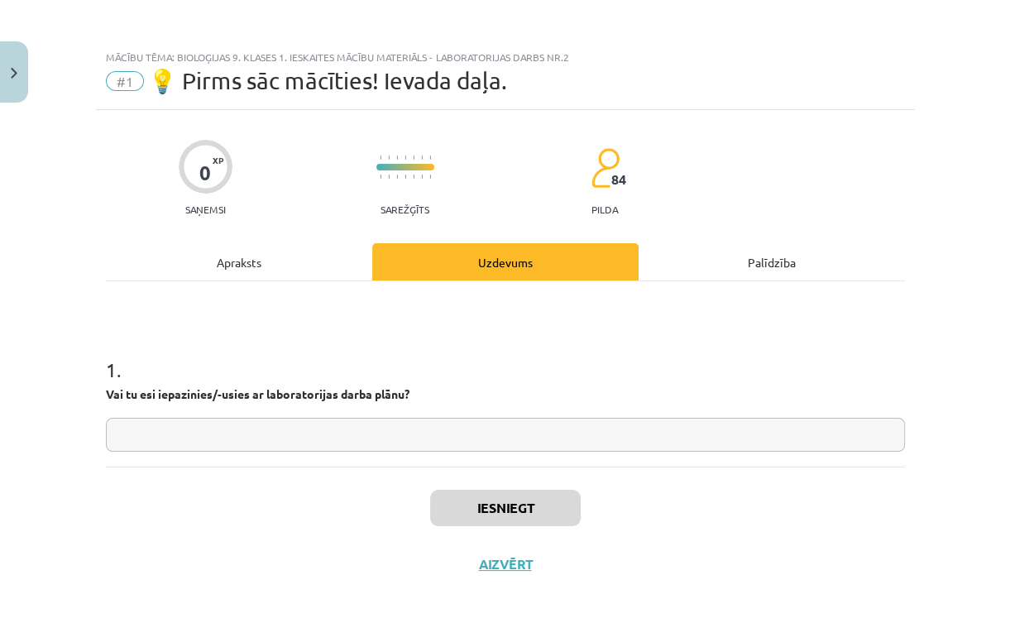
click at [273, 436] on input "text" at bounding box center [505, 435] width 799 height 34
click at [327, 251] on div "Apraksts" at bounding box center [239, 261] width 266 height 37
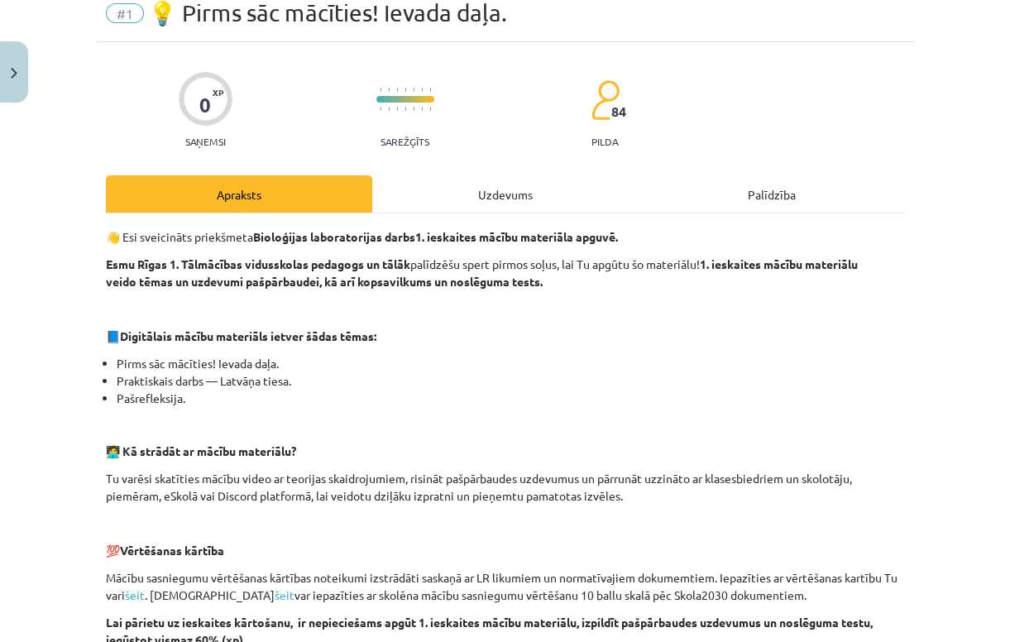
scroll to position [65, 0]
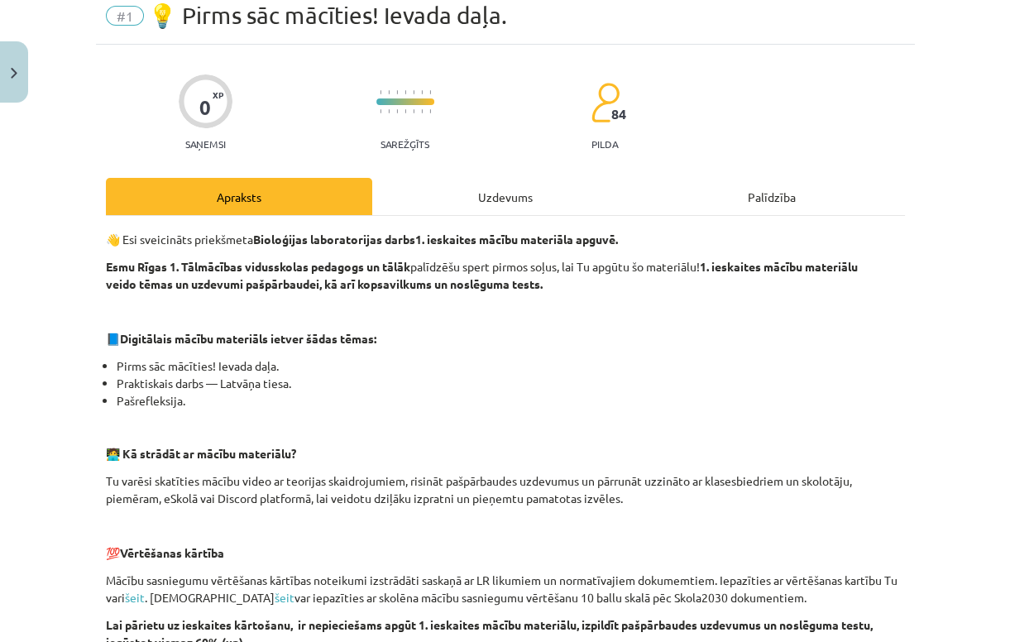
click at [454, 204] on div "Uzdevums" at bounding box center [505, 196] width 266 height 37
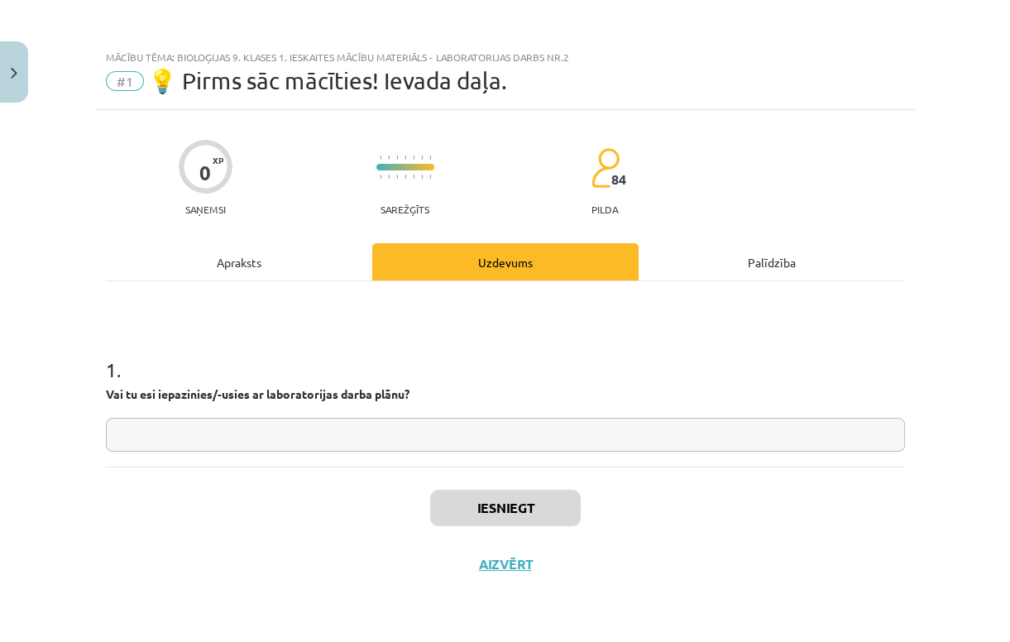
scroll to position [0, 0]
click at [385, 433] on input "text" at bounding box center [505, 435] width 799 height 34
type input "**"
click at [482, 508] on button "Iesniegt" at bounding box center [505, 508] width 150 height 36
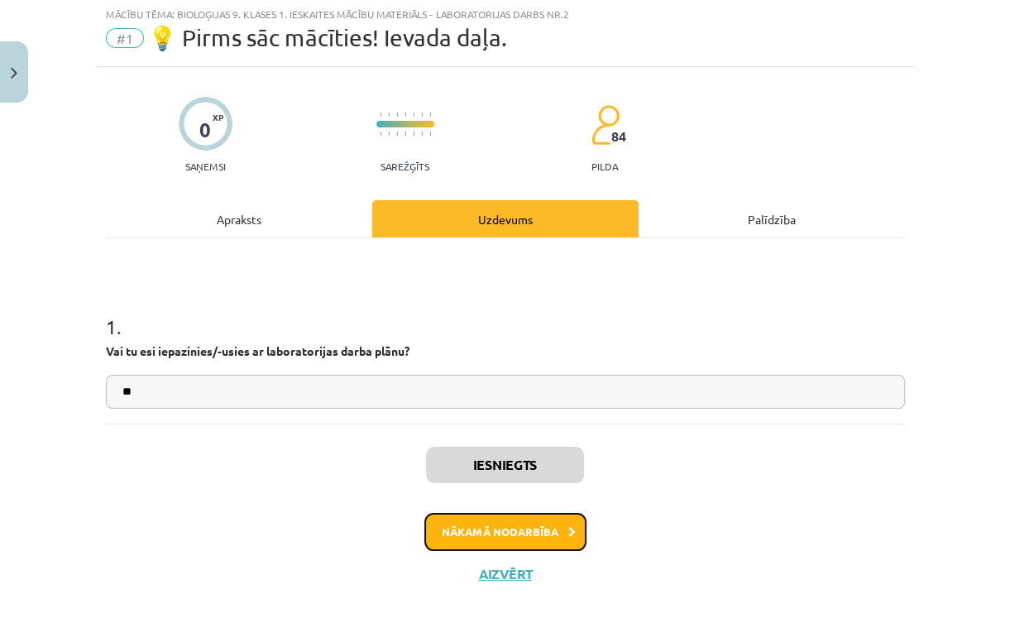
click at [523, 542] on button "Nākamā nodarbība" at bounding box center [505, 532] width 162 height 38
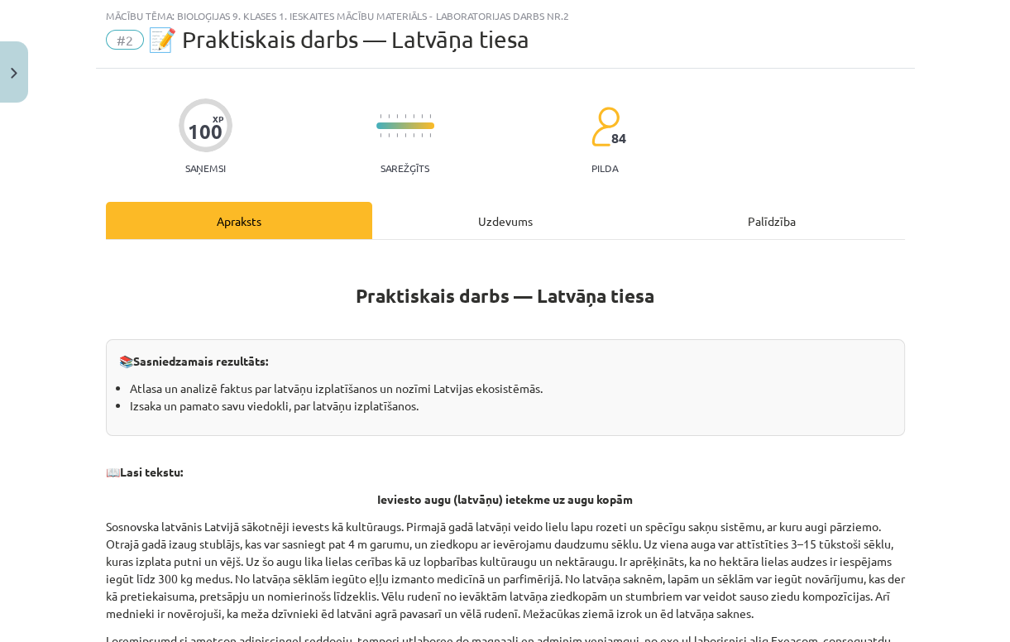
click at [437, 218] on div "Uzdevums" at bounding box center [505, 220] width 266 height 37
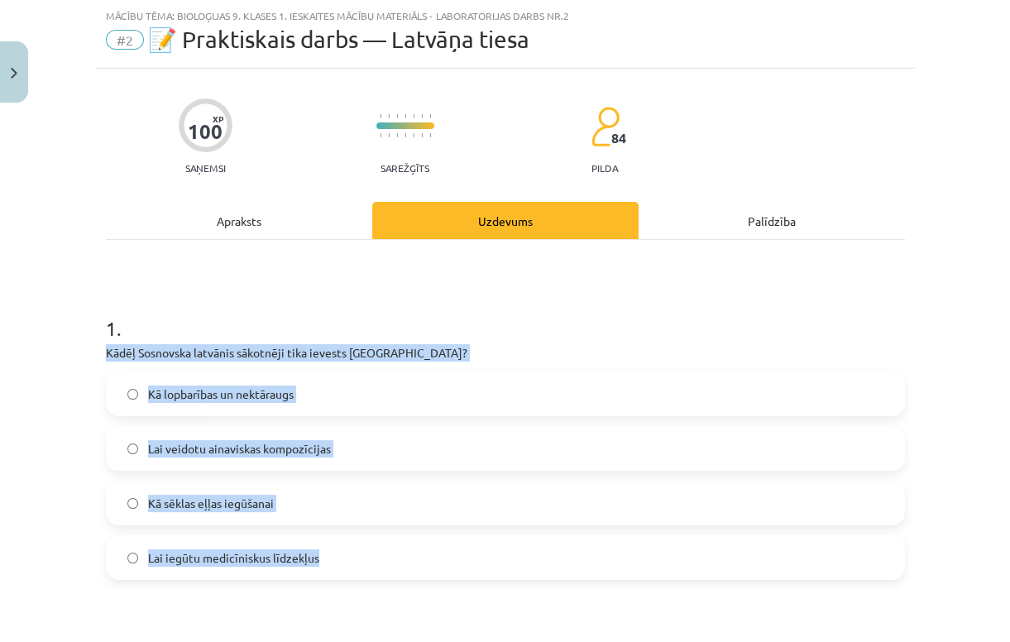
drag, startPoint x: 87, startPoint y: 349, endPoint x: 342, endPoint y: 553, distance: 327.1
click at [342, 553] on div "Mācību tēma: Bioloģijas 9. klases 1. ieskaites mācību materiāls - laboratorijas…" at bounding box center [505, 321] width 1010 height 642
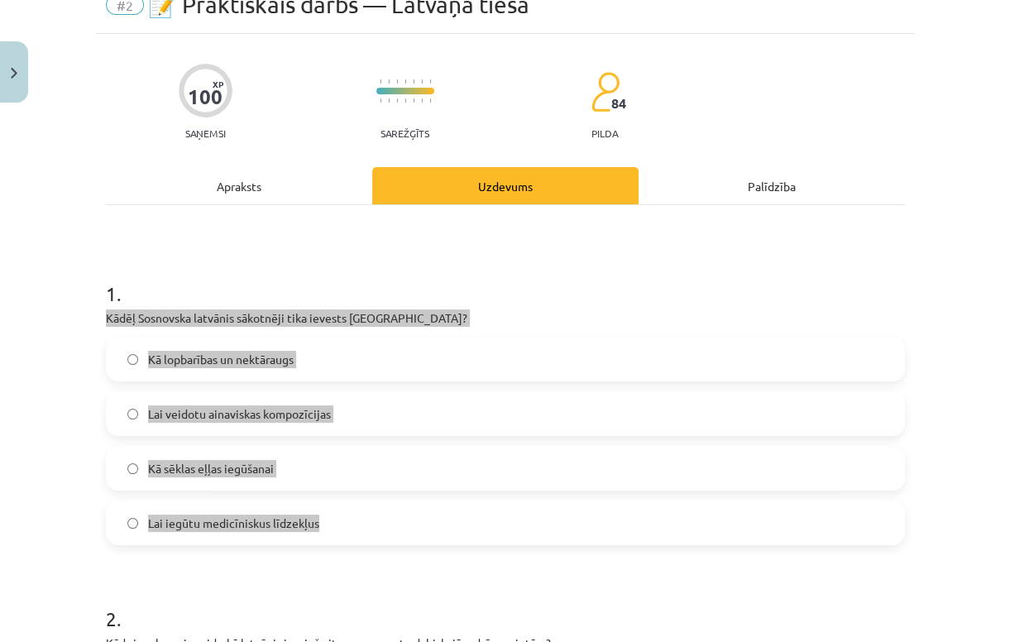
scroll to position [107, 0]
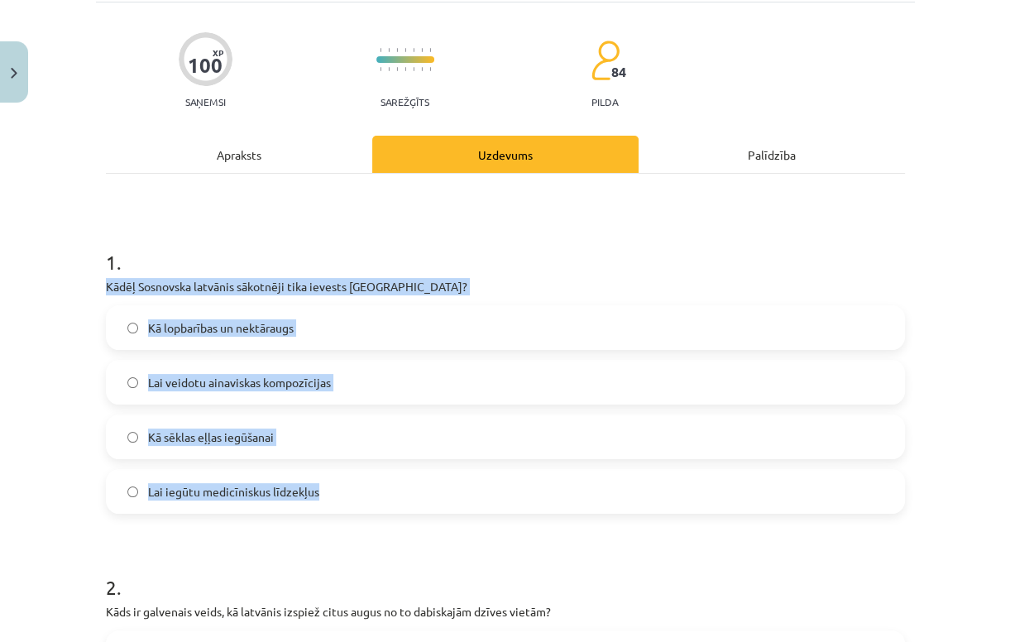
click at [197, 329] on span "Kā lopbarības un nektāraugs" at bounding box center [221, 327] width 146 height 17
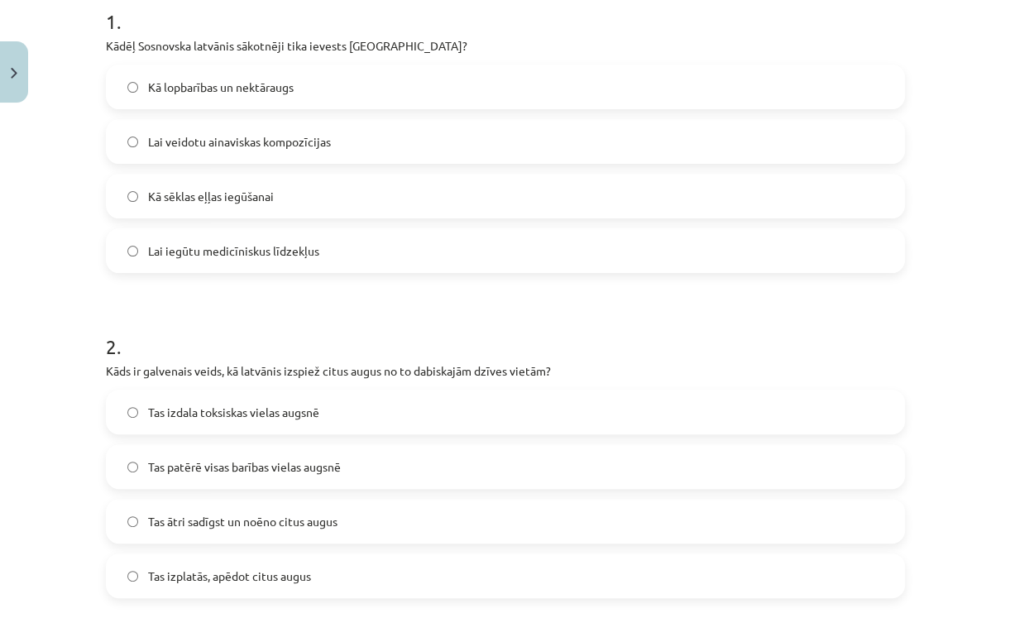
scroll to position [372, 0]
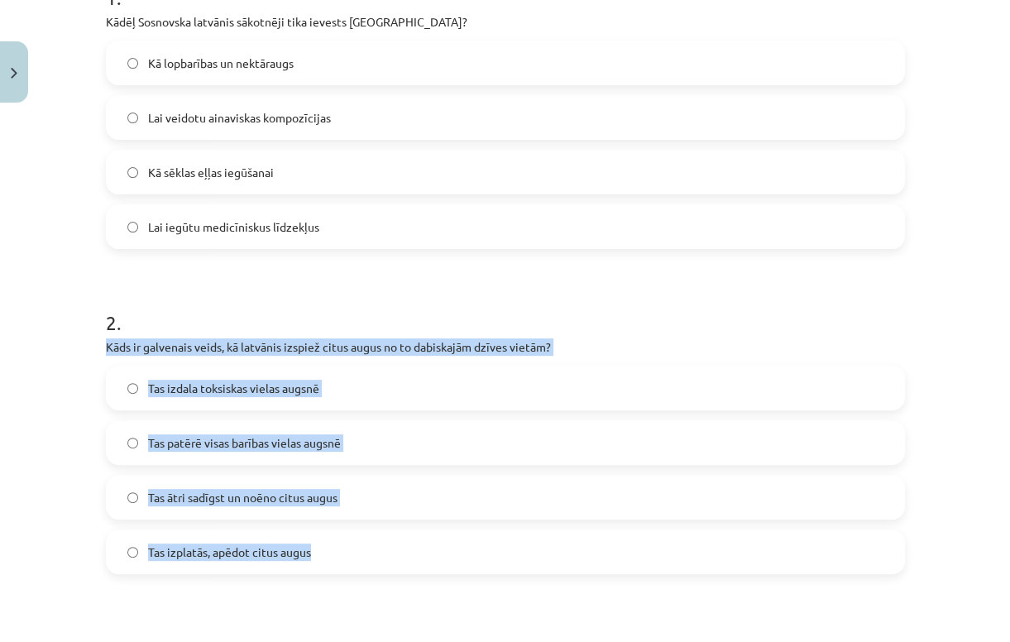
drag, startPoint x: 93, startPoint y: 347, endPoint x: 354, endPoint y: 552, distance: 331.5
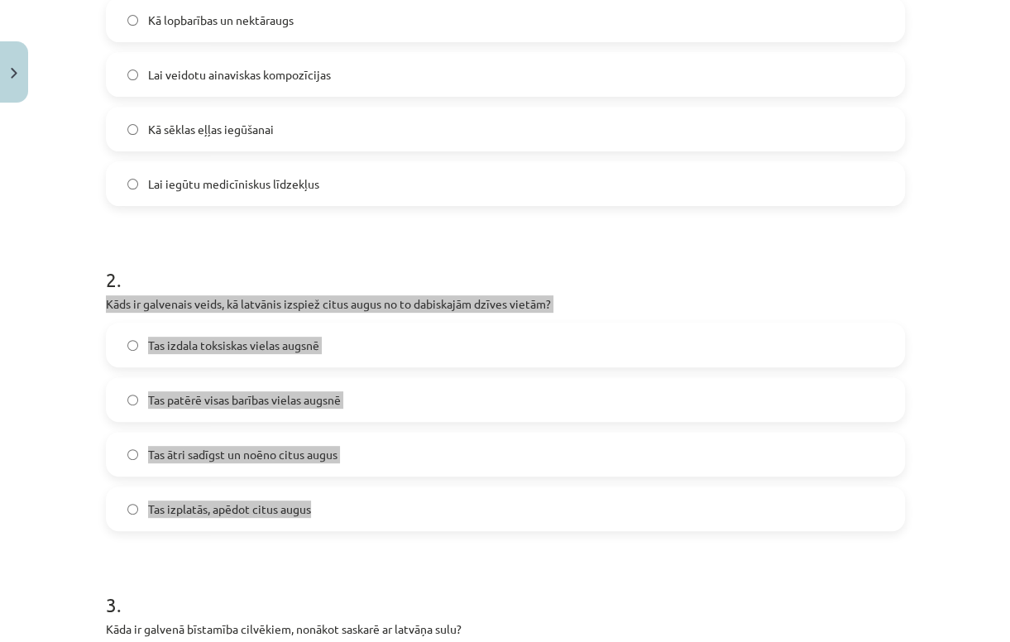
scroll to position [438, 0]
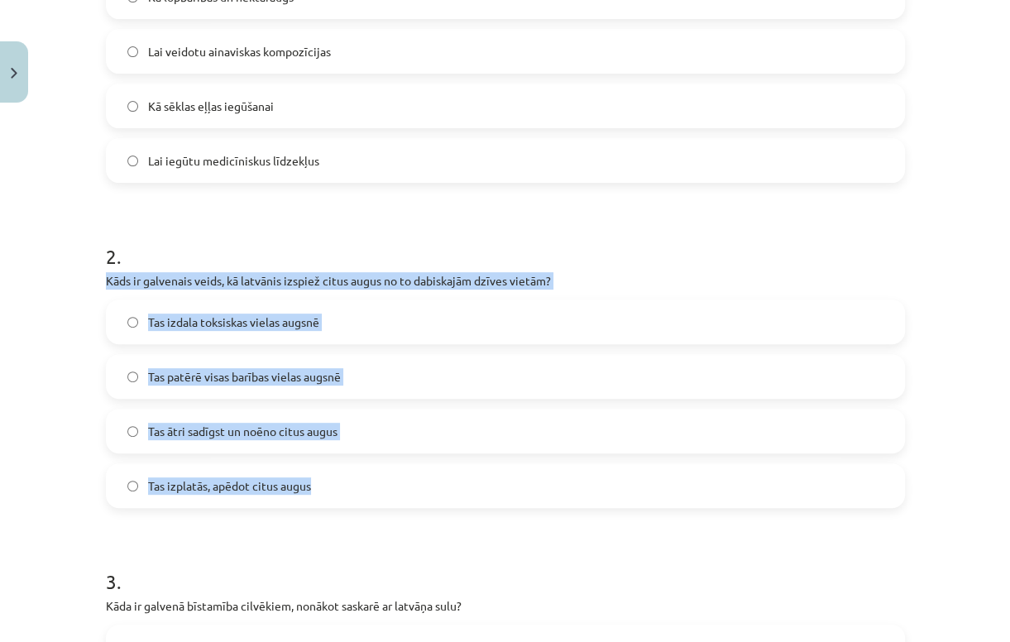
click at [294, 433] on span "Tas ātri sadīgst un noēno citus augus" at bounding box center [242, 431] width 189 height 17
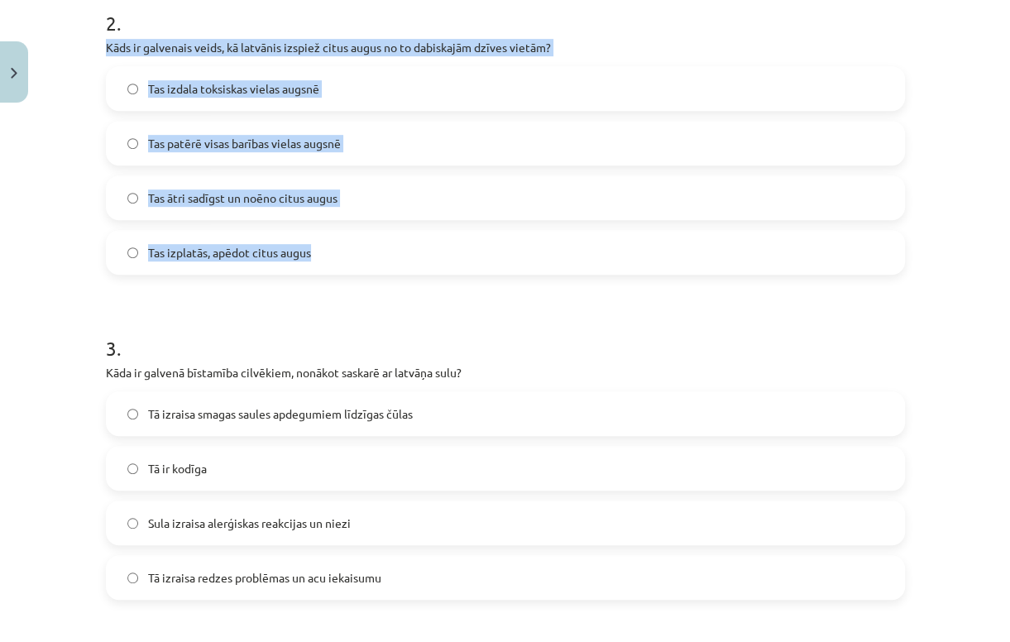
scroll to position [769, 0]
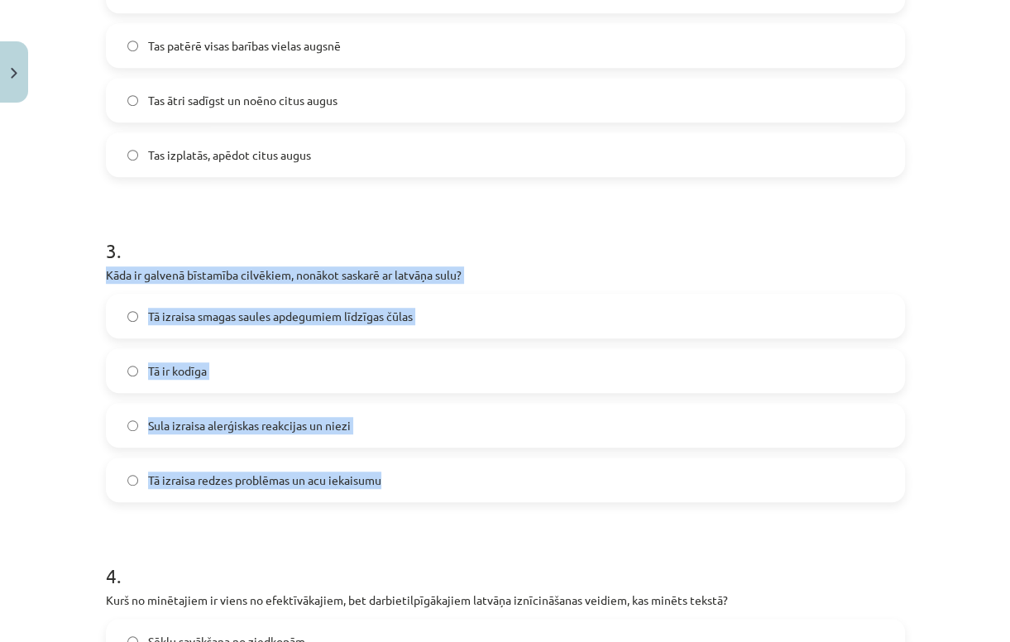
drag, startPoint x: 93, startPoint y: 275, endPoint x: 424, endPoint y: 485, distance: 392.3
click at [424, 485] on div "100 XP Saņemsi Sarežģīts 84 pilda Apraksts Uzdevums Palīdzība 1 . Kādēļ [GEOGRA…" at bounding box center [505, 321] width 819 height 1961
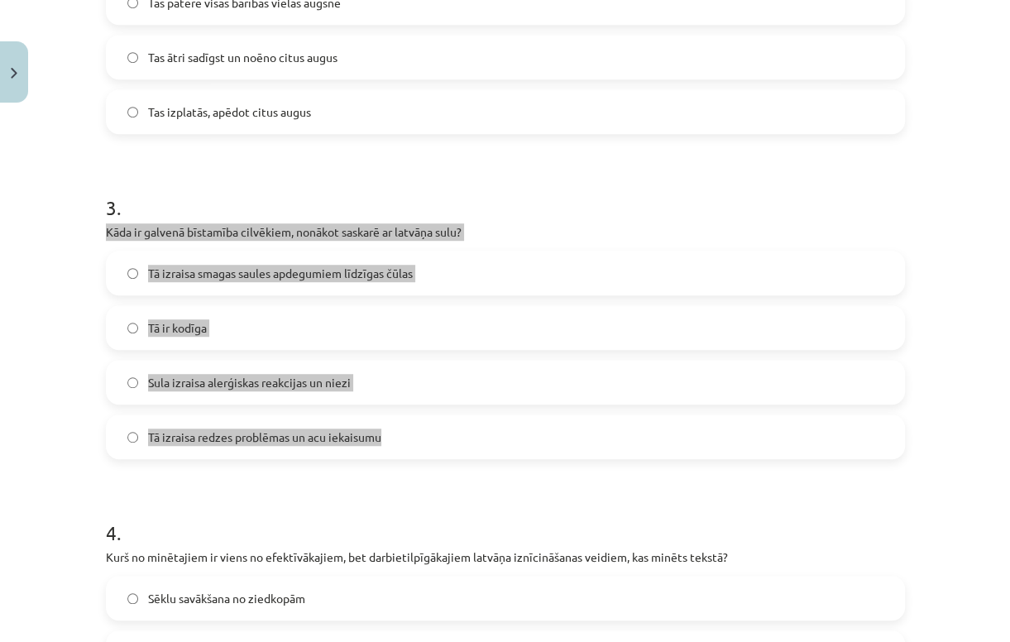
scroll to position [835, 0]
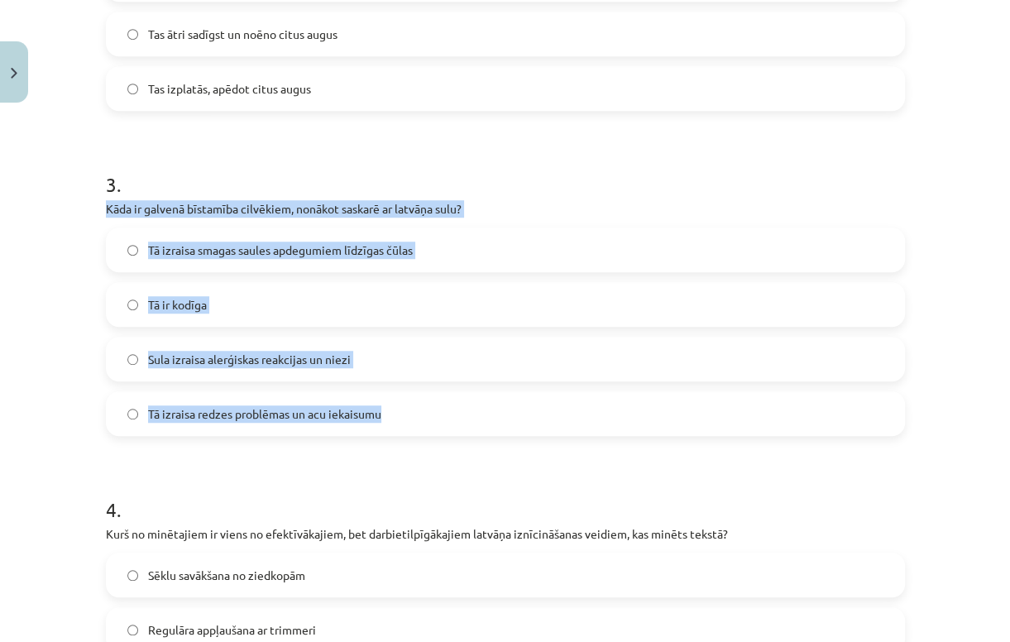
click at [303, 246] on span "Tā izraisa smagas saules apdegumiem līdzīgas čūlas" at bounding box center [280, 249] width 265 height 17
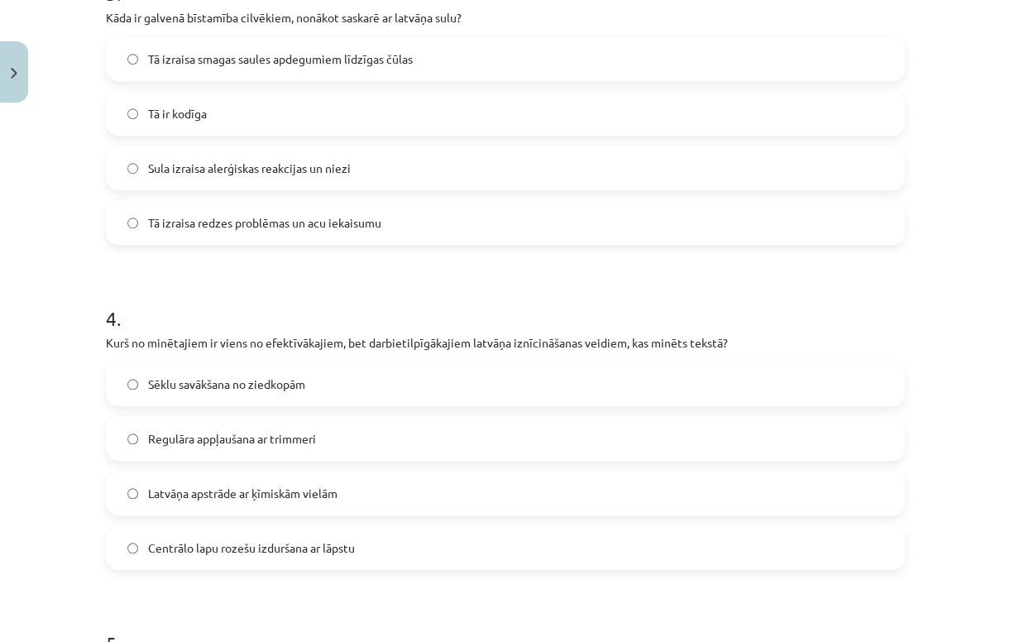
scroll to position [1100, 0]
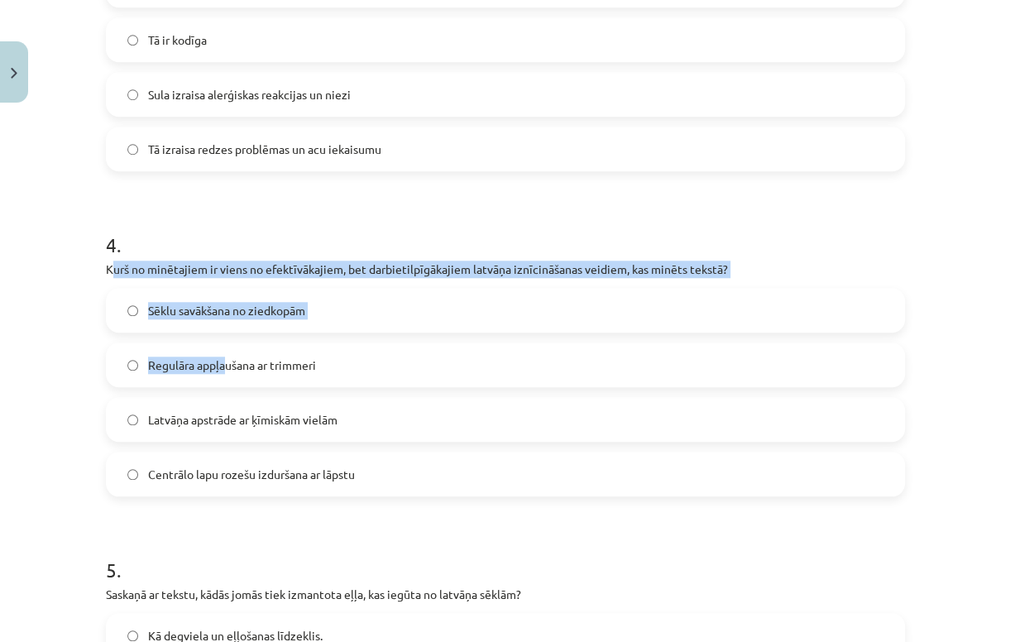
drag, startPoint x: 106, startPoint y: 275, endPoint x: 218, endPoint y: 349, distance: 134.9
click at [218, 349] on div "4 . Kurš no minētajiem ir viens no efektīvākajiem, bet darbietilpīgākajiem latv…" at bounding box center [505, 350] width 799 height 292
drag, startPoint x: 218, startPoint y: 349, endPoint x: 93, endPoint y: 299, distance: 135.4
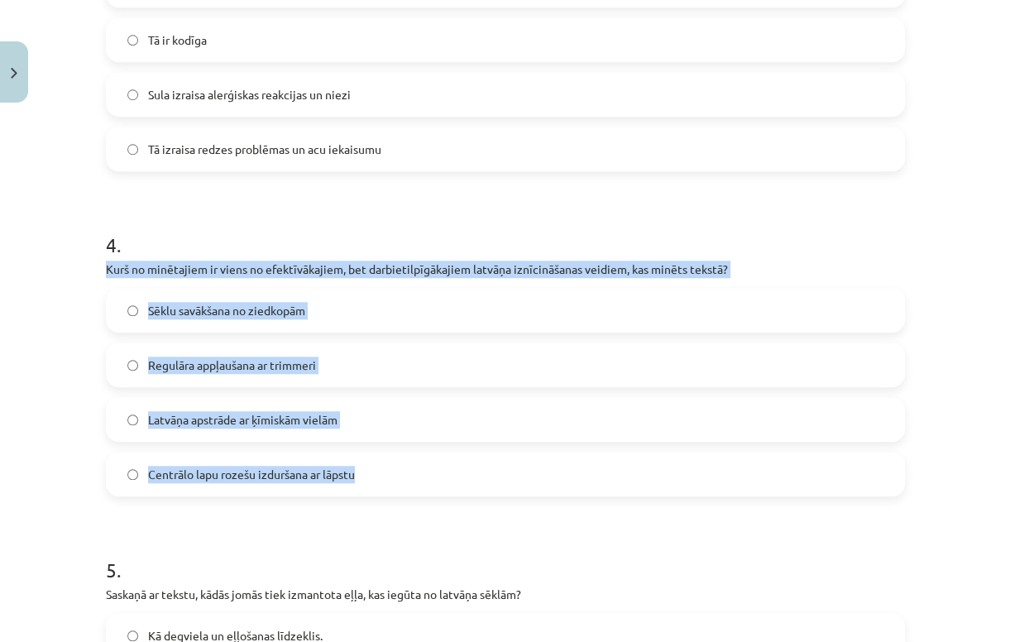
drag, startPoint x: 93, startPoint y: 267, endPoint x: 361, endPoint y: 477, distance: 340.4
click at [218, 468] on span "Centrālo lapu rozešu izduršana ar lāpstu" at bounding box center [251, 474] width 207 height 17
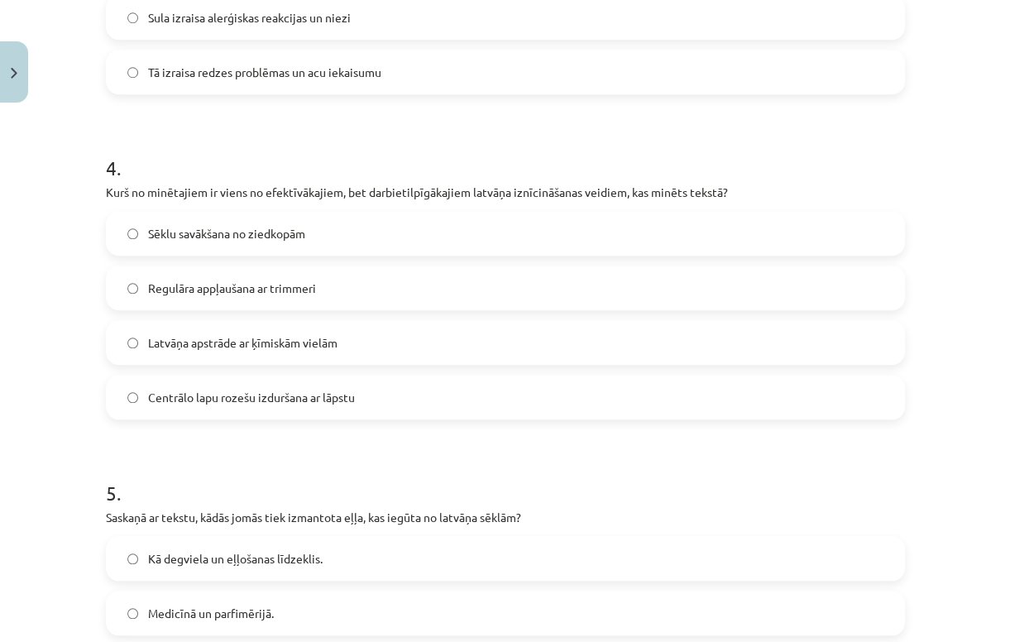
scroll to position [1364, 0]
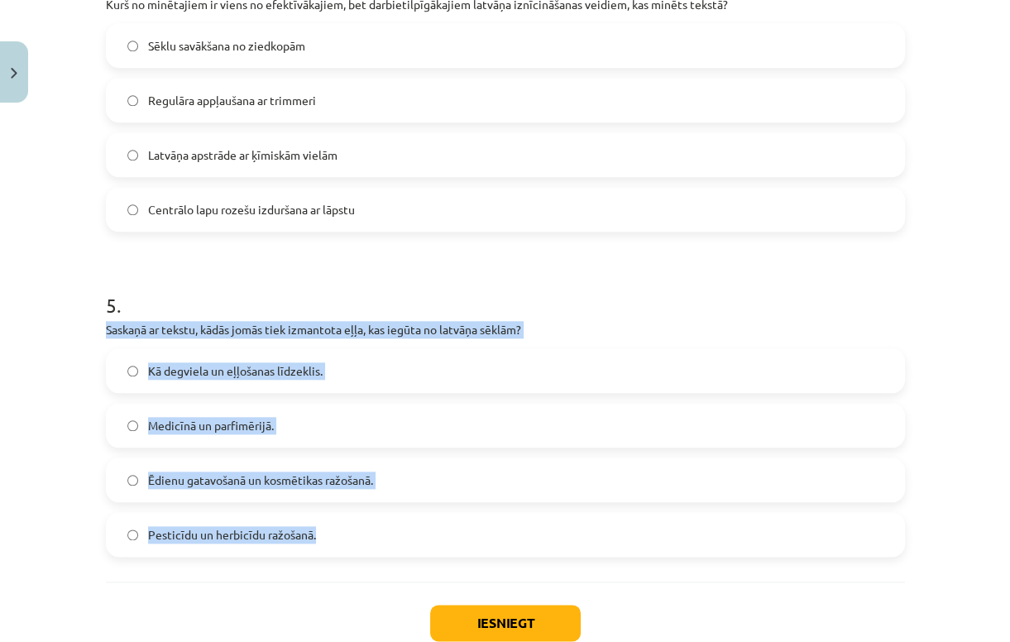
drag, startPoint x: 92, startPoint y: 331, endPoint x: 337, endPoint y: 537, distance: 321.0
click at [270, 480] on span "Ēdienu gatavošanā un kosmētikas ražošanā." at bounding box center [260, 479] width 225 height 17
click at [509, 621] on button "Iesniegt" at bounding box center [505, 622] width 150 height 36
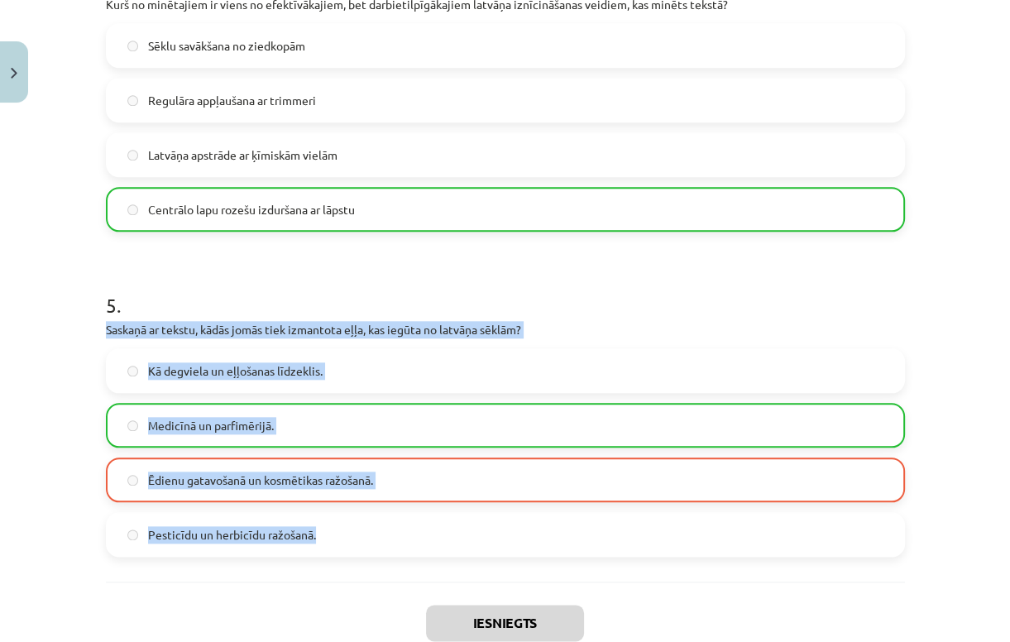
click at [57, 382] on div "Mācību tēma: Bioloģijas 9. klases 1. ieskaites mācību materiāls - laboratorijas…" at bounding box center [505, 321] width 1010 height 642
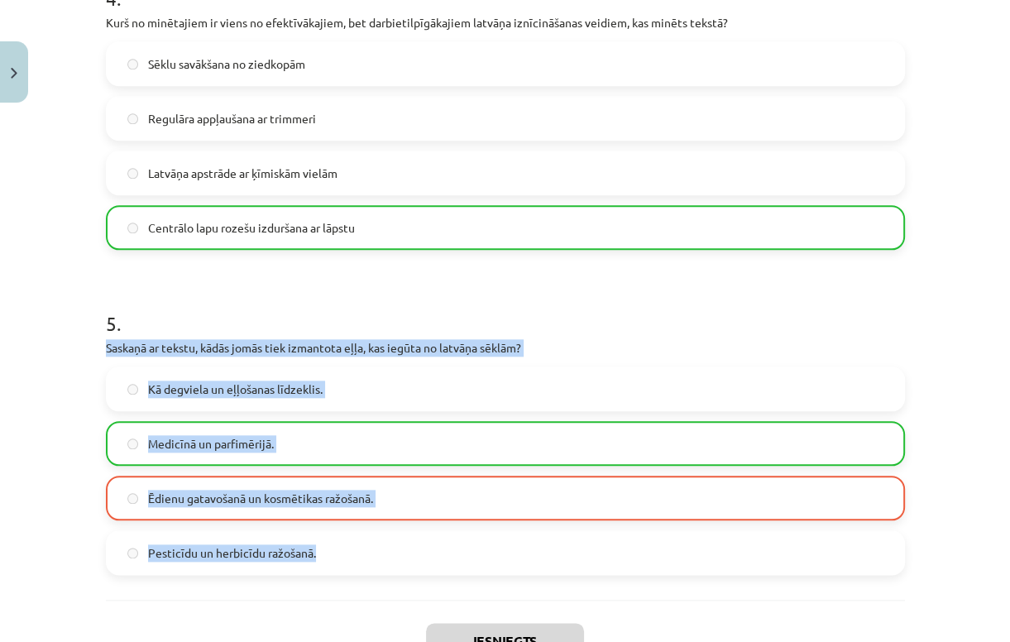
scroll to position [1522, 0]
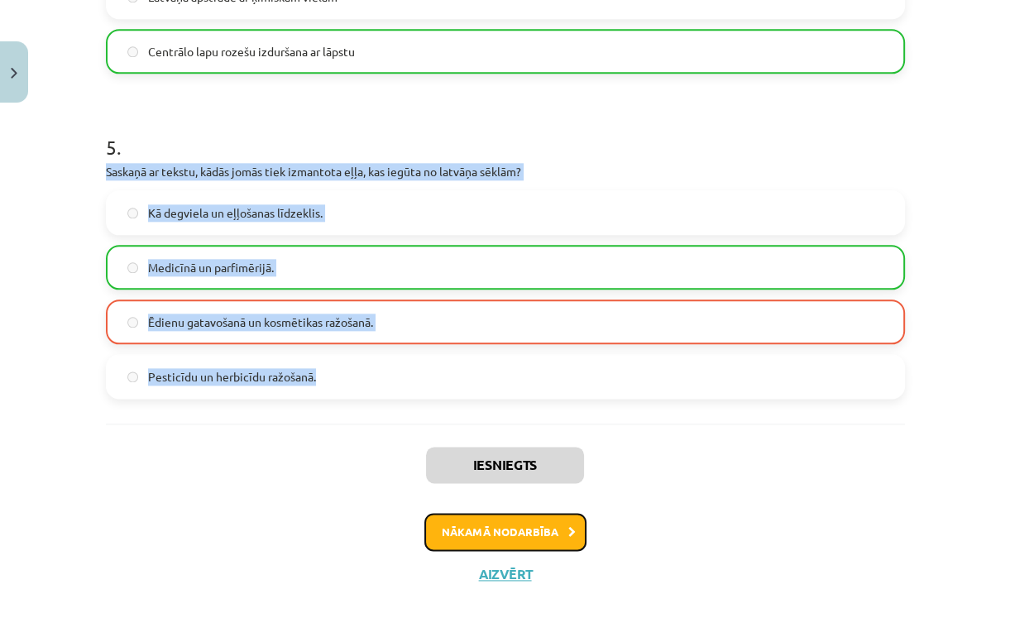
click at [485, 526] on button "Nākamā nodarbība" at bounding box center [505, 532] width 162 height 38
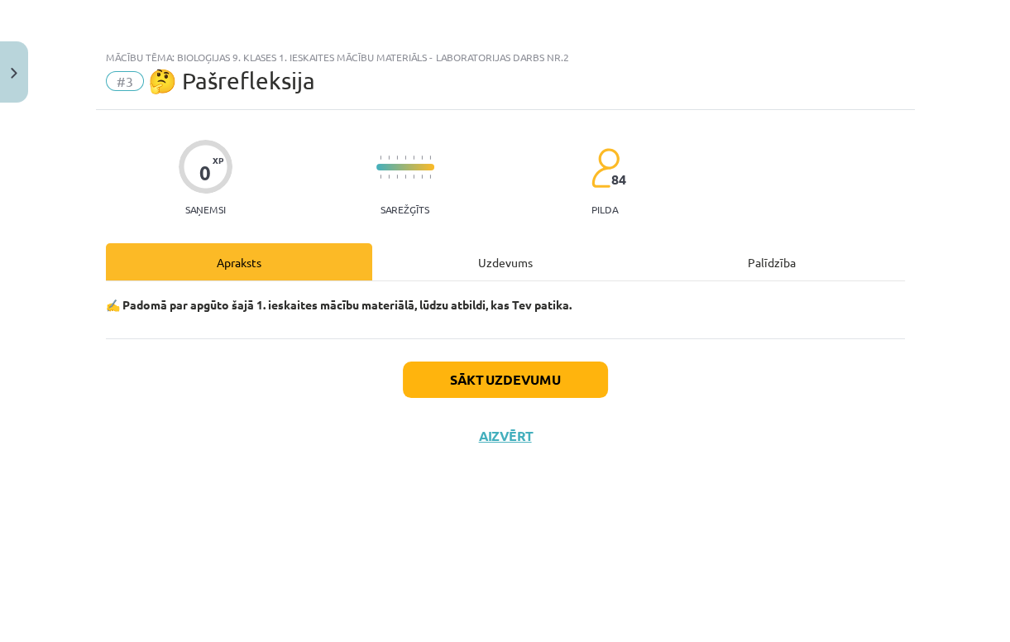
scroll to position [0, 0]
click at [539, 385] on button "Sākt uzdevumu" at bounding box center [505, 379] width 205 height 36
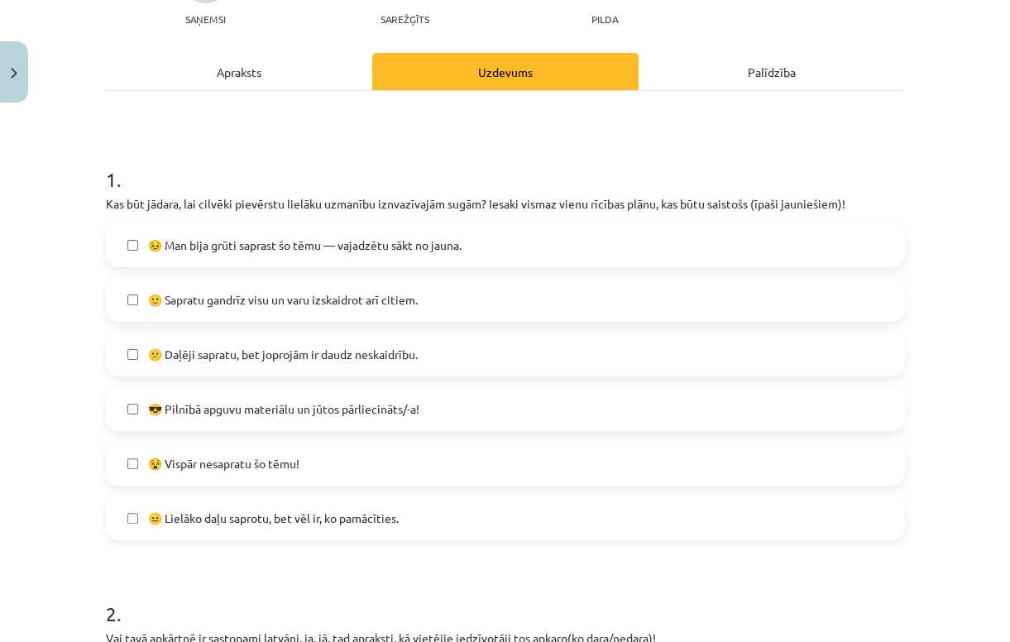
scroll to position [198, 0]
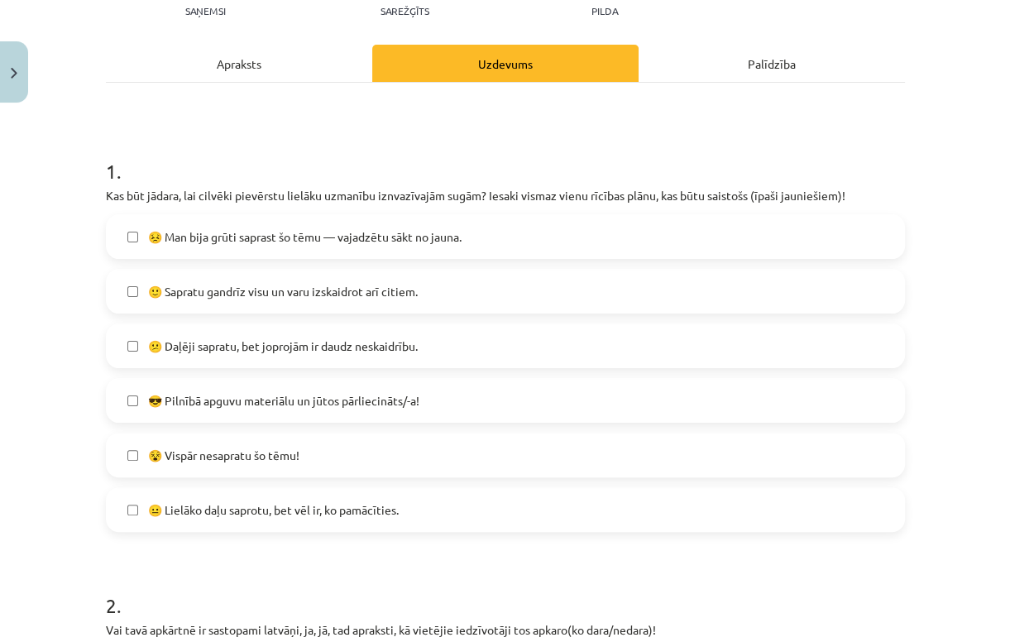
drag, startPoint x: 278, startPoint y: 509, endPoint x: 271, endPoint y: 501, distance: 10.6
click at [278, 509] on span "😐 Lielāko daļu saprotu, bet vēl ir, ko pamācīties." at bounding box center [273, 509] width 251 height 17
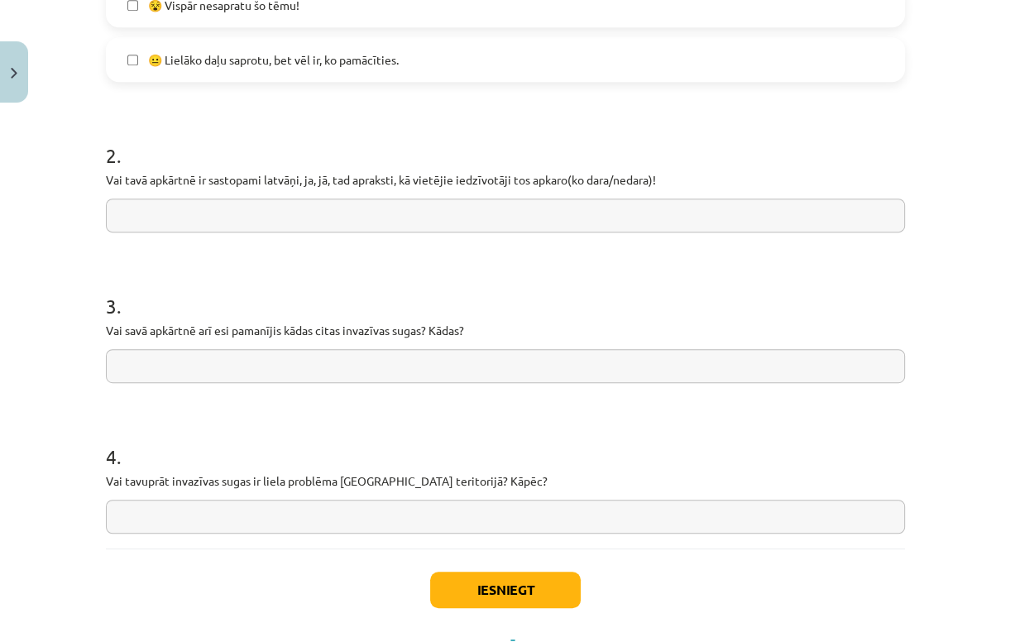
scroll to position [721, 0]
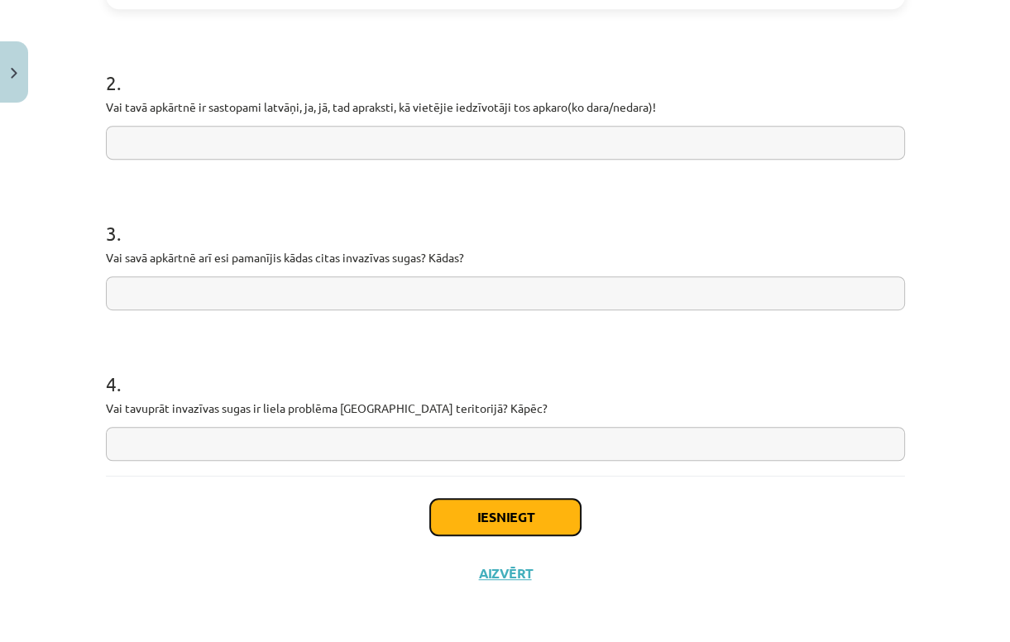
click at [473, 518] on button "Iesniegt" at bounding box center [505, 517] width 150 height 36
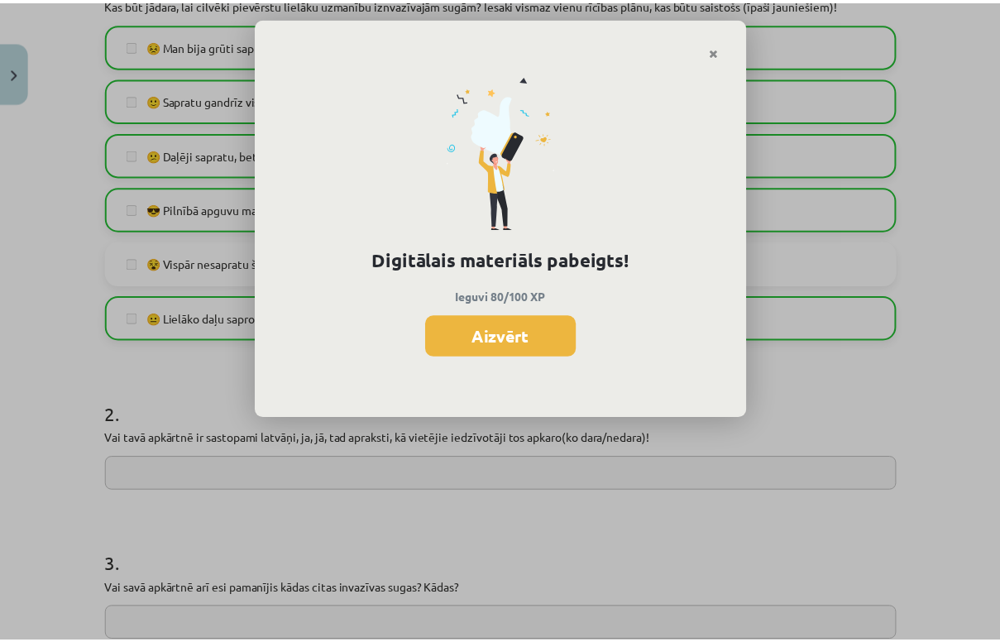
scroll to position [126, 0]
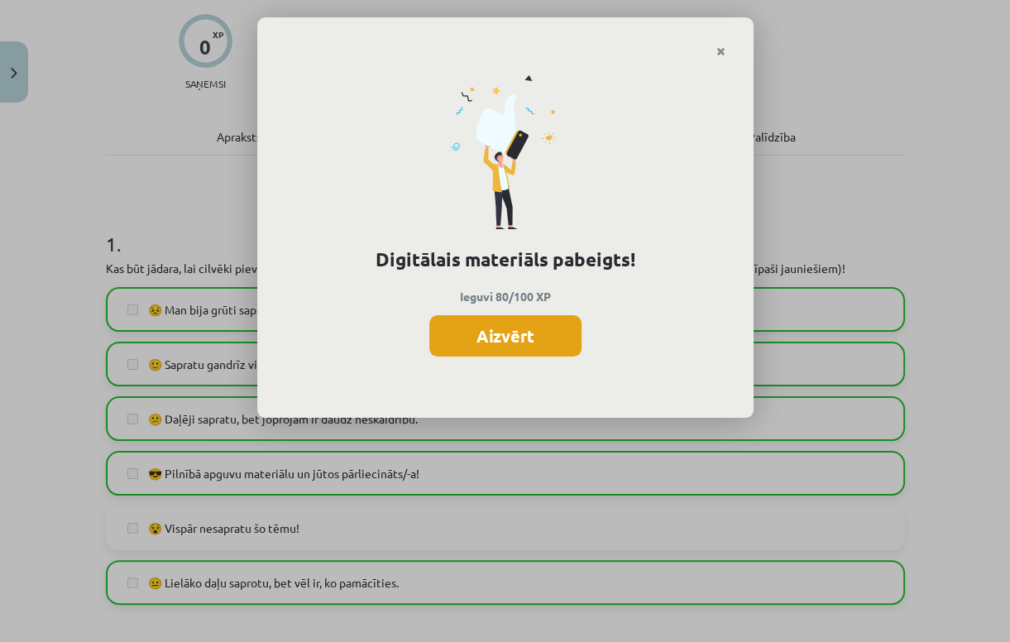
click at [496, 337] on button "Aizvērt" at bounding box center [505, 335] width 152 height 41
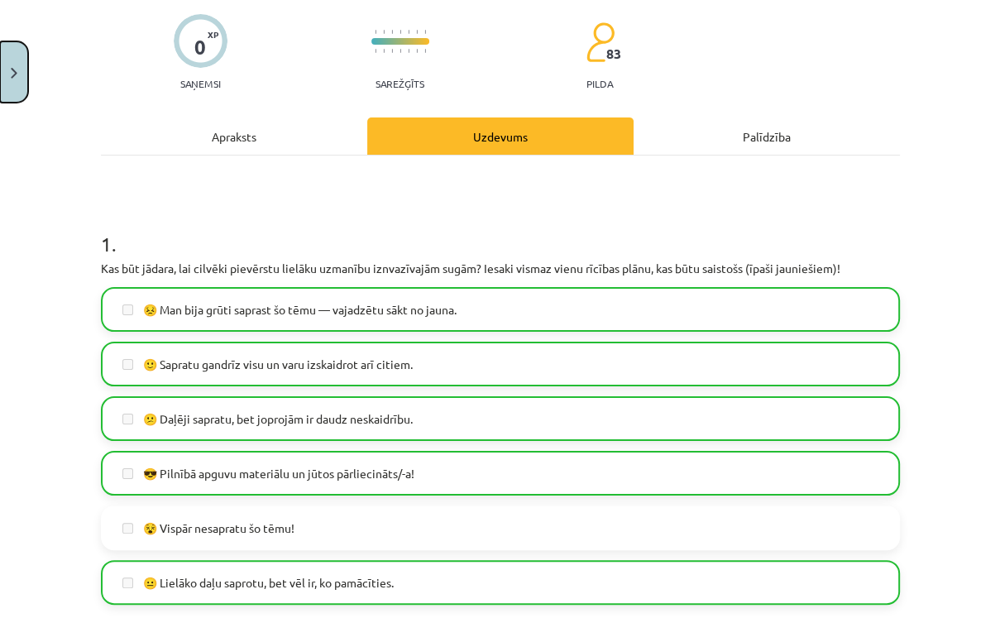
click at [3, 84] on button "Close" at bounding box center [14, 71] width 28 height 61
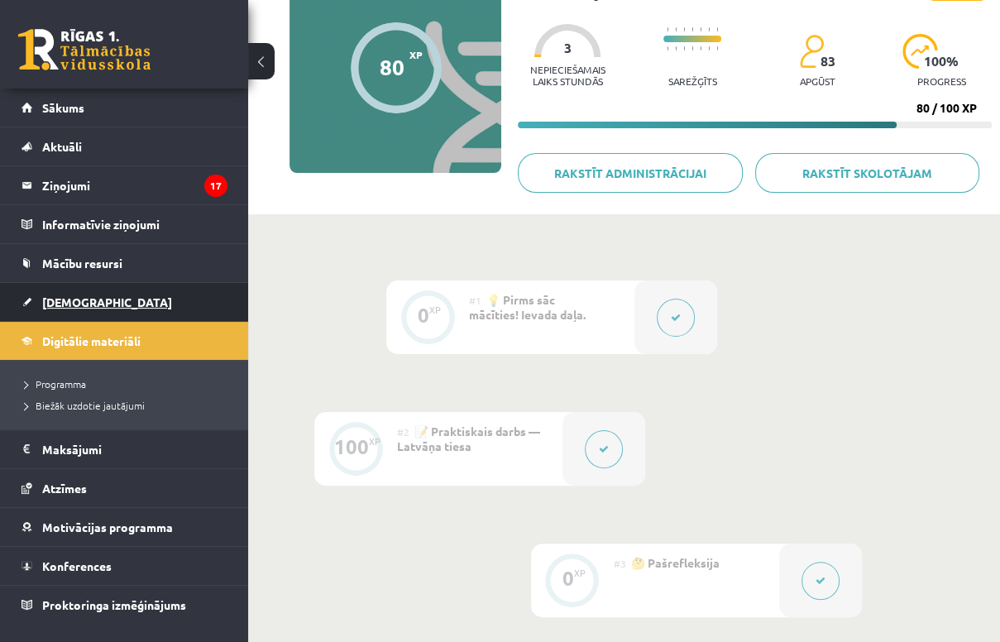
click at [70, 304] on span "[DEMOGRAPHIC_DATA]" at bounding box center [107, 301] width 130 height 15
